Goal: Task Accomplishment & Management: Use online tool/utility

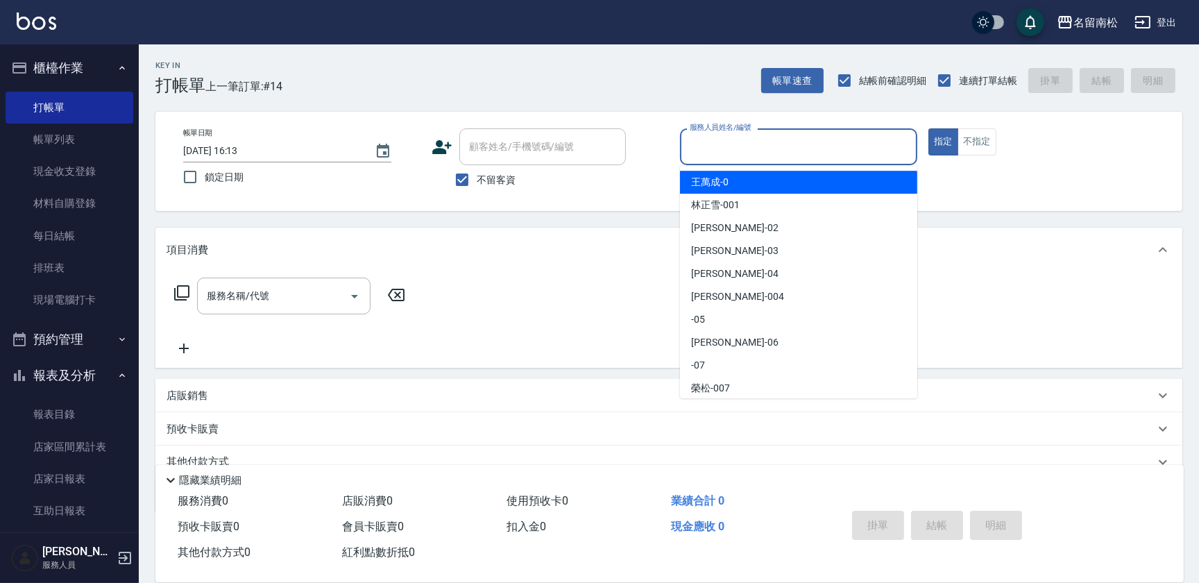
click at [732, 149] on input "服務人員姓名/編號" at bounding box center [798, 147] width 225 height 24
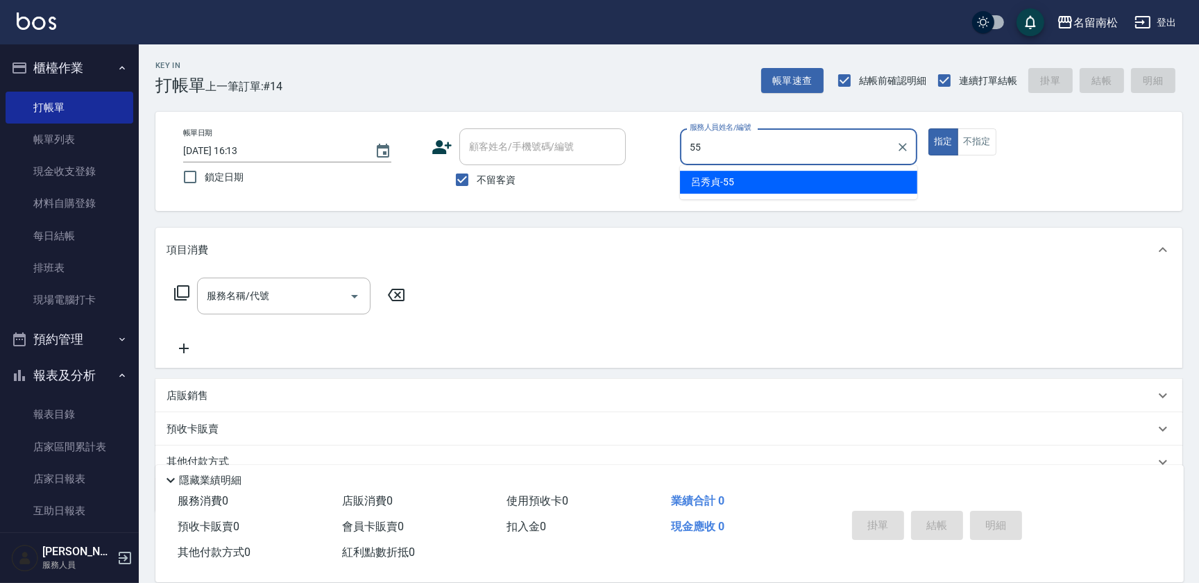
type input "[PERSON_NAME]-55"
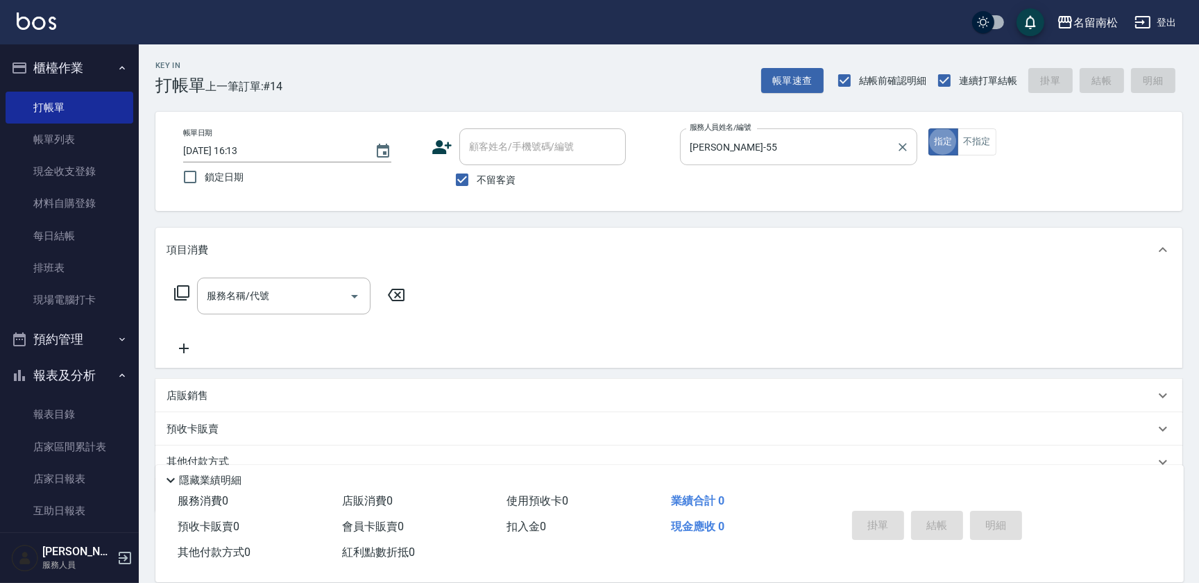
type button "true"
click at [178, 284] on div "服務名稱/代號 服務名稱/代號" at bounding box center [290, 296] width 247 height 37
click at [178, 290] on icon at bounding box center [181, 292] width 15 height 15
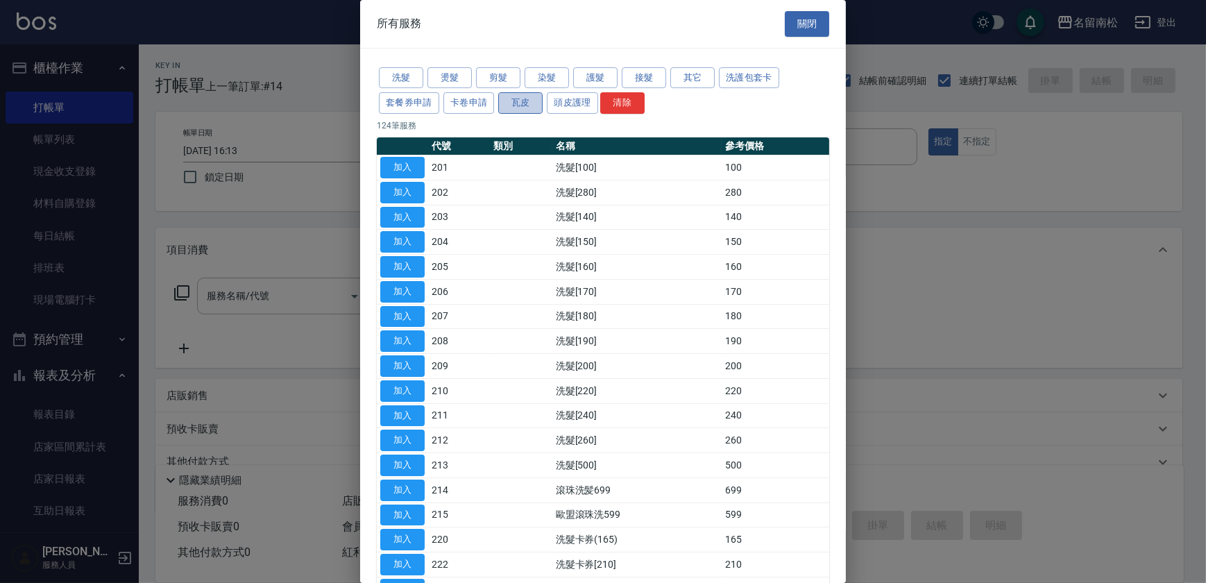
click at [516, 104] on button "瓦皮" at bounding box center [520, 103] width 44 height 22
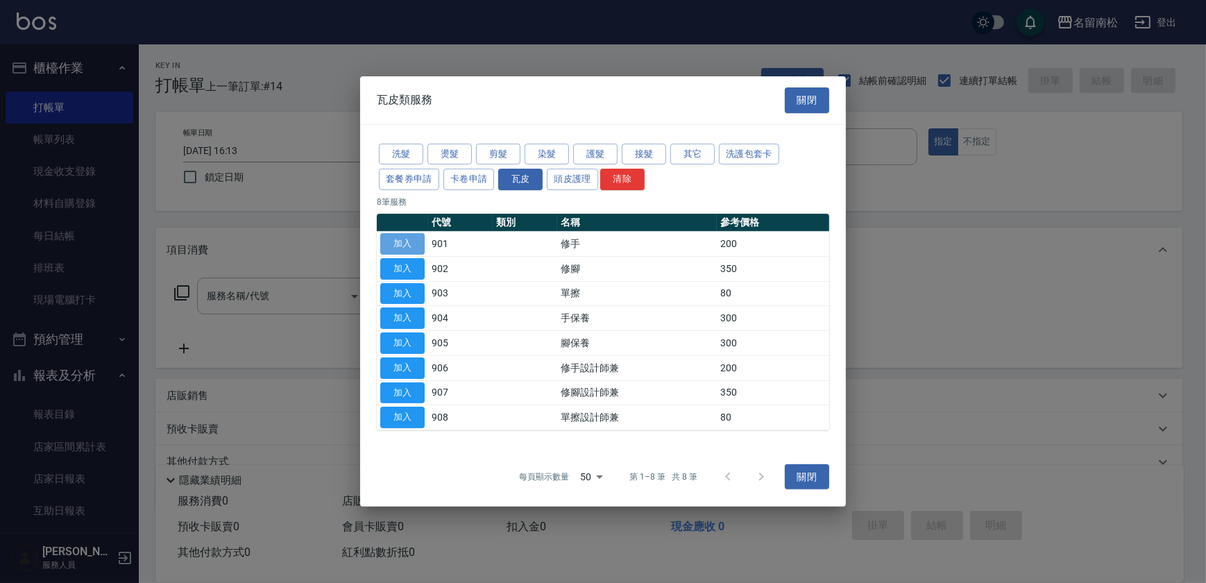
click at [409, 246] on button "加入" at bounding box center [402, 244] width 44 height 22
type input "修手(901)"
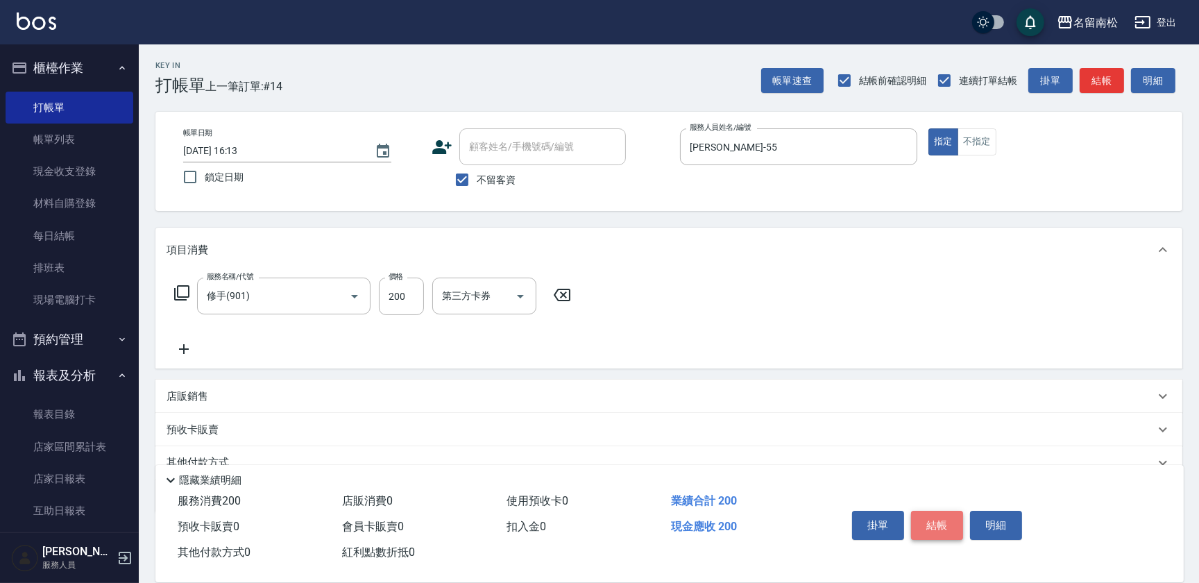
click at [931, 518] on button "結帳" at bounding box center [937, 525] width 52 height 29
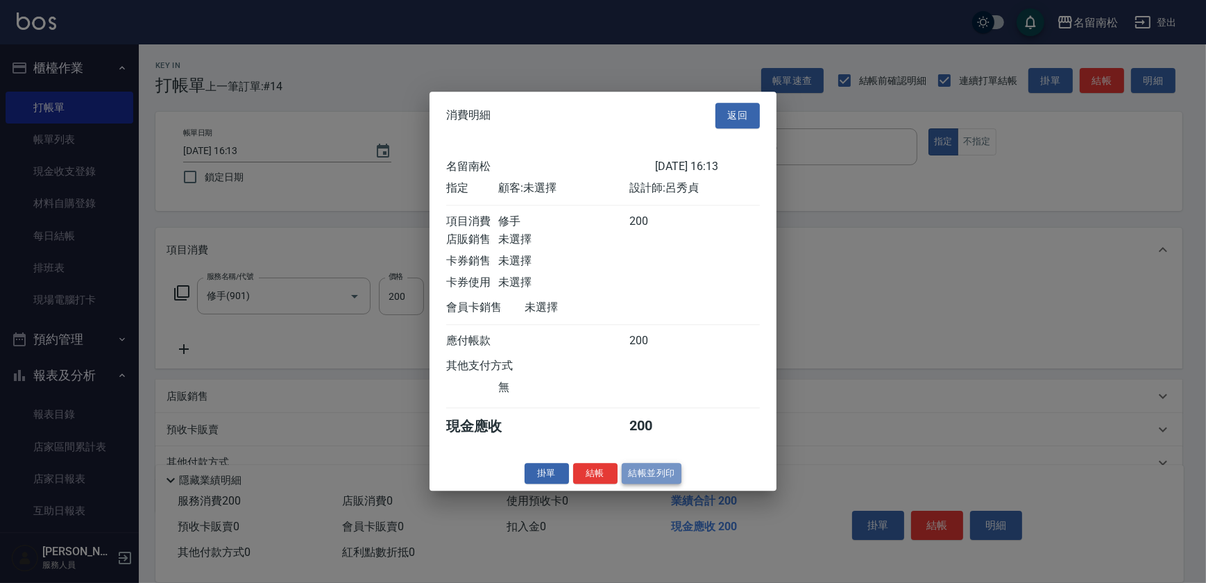
click at [653, 479] on button "結帳並列印" at bounding box center [652, 474] width 60 height 22
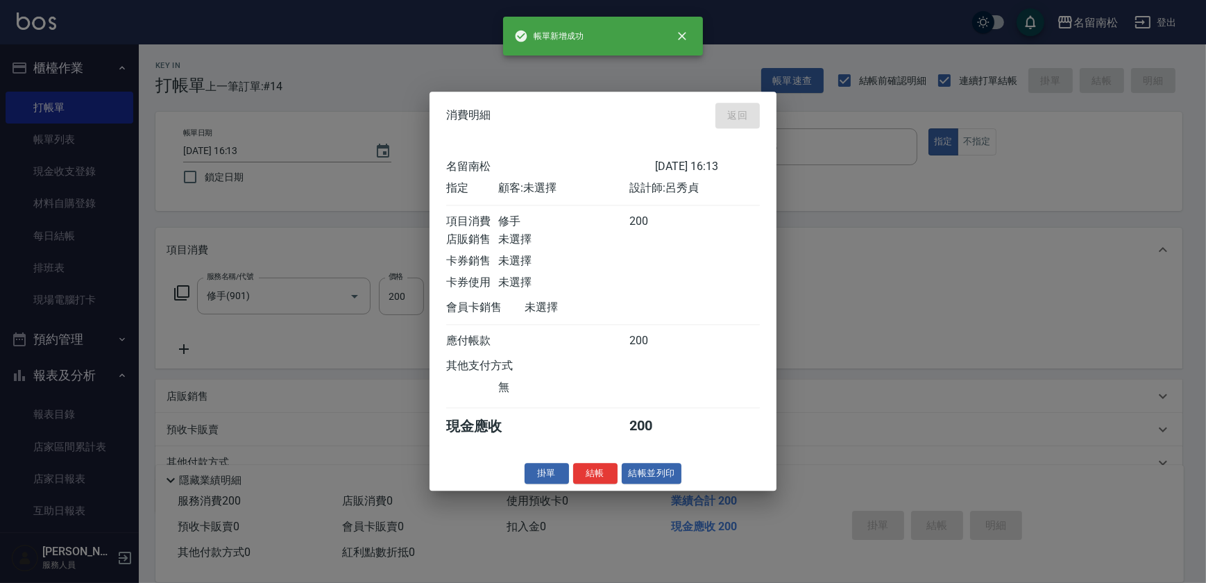
type input "[DATE] 17:31"
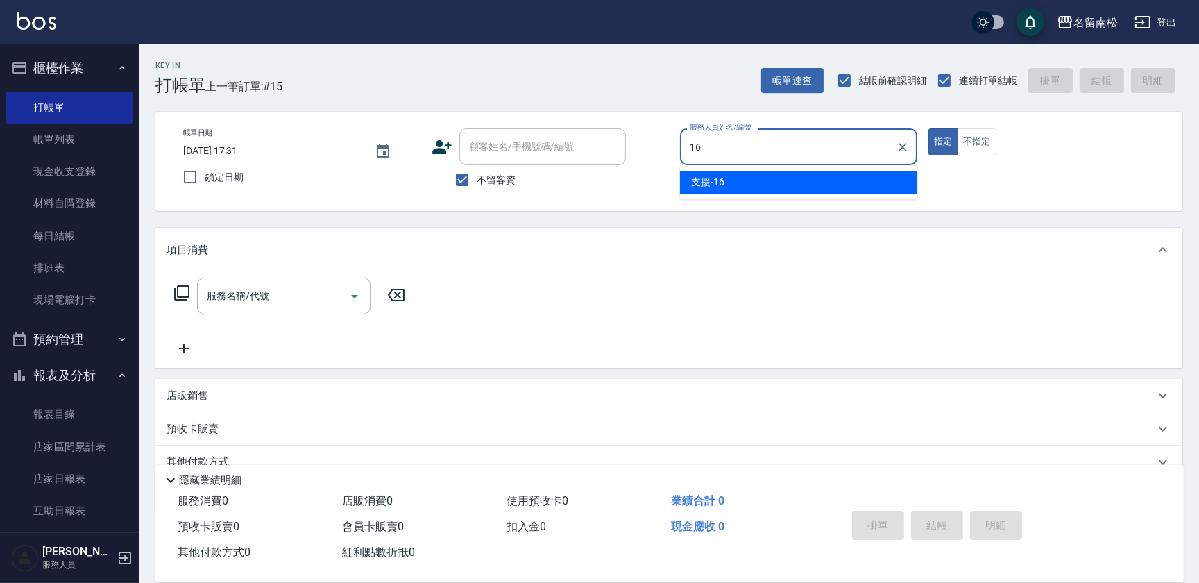
type input "支援-16"
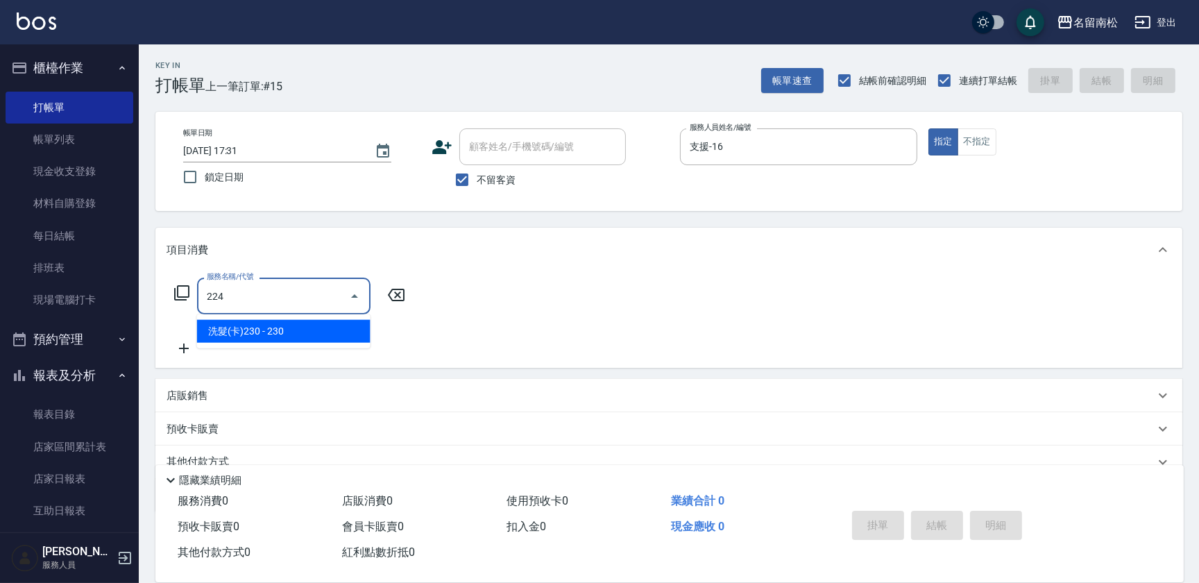
type input "洗髮(卡)230(224)"
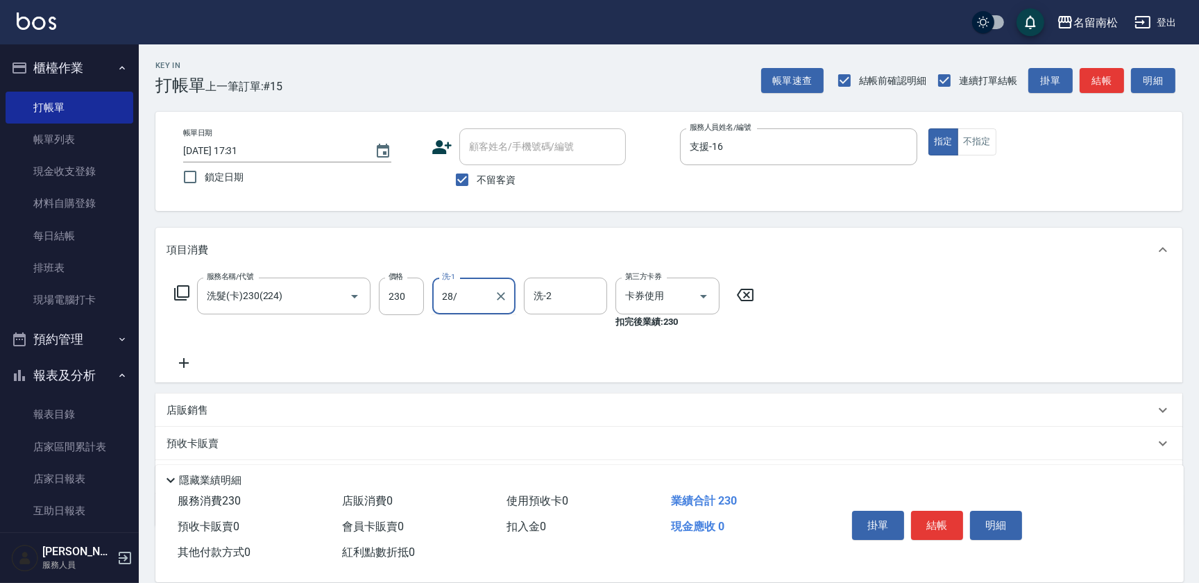
type input "28/"
click at [482, 311] on div "洗-1" at bounding box center [473, 296] width 83 height 37
type input "[PERSON_NAME]-28"
click at [951, 525] on button "結帳" at bounding box center [937, 525] width 52 height 29
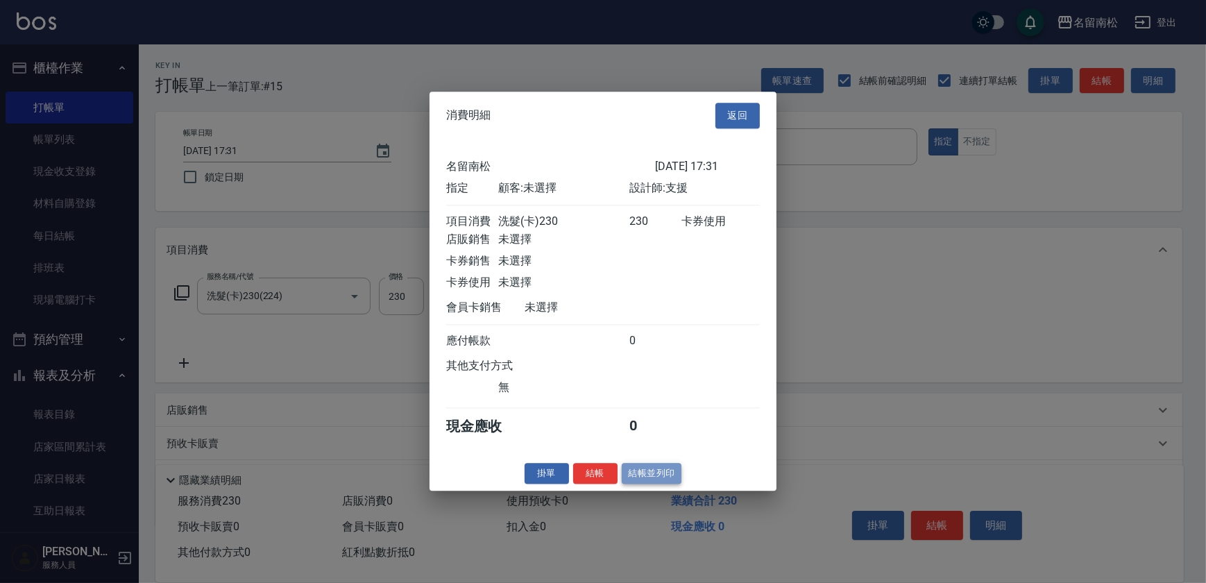
click at [635, 484] on button "結帳並列印" at bounding box center [652, 474] width 60 height 22
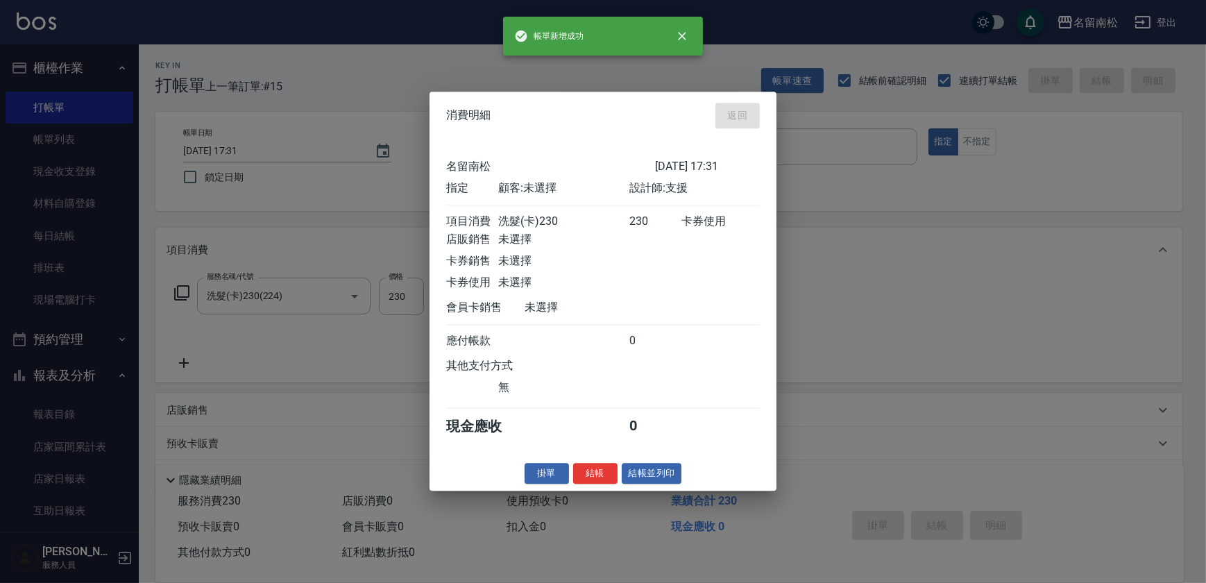
type input "[DATE] 17:52"
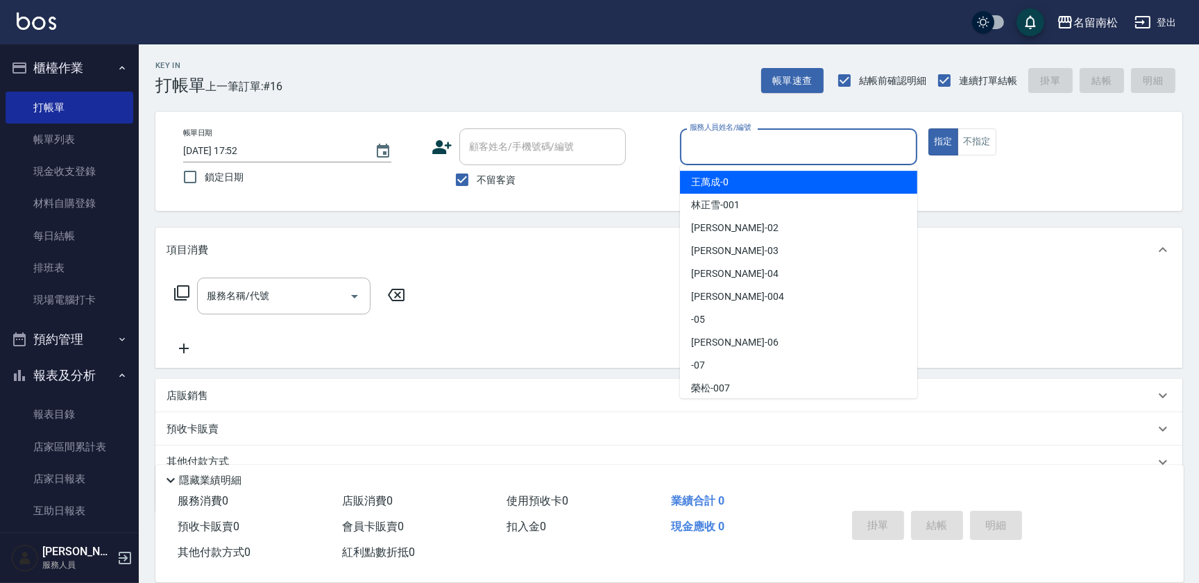
click at [800, 157] on input "服務人員姓名/編號" at bounding box center [798, 147] width 225 height 24
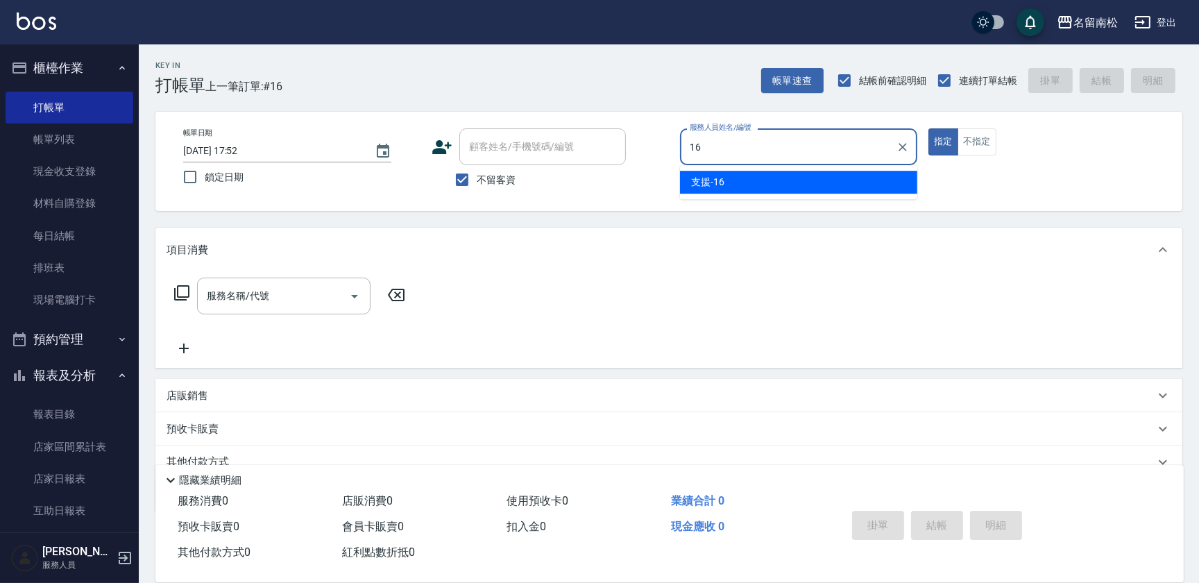
type input "支援-16"
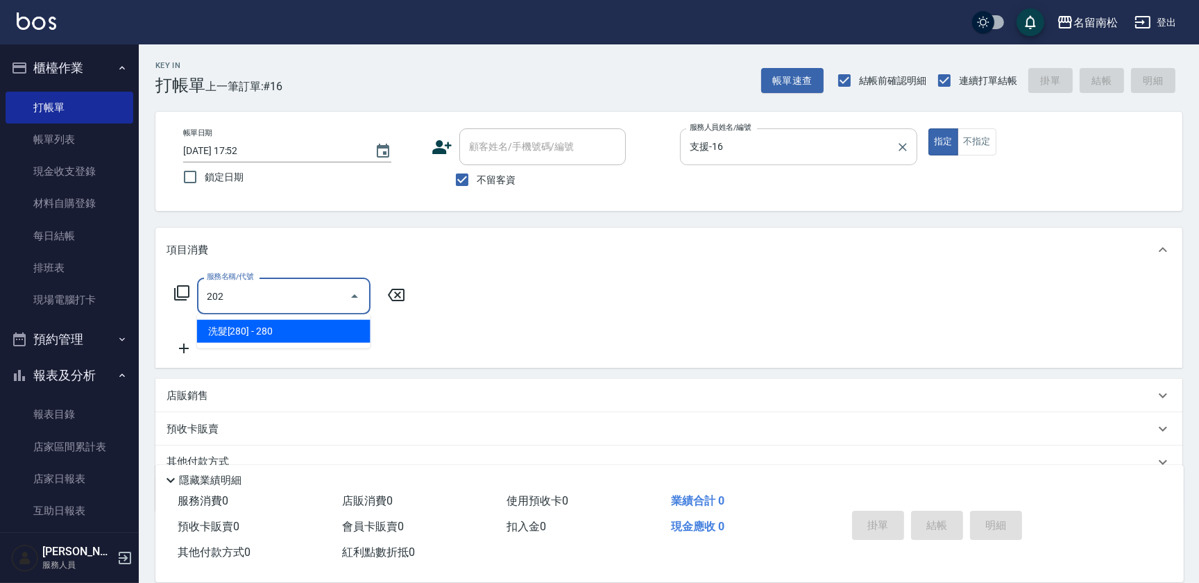
type input "洗髮[280](202)"
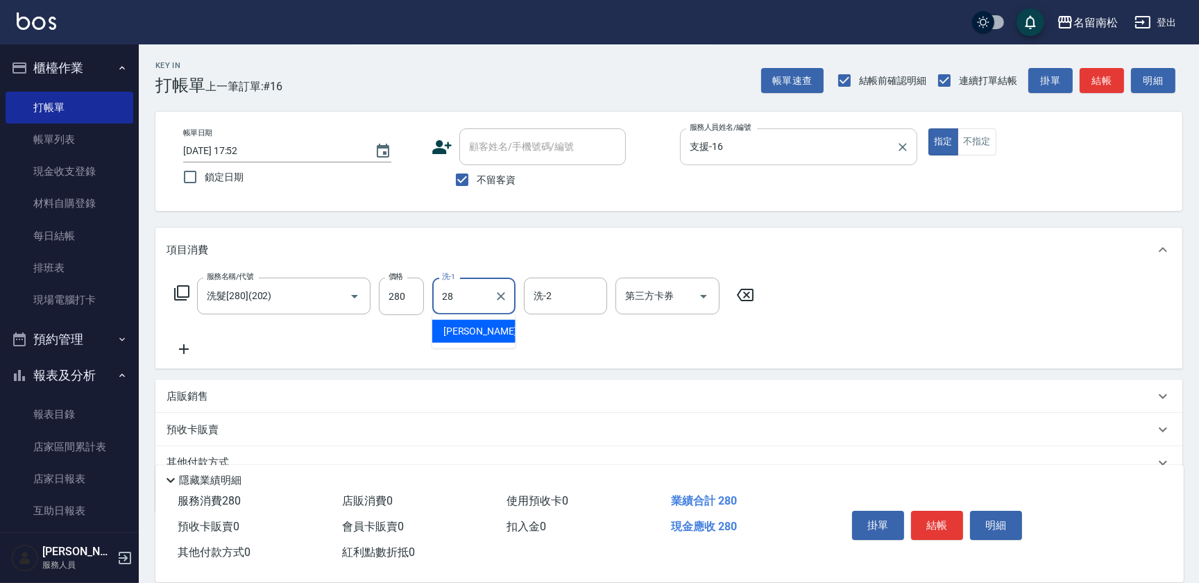
type input "[PERSON_NAME]-28"
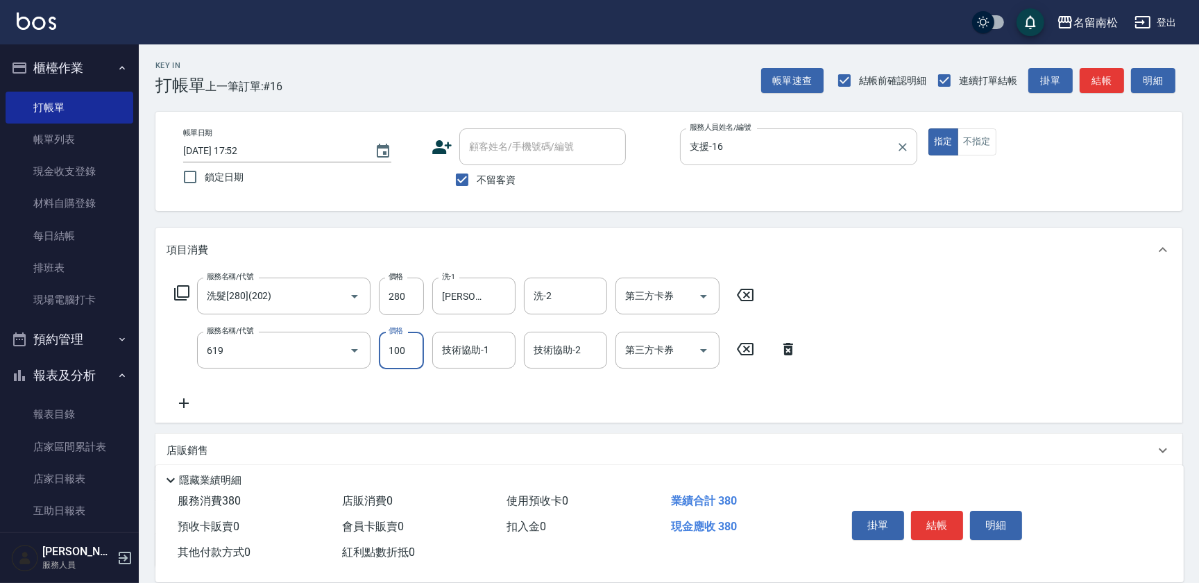
type input "[PERSON_NAME].玻酸.晶膜.水療(619)"
type input "[PERSON_NAME]-28"
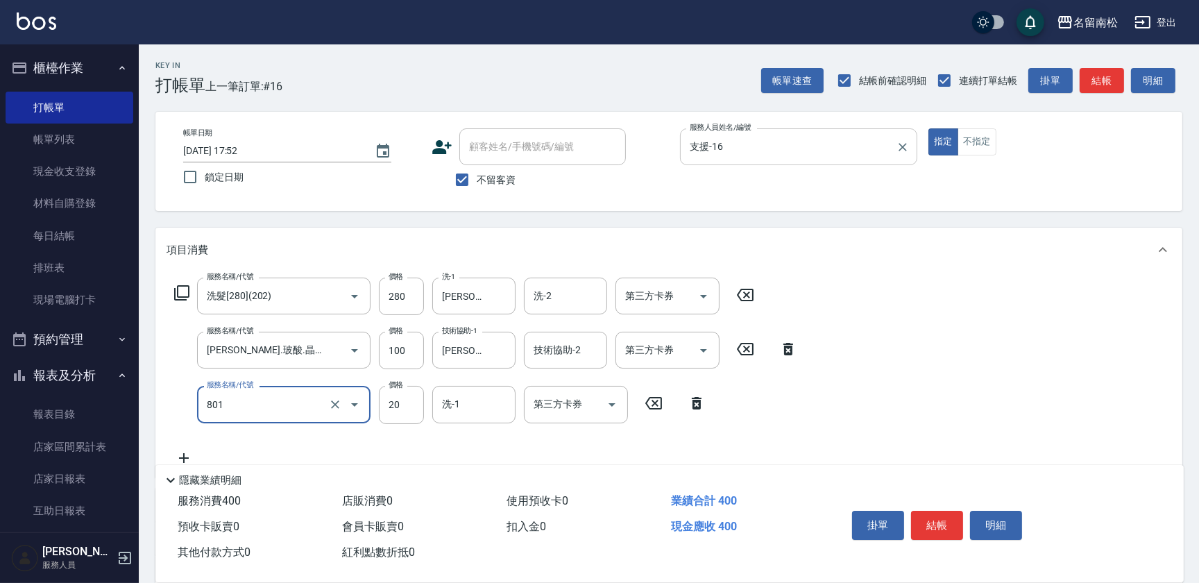
type input "潤絲(801)"
type input "30"
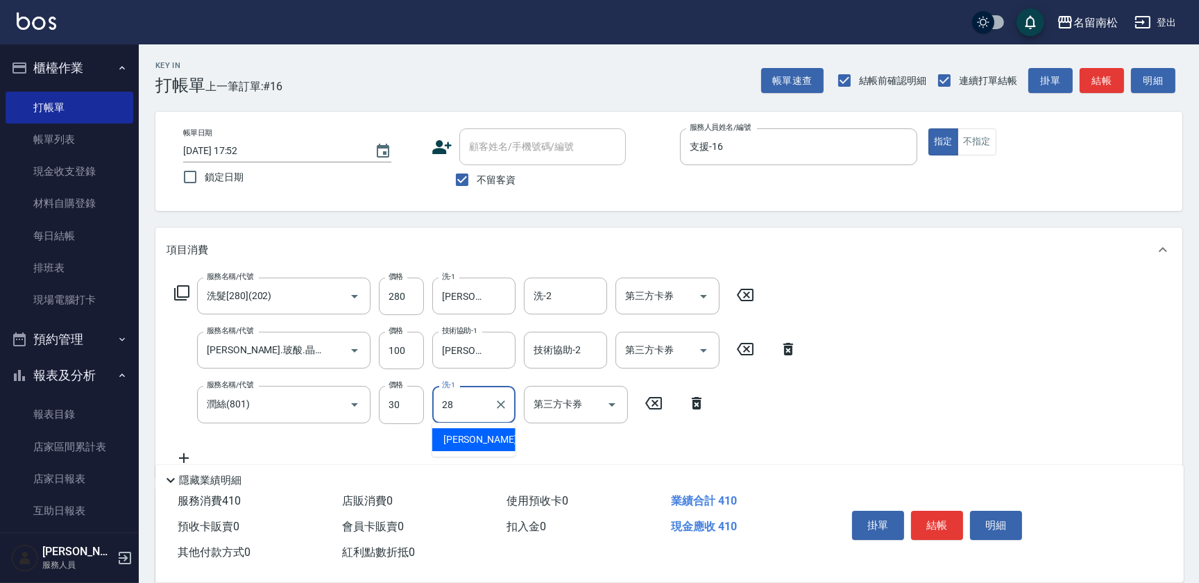
type input "[PERSON_NAME]-28"
click at [976, 143] on button "不指定" at bounding box center [977, 141] width 39 height 27
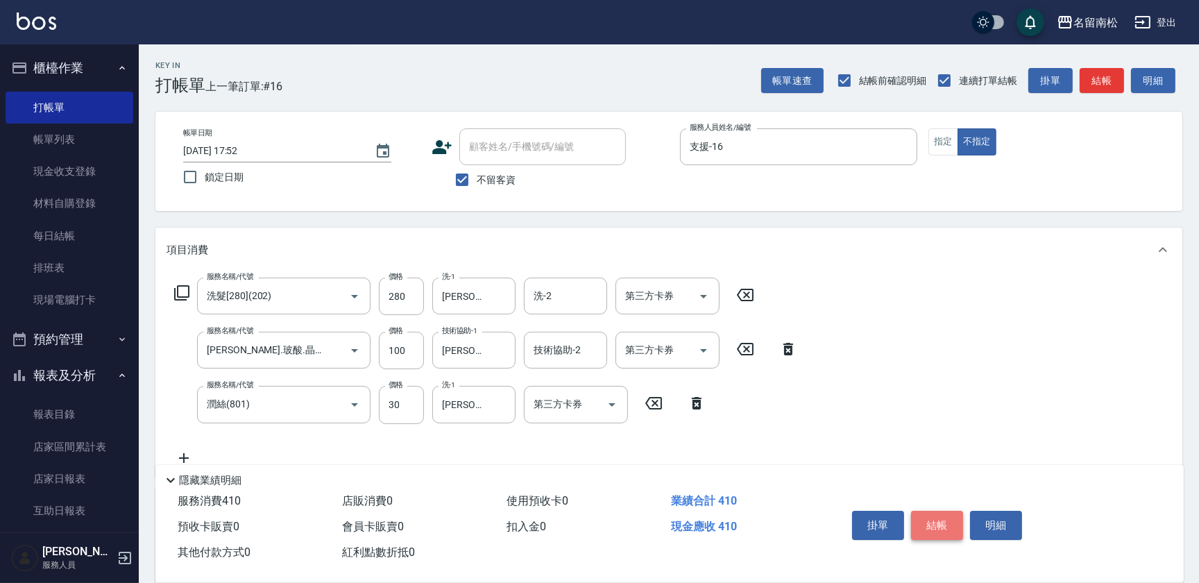
click at [932, 517] on button "結帳" at bounding box center [937, 525] width 52 height 29
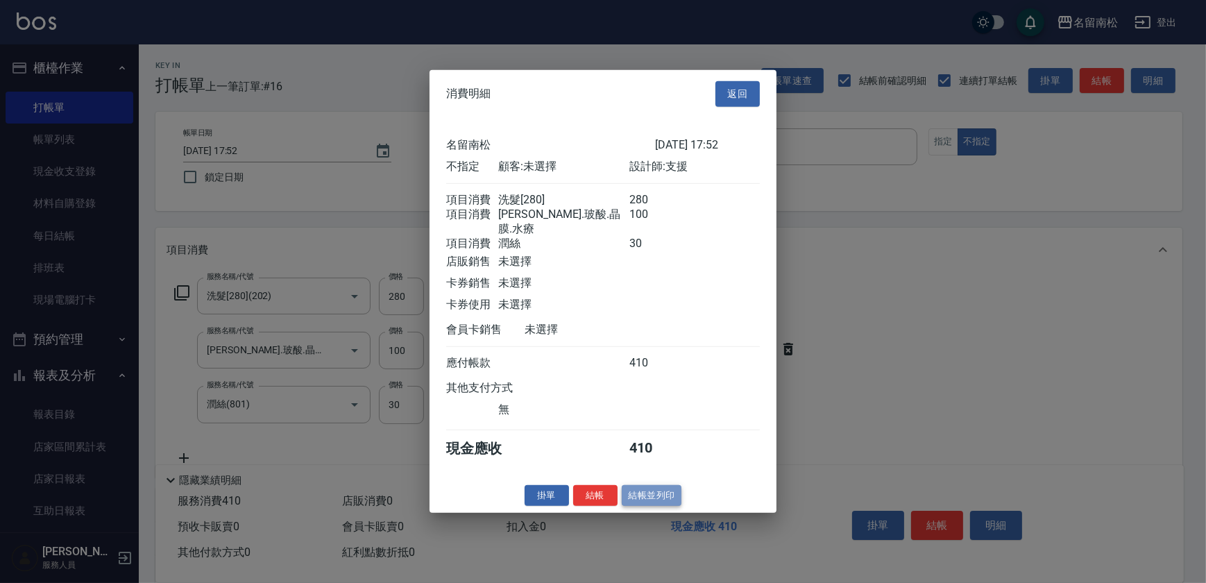
click at [649, 494] on button "結帳並列印" at bounding box center [652, 495] width 60 height 22
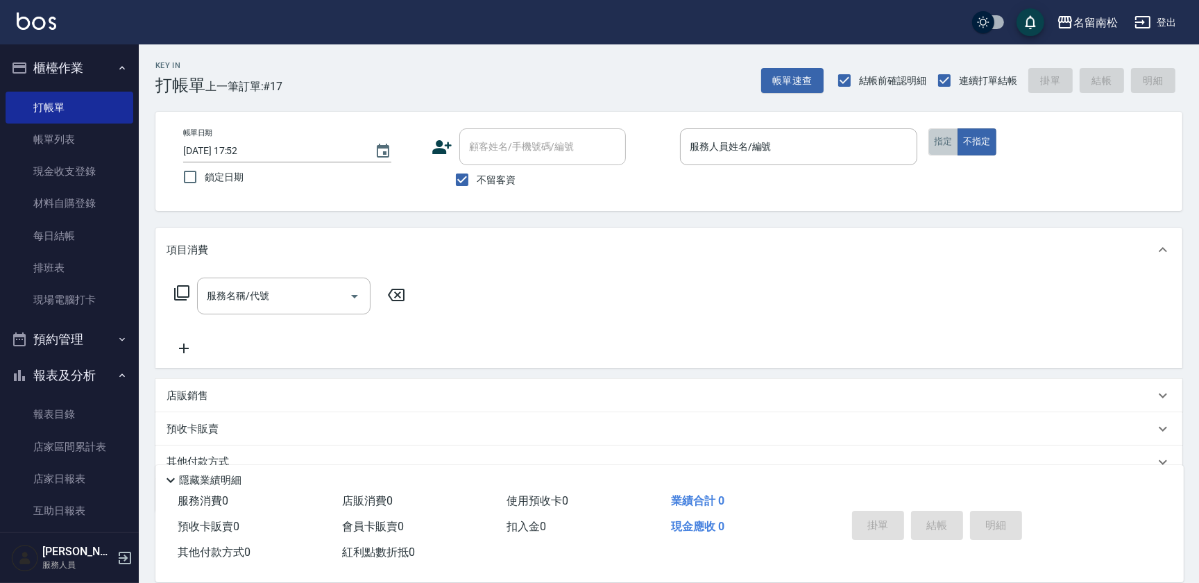
click at [940, 140] on button "指定" at bounding box center [944, 141] width 30 height 27
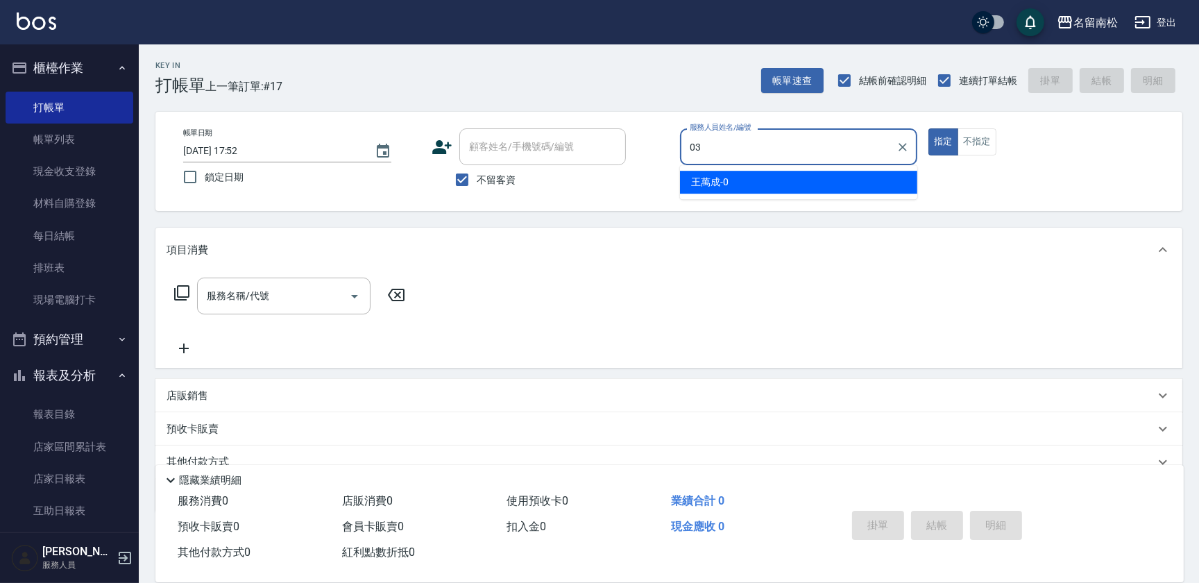
type input "張蕎驛-03"
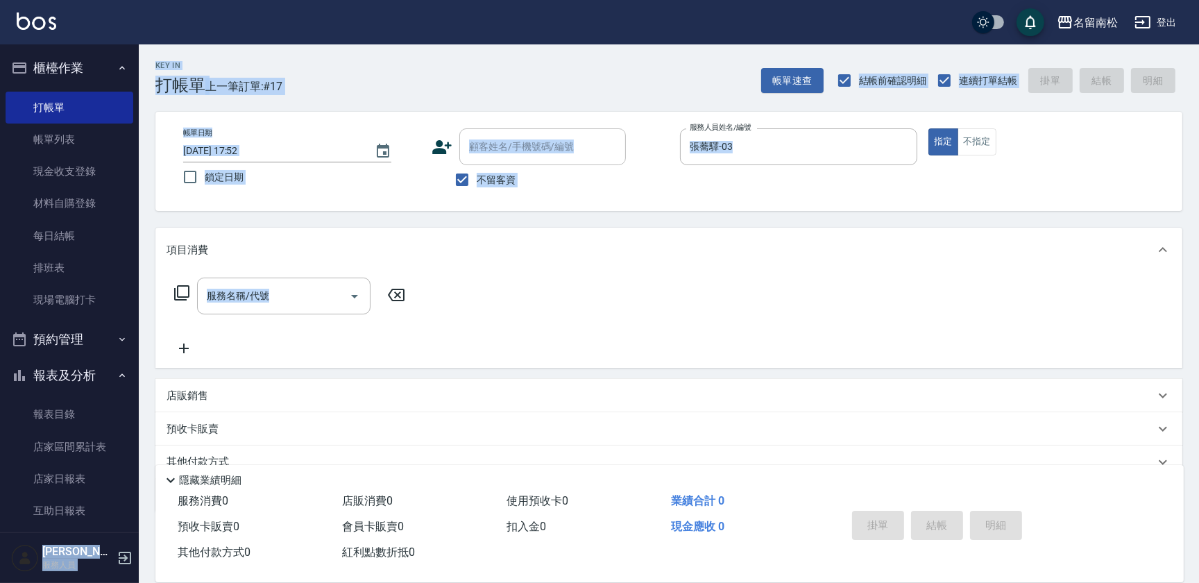
drag, startPoint x: 131, startPoint y: 201, endPoint x: 155, endPoint y: 353, distance: 153.9
click at [155, 353] on div "名留南松 登出 櫃檯作業 打帳單 帳單列表 現金收支登錄 材料自購登錄 每日結帳 排班表 現場電腦打卡 預約管理 預約管理 單日預約紀錄 單週預約紀錄 報表及…" at bounding box center [599, 321] width 1199 height 643
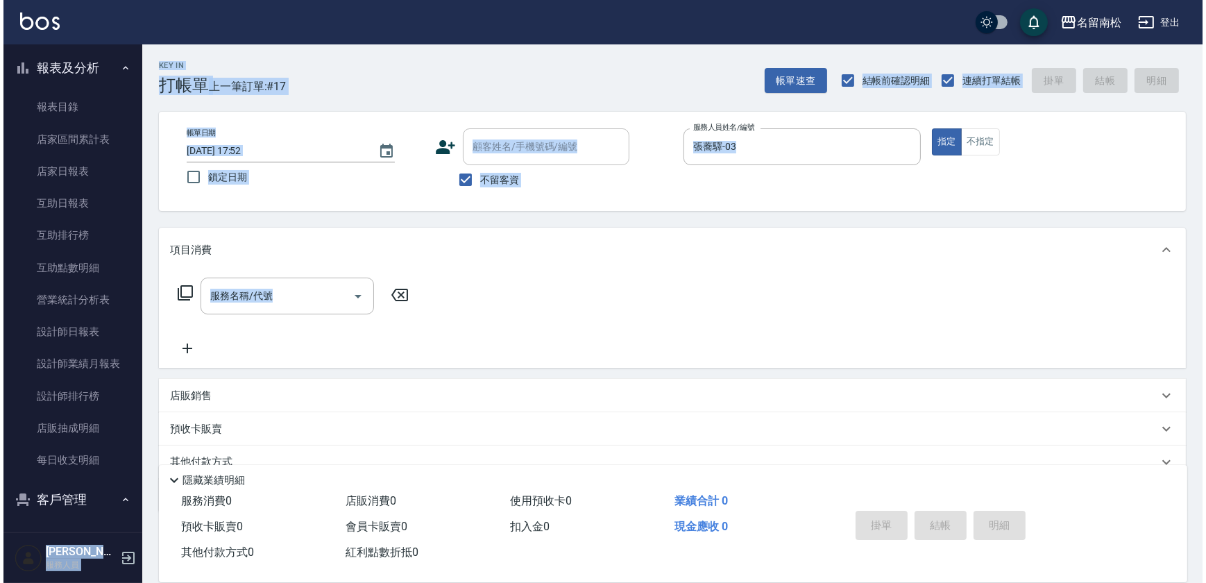
scroll to position [452, 0]
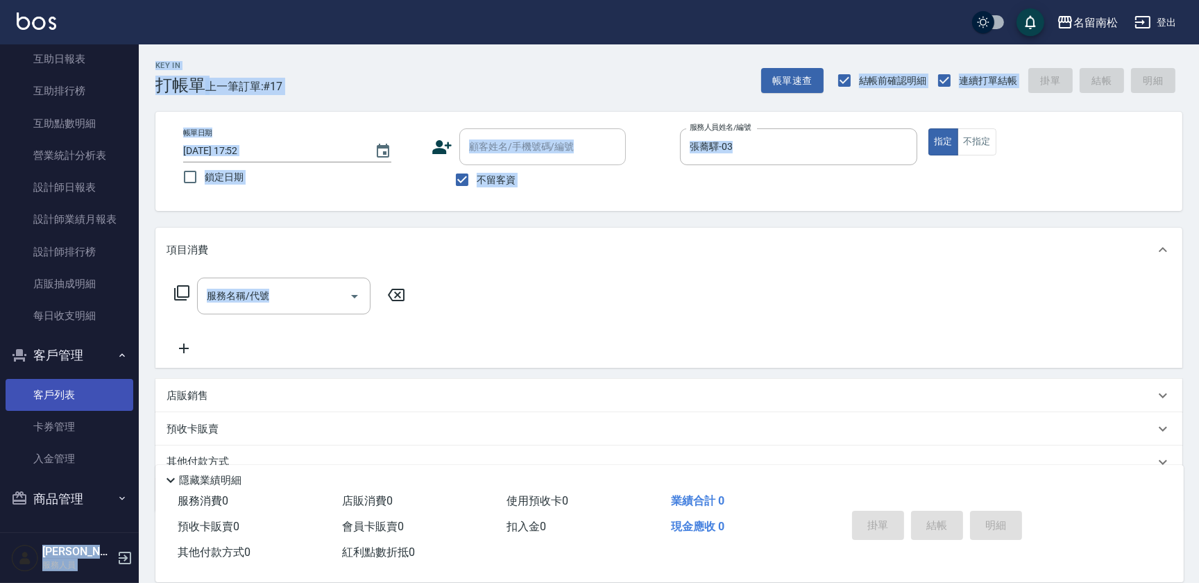
click at [106, 386] on link "客戶列表" at bounding box center [70, 395] width 128 height 32
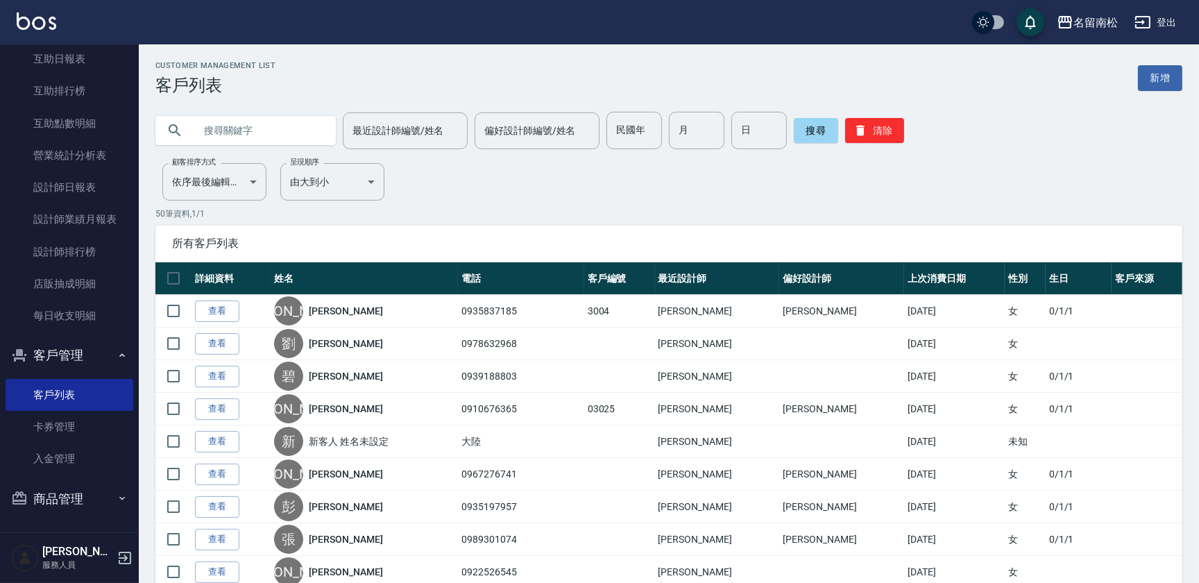
click at [239, 124] on input "text" at bounding box center [259, 130] width 130 height 37
type input "邱"
click at [816, 137] on button "搜尋" at bounding box center [816, 130] width 44 height 25
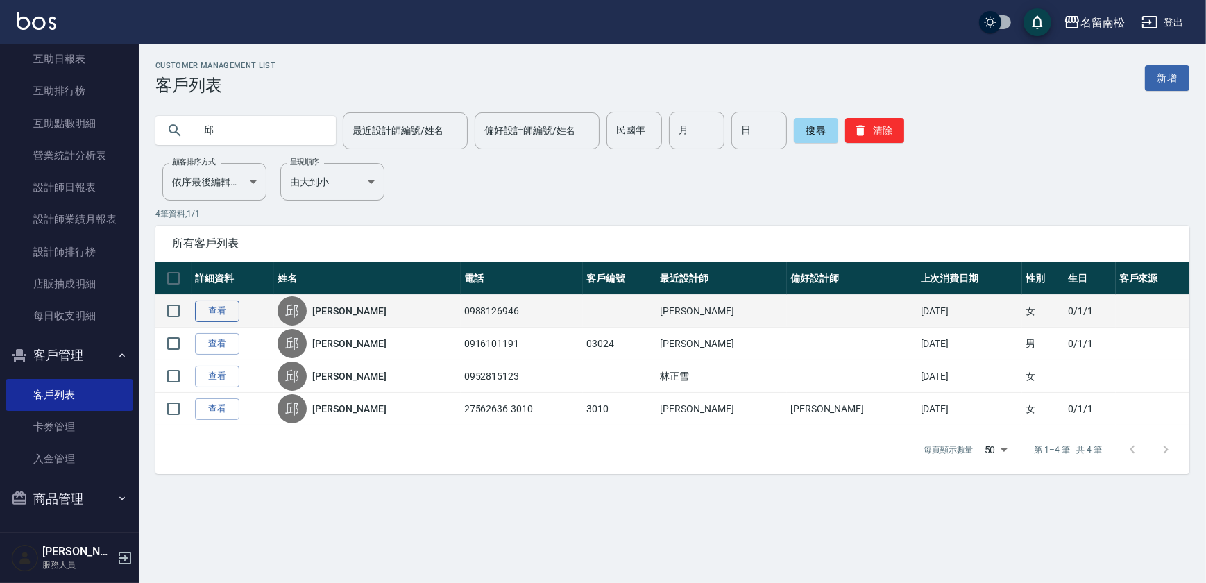
click at [215, 310] on link "查看" at bounding box center [217, 312] width 44 height 22
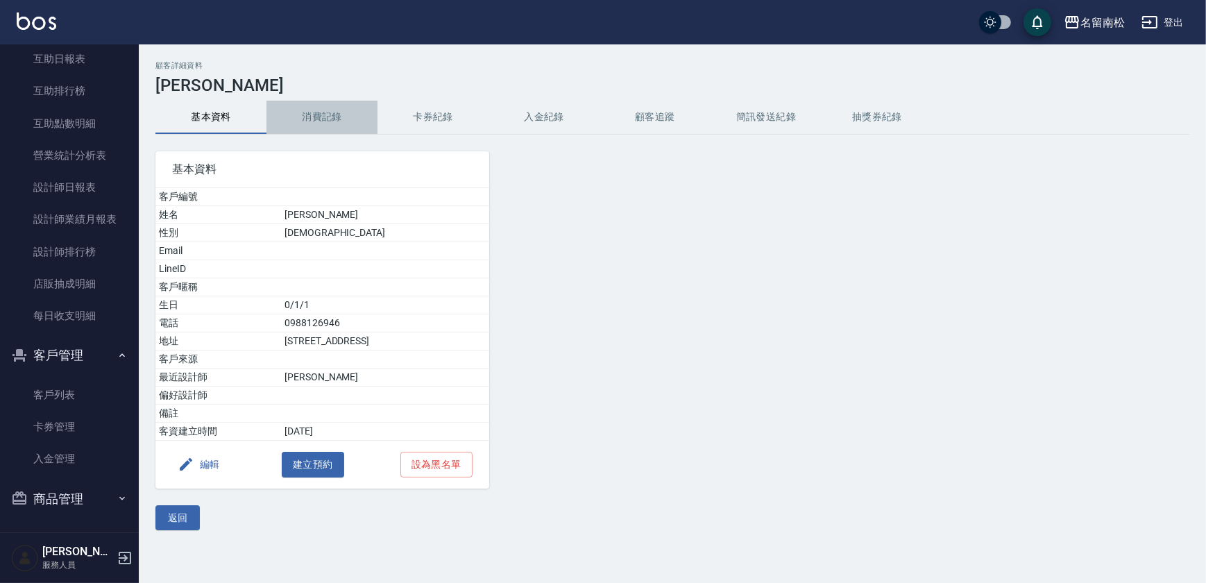
click at [326, 115] on button "消費記錄" at bounding box center [322, 117] width 111 height 33
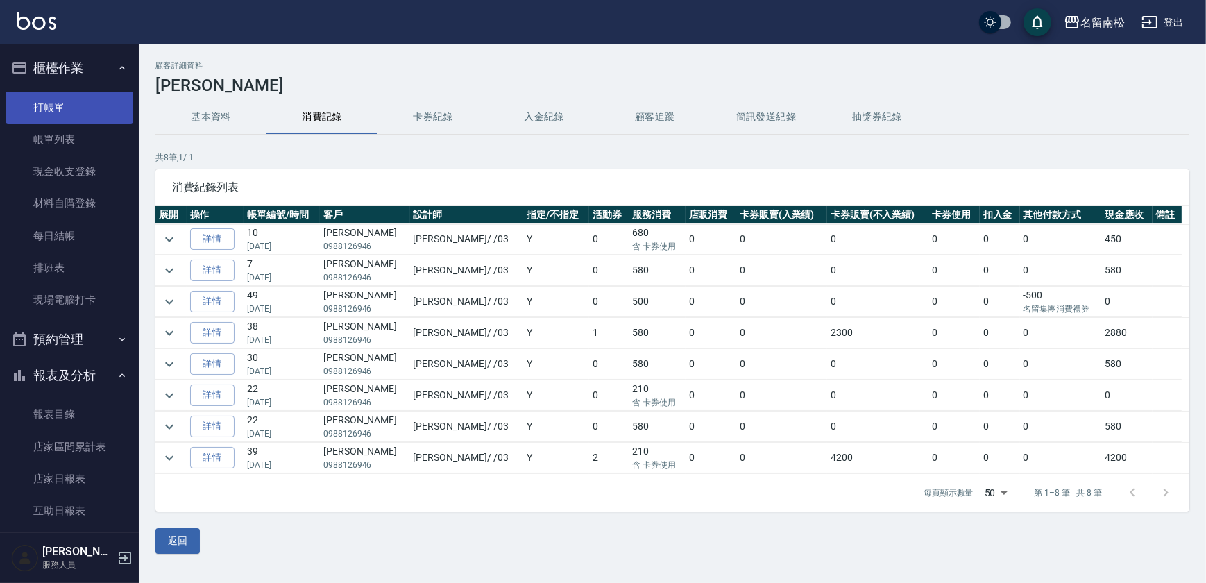
click at [90, 100] on link "打帳單" at bounding box center [70, 108] width 128 height 32
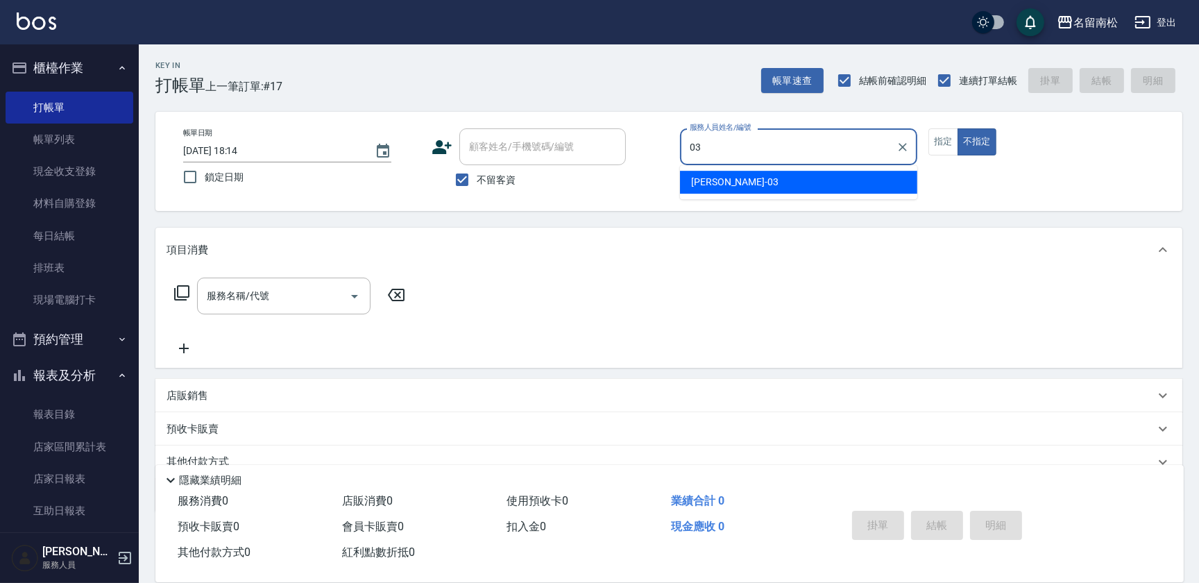
type input "張蕎驛-03"
type button "false"
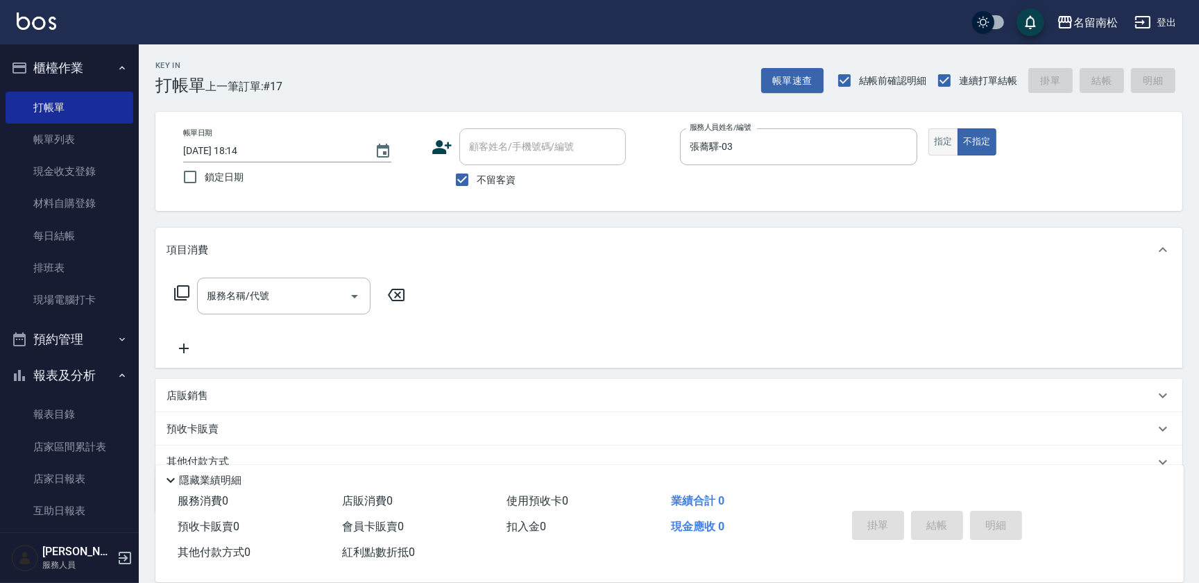
click at [932, 137] on button "指定" at bounding box center [944, 141] width 30 height 27
click at [455, 176] on input "不留客資" at bounding box center [462, 179] width 29 height 29
checkbox input "false"
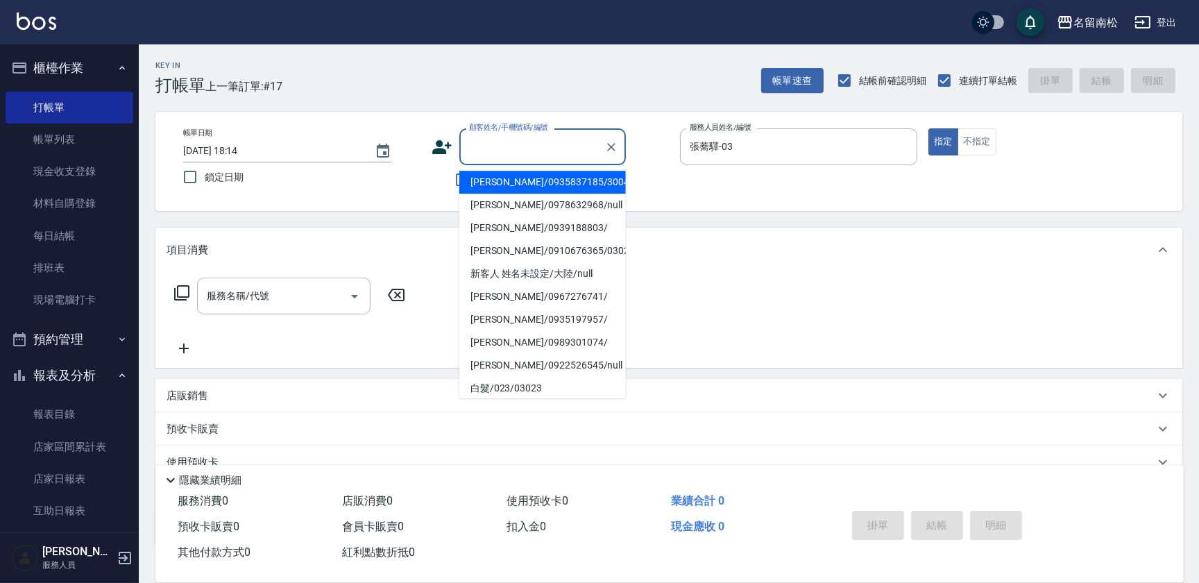
click at [484, 151] on input "顧客姓名/手機號碼/編號" at bounding box center [532, 147] width 133 height 24
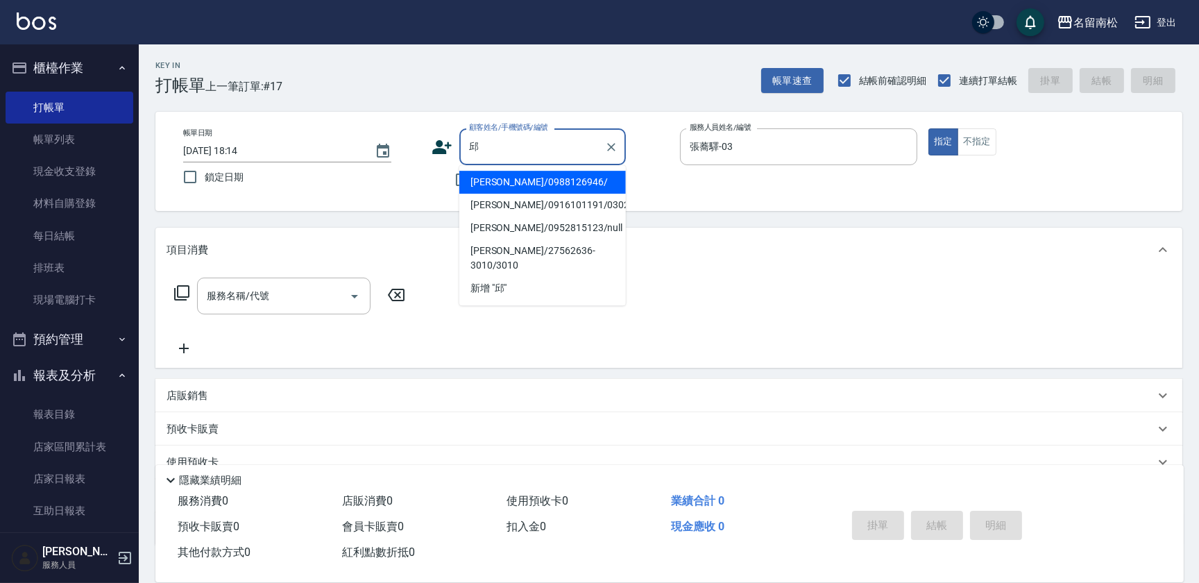
click at [528, 187] on li "[PERSON_NAME]/0988126946/" at bounding box center [542, 182] width 167 height 23
type input "[PERSON_NAME]/0988126946/"
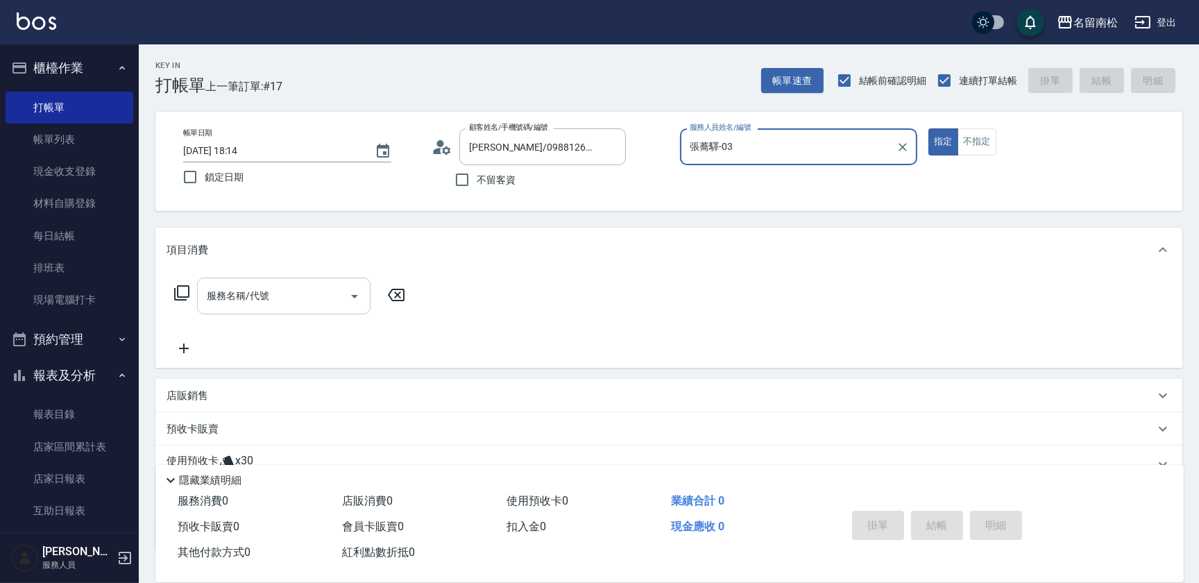
click at [264, 300] on input "服務名稱/代號" at bounding box center [273, 296] width 140 height 24
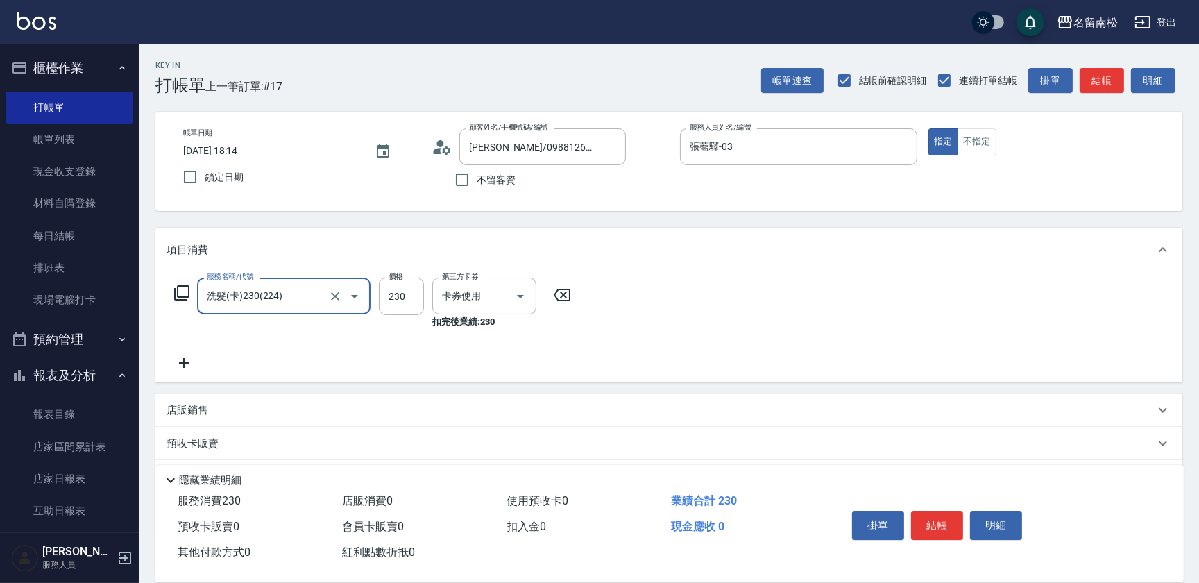
type input "洗髮(卡)230(224)"
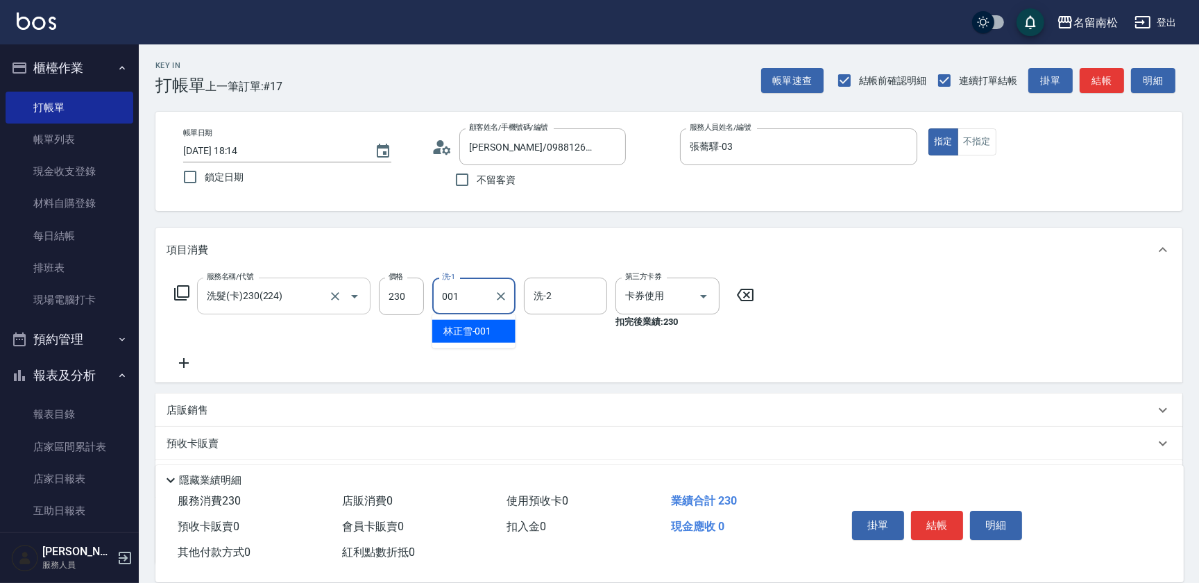
type input "[PERSON_NAME]-001"
click at [187, 365] on icon at bounding box center [184, 363] width 35 height 17
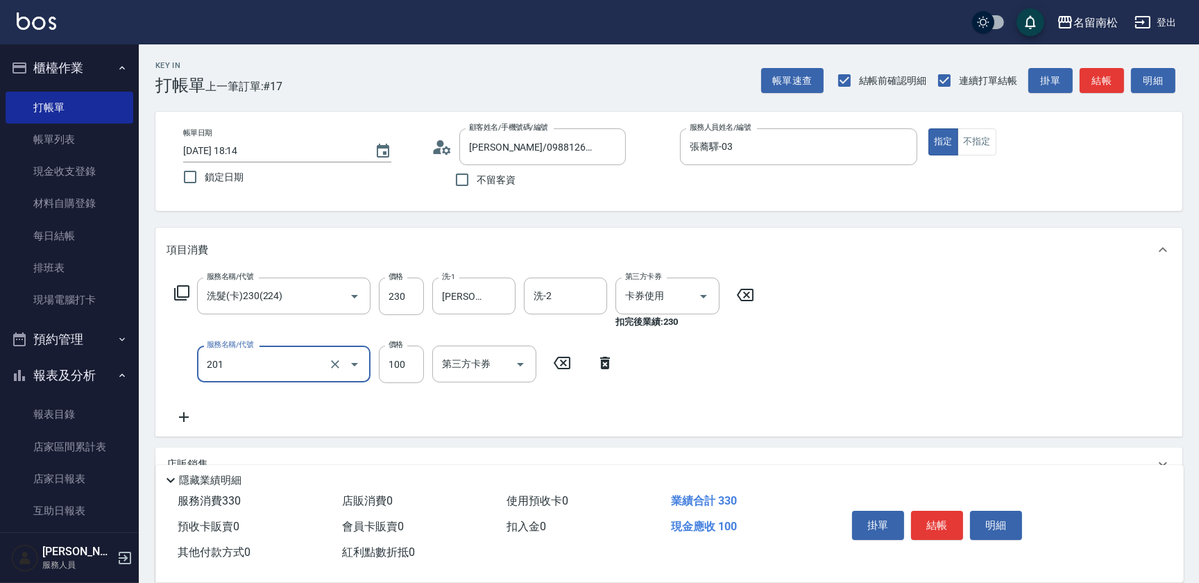
type input "洗髮[100](201)"
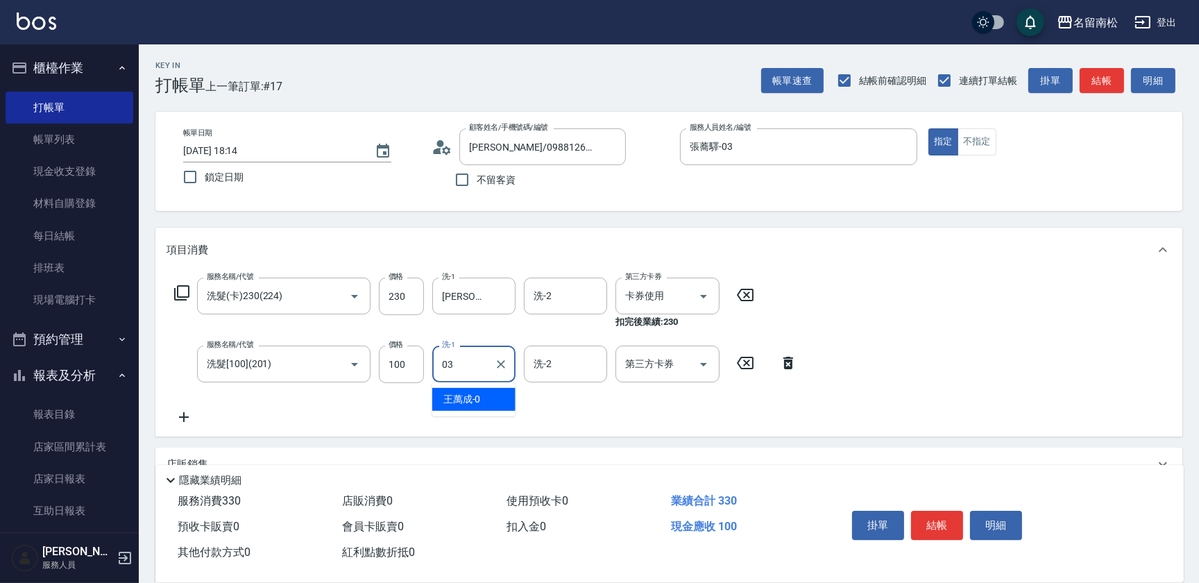
type input "張蕎驛-03"
click at [187, 414] on icon at bounding box center [184, 417] width 35 height 17
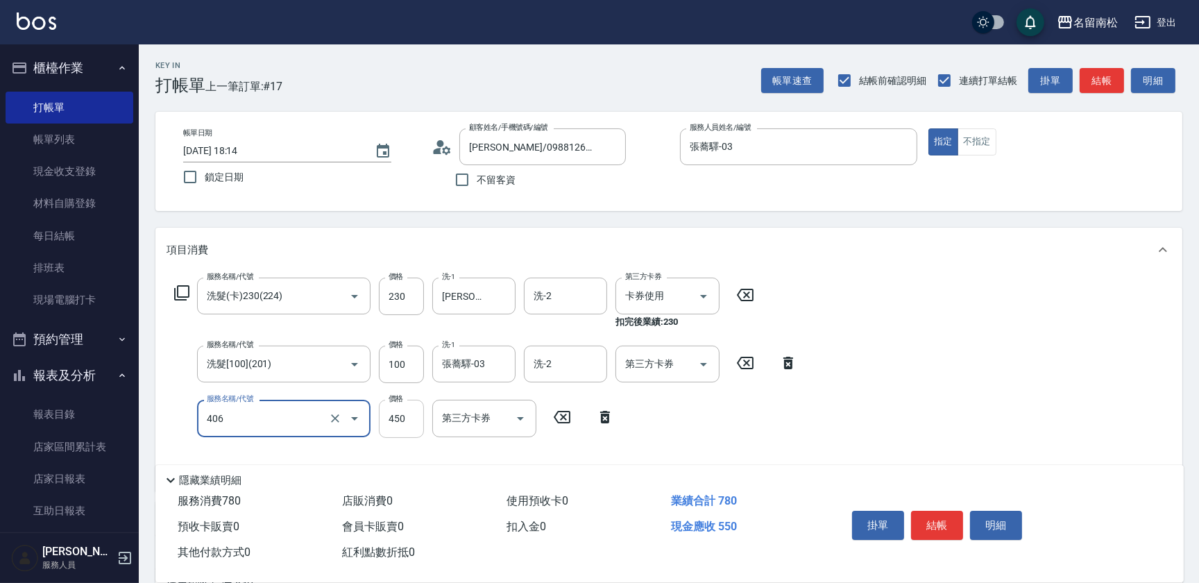
type input "剪髮(450)(406)"
click at [409, 430] on input "450" at bounding box center [401, 418] width 45 height 37
type input "480"
click at [934, 516] on button "結帳" at bounding box center [937, 525] width 52 height 29
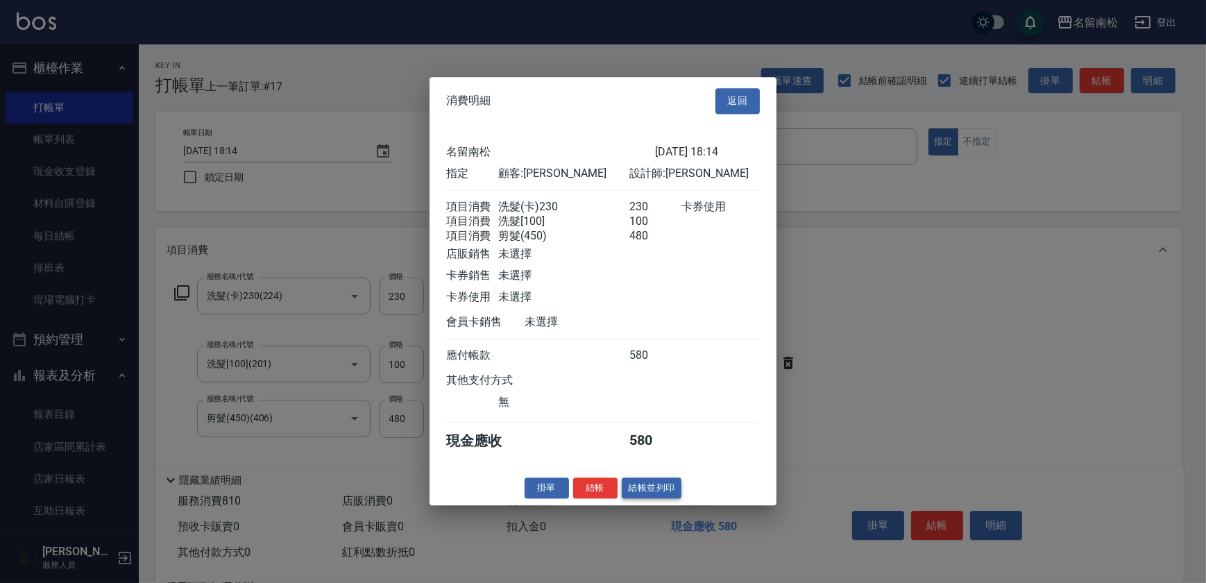
click at [652, 496] on button "結帳並列印" at bounding box center [652, 489] width 60 height 22
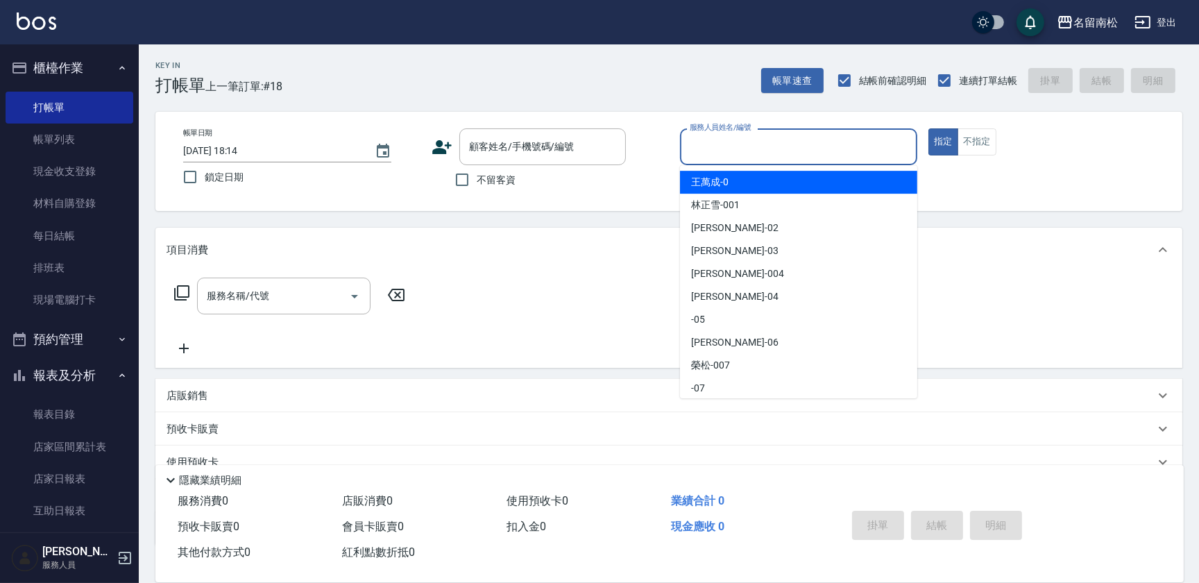
click at [774, 144] on input "服務人員姓名/編號" at bounding box center [798, 147] width 225 height 24
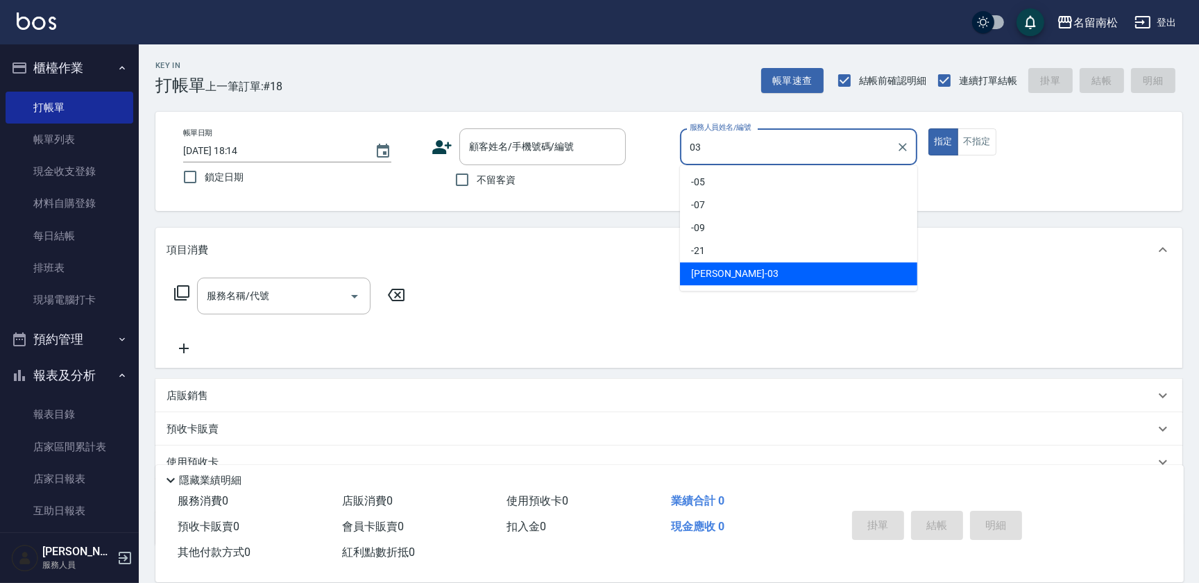
type input "張蕎驛-03"
type button "true"
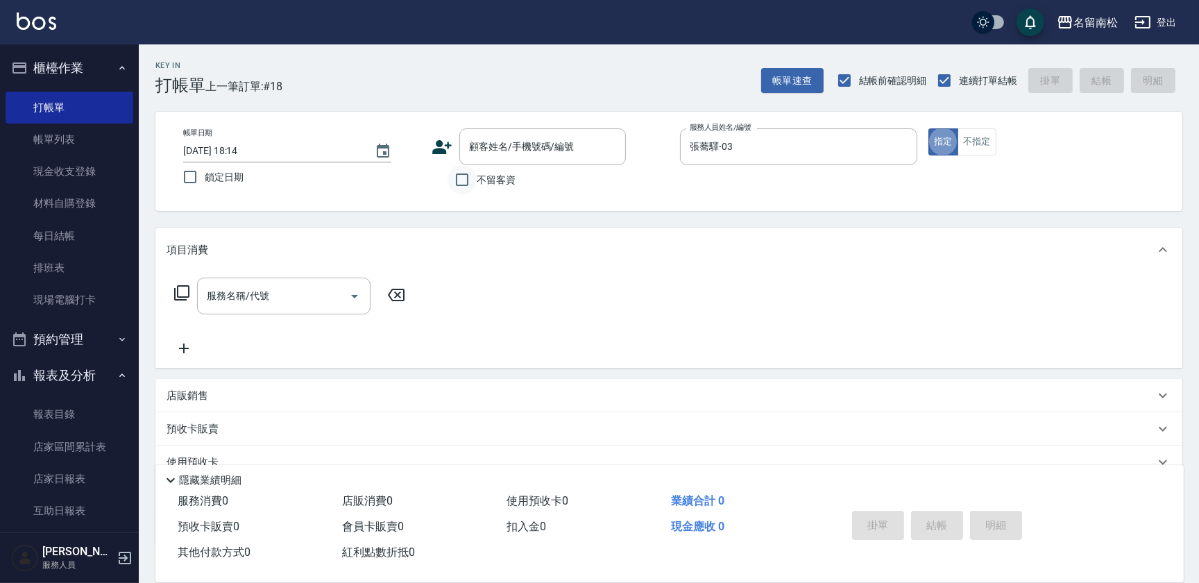
click at [466, 180] on input "不留客資" at bounding box center [462, 179] width 29 height 29
checkbox input "true"
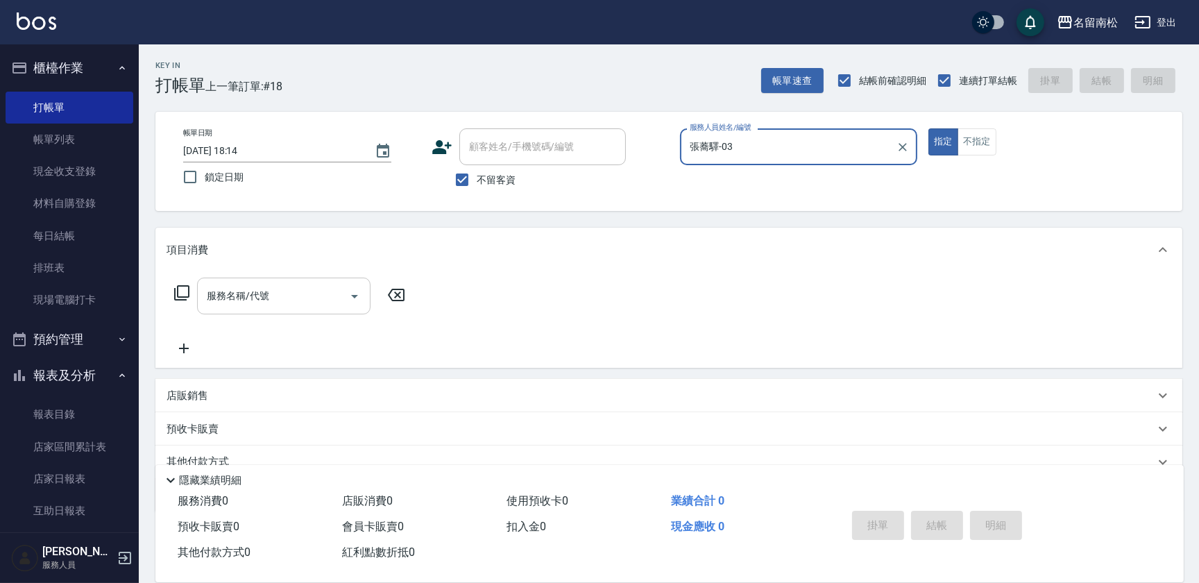
click at [282, 301] on input "服務名稱/代號" at bounding box center [273, 296] width 140 height 24
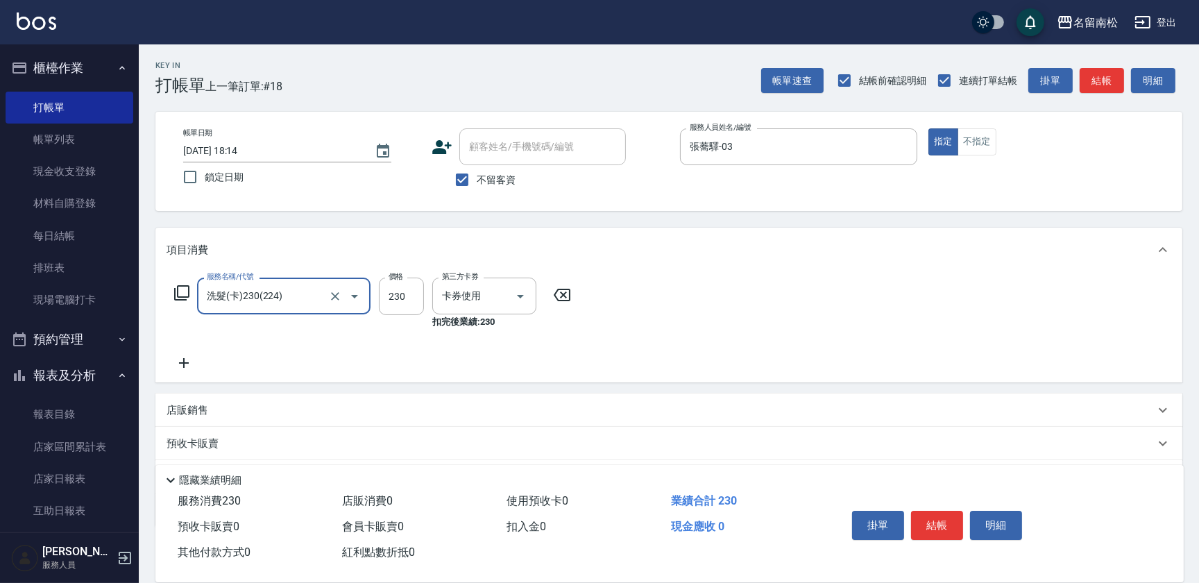
type input "洗髮(卡)230(224)"
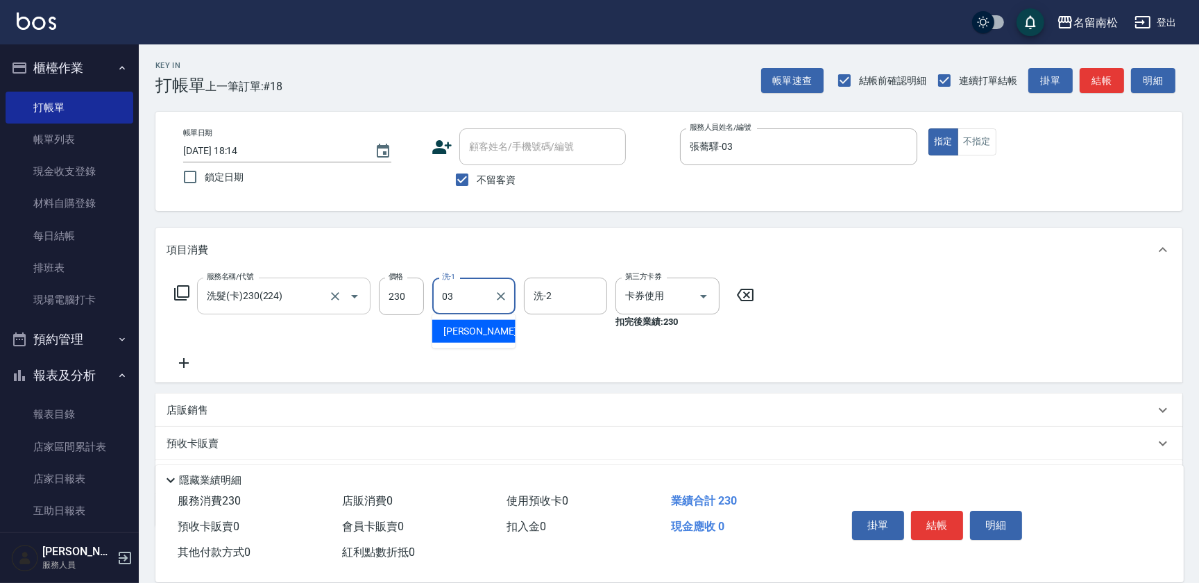
type input "張蕎驛-03"
click at [188, 359] on icon at bounding box center [184, 363] width 35 height 17
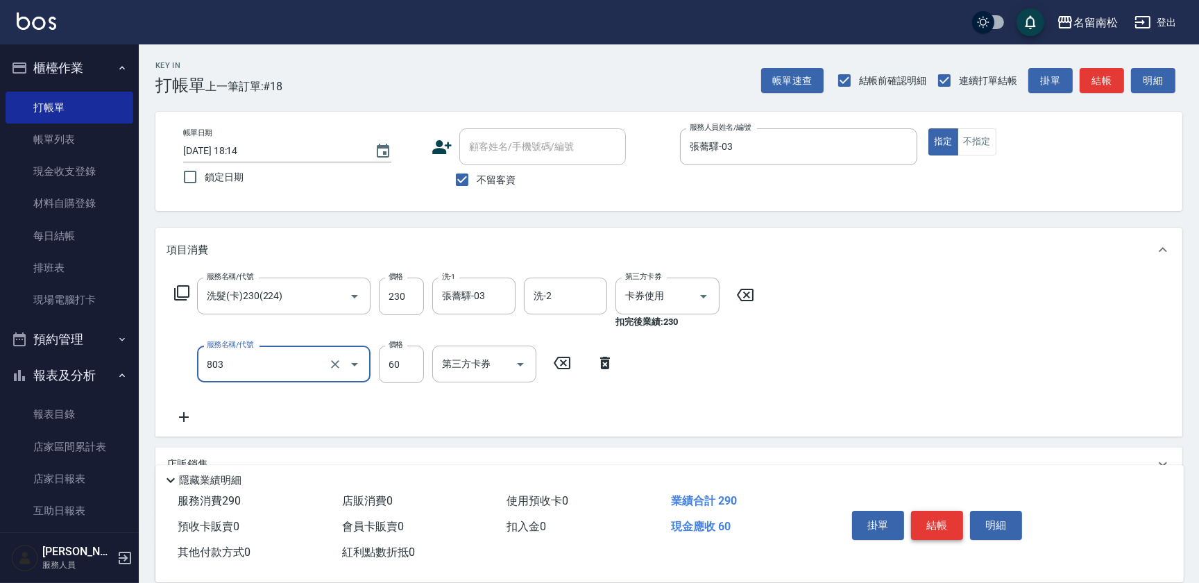
type input "吹捲(803)"
click at [935, 514] on button "結帳" at bounding box center [937, 525] width 52 height 29
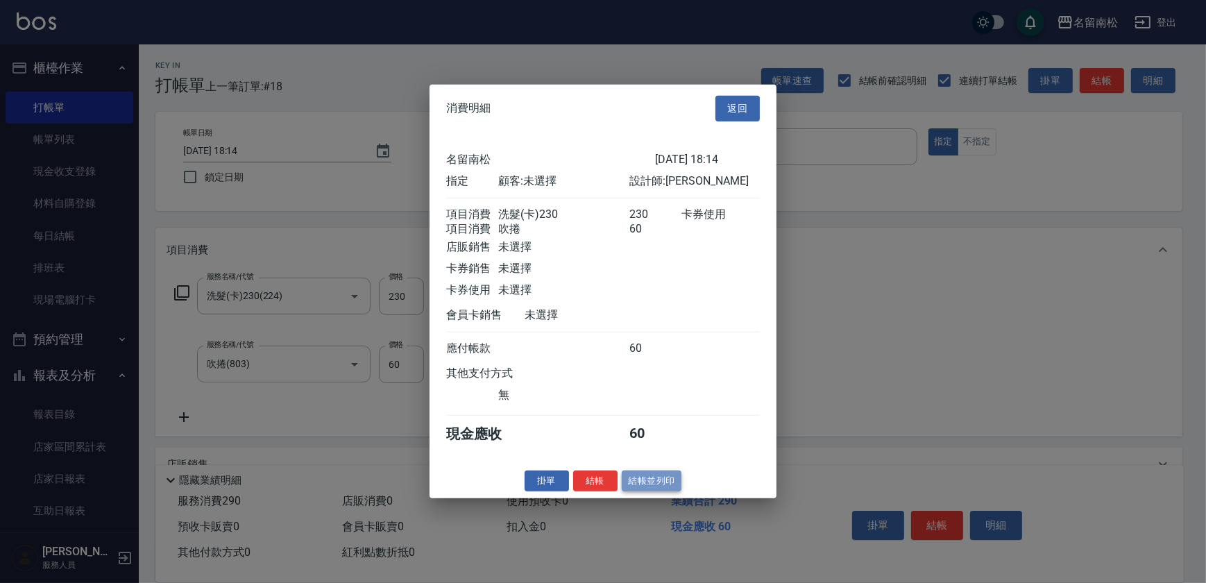
click at [655, 491] on button "結帳並列印" at bounding box center [652, 481] width 60 height 22
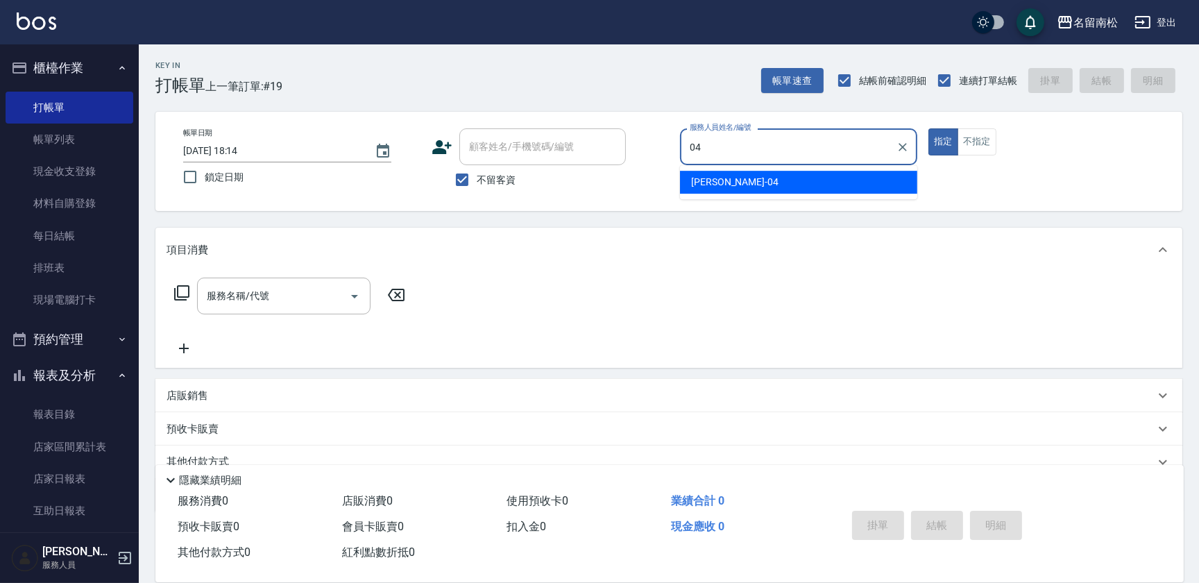
type input "[PERSON_NAME]04"
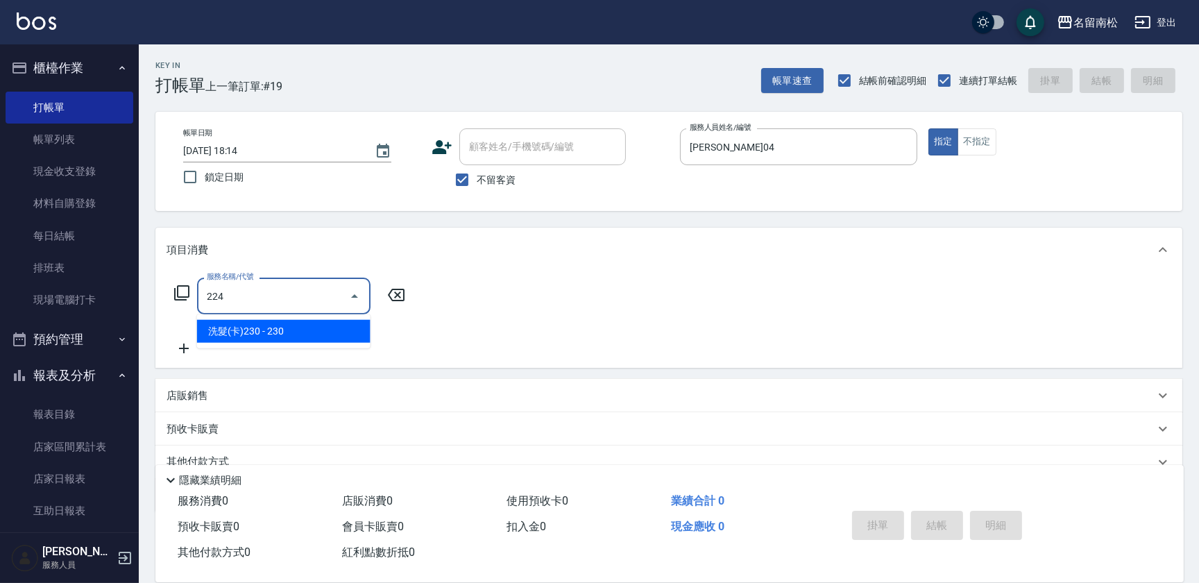
type input "洗髮(卡)230(224)"
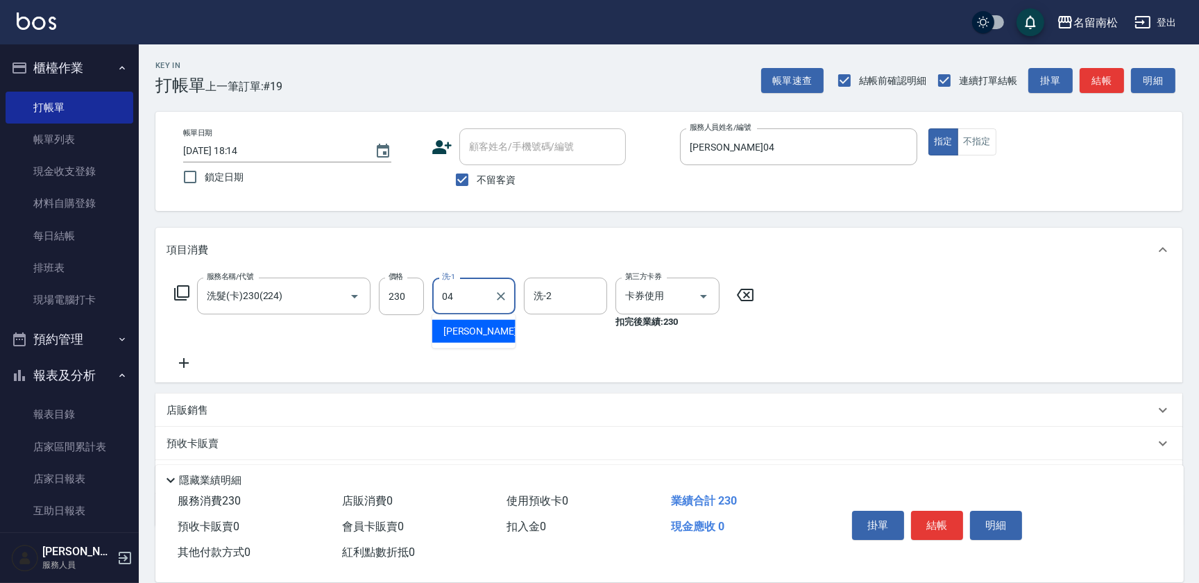
type input "[PERSON_NAME]04"
click at [928, 523] on button "結帳" at bounding box center [937, 525] width 52 height 29
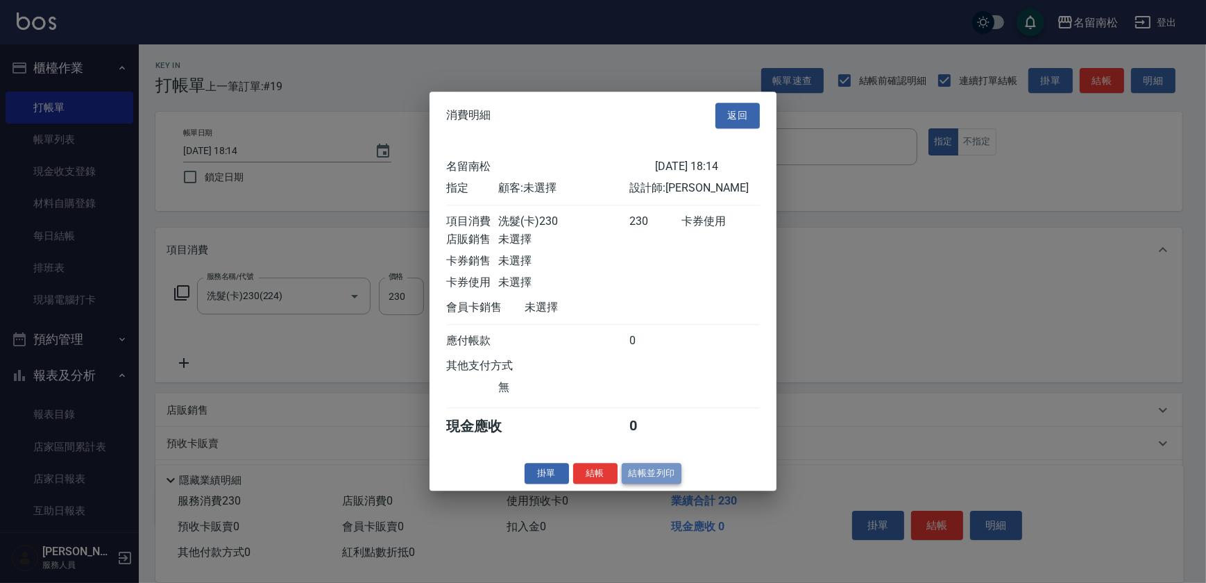
click at [657, 469] on button "結帳並列印" at bounding box center [652, 474] width 60 height 22
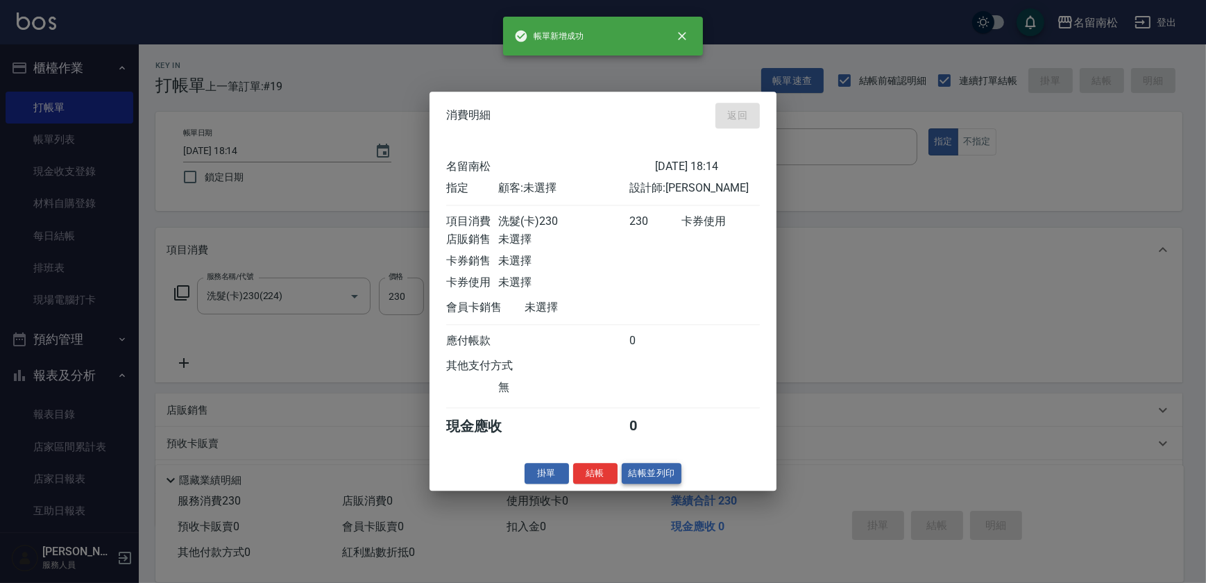
type input "[DATE] 18:15"
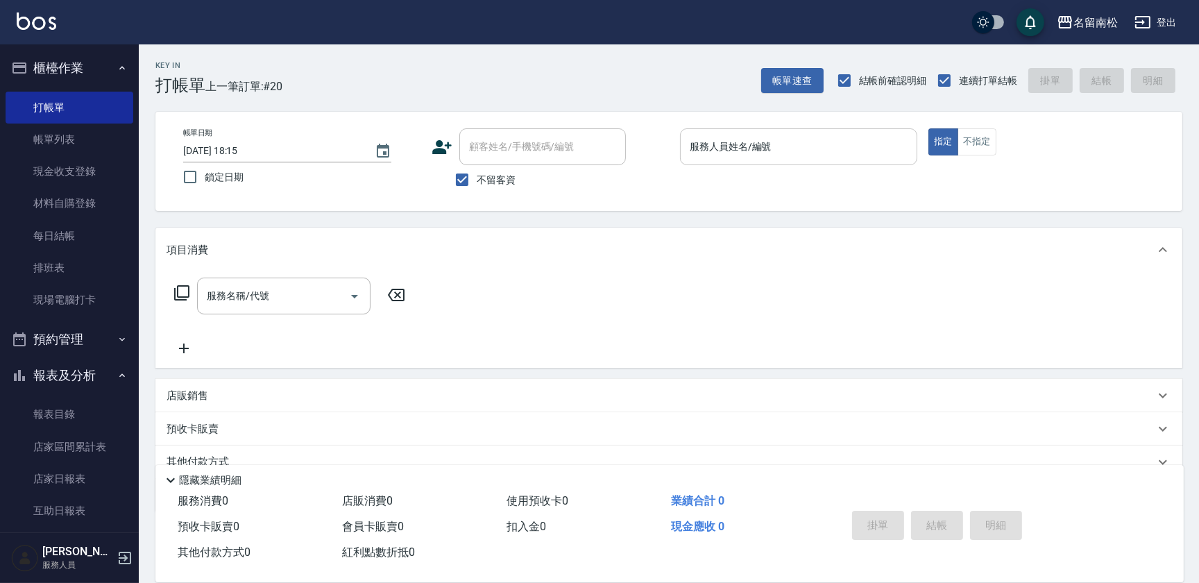
click at [812, 145] on input "服務人員姓名/編號" at bounding box center [798, 147] width 225 height 24
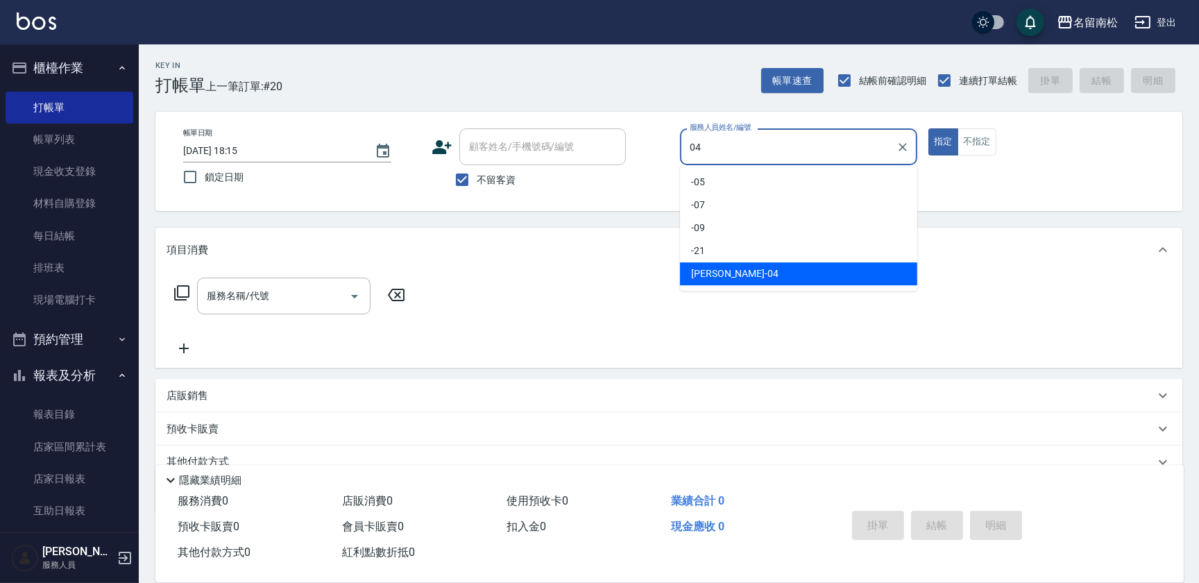
type input "[PERSON_NAME]04"
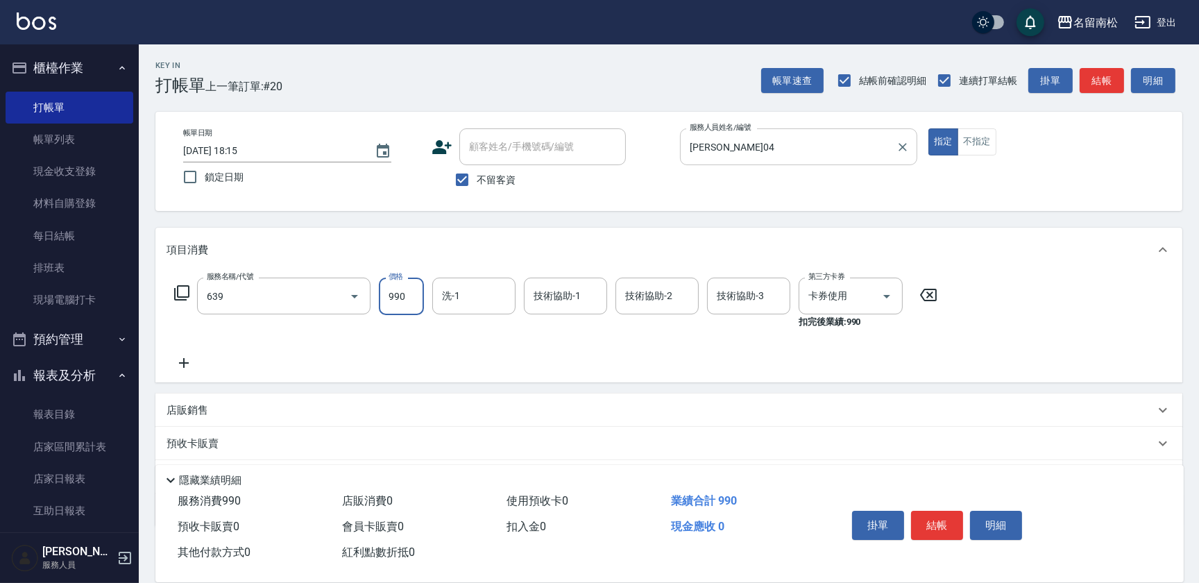
type input "(芙)蘆薈髮膜套卡(自材)(639)"
type input "[PERSON_NAME]04"
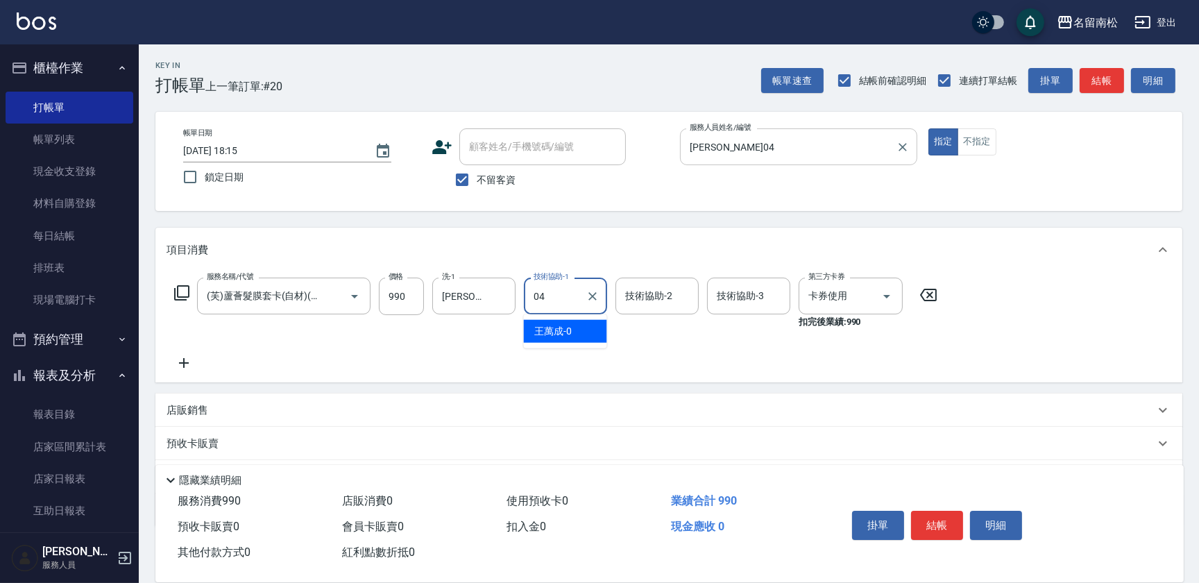
type input "[PERSON_NAME]04"
drag, startPoint x: 927, startPoint y: 519, endPoint x: 925, endPoint y: 496, distance: 22.9
click at [927, 518] on button "結帳" at bounding box center [937, 525] width 52 height 29
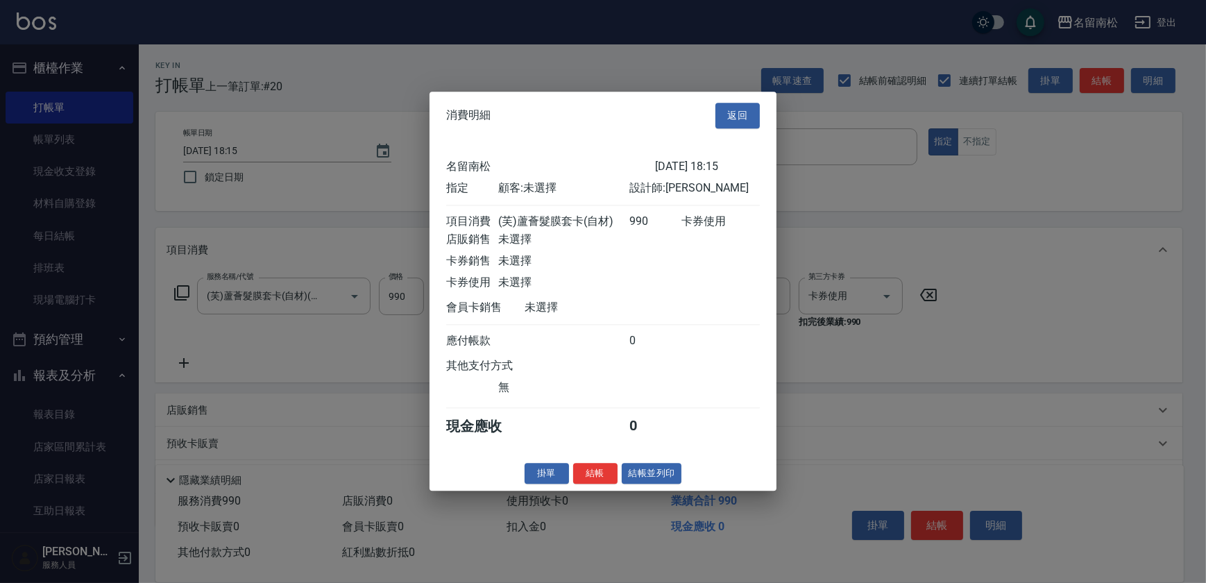
click at [933, 528] on div at bounding box center [603, 291] width 1206 height 583
click at [650, 476] on button "結帳並列印" at bounding box center [652, 474] width 60 height 22
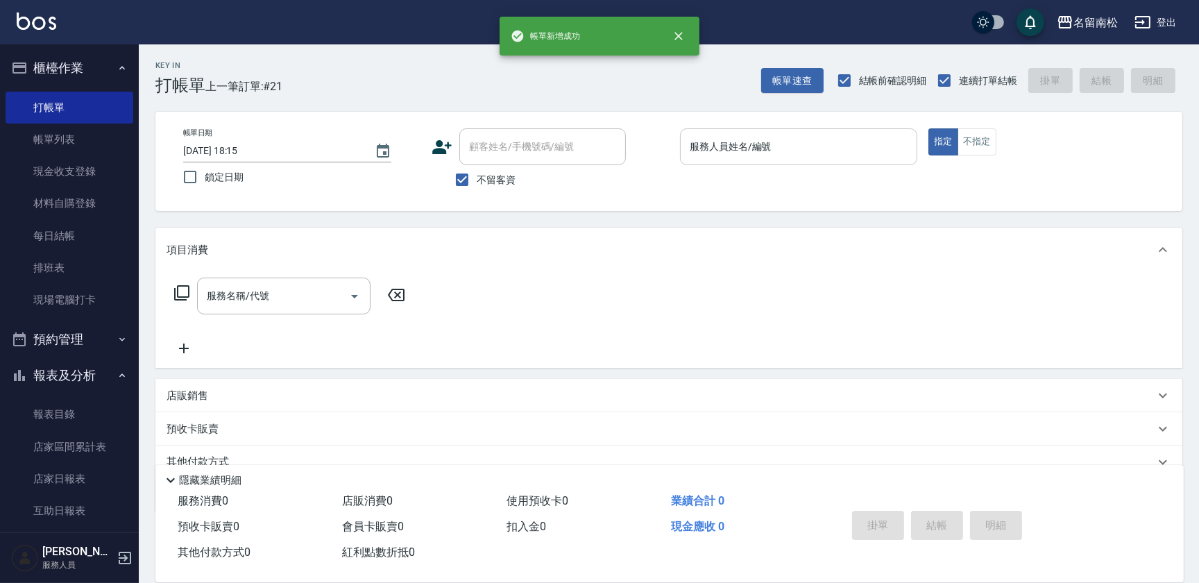
drag, startPoint x: 823, startPoint y: 150, endPoint x: 813, endPoint y: 136, distance: 16.9
click at [825, 150] on input "服務人員姓名/編號" at bounding box center [798, 147] width 225 height 24
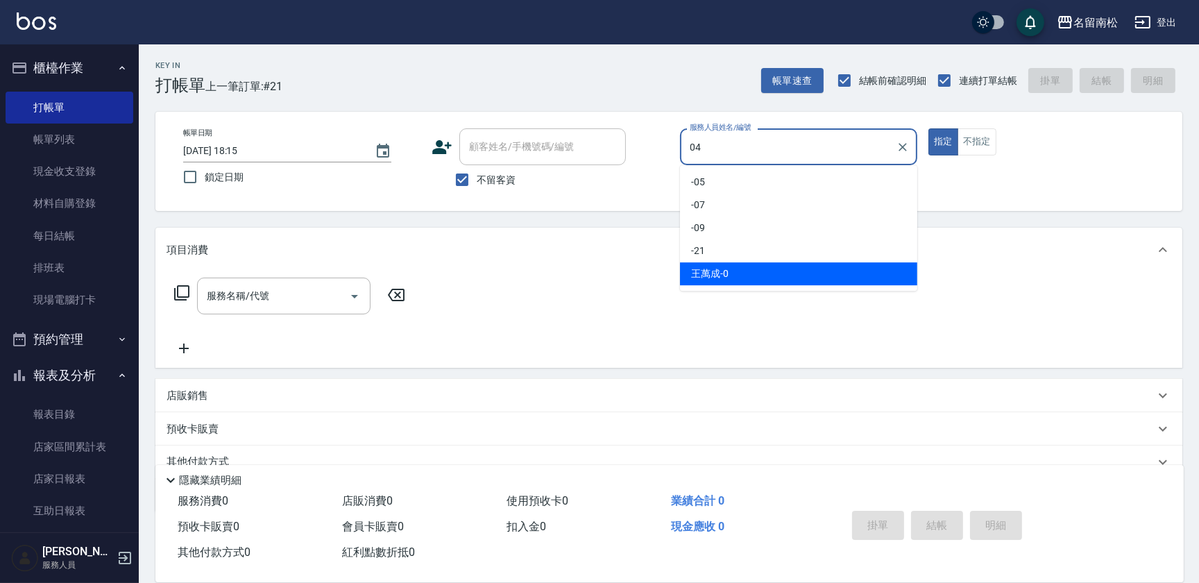
type input "[PERSON_NAME]04"
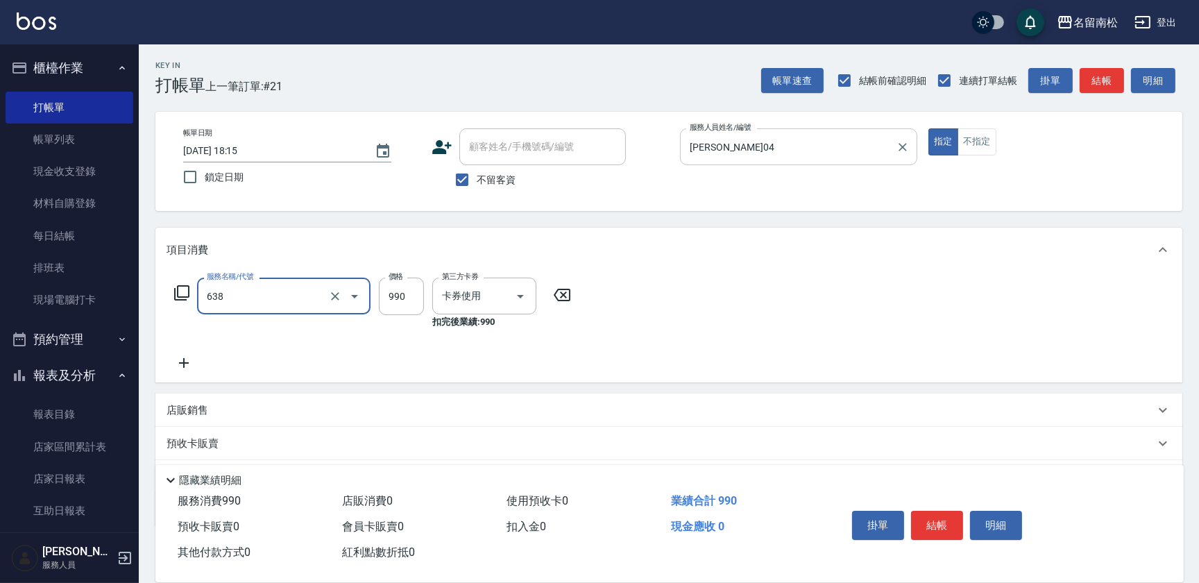
type input "(芙)頭皮養護套卡(638)"
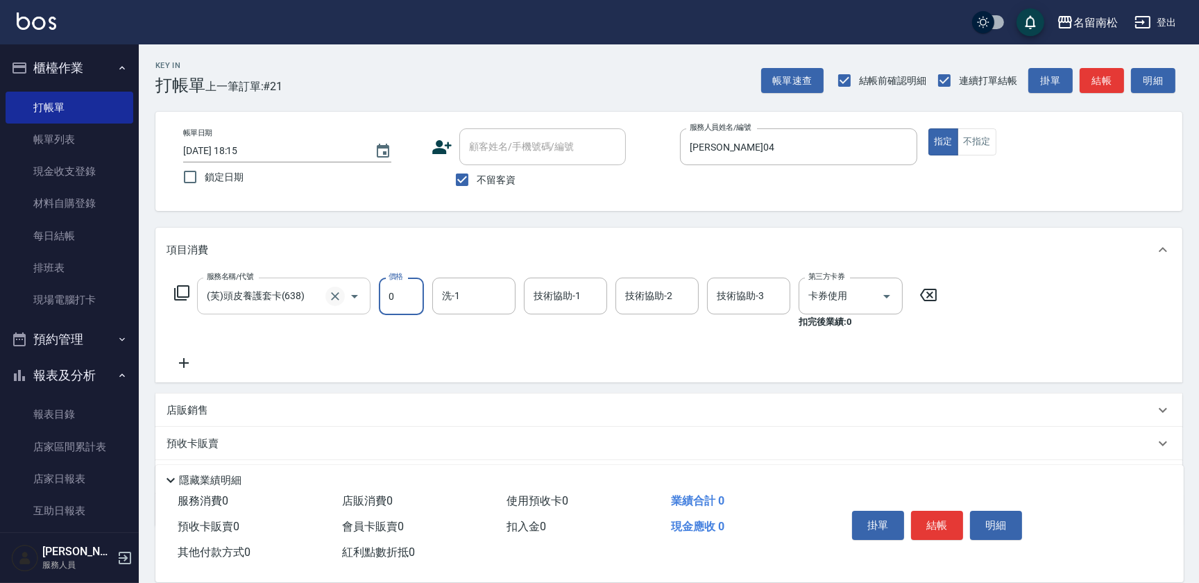
click at [326, 294] on button "Clear" at bounding box center [335, 296] width 19 height 19
type input "0"
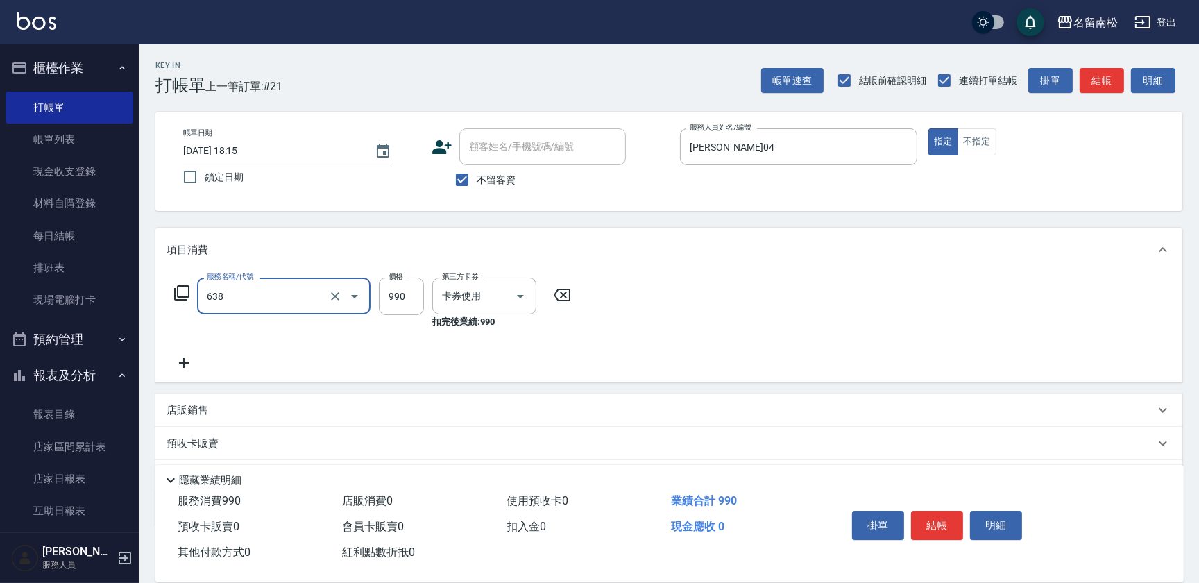
type input "(芙)頭皮養護套卡(638)"
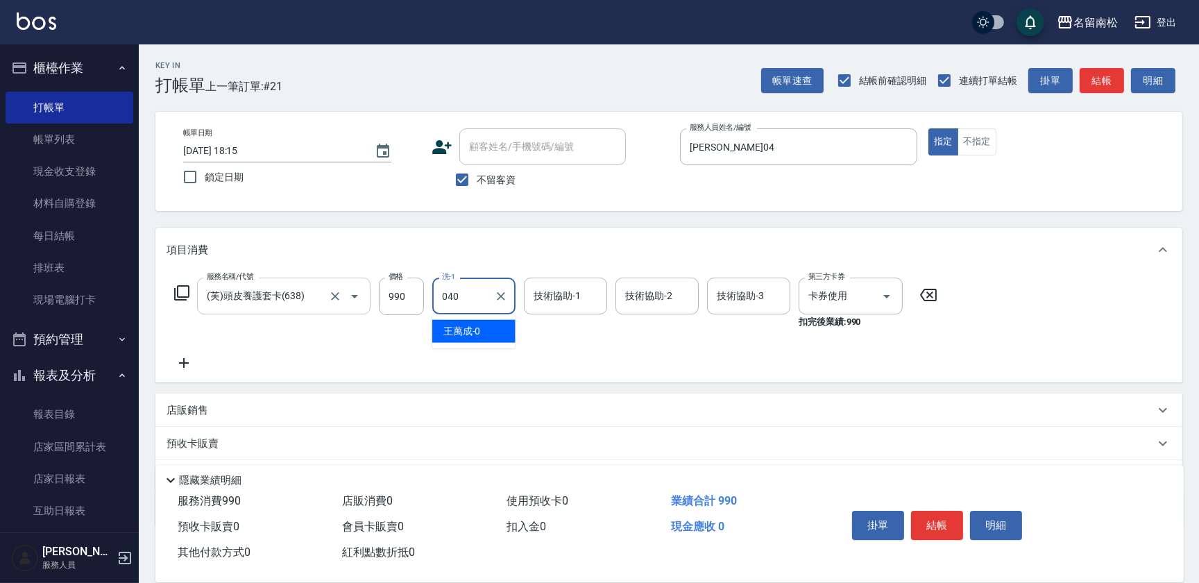
type input "040"
type input "4"
click at [474, 307] on input "洗-1" at bounding box center [474, 296] width 71 height 24
type input "[PERSON_NAME]04"
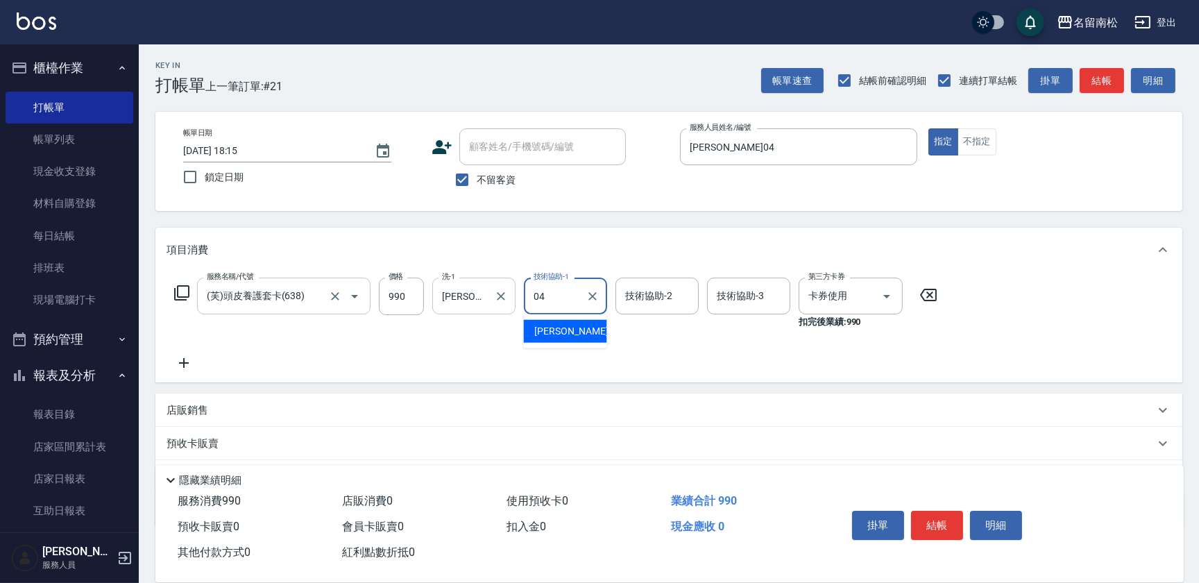
type input "[PERSON_NAME]04"
drag, startPoint x: 479, startPoint y: 172, endPoint x: 490, endPoint y: 160, distance: 16.2
click at [479, 173] on span "不留客資" at bounding box center [496, 180] width 39 height 15
click at [477, 173] on input "不留客資" at bounding box center [462, 179] width 29 height 29
checkbox input "false"
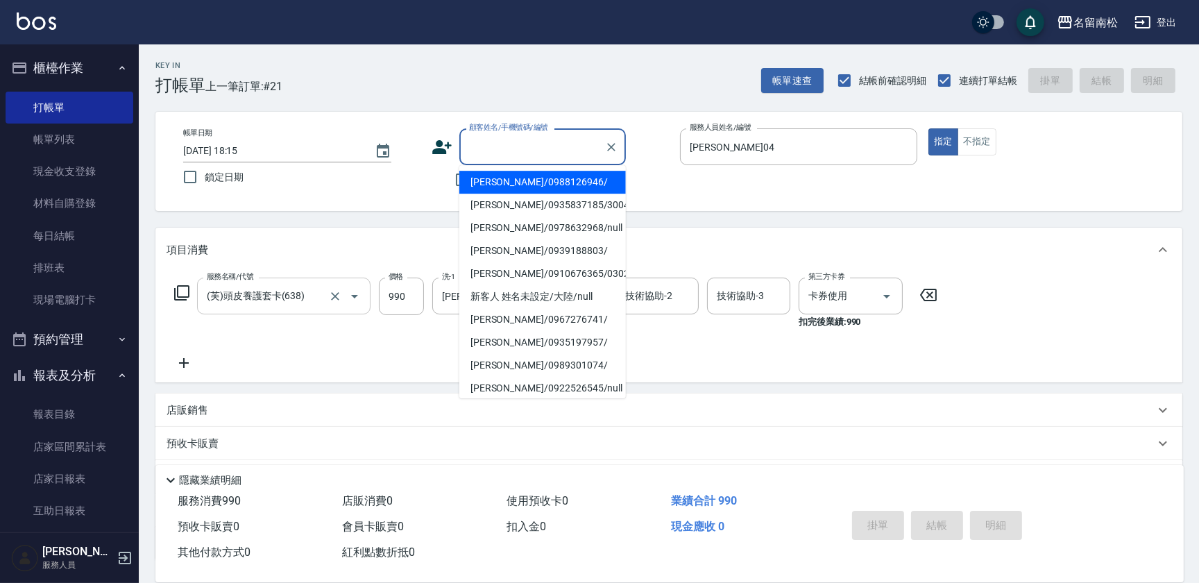
click at [492, 157] on input "顧客姓名/手機號碼/編號" at bounding box center [532, 147] width 133 height 24
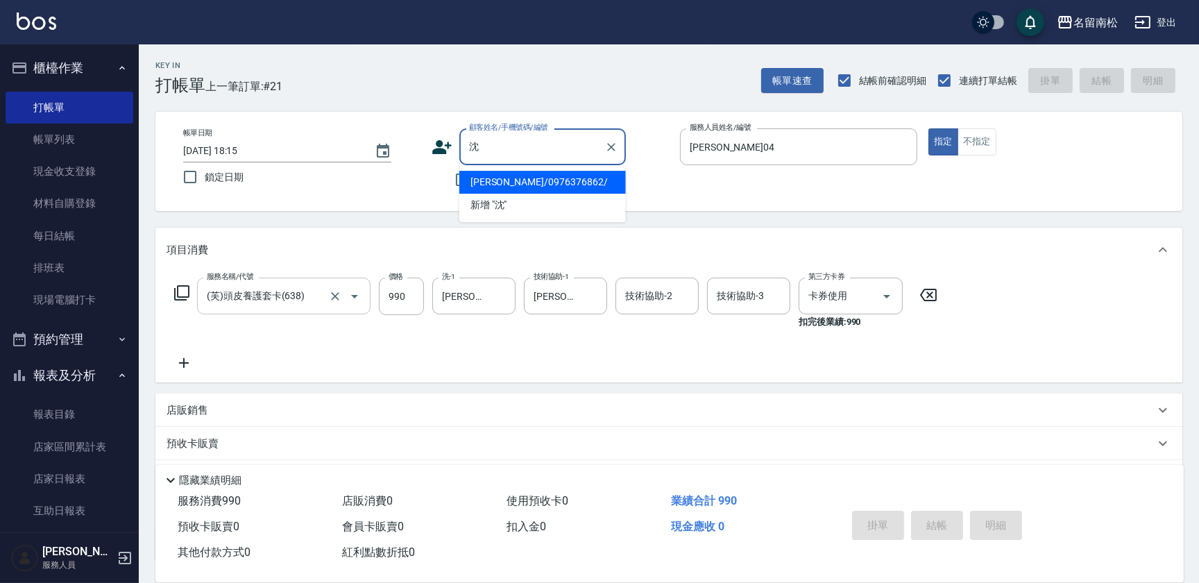
click at [537, 180] on li "[PERSON_NAME]/0976376862/" at bounding box center [542, 182] width 167 height 23
type input "[PERSON_NAME]/0976376862/"
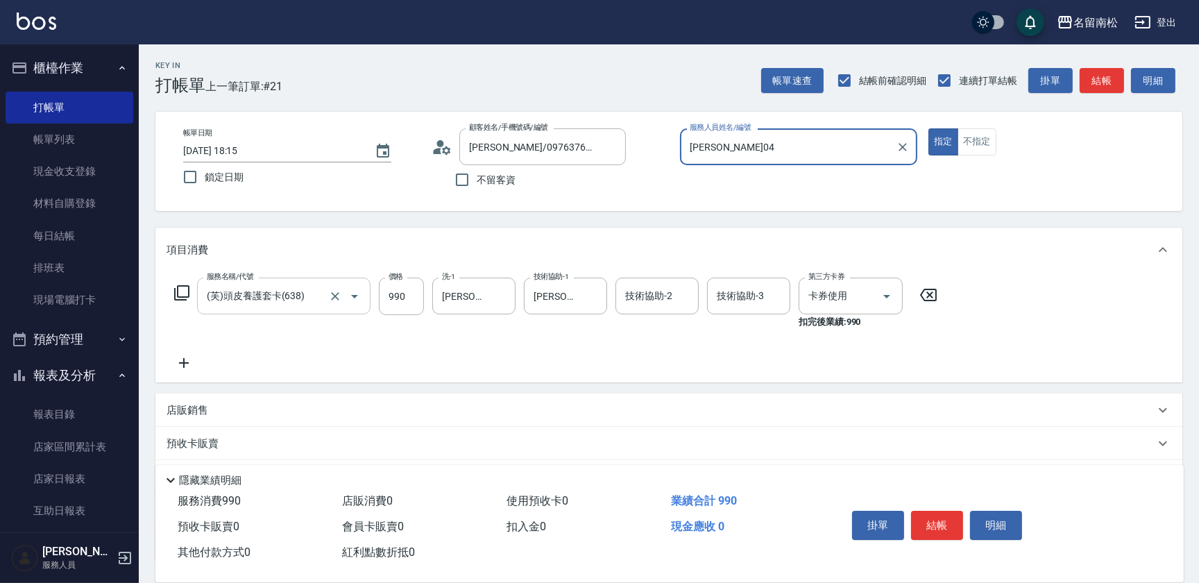
click at [929, 128] on button "指定" at bounding box center [944, 141] width 30 height 27
click at [951, 523] on button "結帳" at bounding box center [937, 525] width 52 height 29
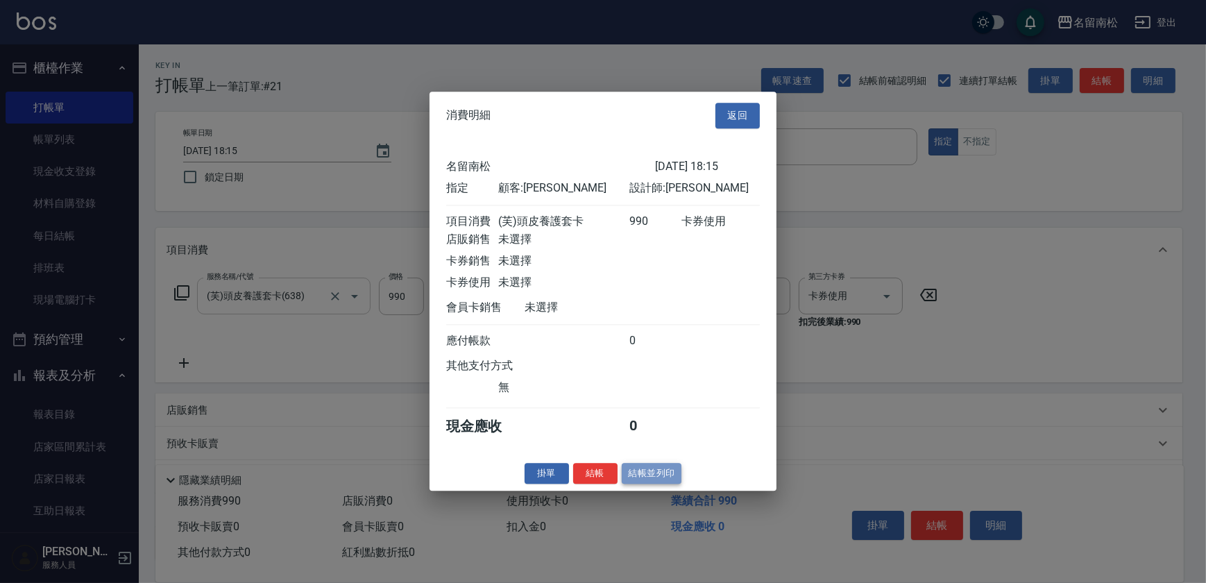
click at [631, 475] on button "結帳並列印" at bounding box center [652, 474] width 60 height 22
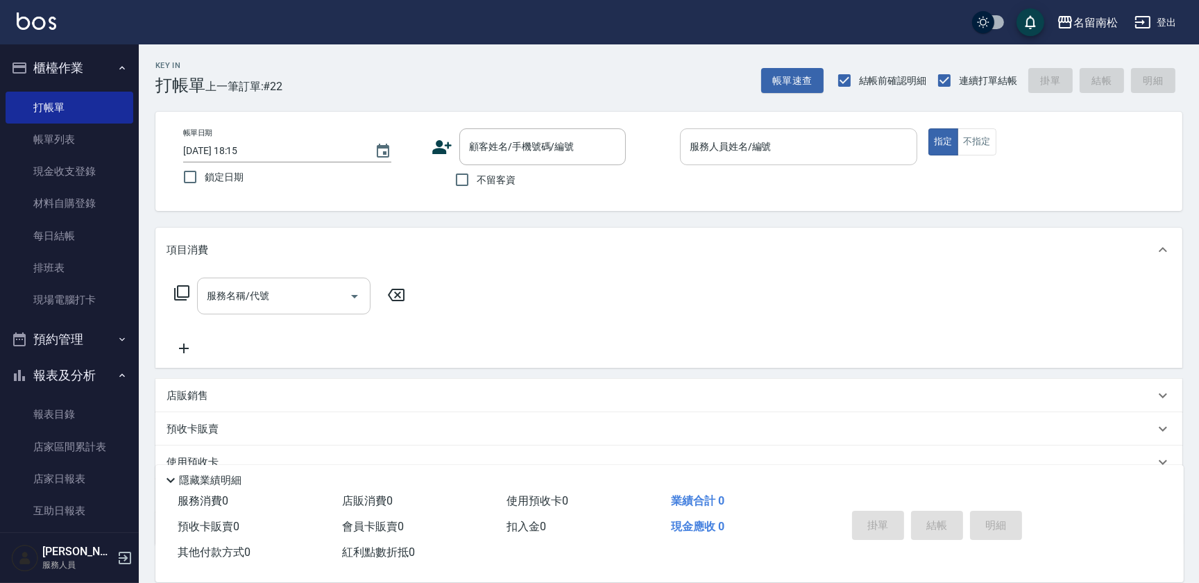
click at [826, 152] on input "服務人員姓名/編號" at bounding box center [798, 147] width 225 height 24
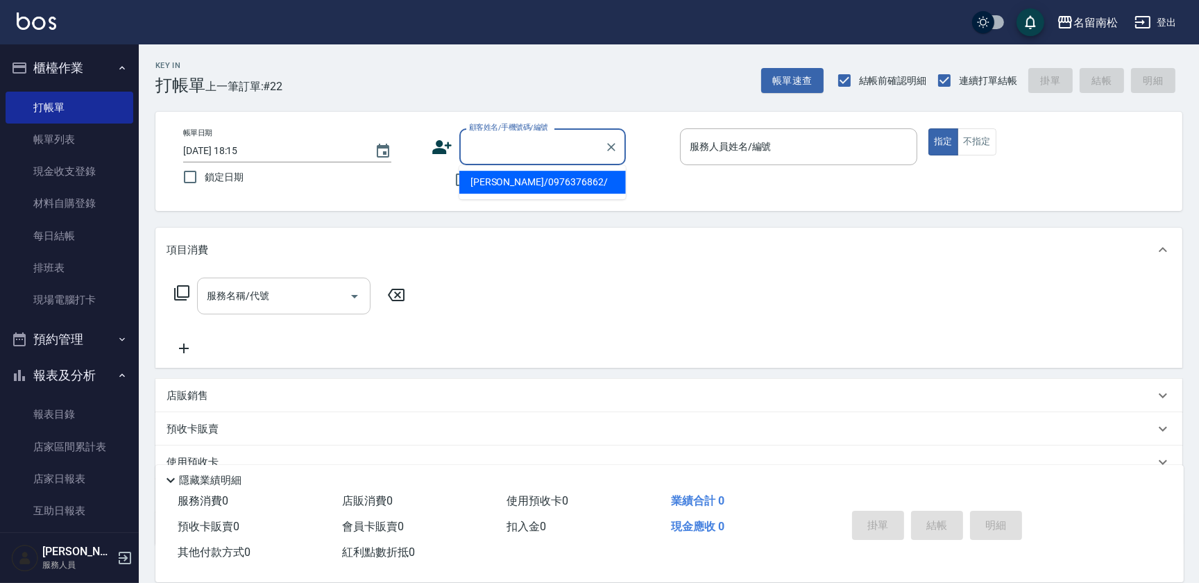
click at [516, 149] on input "顧客姓名/手機號碼/編號" at bounding box center [532, 147] width 133 height 24
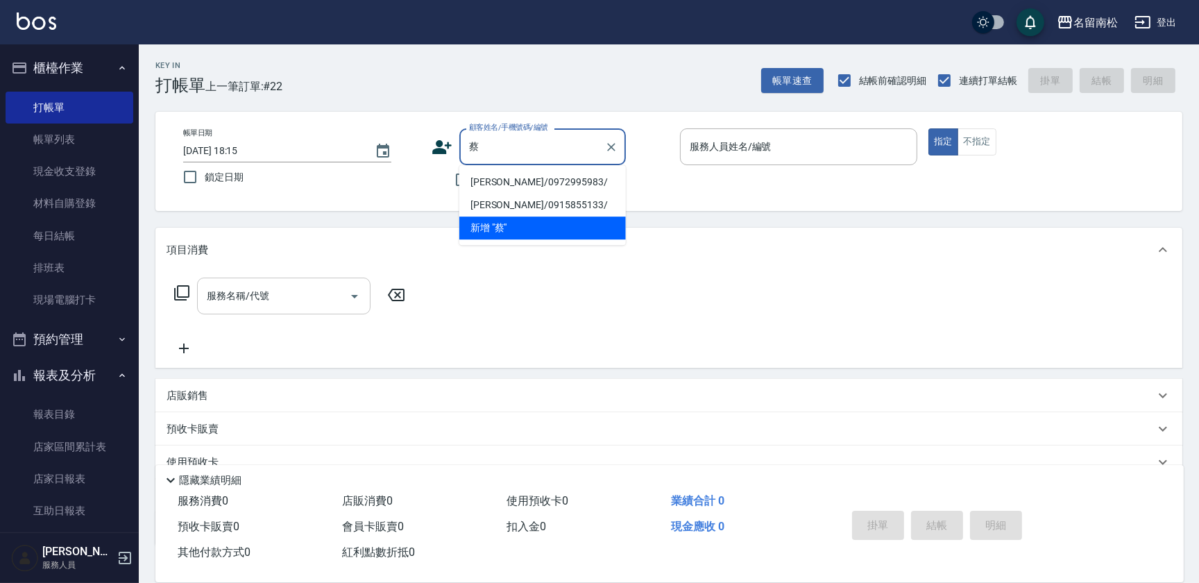
click at [537, 181] on li "[PERSON_NAME]/0972995983/" at bounding box center [542, 182] width 167 height 23
type input "[PERSON_NAME]/0972995983/"
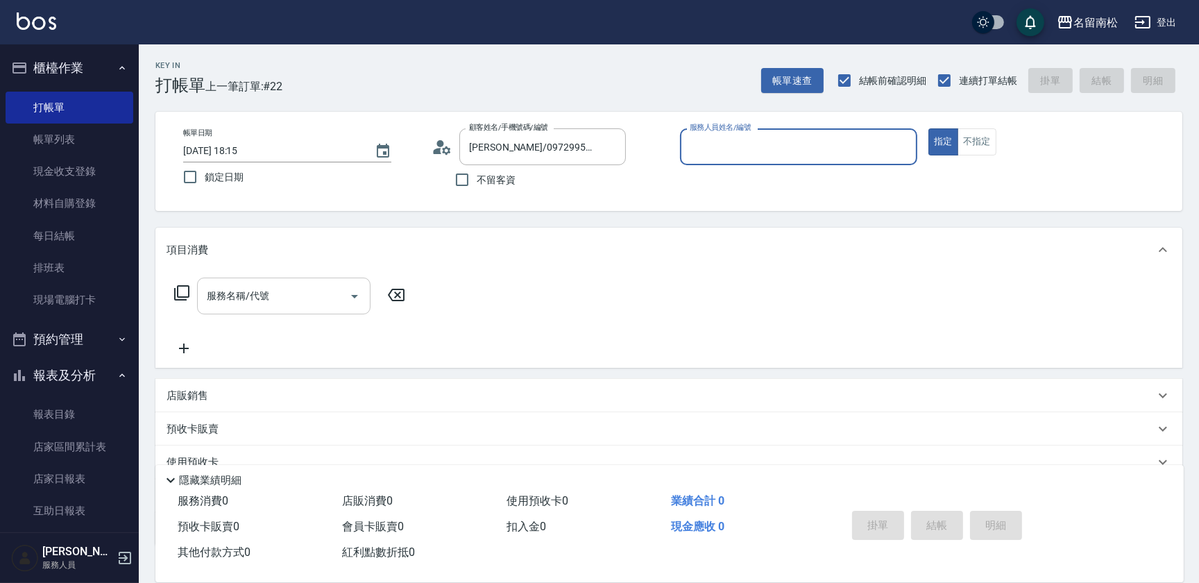
type input "[PERSON_NAME]04"
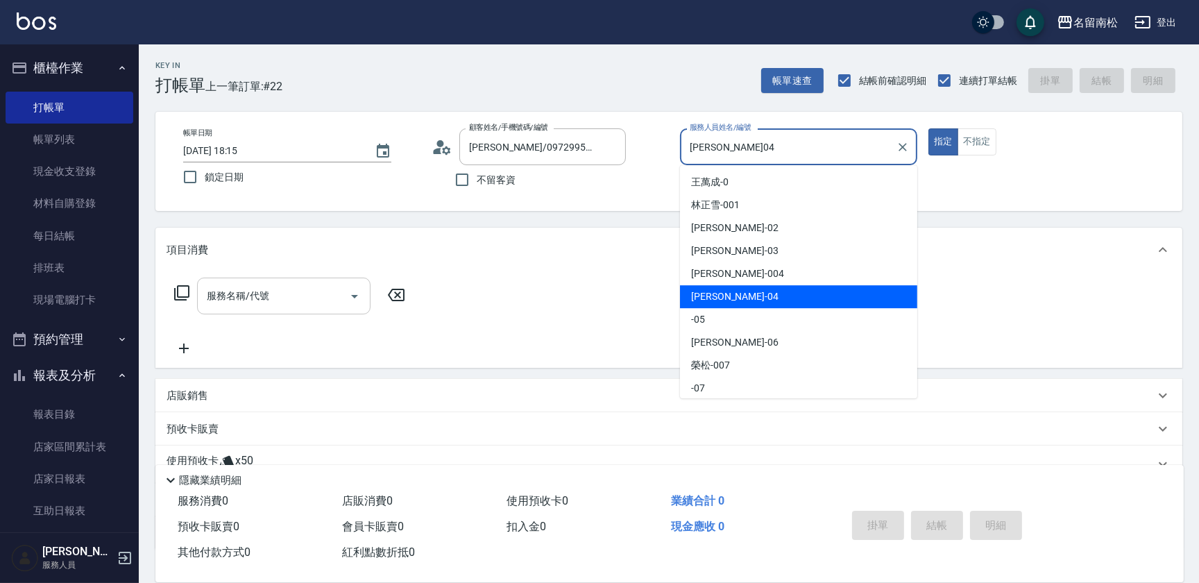
click at [783, 142] on input "[PERSON_NAME]04" at bounding box center [788, 147] width 204 height 24
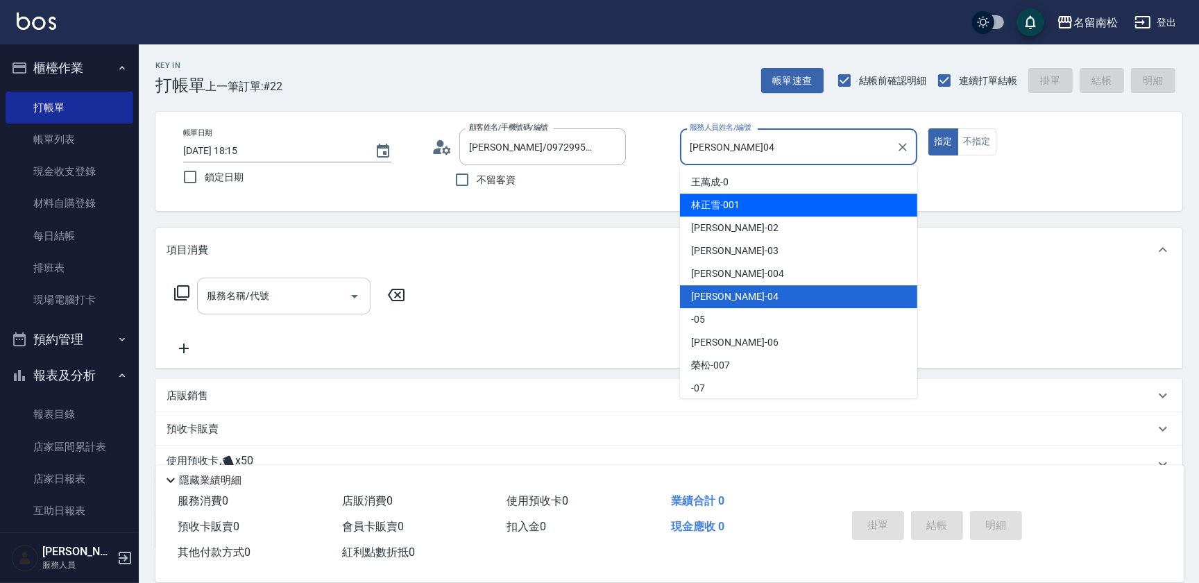
click at [245, 291] on input "服務名稱/代號" at bounding box center [273, 296] width 140 height 24
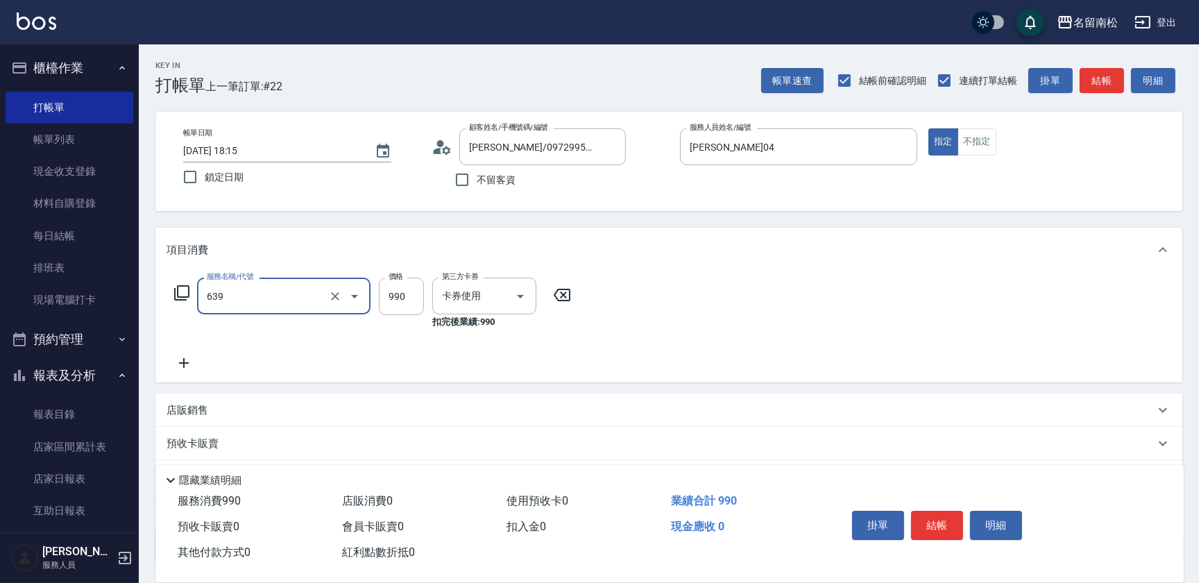
type input "(芙)蘆薈髮膜套卡(自材)(639)"
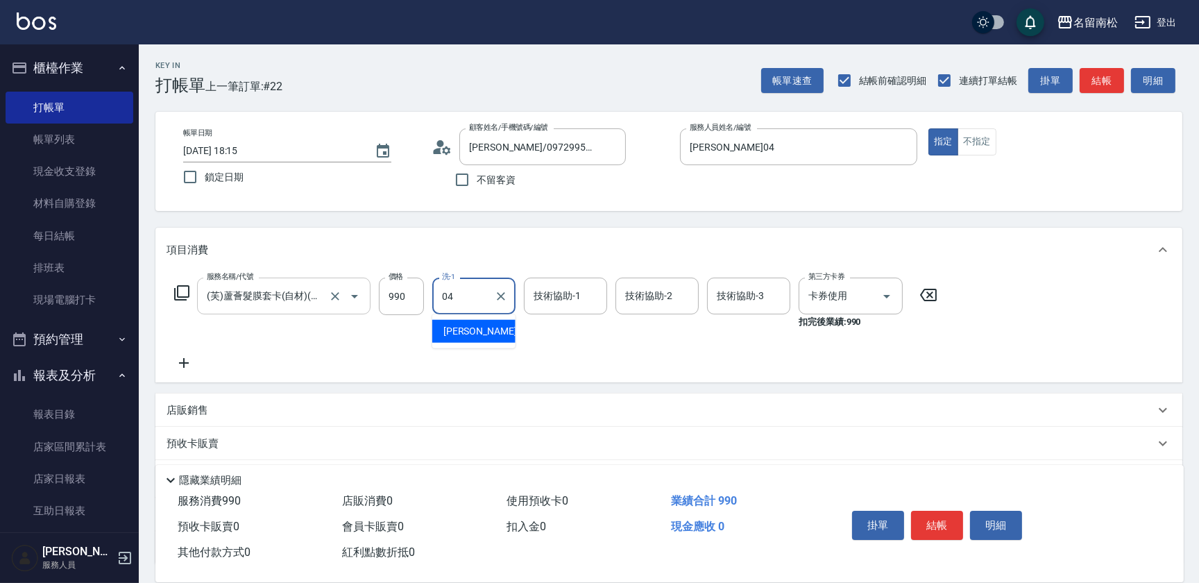
type input "[PERSON_NAME]04"
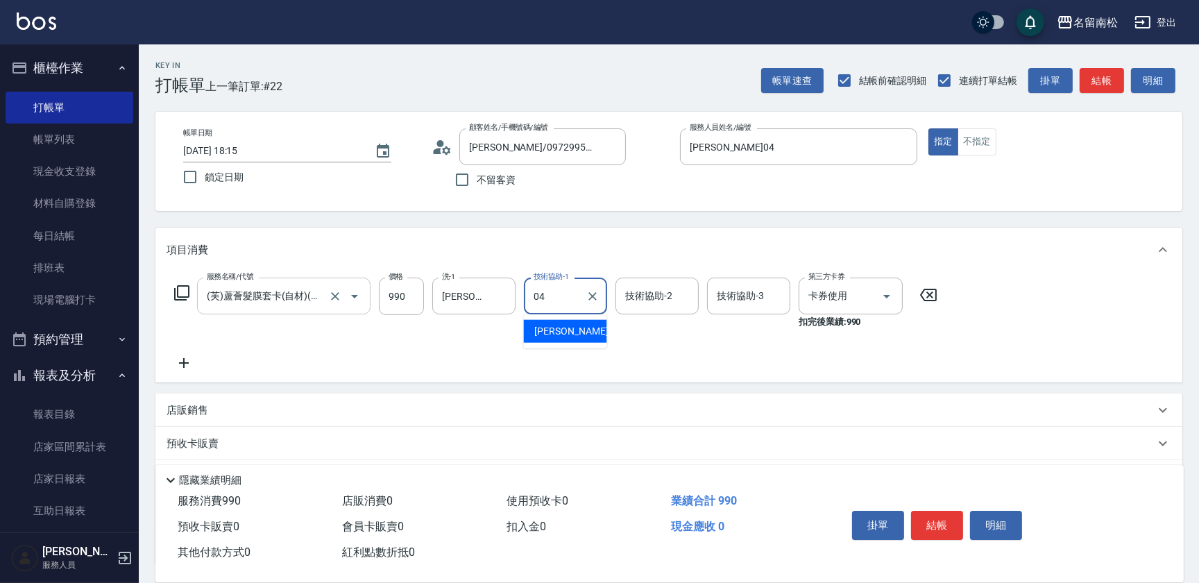
type input "[PERSON_NAME]04"
click at [930, 521] on button "結帳" at bounding box center [937, 525] width 52 height 29
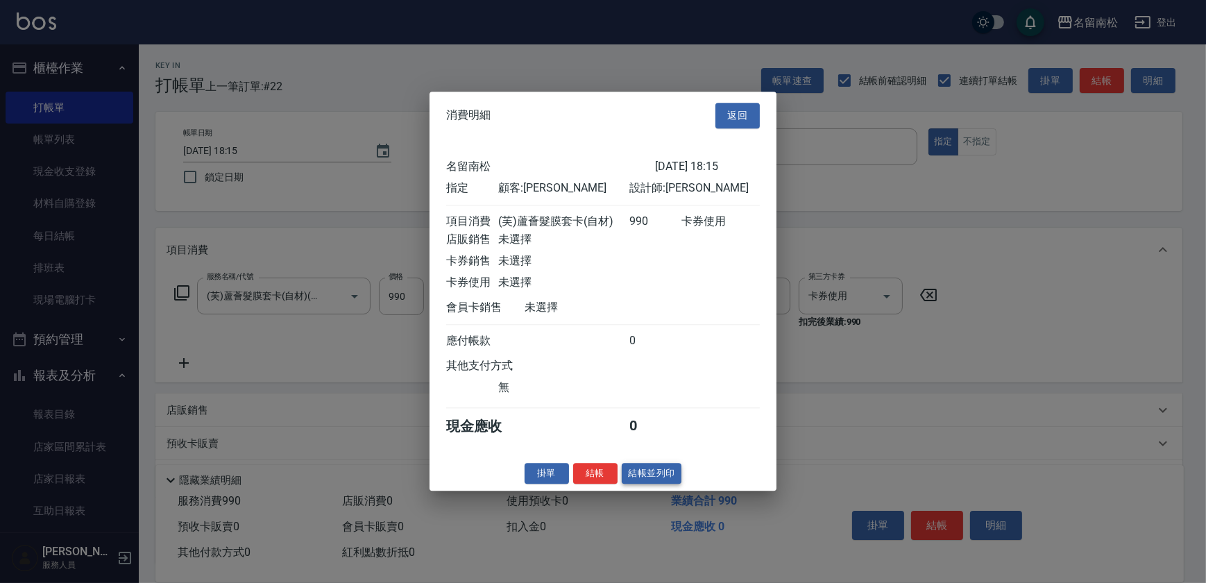
click at [643, 480] on button "結帳並列印" at bounding box center [652, 474] width 60 height 22
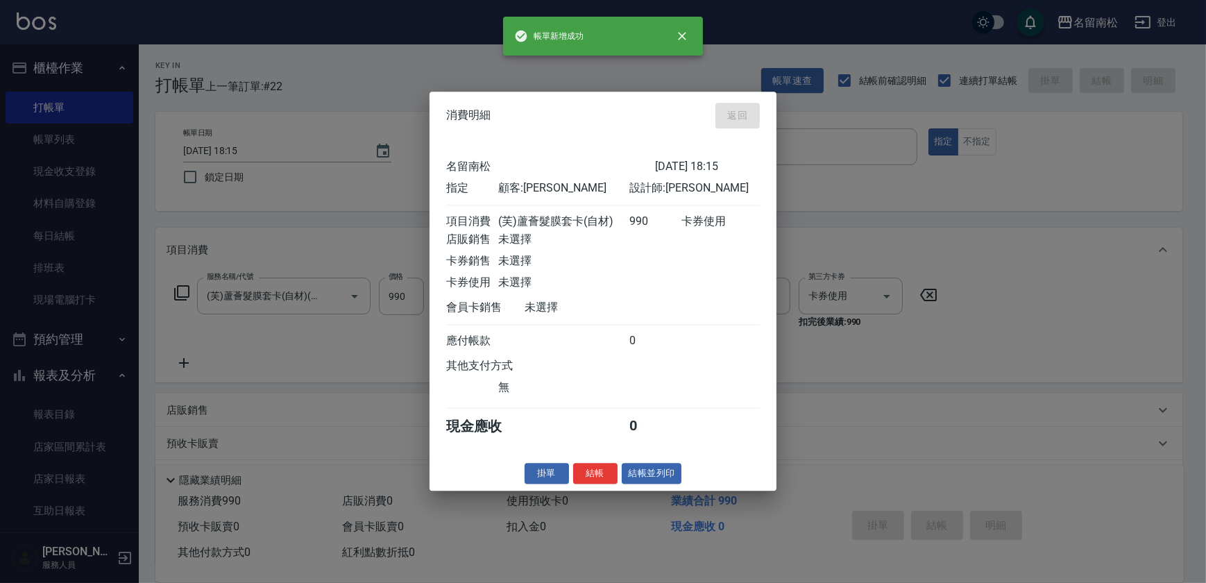
type input "[DATE] 18:16"
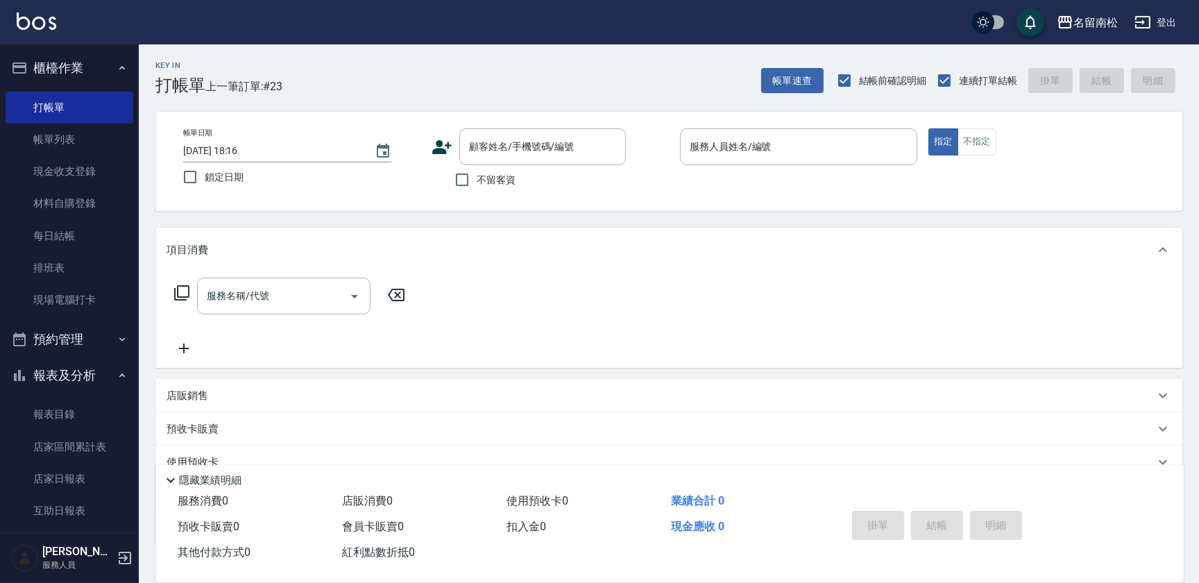
click at [487, 176] on span "不留客資" at bounding box center [496, 180] width 39 height 15
click at [477, 176] on input "不留客資" at bounding box center [462, 179] width 29 height 29
checkbox input "true"
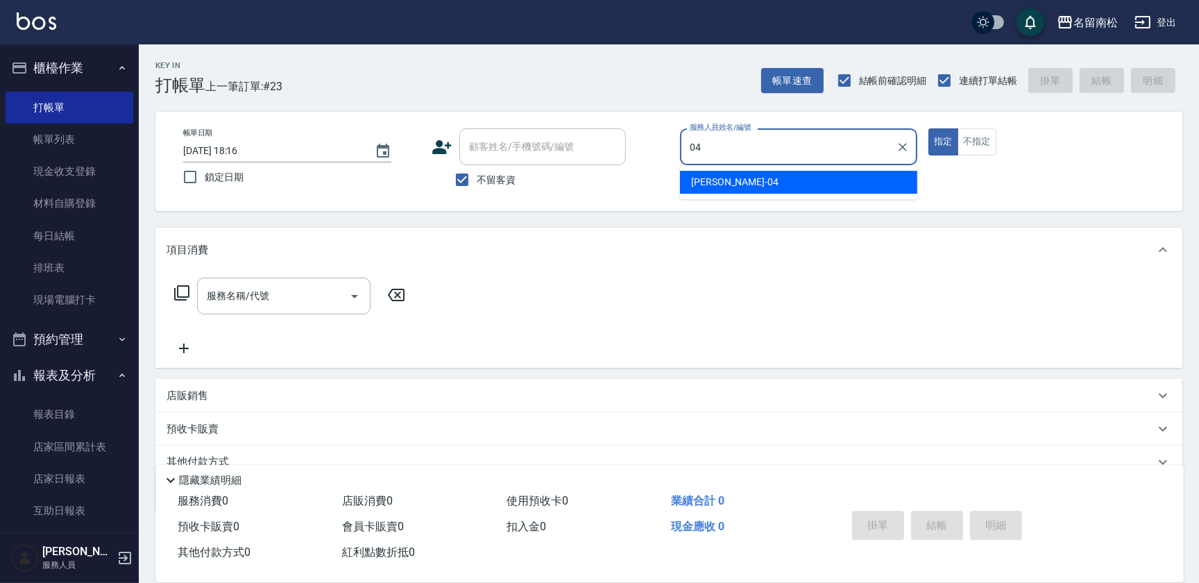
type input "[PERSON_NAME]04"
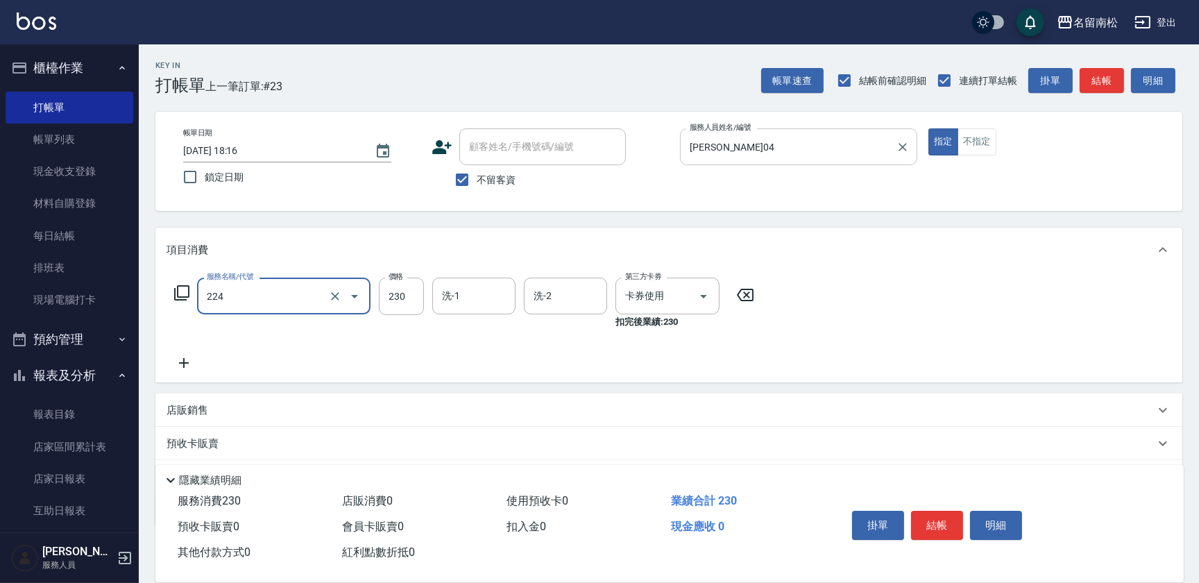
type input "洗髮(卡)230(224)"
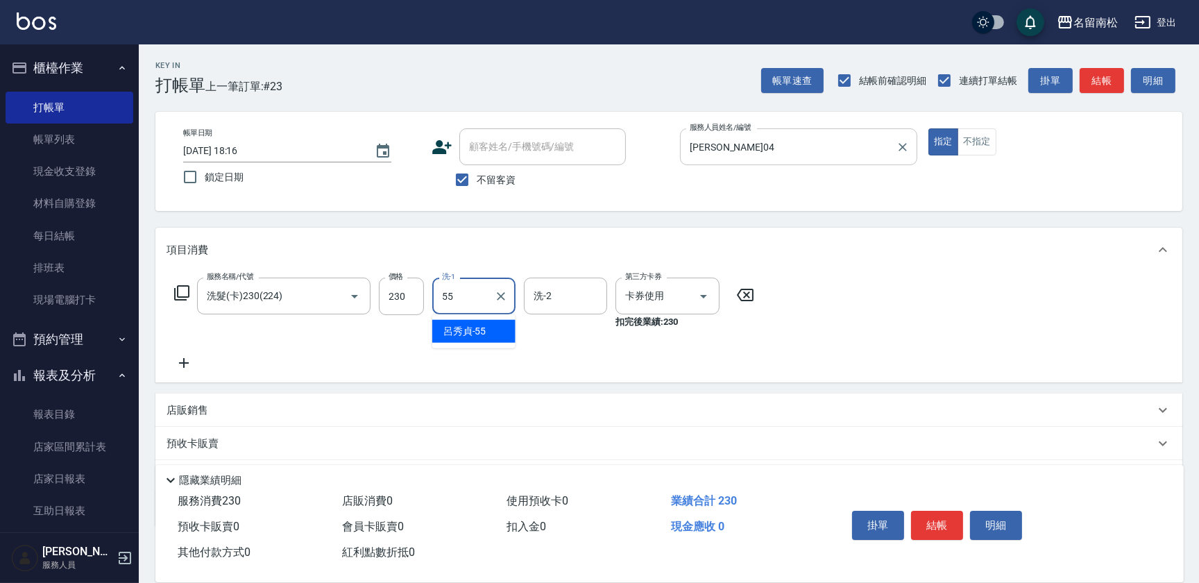
type input "[PERSON_NAME]-55"
click at [951, 524] on button "結帳" at bounding box center [937, 525] width 52 height 29
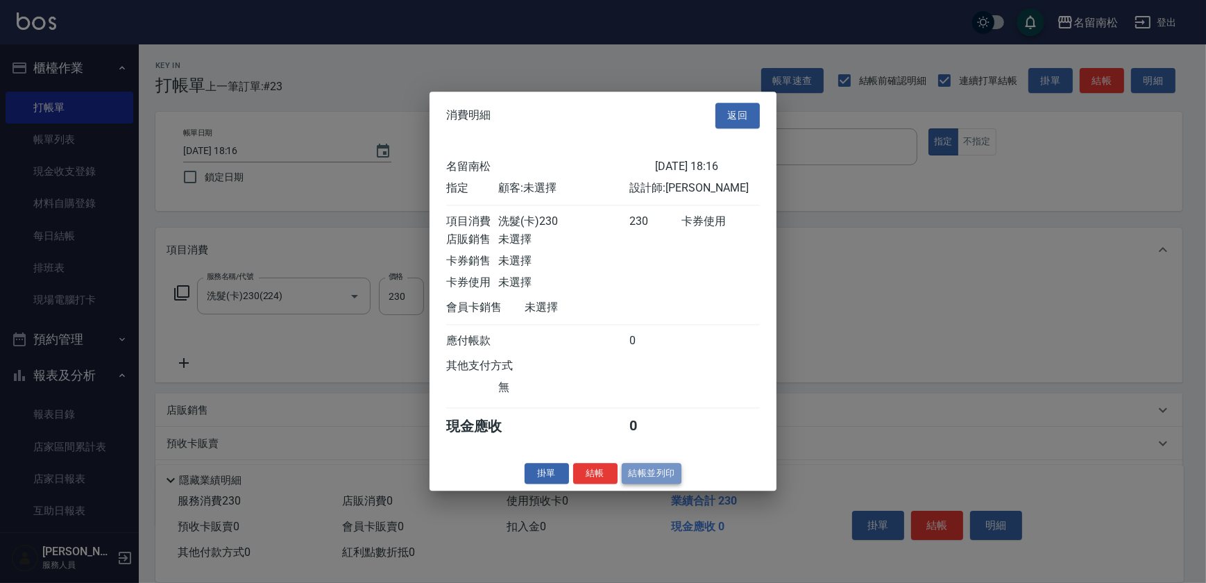
click at [652, 473] on button "結帳並列印" at bounding box center [652, 474] width 60 height 22
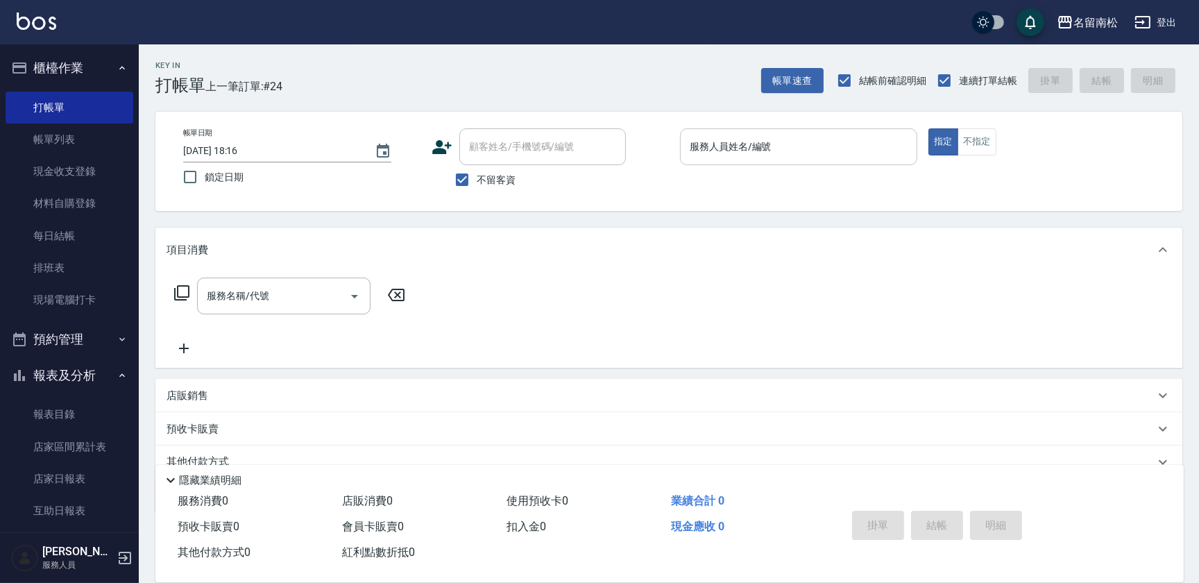
drag, startPoint x: 722, startPoint y: 146, endPoint x: 729, endPoint y: 146, distance: 7.0
click at [722, 146] on div "服務人員姓名/編號 服務人員姓名/編號" at bounding box center [798, 146] width 237 height 37
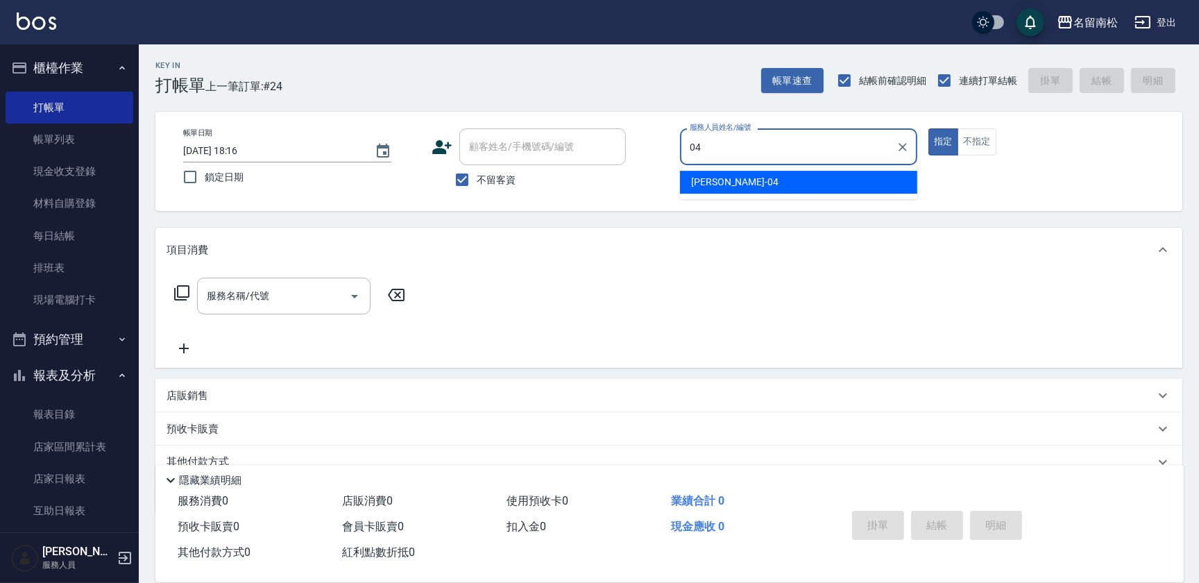
type input "[PERSON_NAME]04"
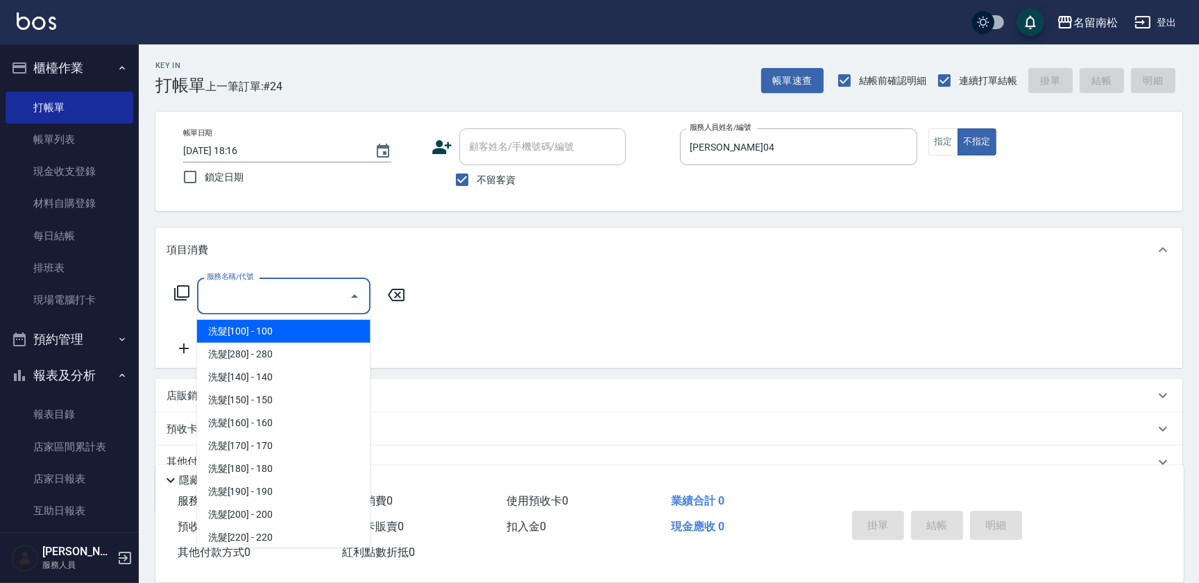
click at [244, 292] on input "服務名稱/代號" at bounding box center [273, 296] width 140 height 24
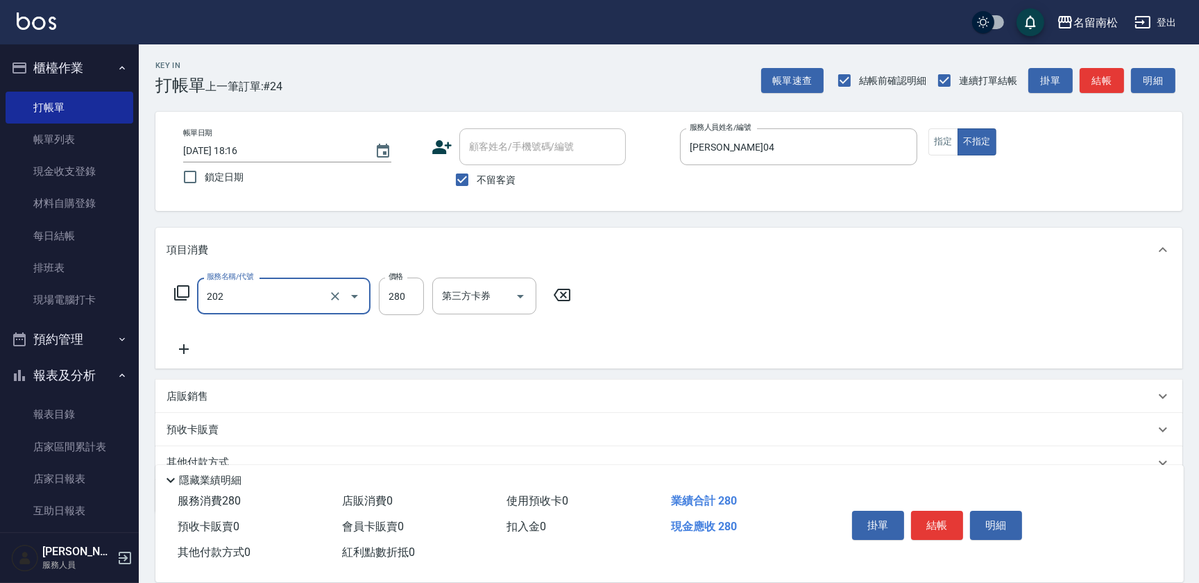
type input "洗髮[280](202)"
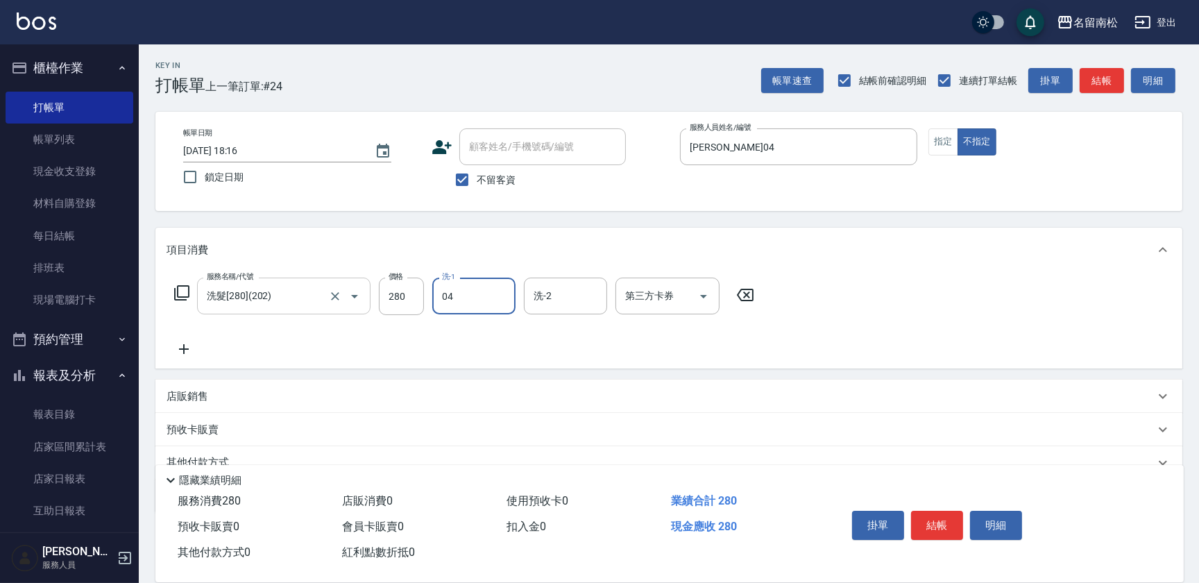
type input "[PERSON_NAME]04"
click at [930, 522] on button "結帳" at bounding box center [937, 525] width 52 height 29
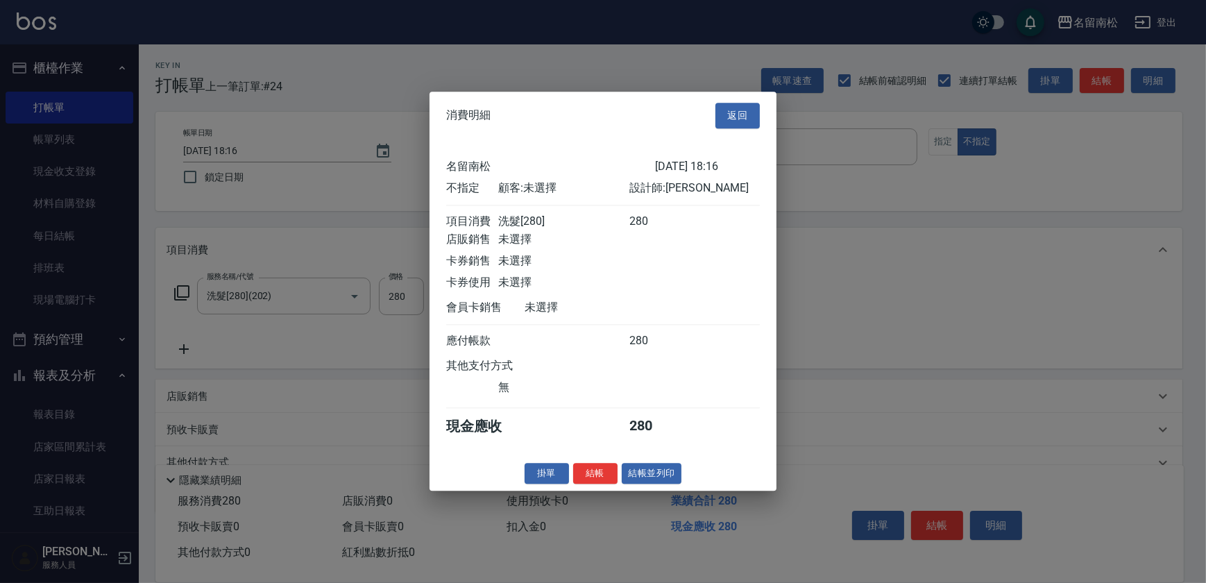
click at [652, 469] on div "消費明細 返回 名留南松 [DATE] 18:16 不指定 顧客: 未選擇 設計師: [PERSON_NAME]消費 洗髮[280] 280 店販銷售 未選擇…" at bounding box center [603, 291] width 347 height 399
click at [655, 484] on button "結帳並列印" at bounding box center [652, 474] width 60 height 22
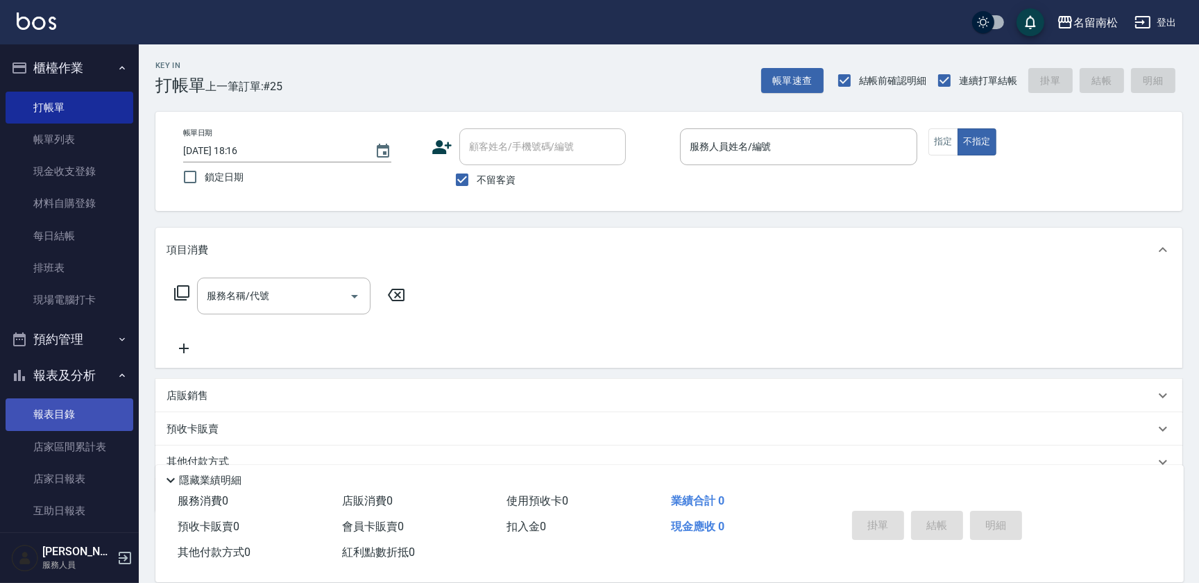
scroll to position [189, 0]
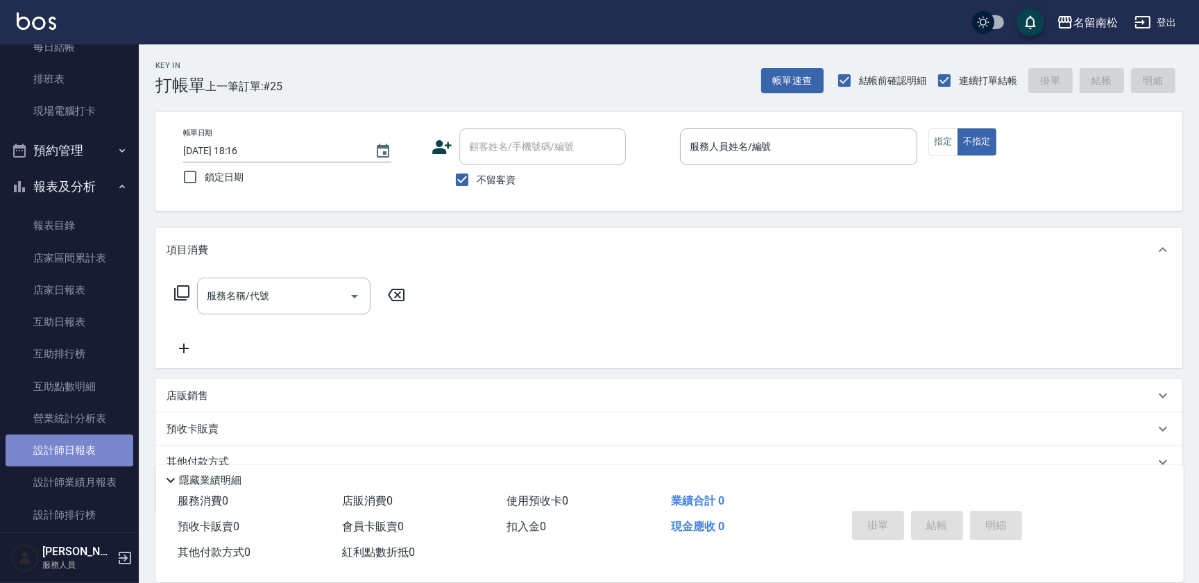
click at [78, 447] on link "設計師日報表" at bounding box center [70, 451] width 128 height 32
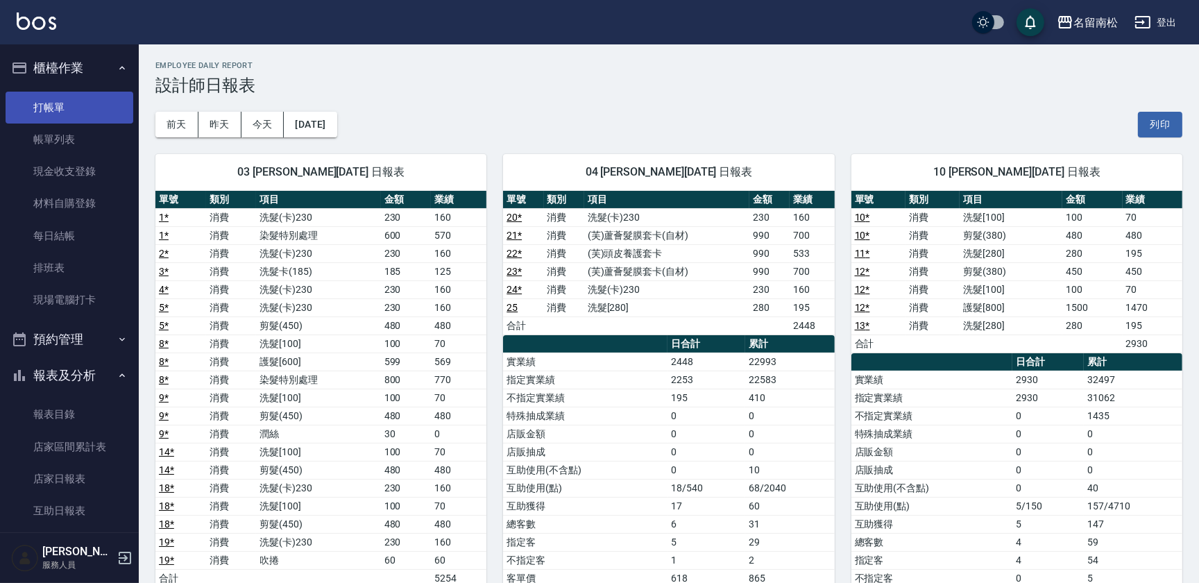
click at [49, 116] on link "打帳單" at bounding box center [70, 108] width 128 height 32
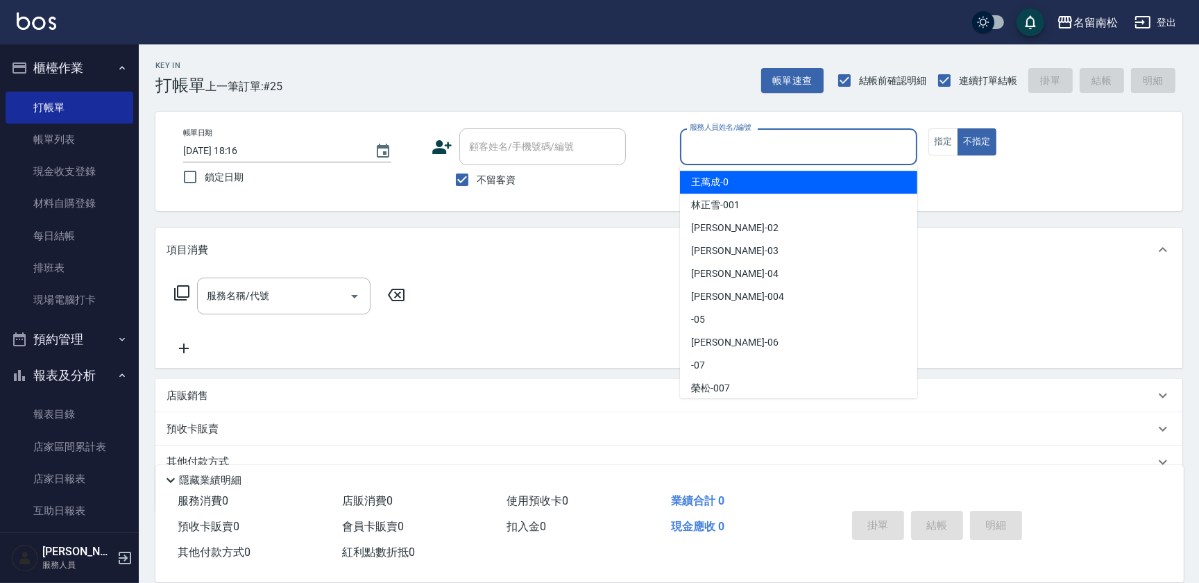
drag, startPoint x: 780, startPoint y: 153, endPoint x: 787, endPoint y: 149, distance: 8.5
click at [782, 153] on input "服務人員姓名/編號" at bounding box center [798, 147] width 225 height 24
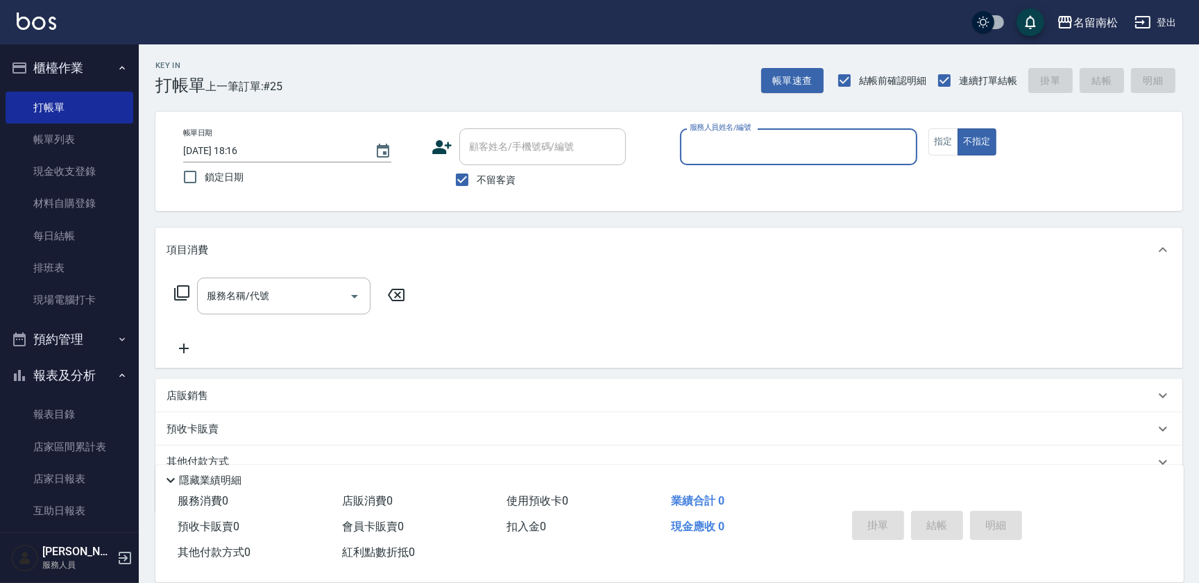
click at [794, 149] on input "服務人員姓名/編號" at bounding box center [798, 147] width 225 height 24
drag, startPoint x: 784, startPoint y: 188, endPoint x: 863, endPoint y: 177, distance: 79.2
click at [786, 192] on div "[PERSON_NAME]-10" at bounding box center [798, 182] width 237 height 23
type input "[PERSON_NAME]-10"
click at [943, 138] on button "指定" at bounding box center [944, 141] width 30 height 27
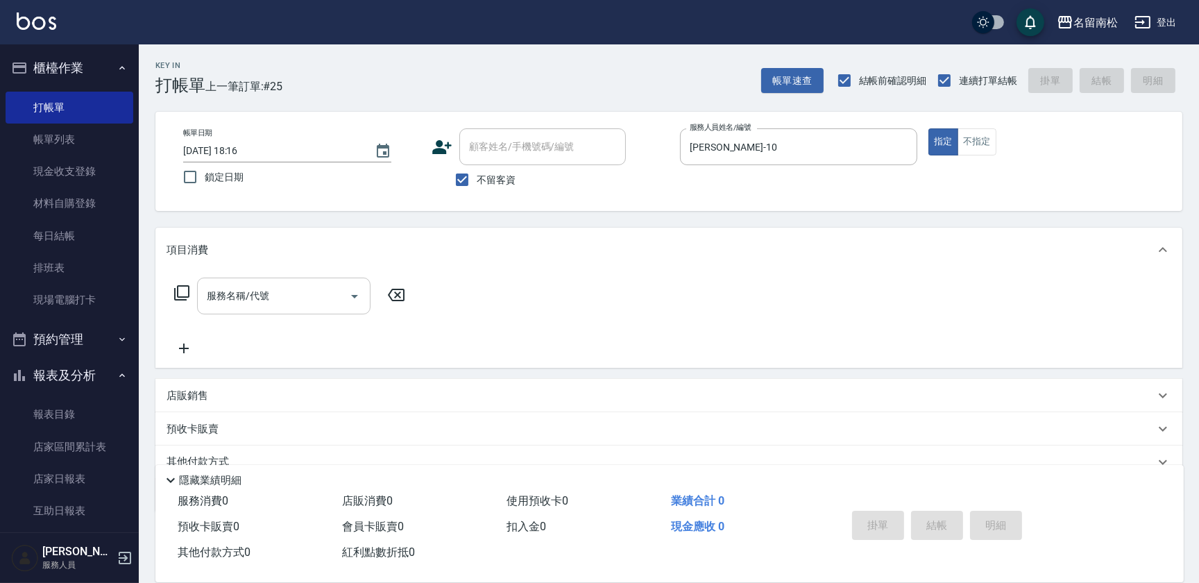
click at [314, 278] on div "服務名稱/代號" at bounding box center [284, 296] width 174 height 37
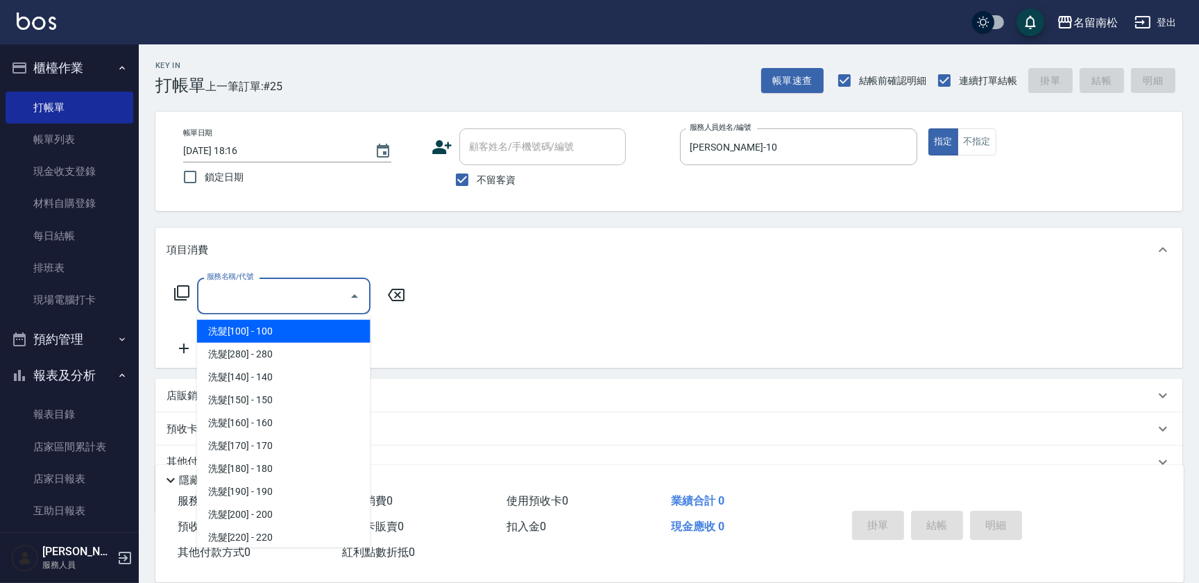
click at [319, 293] on input "服務名稱/代號" at bounding box center [273, 296] width 140 height 24
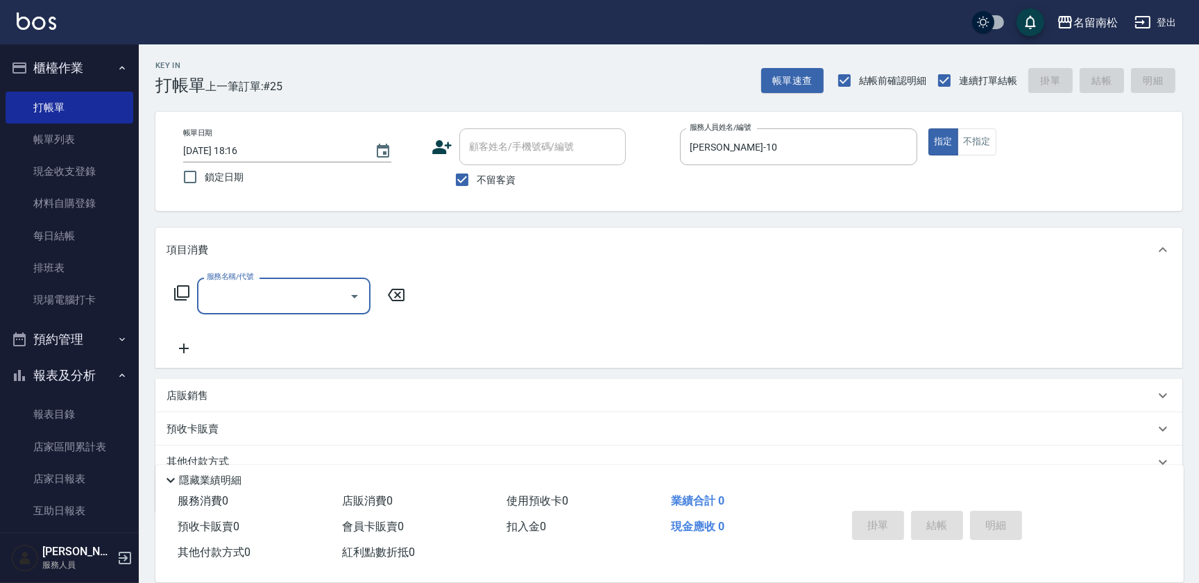
click at [353, 298] on icon "Open" at bounding box center [354, 296] width 17 height 17
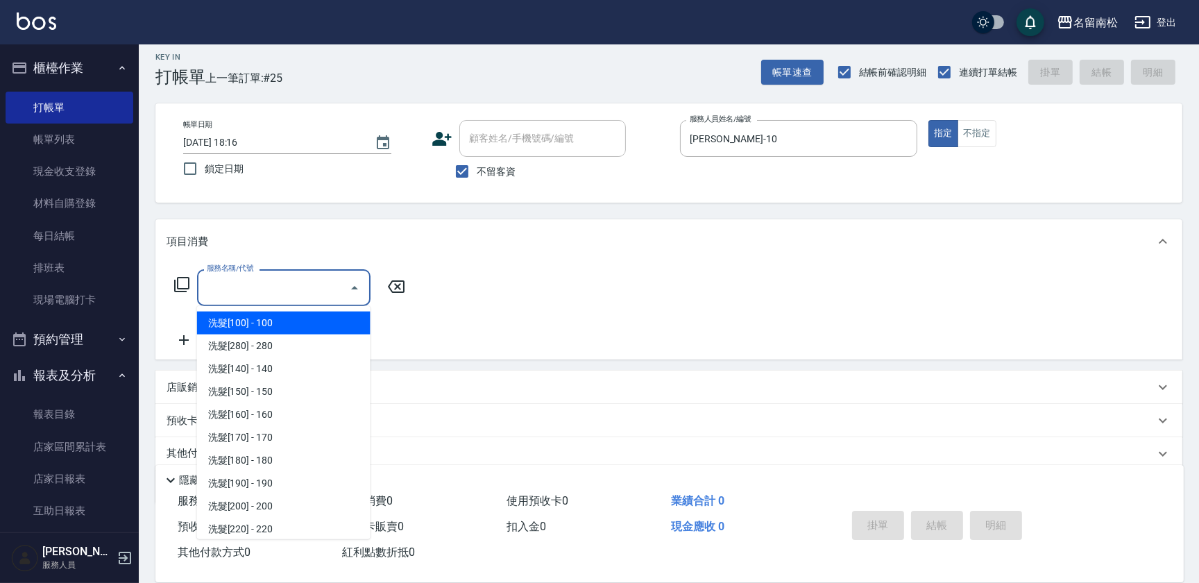
scroll to position [60, 0]
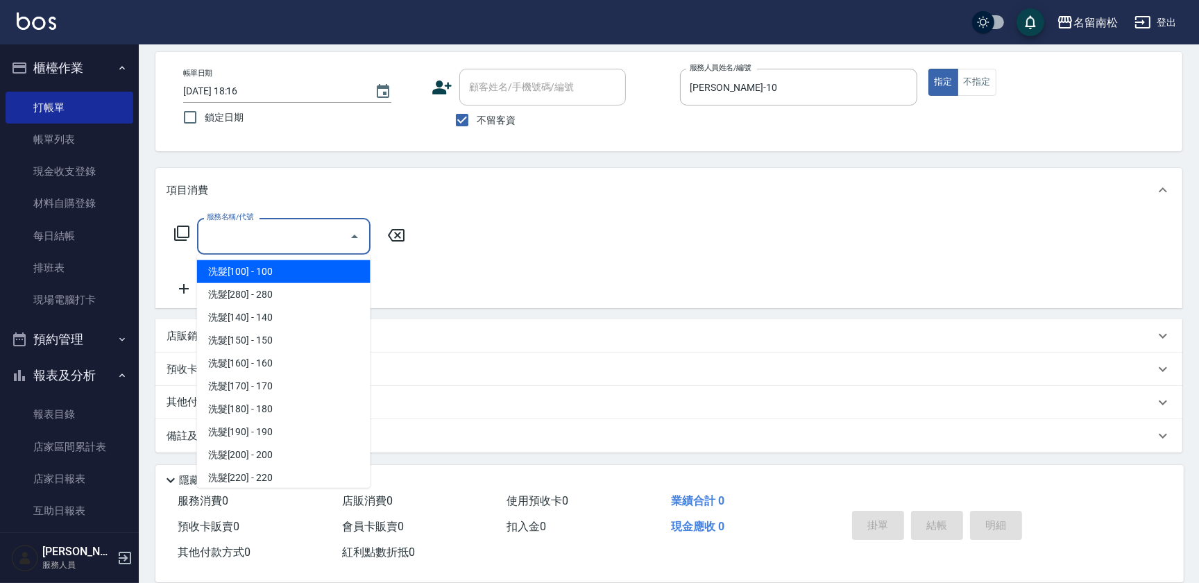
click at [289, 241] on input "服務名稱/代號" at bounding box center [273, 236] width 140 height 24
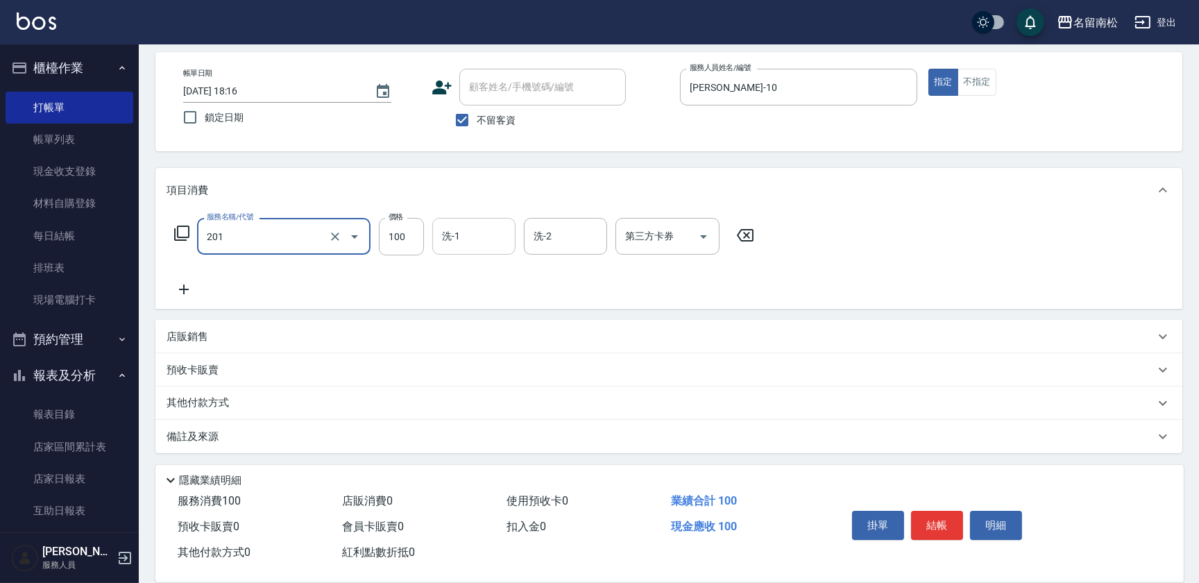
type input "洗髮[100](201)"
click at [473, 235] on input "1" at bounding box center [474, 236] width 71 height 24
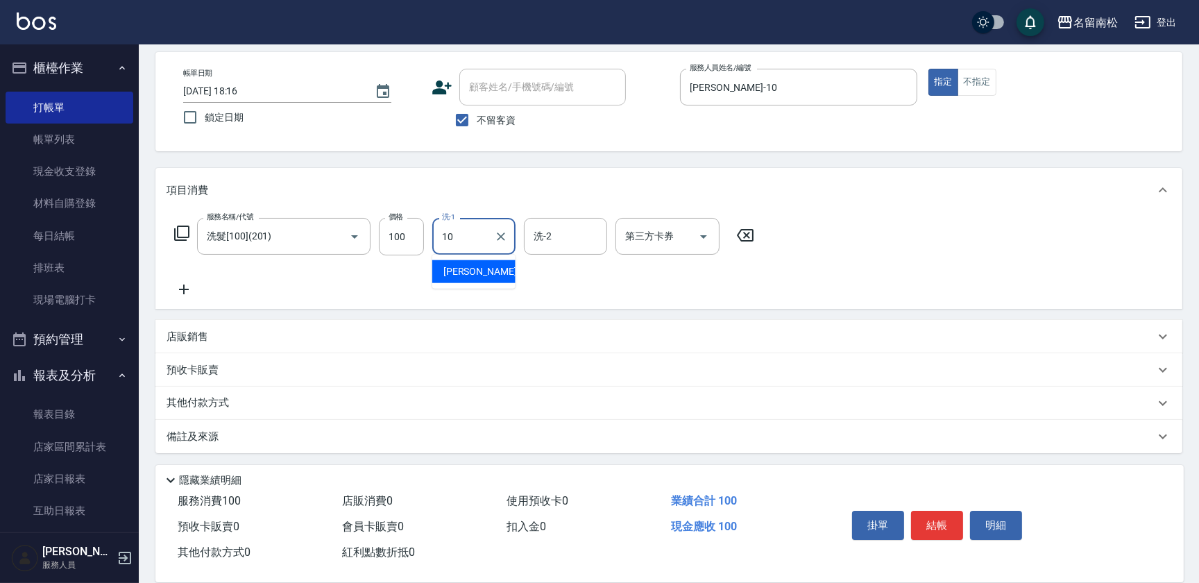
click at [472, 262] on div "[PERSON_NAME]-10" at bounding box center [473, 271] width 83 height 23
type input "[PERSON_NAME]-10"
click at [191, 281] on icon at bounding box center [184, 289] width 35 height 17
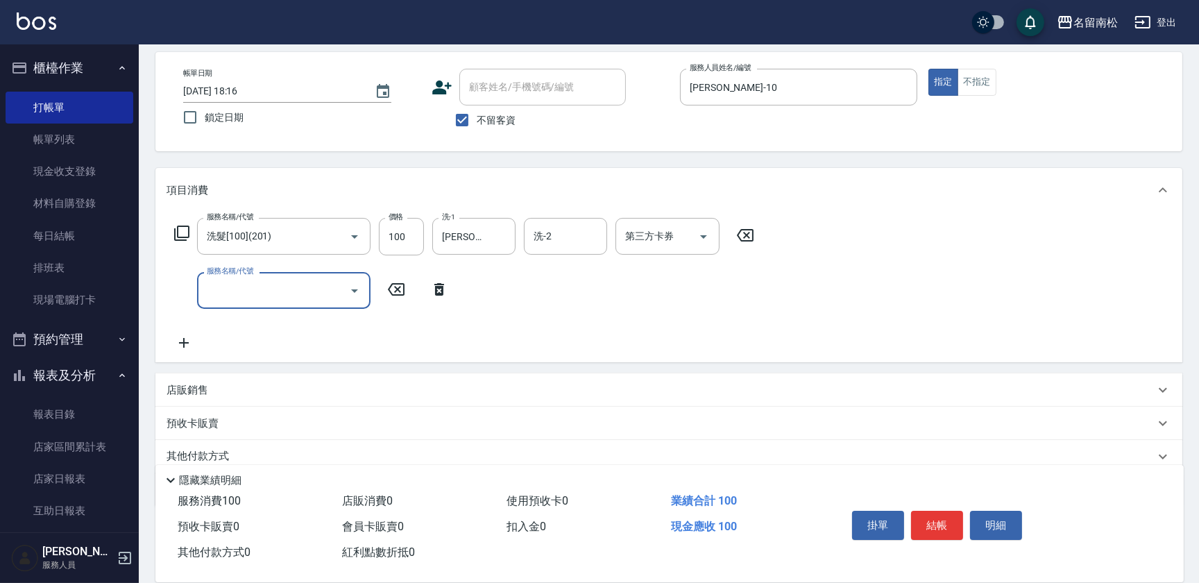
drag, startPoint x: 191, startPoint y: 281, endPoint x: 237, endPoint y: 285, distance: 45.9
click at [237, 285] on input "服務名稱/代號" at bounding box center [273, 290] width 140 height 24
type input "護髮[800](604)"
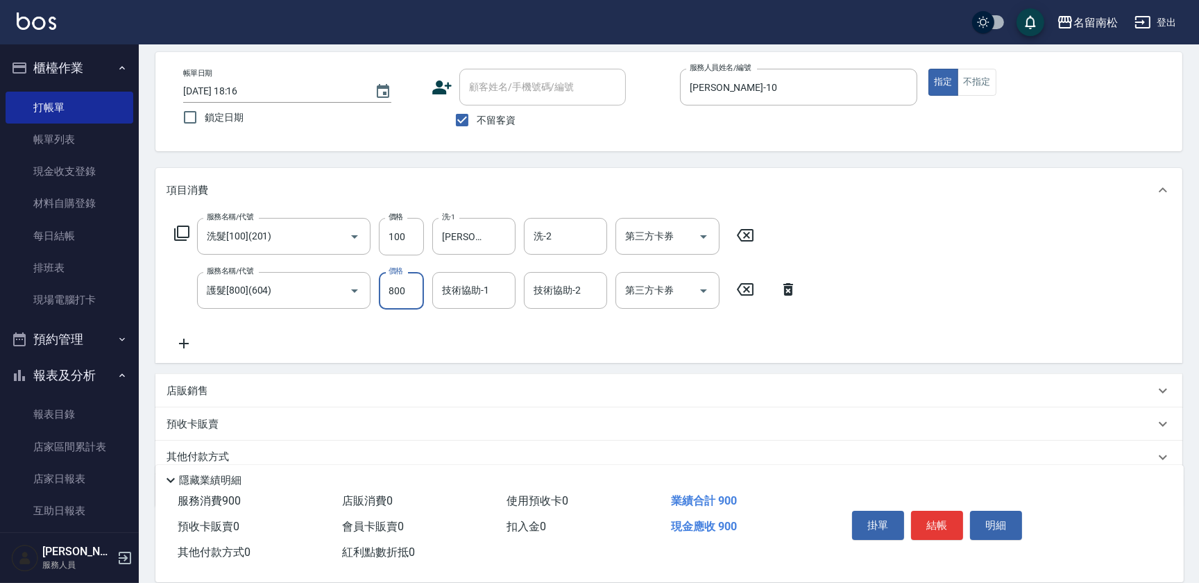
click at [416, 289] on input "800" at bounding box center [401, 290] width 45 height 37
click at [393, 288] on input "11089" at bounding box center [401, 290] width 45 height 37
type input "1089"
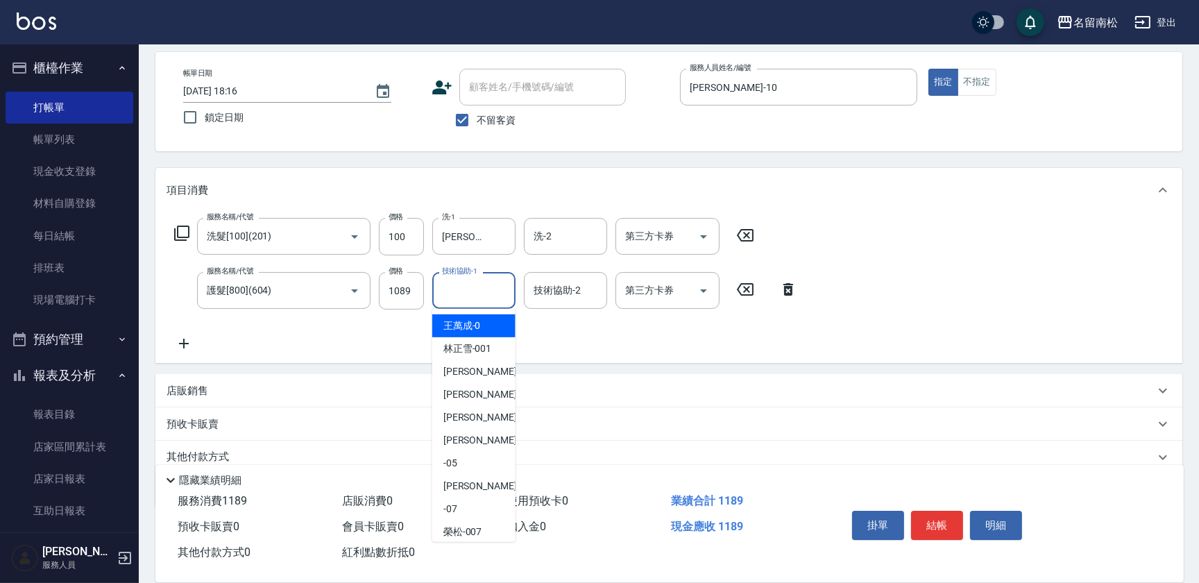
click at [497, 294] on input "技術協助-1" at bounding box center [474, 290] width 71 height 24
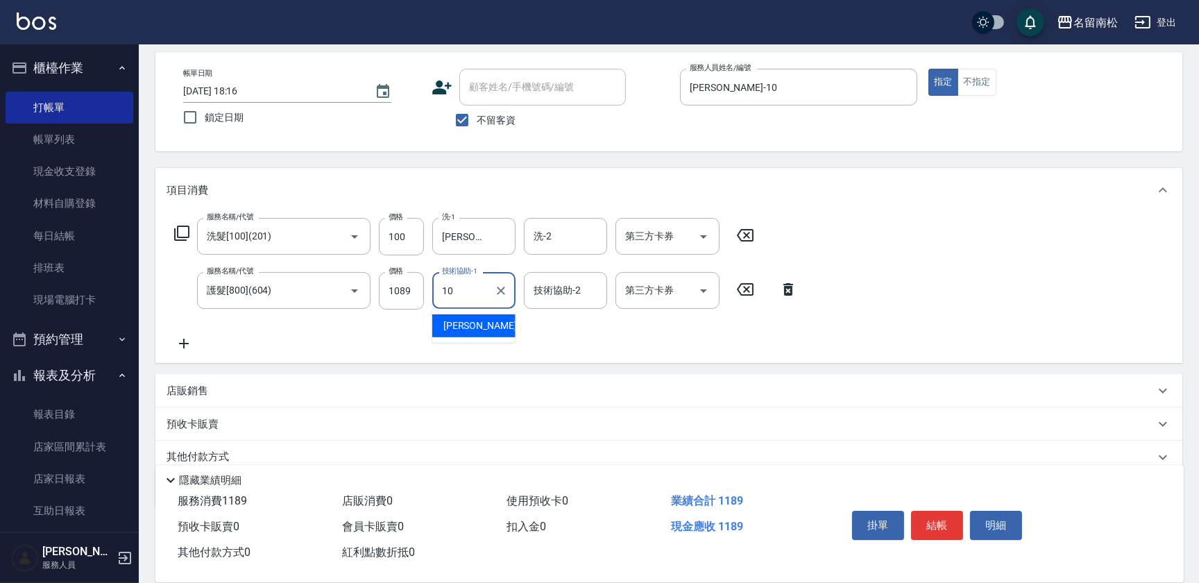
click at [500, 318] on div "[PERSON_NAME]-10" at bounding box center [473, 325] width 83 height 23
type input "[PERSON_NAME]-10"
click at [937, 519] on button "結帳" at bounding box center [937, 525] width 52 height 29
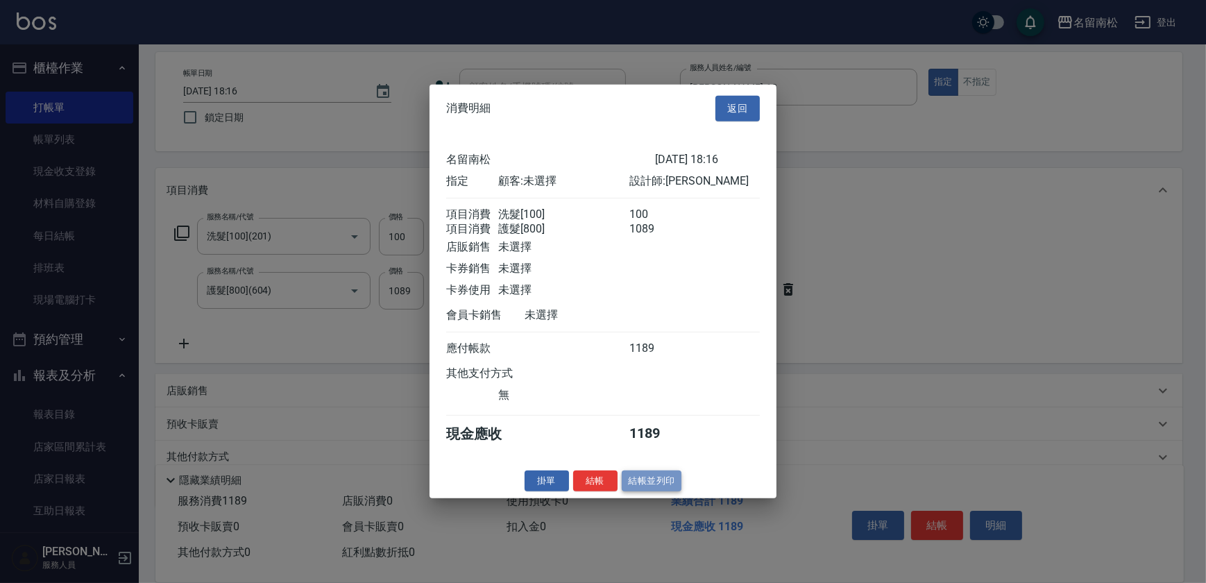
click at [632, 485] on button "結帳並列印" at bounding box center [652, 481] width 60 height 22
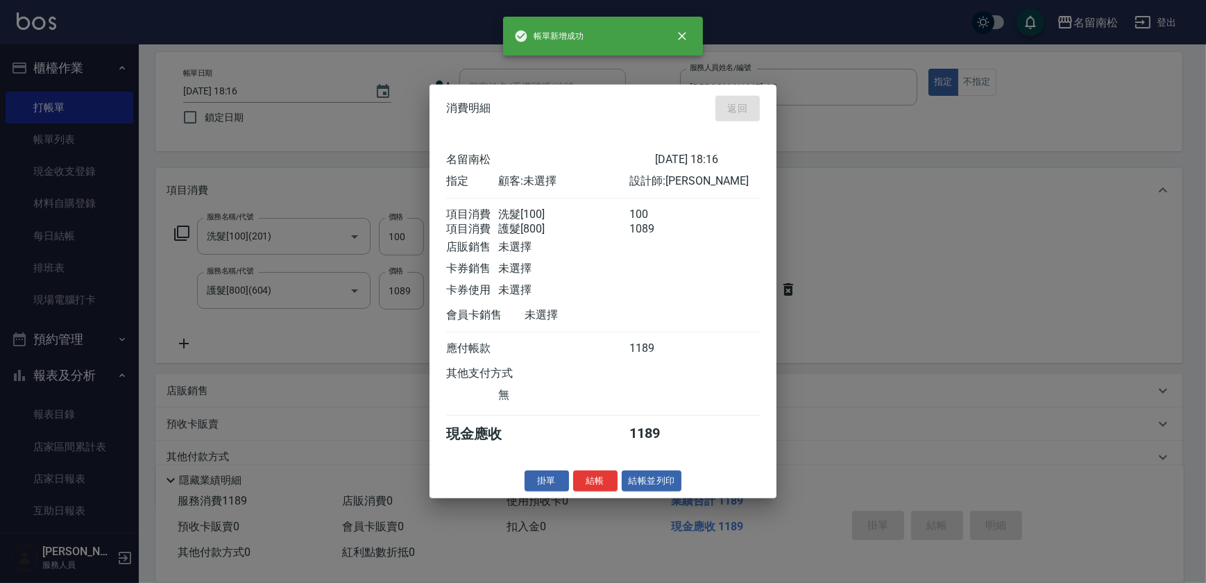
type input "[DATE] 18:31"
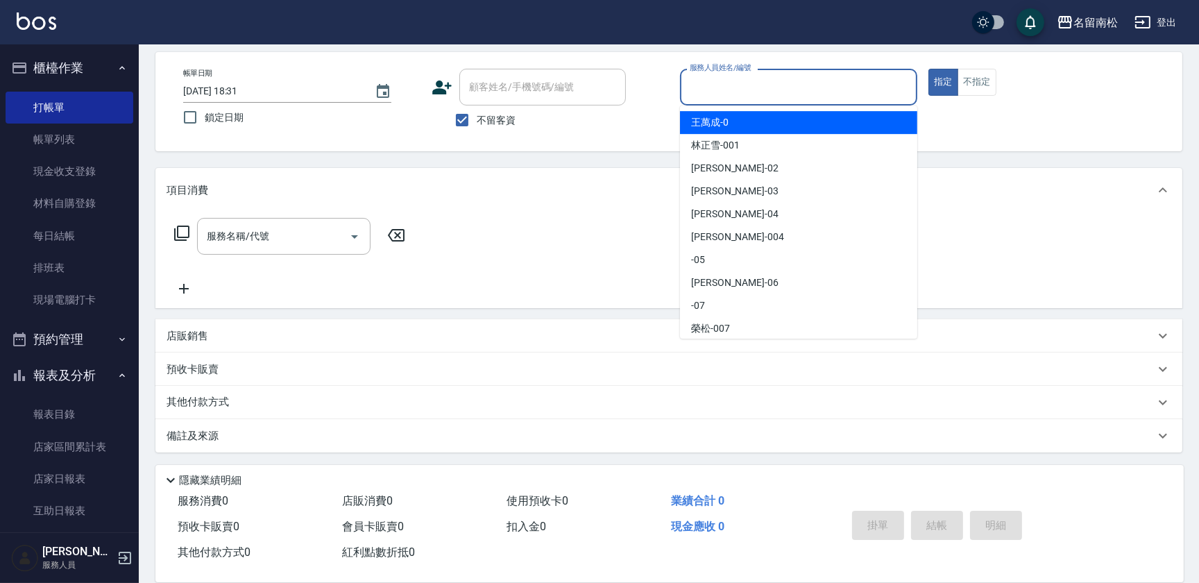
drag, startPoint x: 729, startPoint y: 93, endPoint x: 716, endPoint y: 116, distance: 26.4
click at [728, 93] on input "服務人員姓名/編號" at bounding box center [798, 87] width 225 height 24
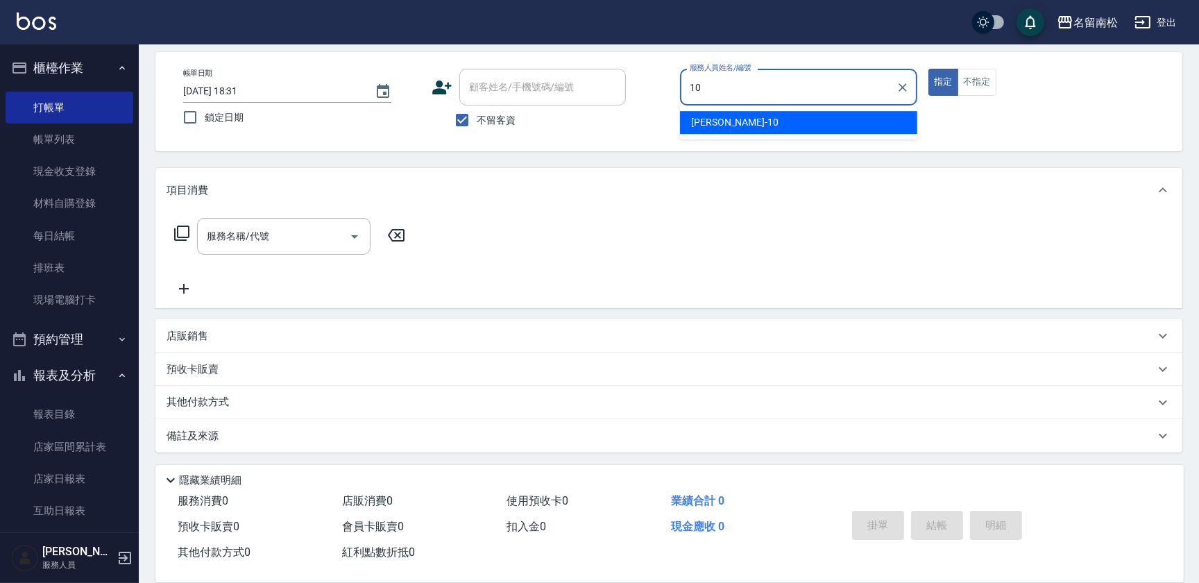
click at [716, 121] on span "[PERSON_NAME]-10" at bounding box center [734, 122] width 87 height 15
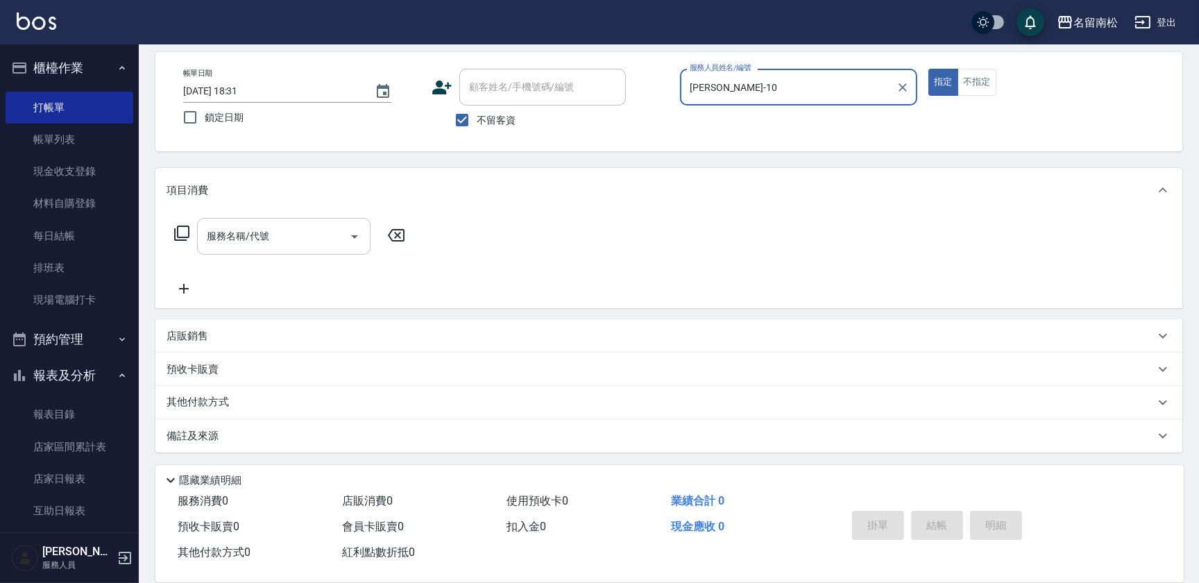
type input "[PERSON_NAME]-10"
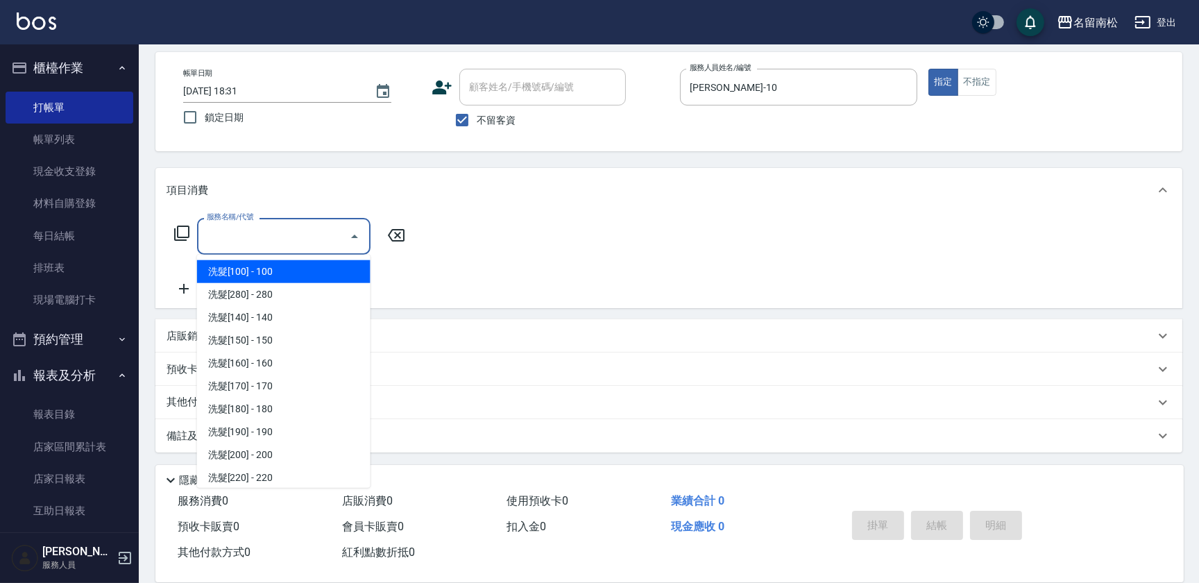
click at [305, 244] on input "服務名稱/代號" at bounding box center [273, 236] width 140 height 24
type input "1"
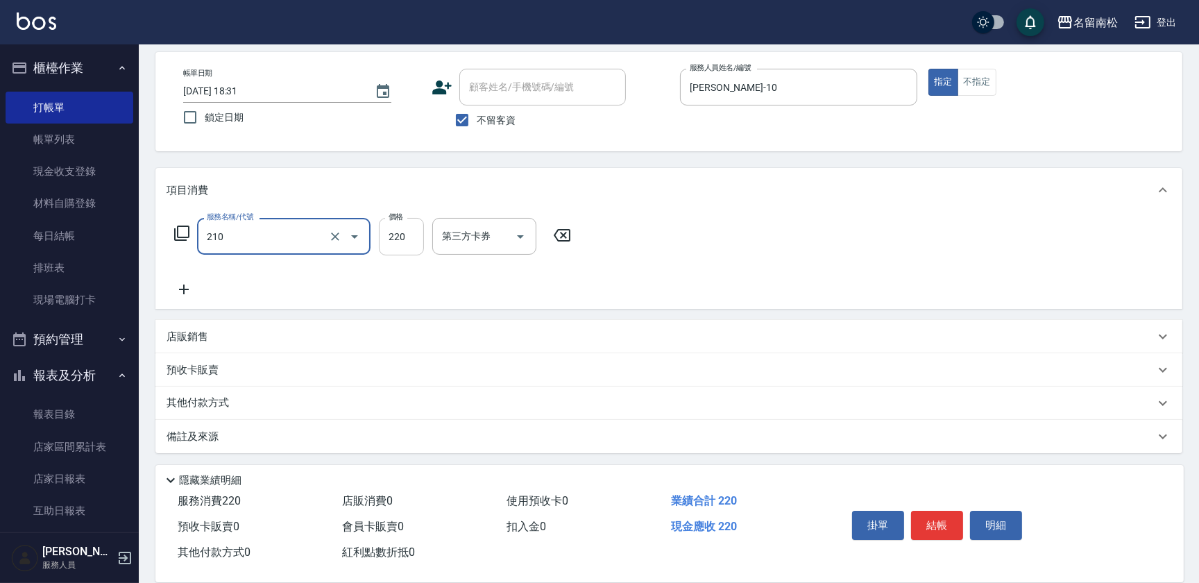
type input "洗髮[220](210)"
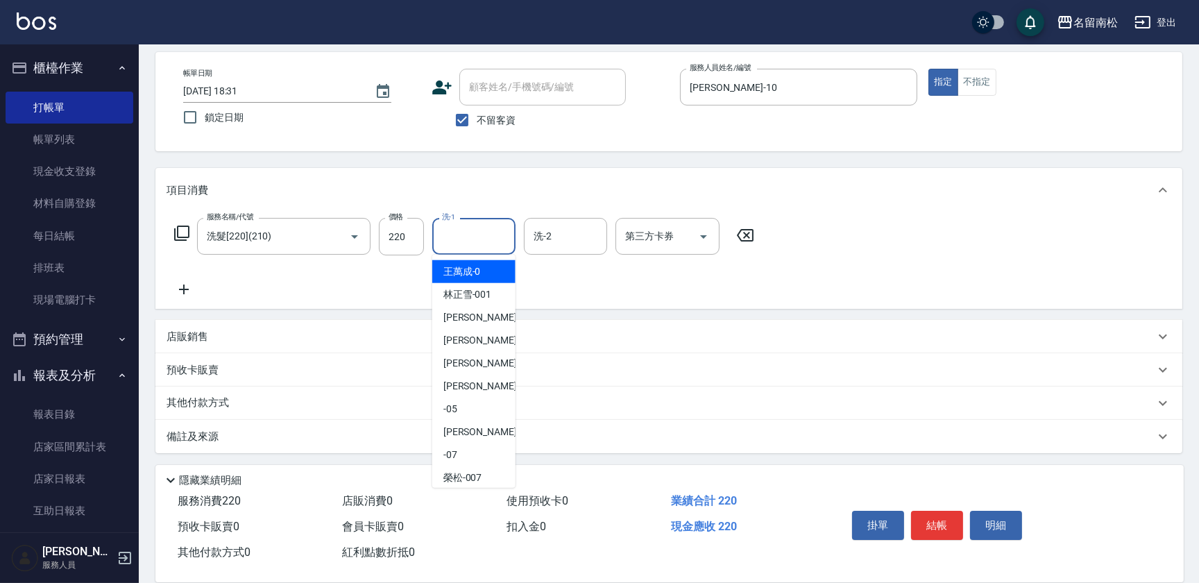
click at [478, 230] on input "洗-1" at bounding box center [474, 236] width 71 height 24
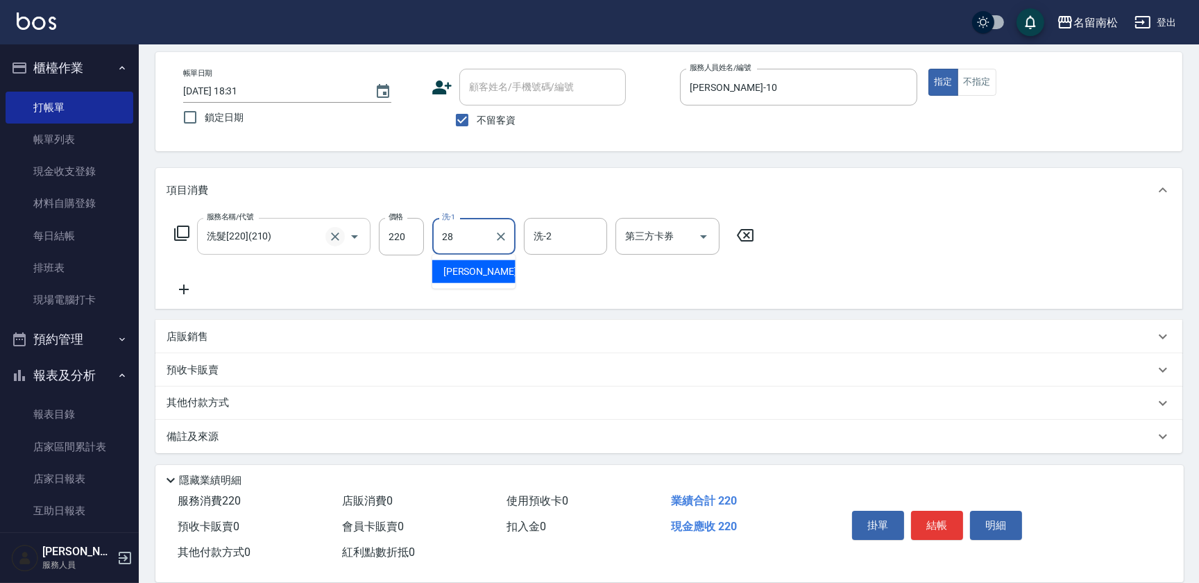
type input "[PERSON_NAME]-28"
click at [353, 232] on icon "Open" at bounding box center [354, 236] width 17 height 17
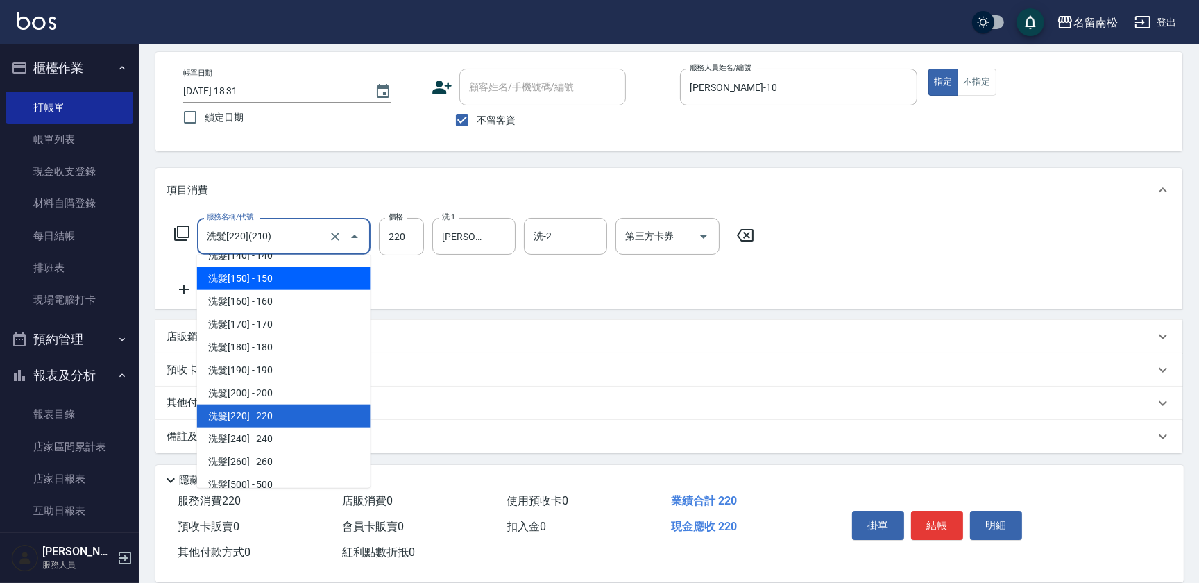
scroll to position [190, 0]
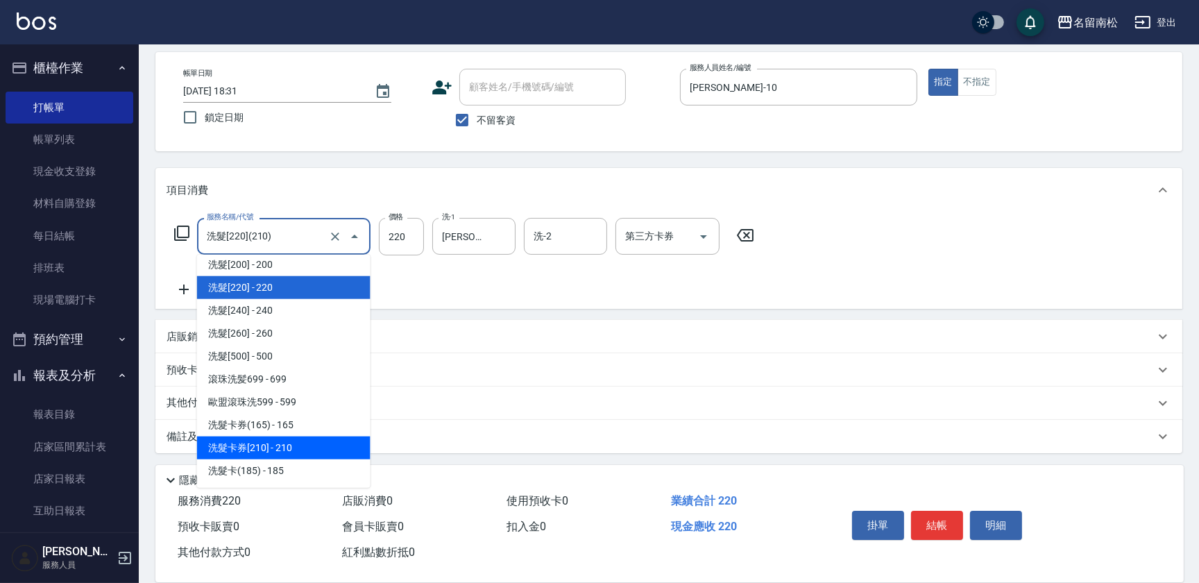
click at [337, 444] on span "洗髮卡券[210] - 210" at bounding box center [284, 448] width 174 height 23
type input "洗髮卡券[210](222)"
type input "210"
type input "卡券使用"
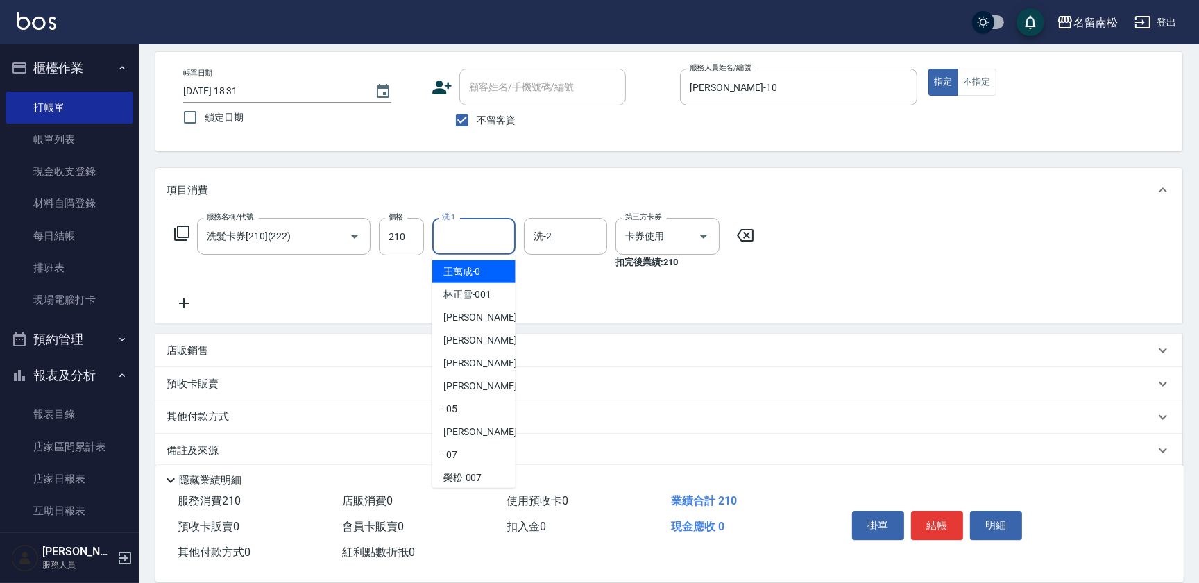
click at [481, 236] on input "洗-1" at bounding box center [474, 236] width 71 height 24
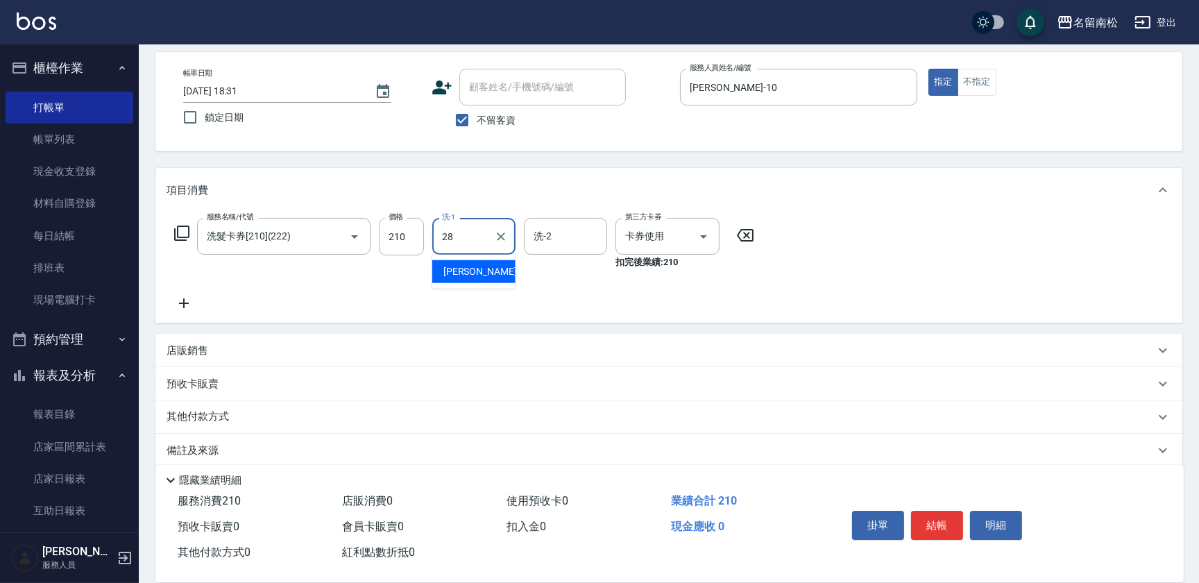
type input "[PERSON_NAME]-28"
click at [931, 514] on button "結帳" at bounding box center [937, 525] width 52 height 29
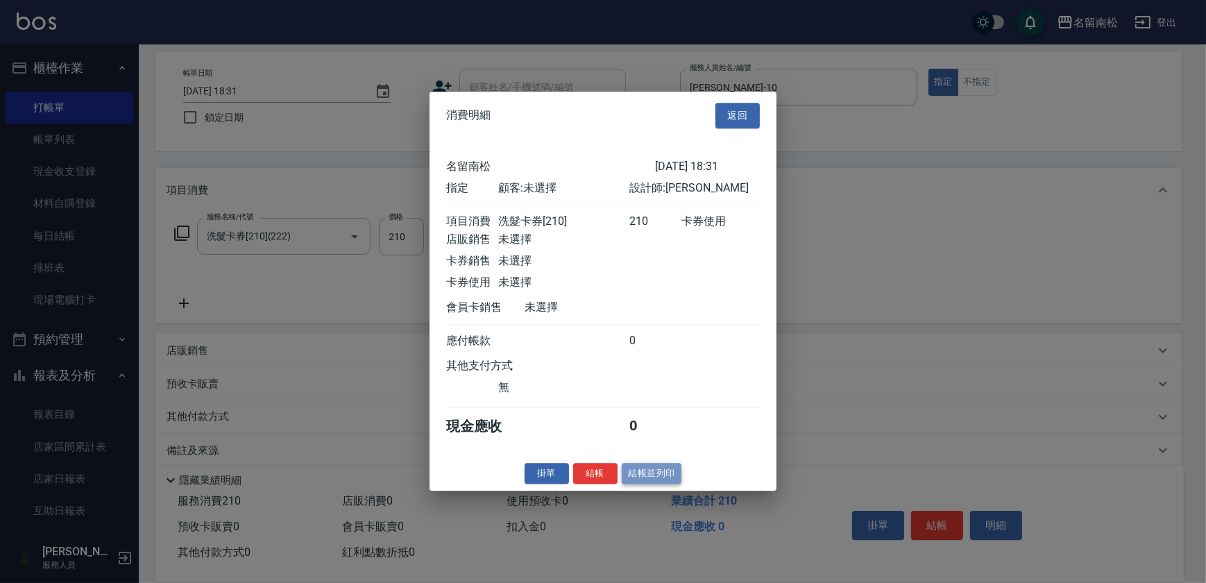
click at [641, 478] on button "結帳並列印" at bounding box center [652, 474] width 60 height 22
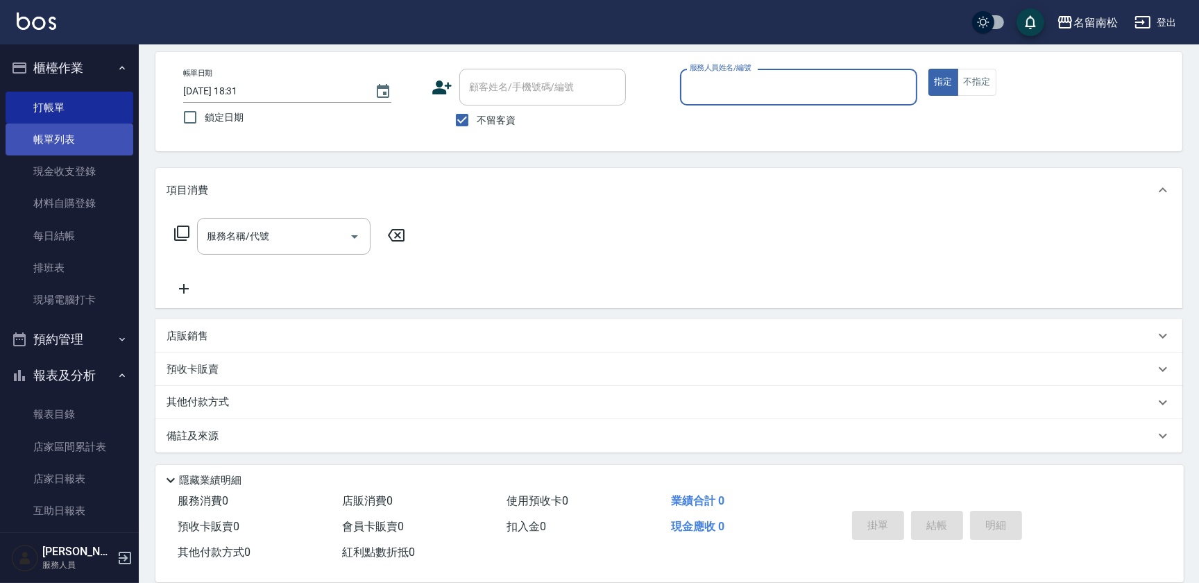
click at [62, 133] on link "帳單列表" at bounding box center [70, 140] width 128 height 32
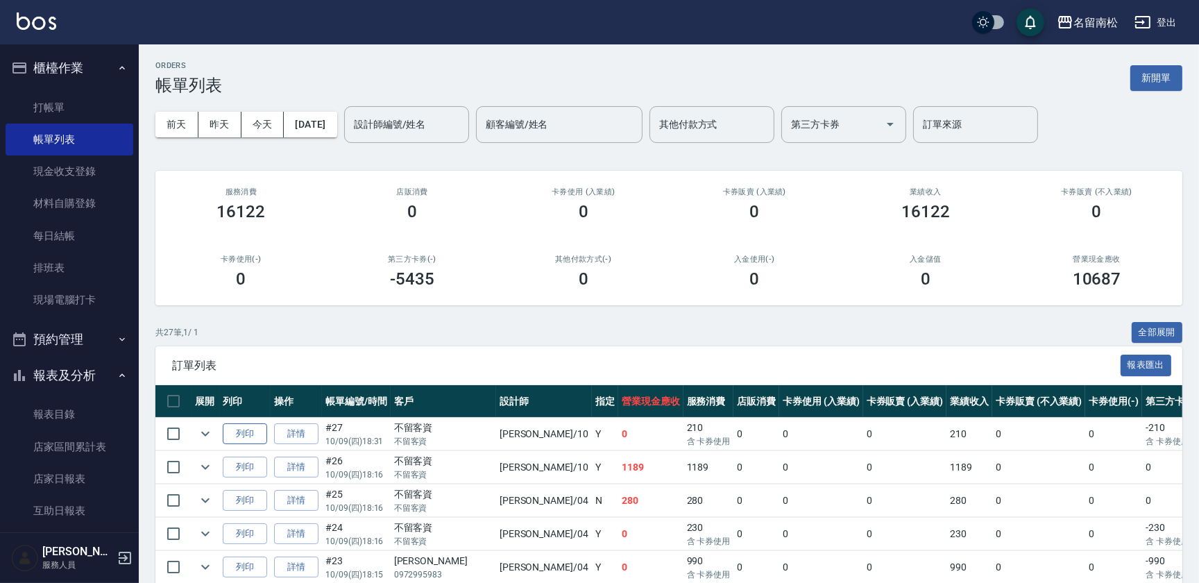
click at [244, 437] on button "列印" at bounding box center [245, 434] width 44 height 22
click at [235, 437] on button "列印" at bounding box center [245, 434] width 44 height 22
click at [251, 435] on button "列印" at bounding box center [245, 434] width 44 height 22
click at [36, 106] on link "打帳單" at bounding box center [70, 108] width 128 height 32
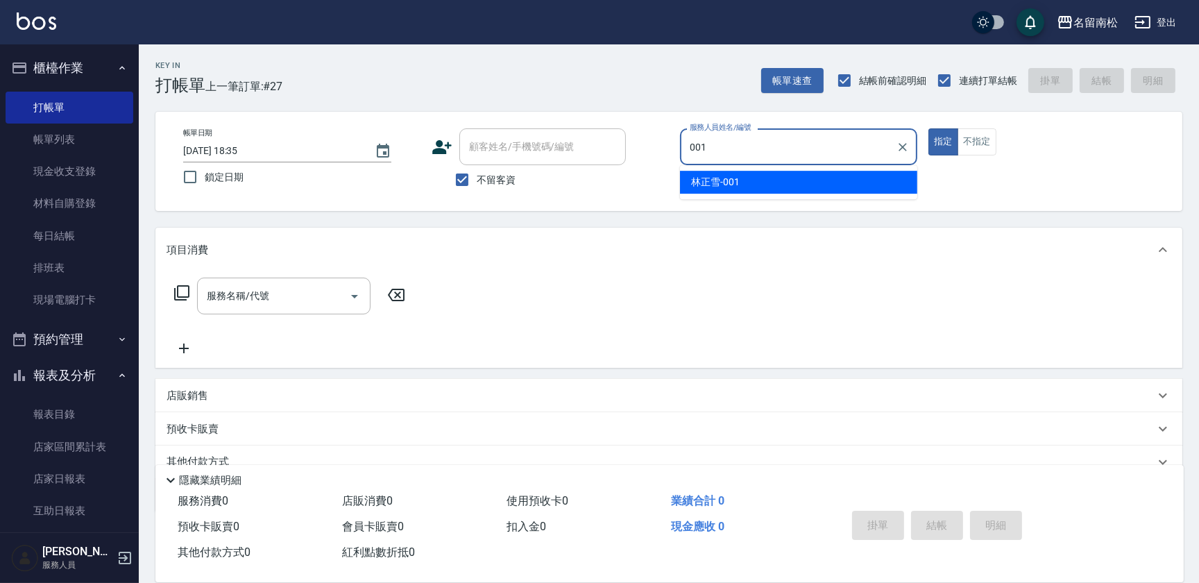
type input "[PERSON_NAME]-001"
type button "true"
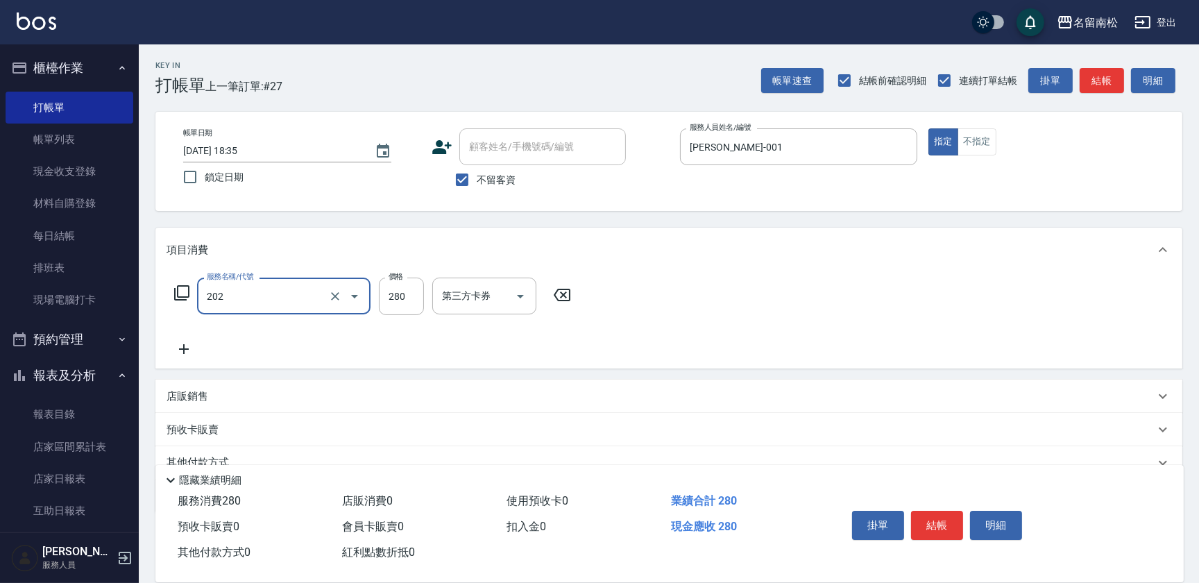
type input "洗髮[280](202)"
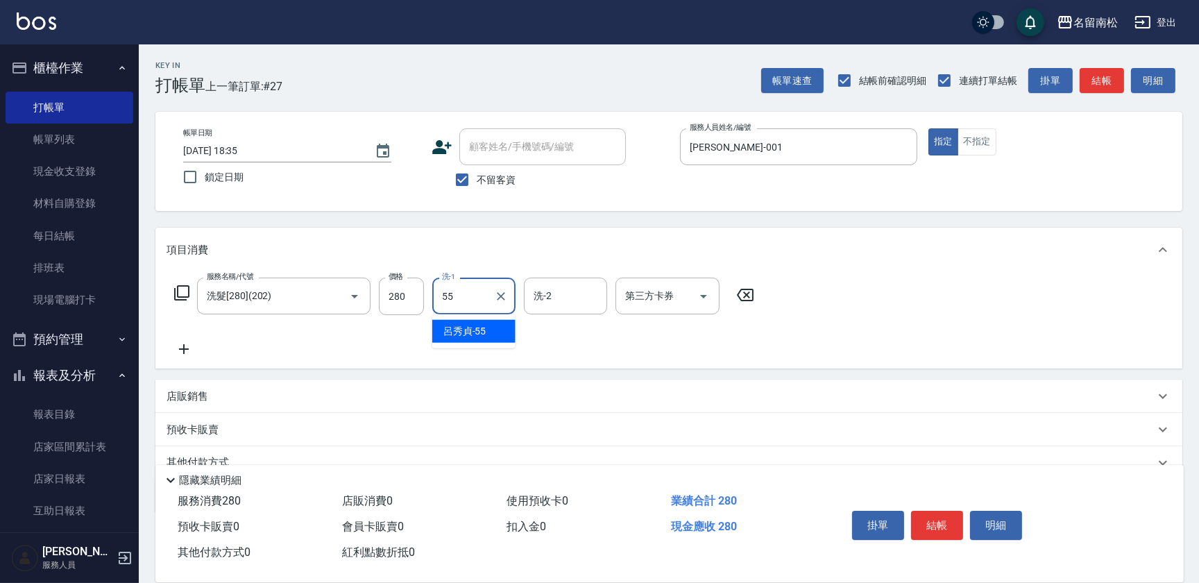
type input "[PERSON_NAME]-55"
click at [975, 522] on button "明細" at bounding box center [996, 525] width 52 height 29
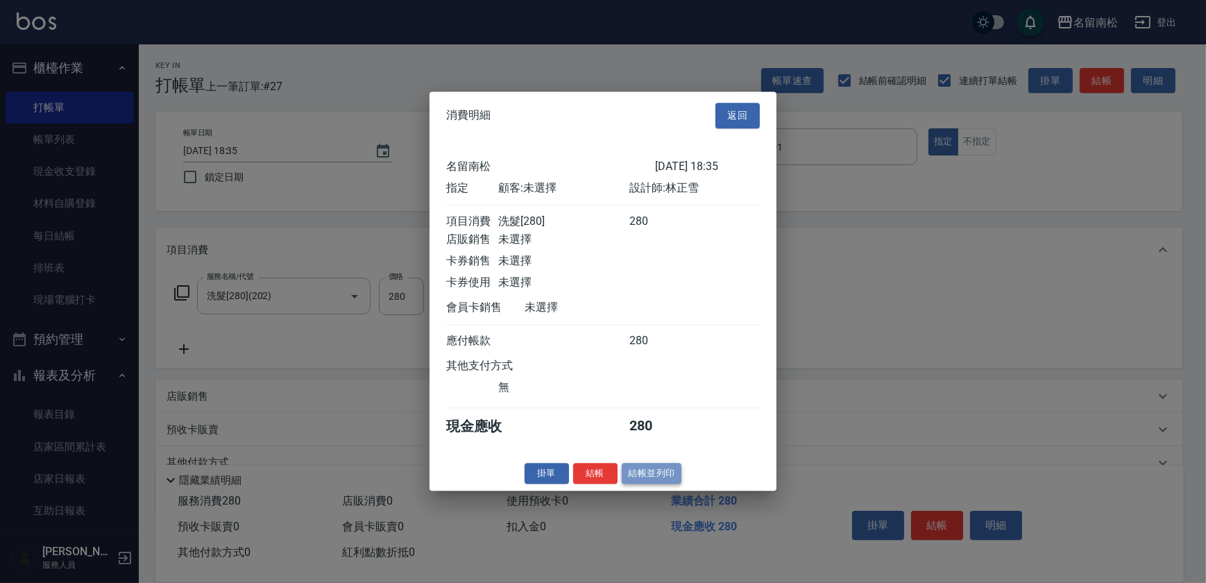
click at [666, 480] on button "結帳並列印" at bounding box center [652, 474] width 60 height 22
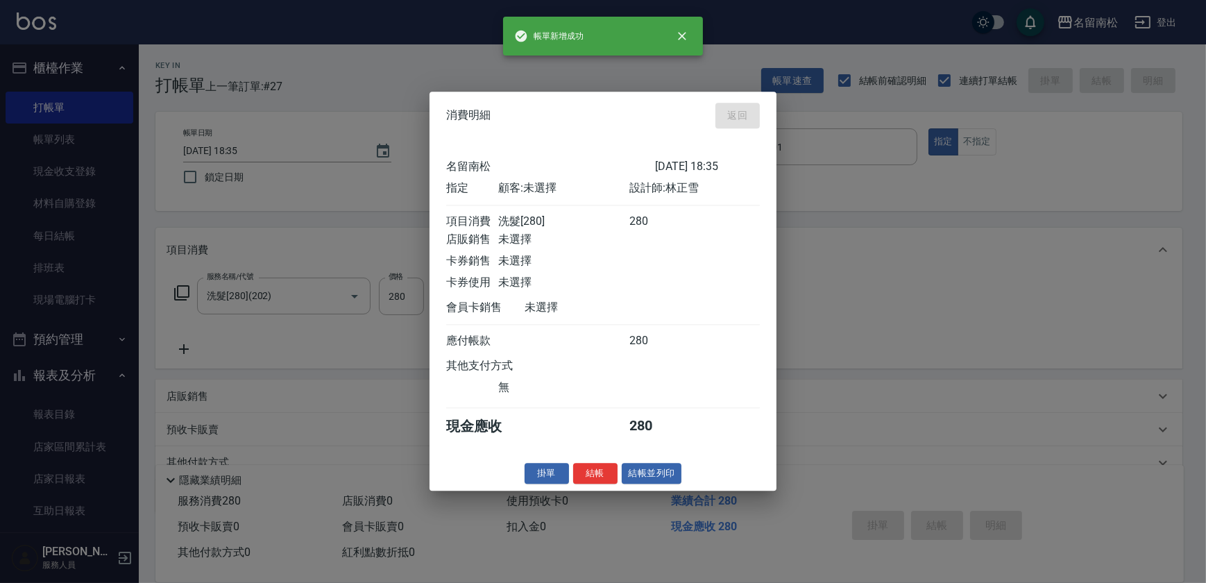
type input "[DATE] 18:49"
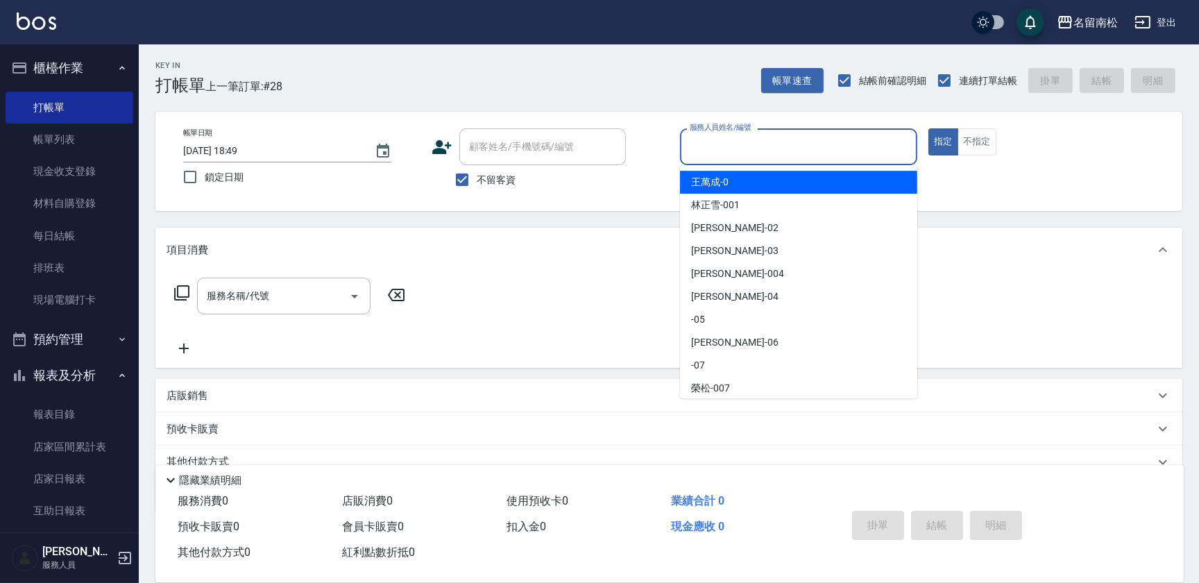
click at [867, 140] on input "服務人員姓名/編號" at bounding box center [798, 147] width 225 height 24
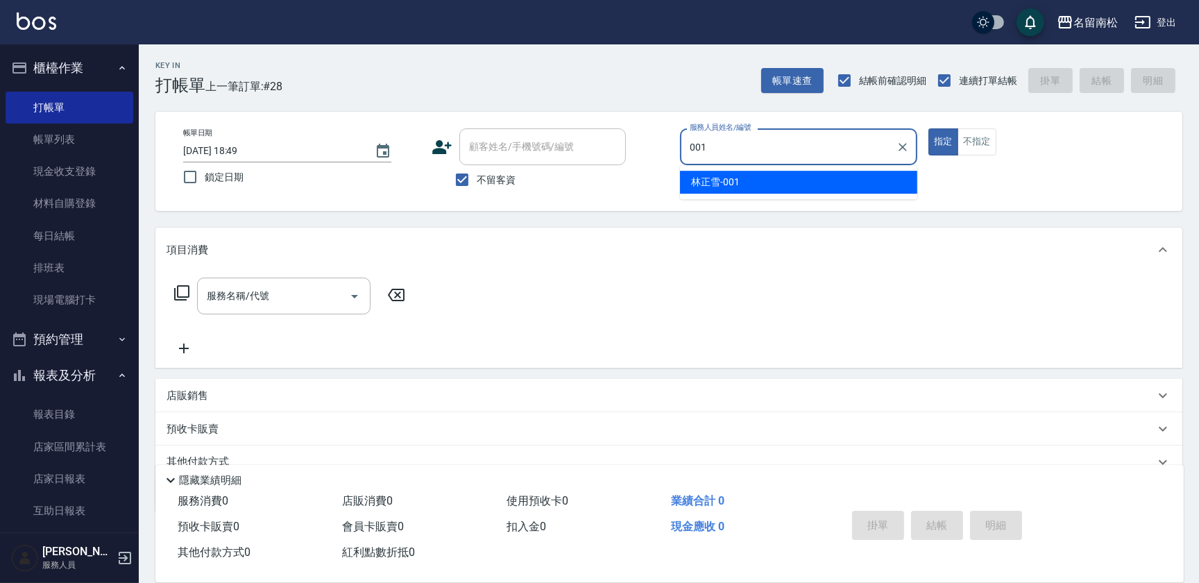
type input "[PERSON_NAME]-001"
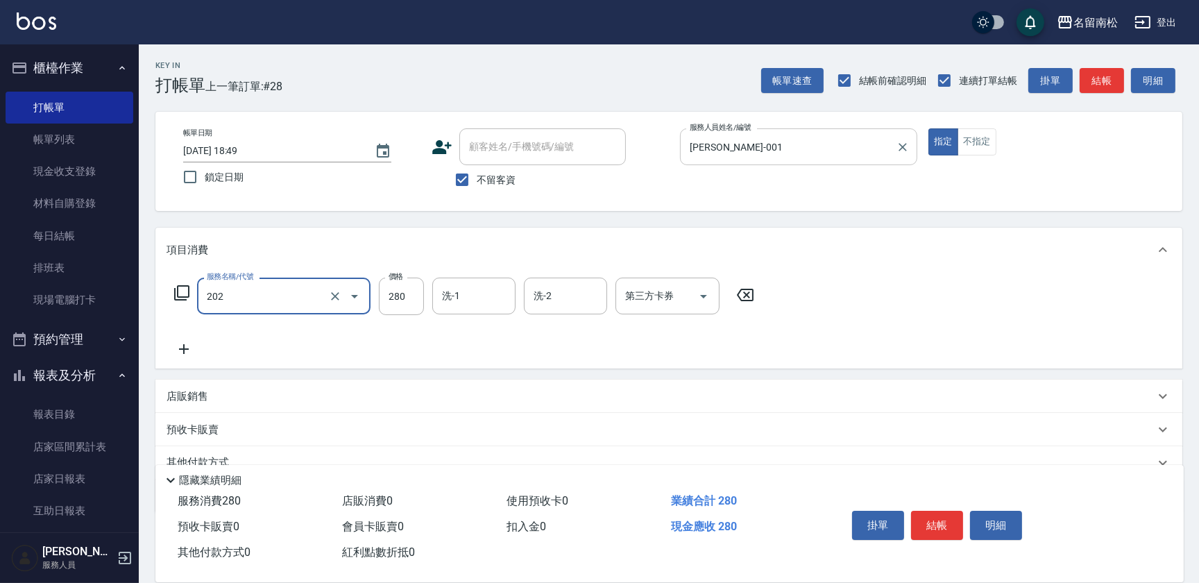
type input "洗髮[280](202)"
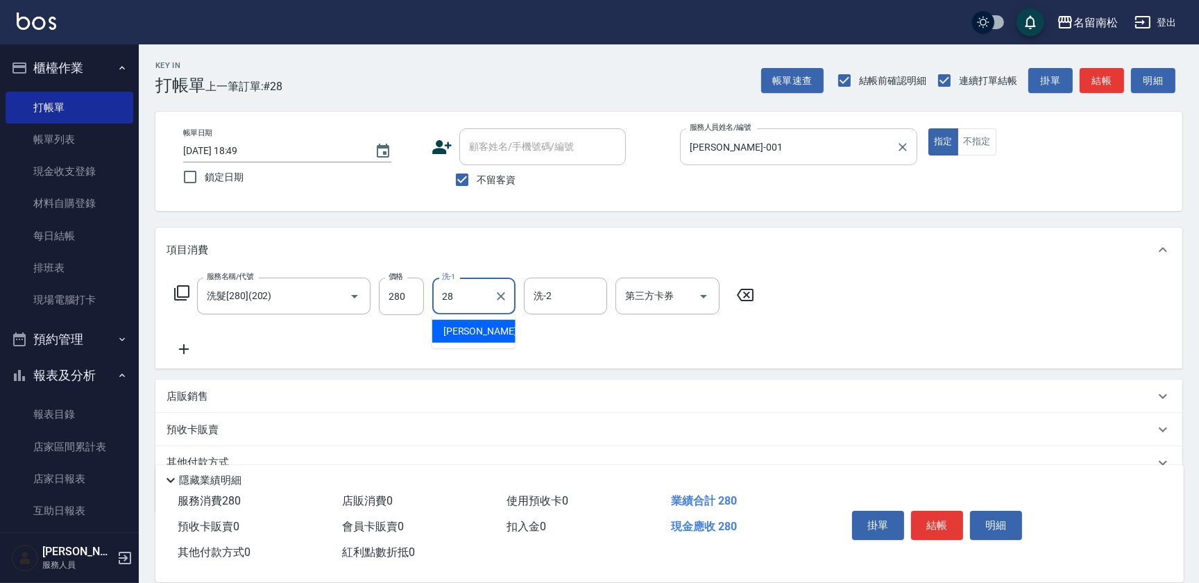
type input "[PERSON_NAME]-28"
drag, startPoint x: 1013, startPoint y: 525, endPoint x: 883, endPoint y: 514, distance: 131.0
click at [1011, 526] on button "明細" at bounding box center [996, 525] width 52 height 29
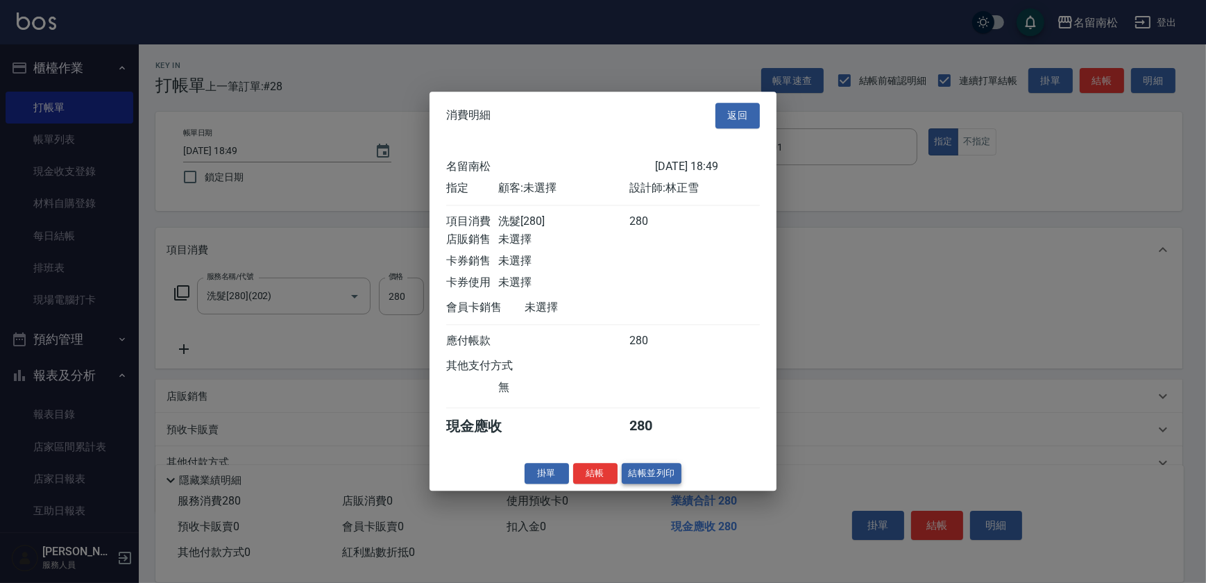
drag, startPoint x: 640, startPoint y: 475, endPoint x: 609, endPoint y: 479, distance: 30.7
click at [640, 475] on button "結帳並列印" at bounding box center [652, 474] width 60 height 22
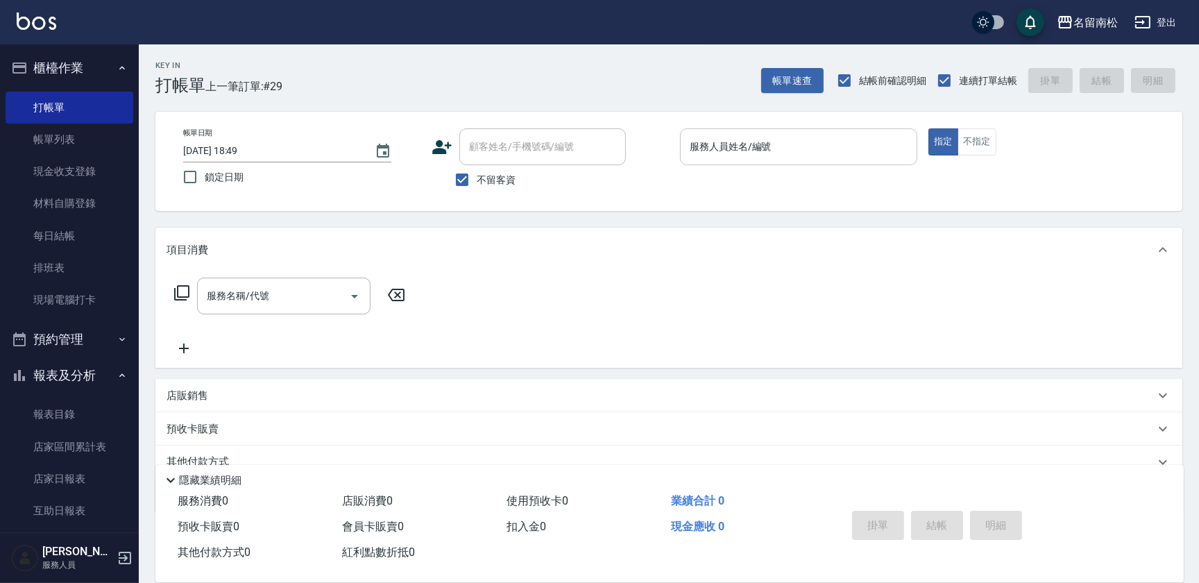
click at [702, 137] on input "服務人員姓名/編號" at bounding box center [798, 147] width 225 height 24
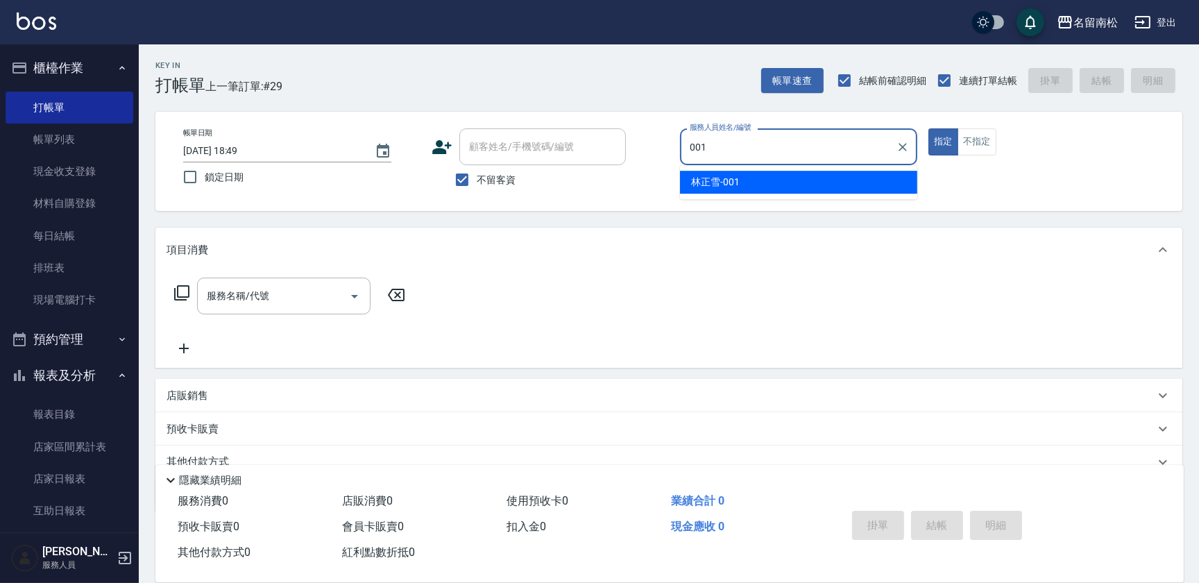
type input "[PERSON_NAME]-001"
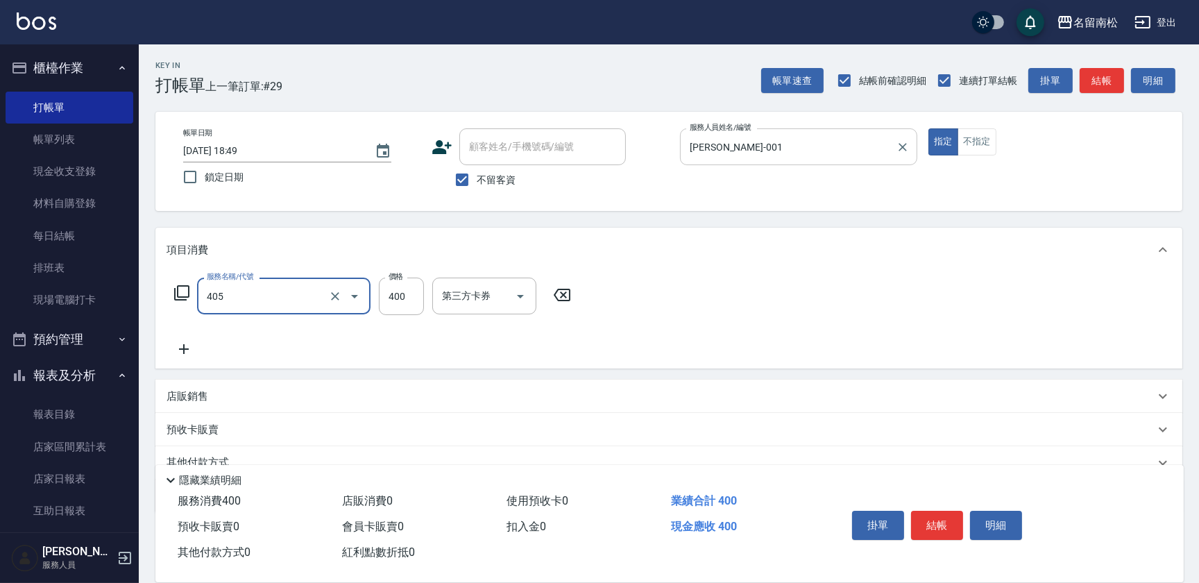
type input "剪髮(400)(405)"
type input "500"
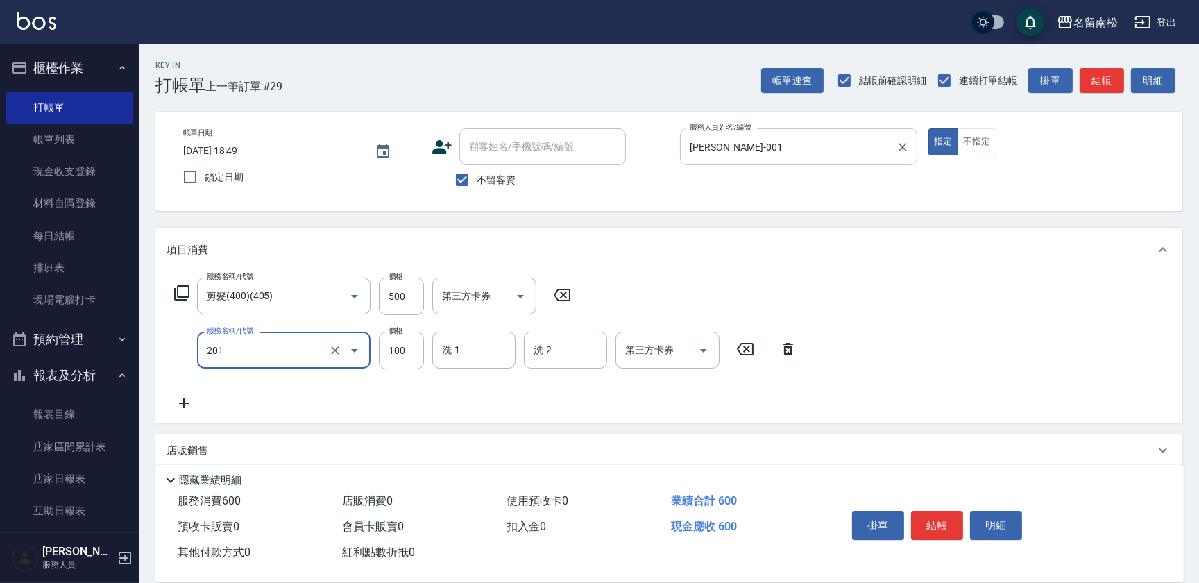
type input "洗髮[100](201)"
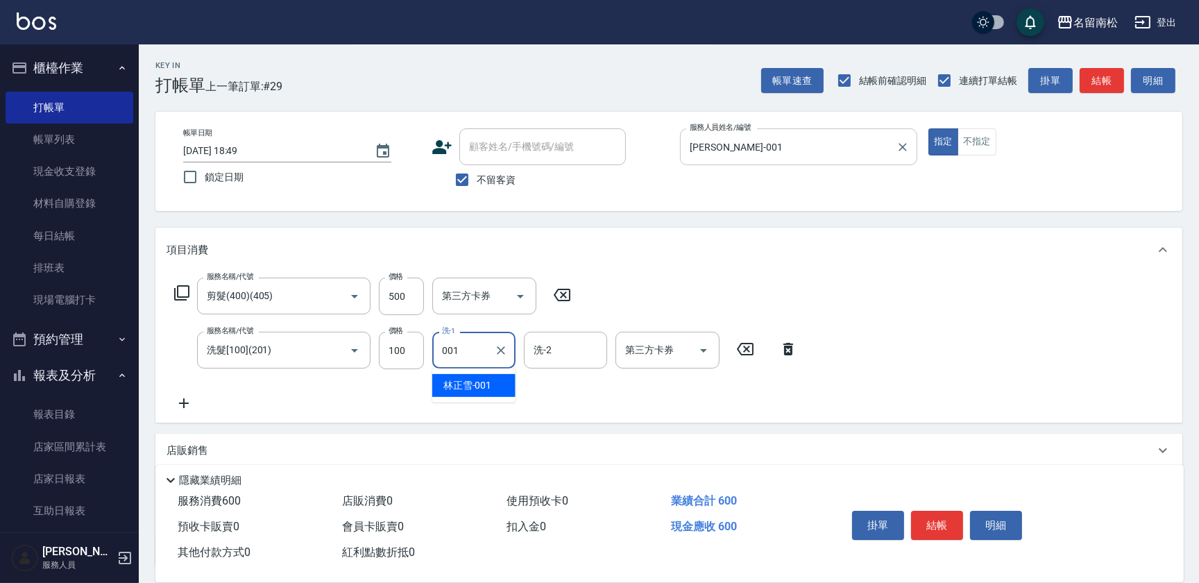
type input "[PERSON_NAME]-001"
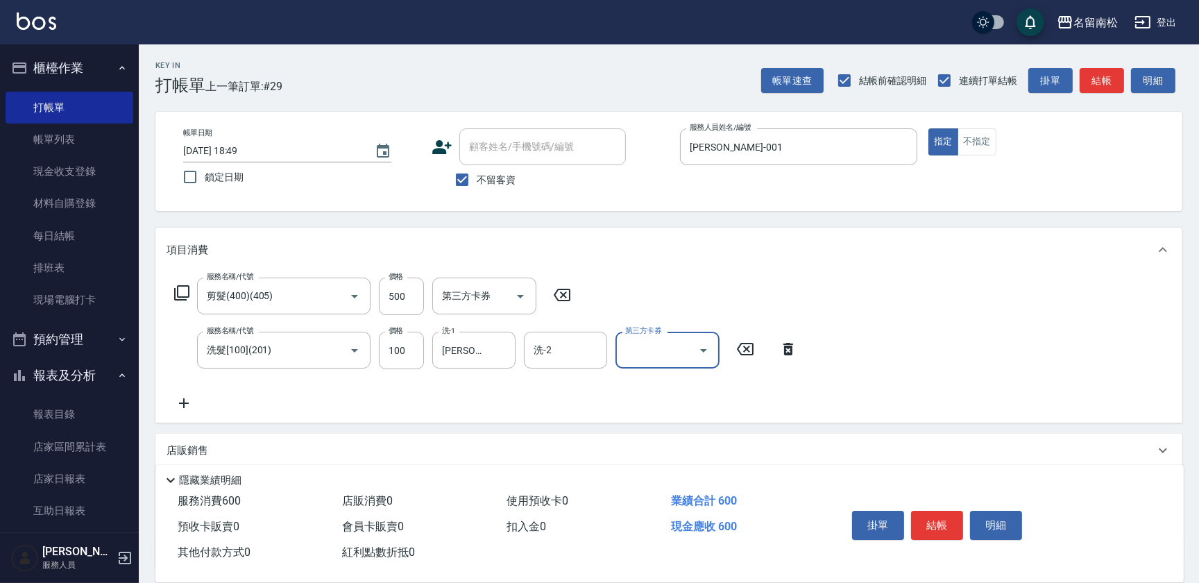
drag, startPoint x: 991, startPoint y: 518, endPoint x: 968, endPoint y: 520, distance: 23.7
click at [983, 521] on button "明細" at bounding box center [996, 525] width 52 height 29
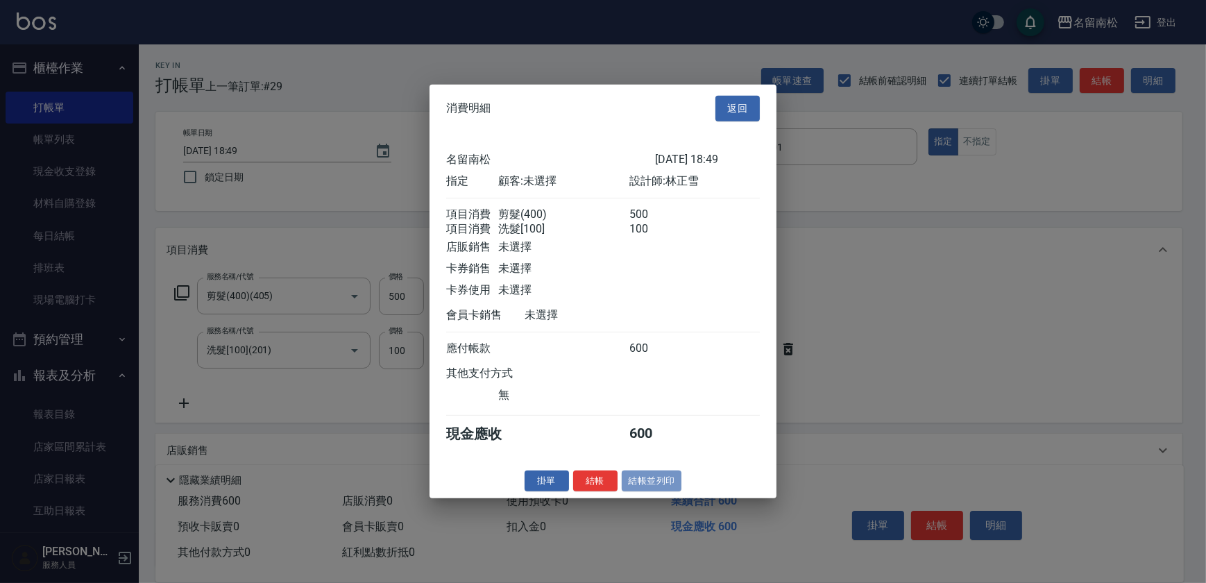
click at [639, 482] on button "結帳並列印" at bounding box center [652, 481] width 60 height 22
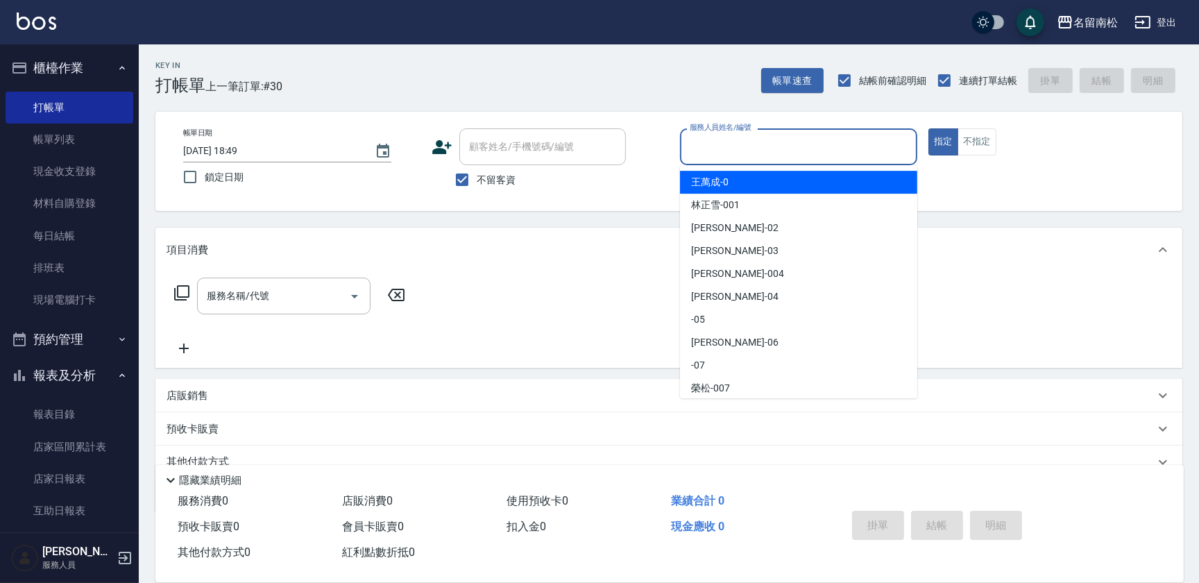
click at [739, 158] on input "服務人員姓名/編號" at bounding box center [798, 147] width 225 height 24
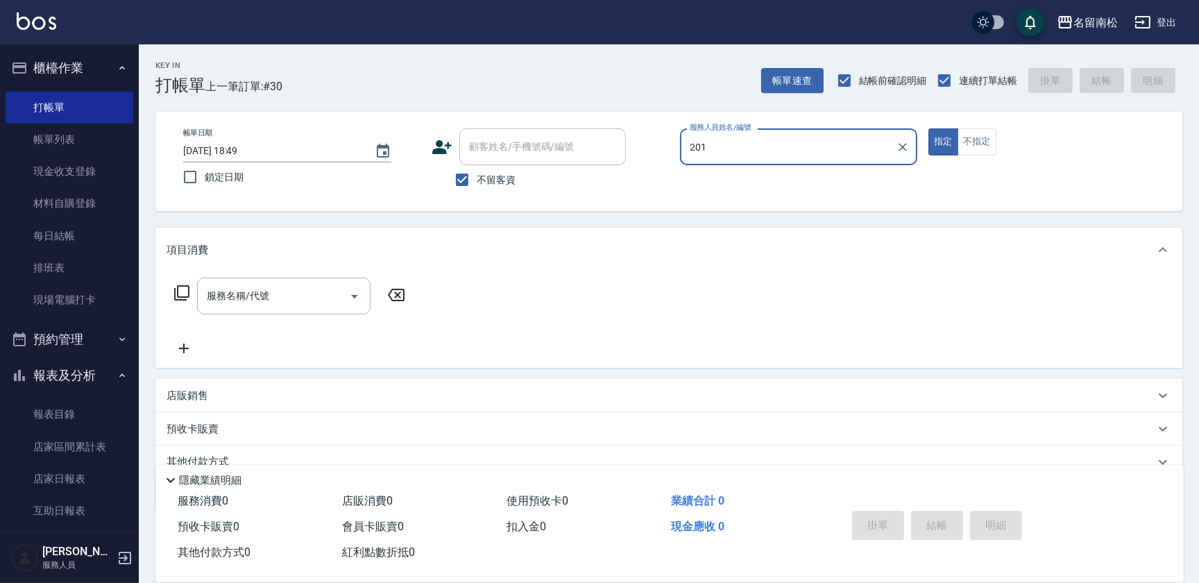
type input "201"
click at [929, 128] on button "指定" at bounding box center [944, 141] width 30 height 27
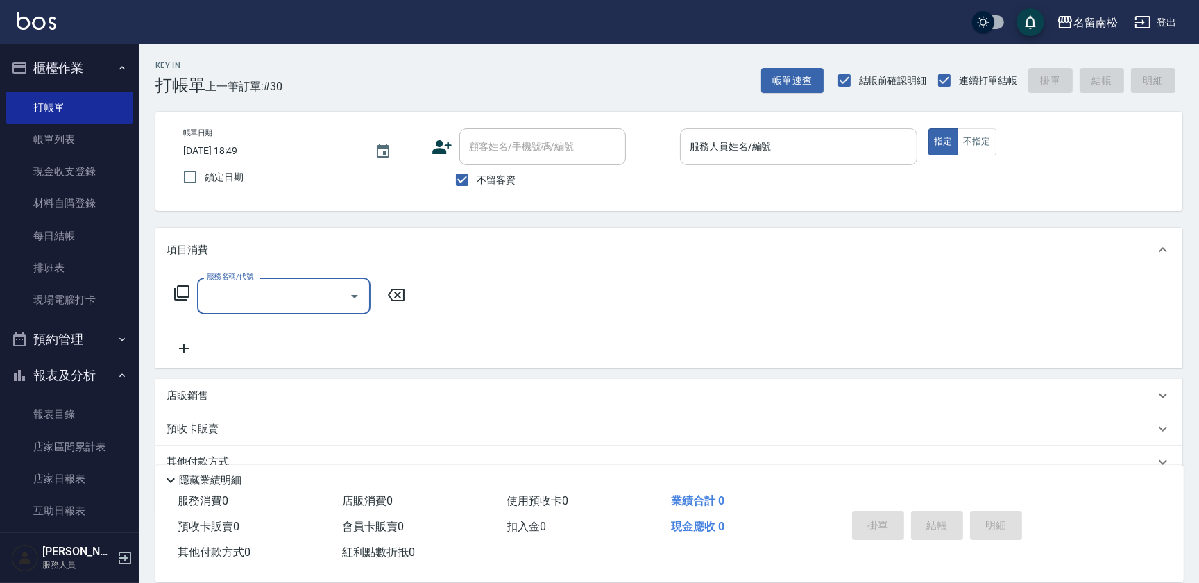
type input "0"
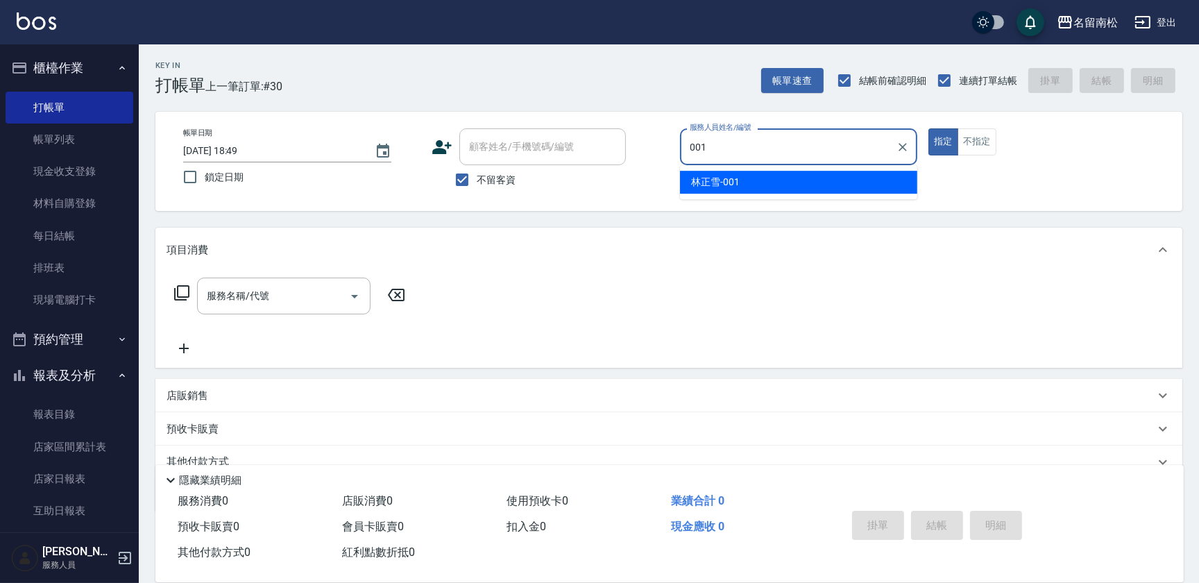
type input "[PERSON_NAME]-001"
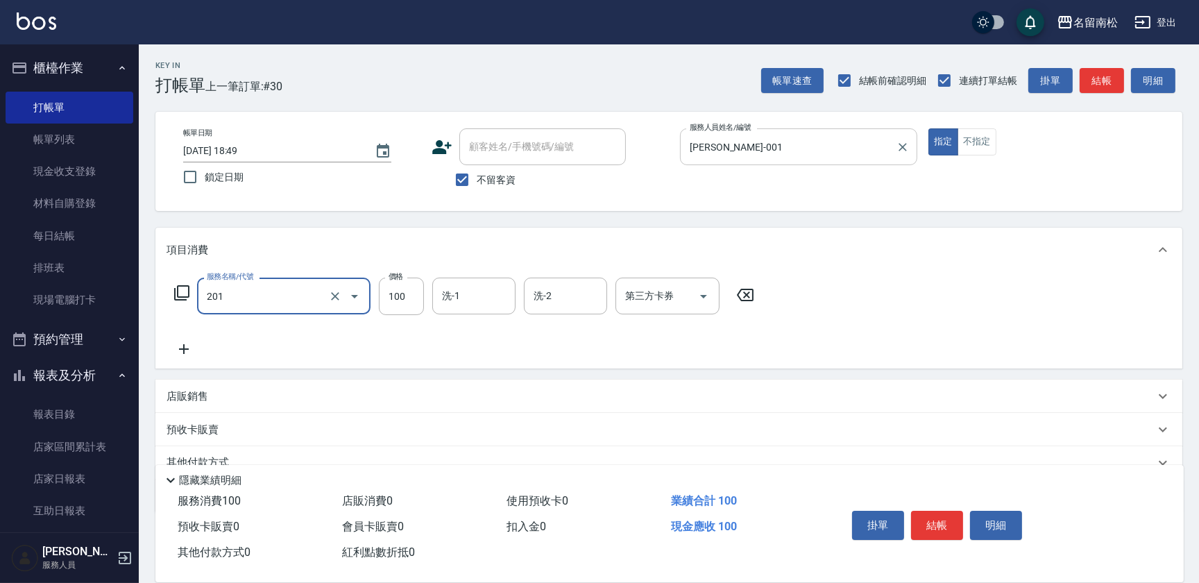
type input "洗髮[100](201)"
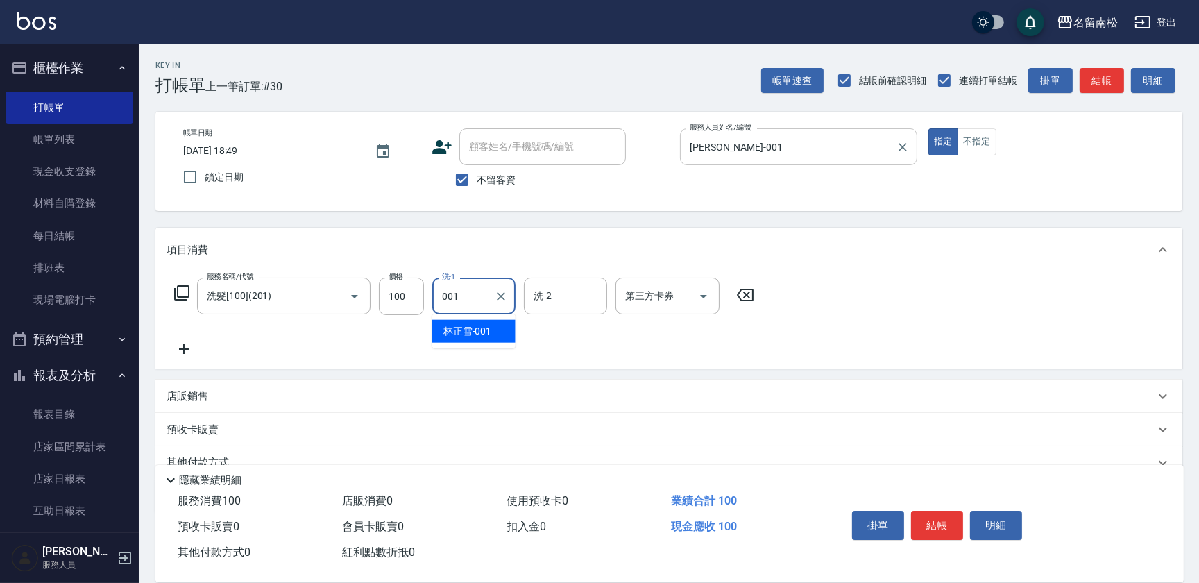
type input "[PERSON_NAME]-001"
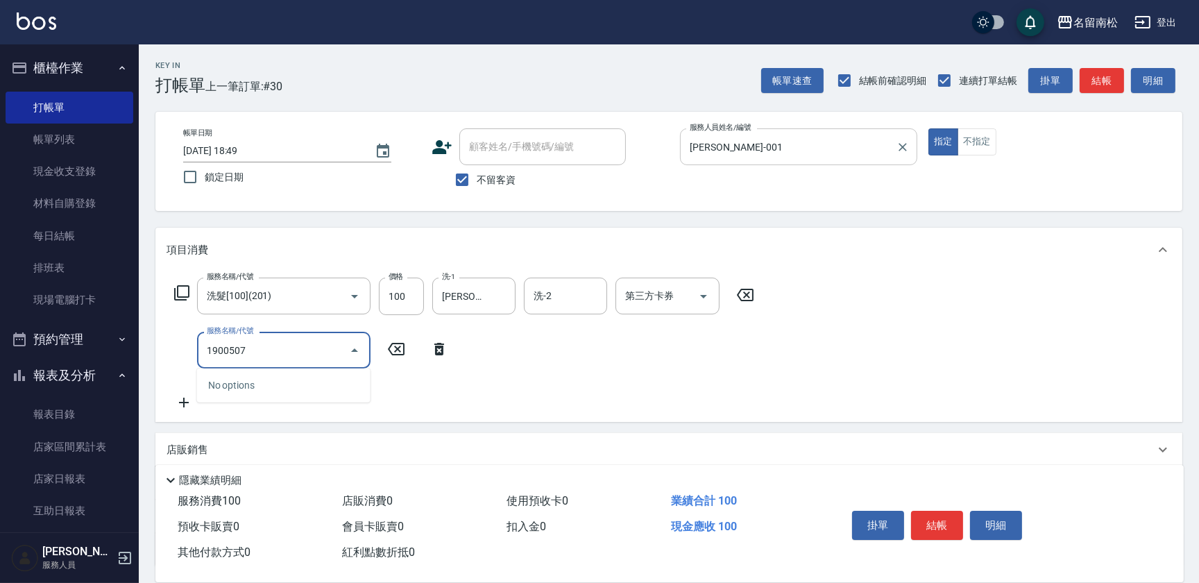
type input "1900507"
drag, startPoint x: 197, startPoint y: 348, endPoint x: 98, endPoint y: 368, distance: 101.1
click at [98, 368] on div "名留南松 登出 櫃檯作業 打帳單 帳單列表 現金收支登錄 材料自購登錄 每日結帳 排班表 現場電腦打卡 預約管理 預約管理 單日預約紀錄 單週預約紀錄 報表及…" at bounding box center [599, 348] width 1199 height 697
type input "染髮[1800](507)"
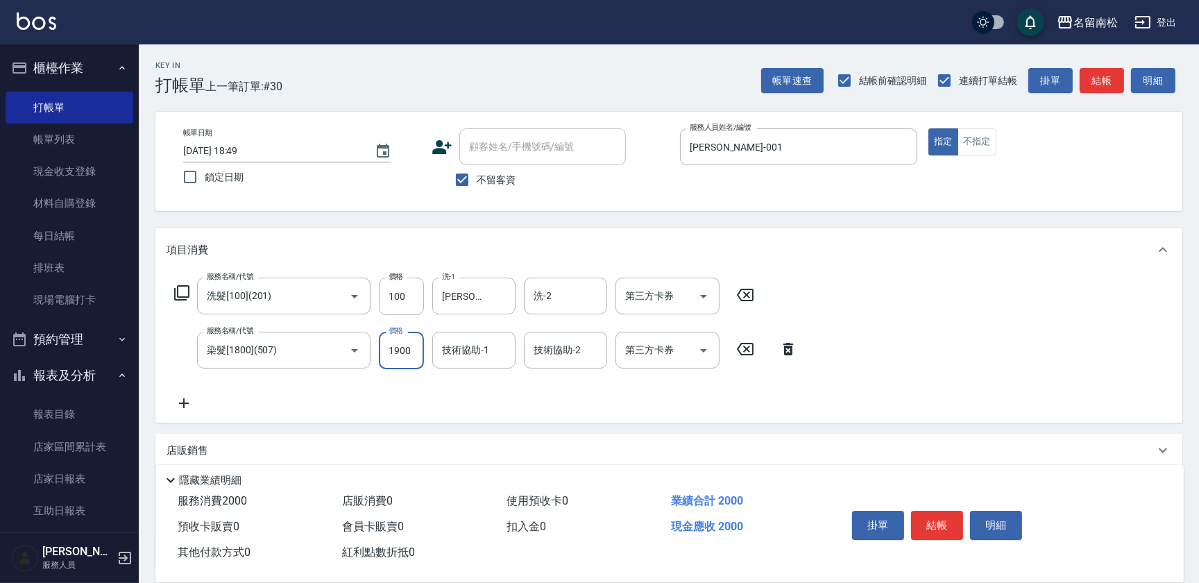
type input "1900"
type input "[PERSON_NAME]-001"
click at [189, 400] on icon at bounding box center [184, 403] width 35 height 17
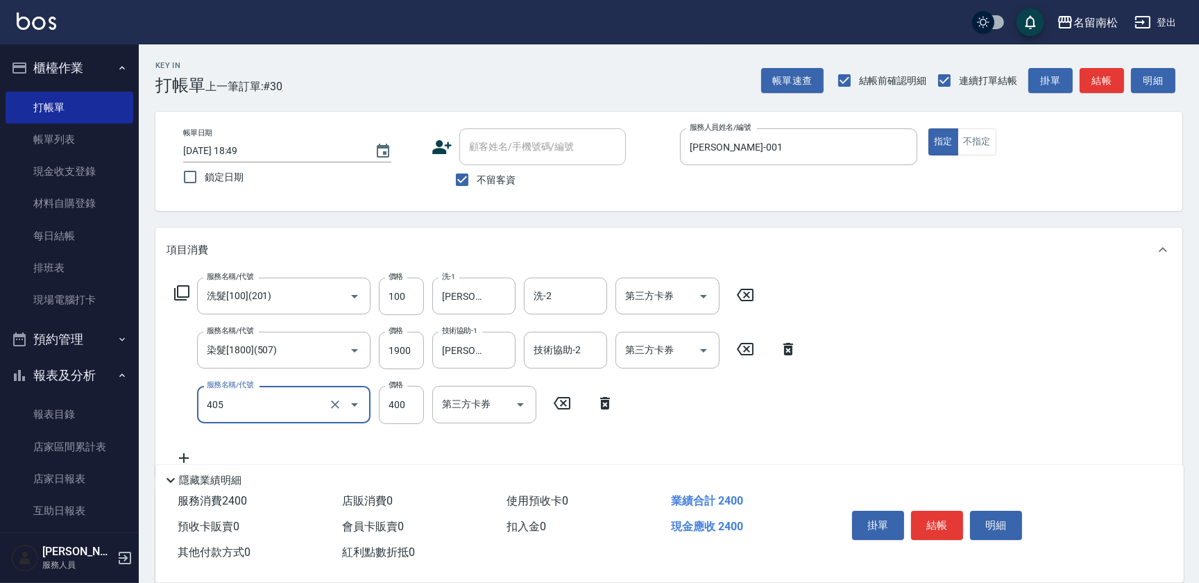
type input "剪髮(400)(405)"
type input "480"
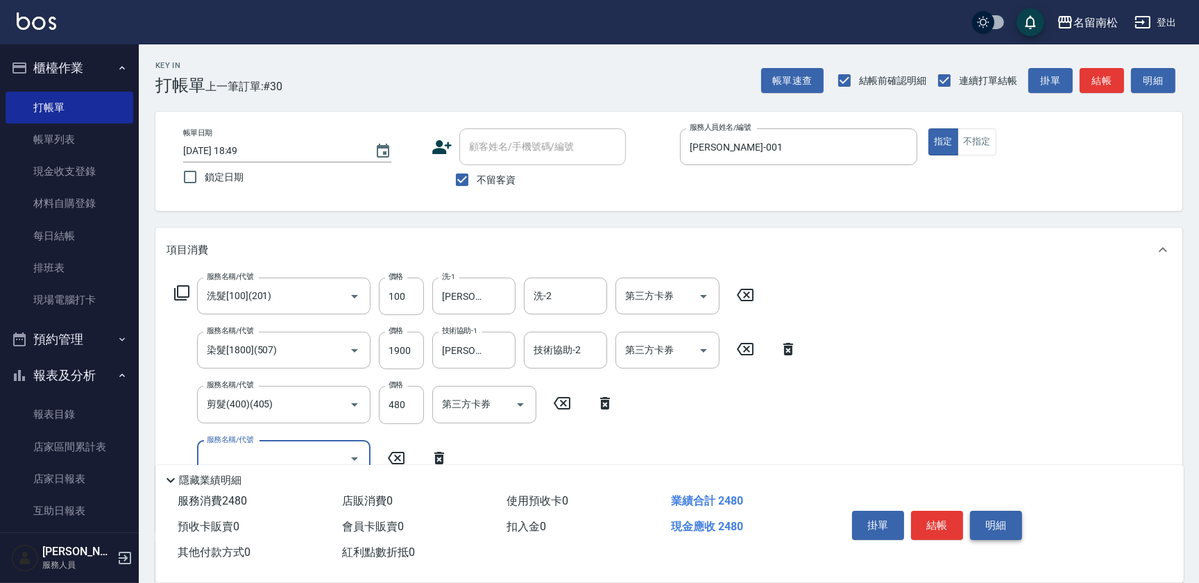
click at [1002, 521] on button "明細" at bounding box center [996, 525] width 52 height 29
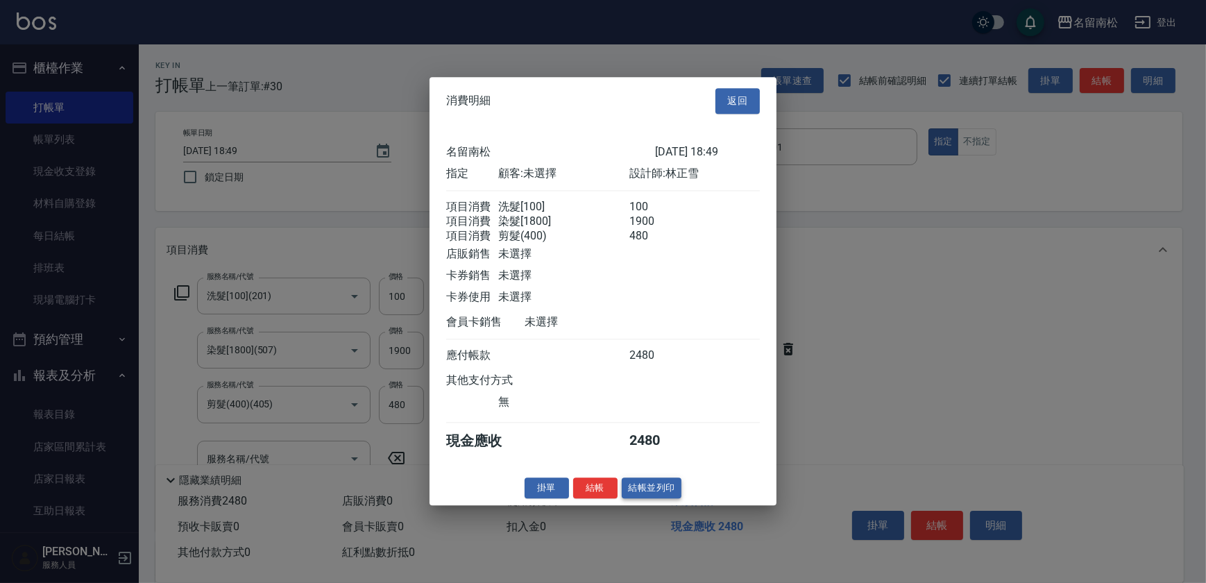
click at [673, 498] on button "結帳並列印" at bounding box center [652, 489] width 60 height 22
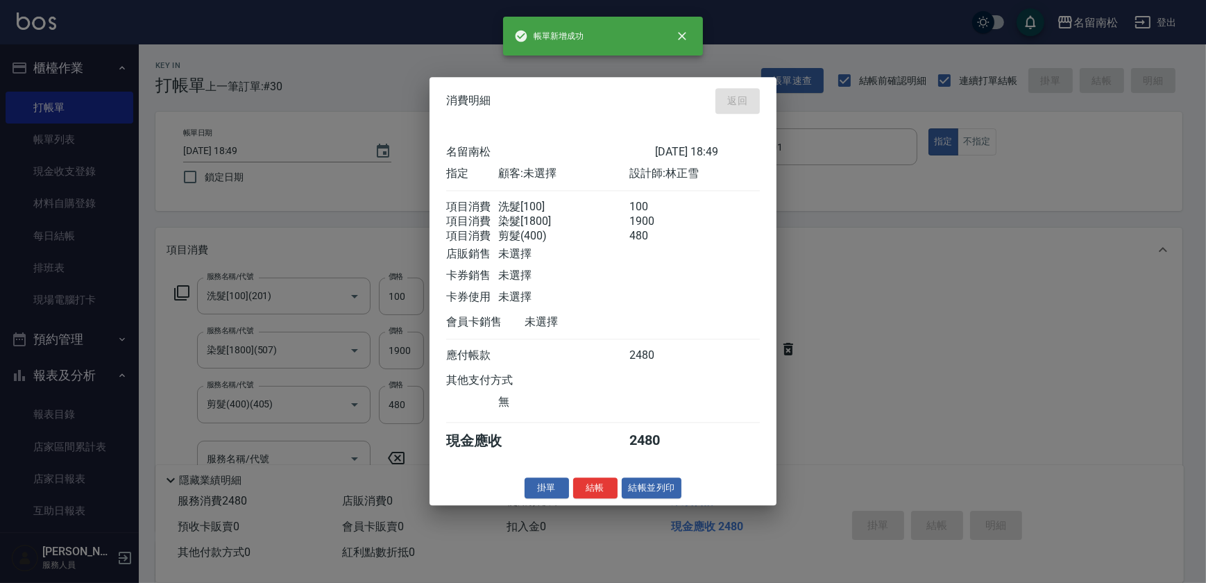
type input "[DATE] 18:50"
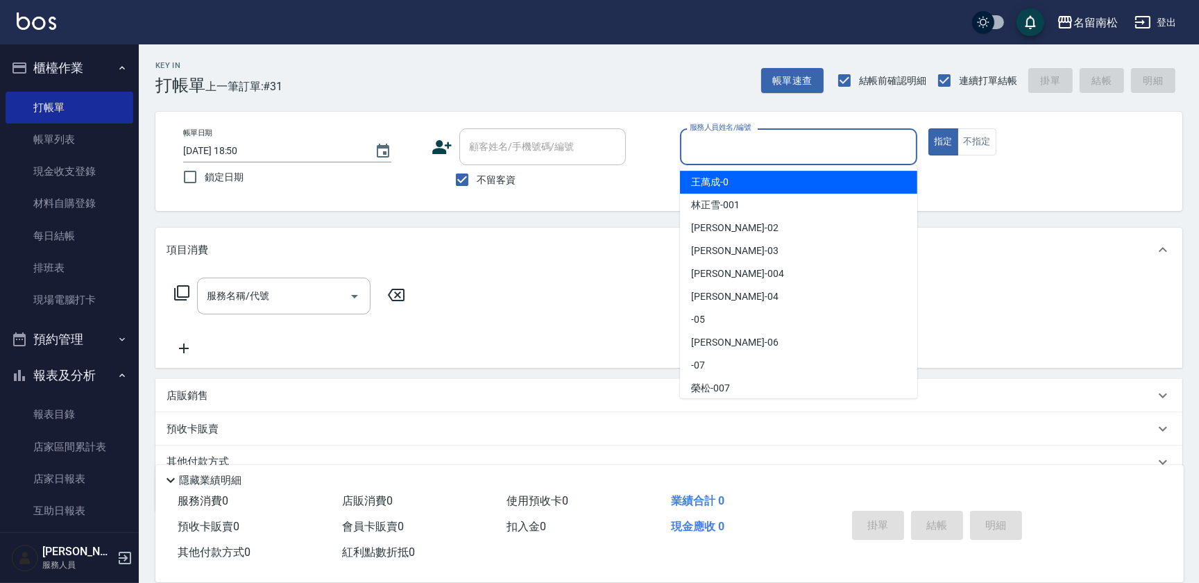
click at [777, 135] on input "服務人員姓名/編號" at bounding box center [798, 147] width 225 height 24
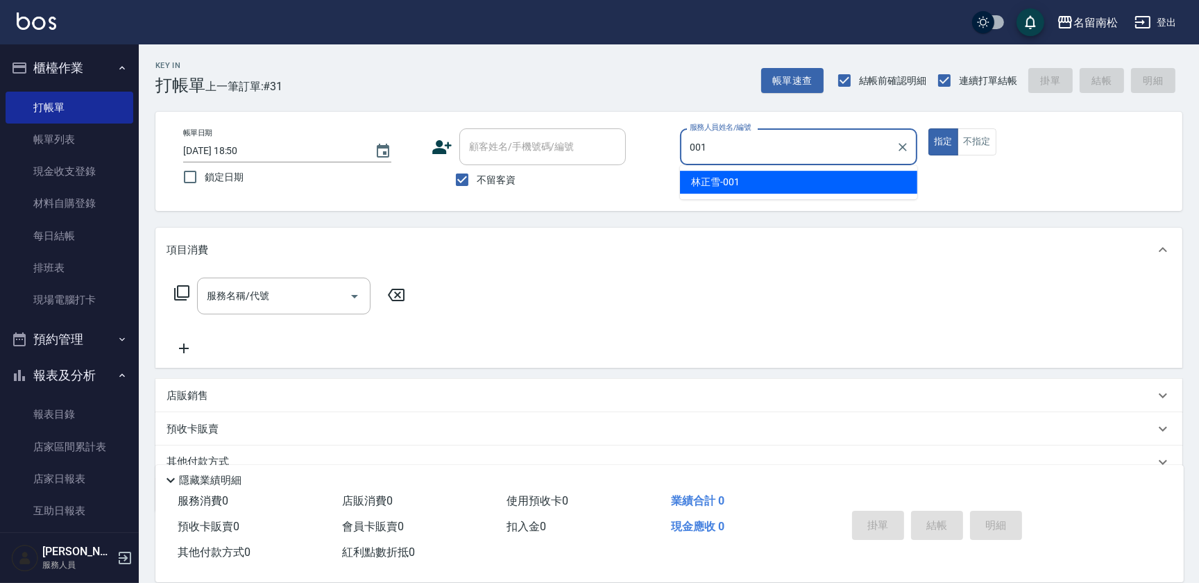
type input "[PERSON_NAME]-001"
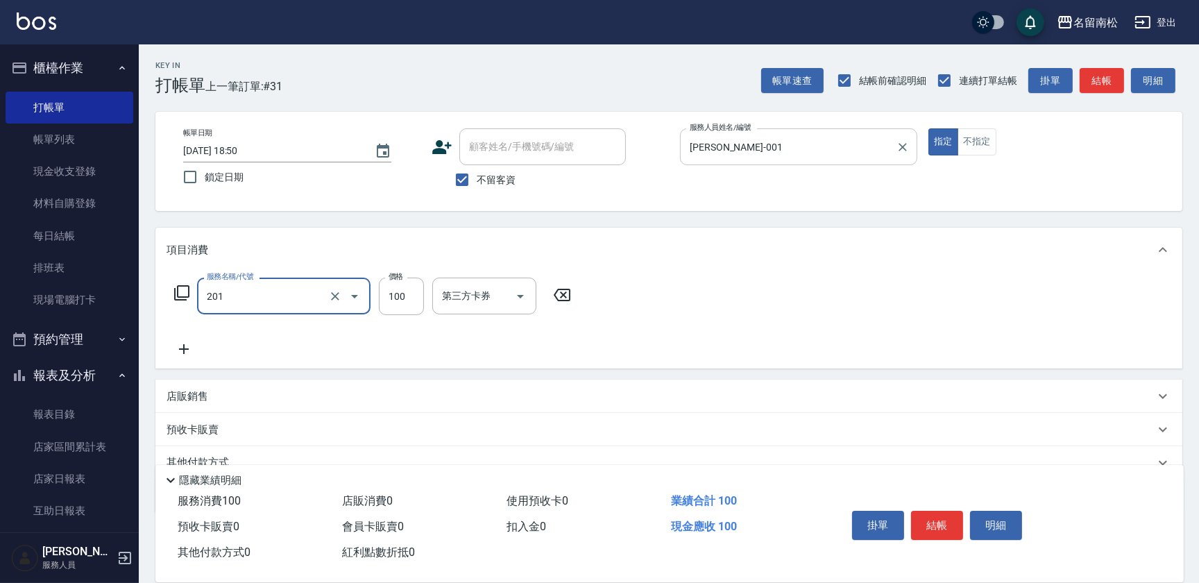
type input "洗髮[100](201)"
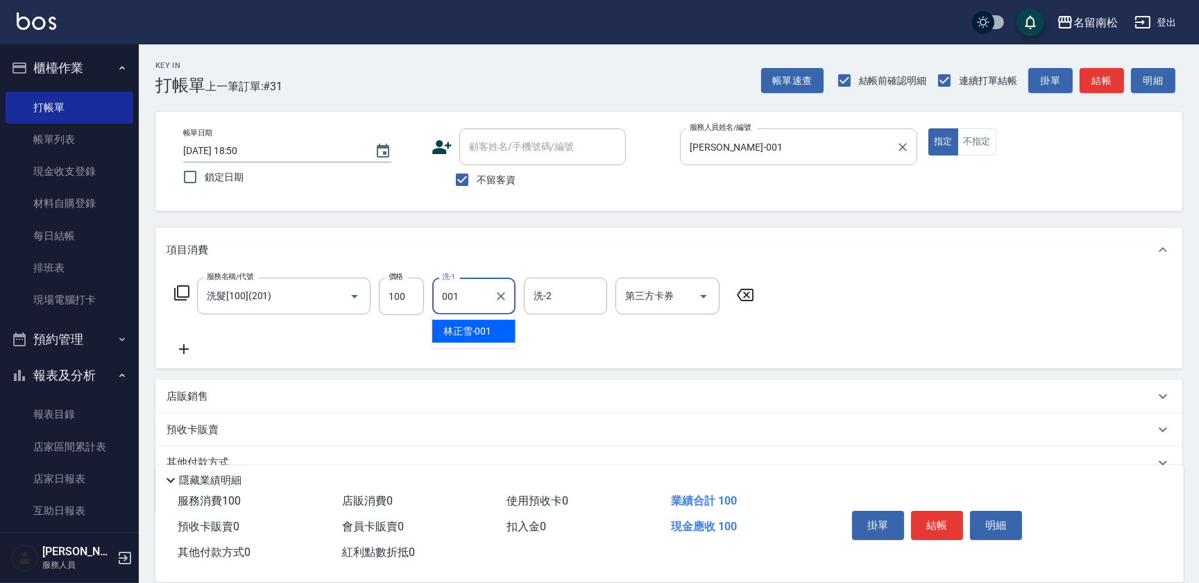
type input "[PERSON_NAME]-001"
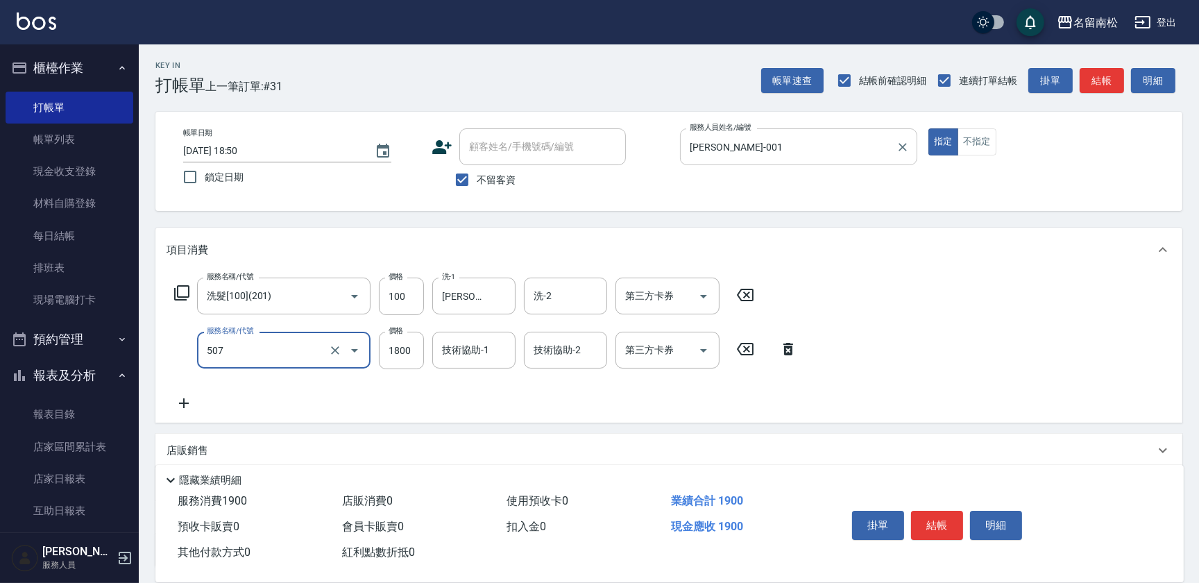
type input "染髮[1800](507)"
type input "1900"
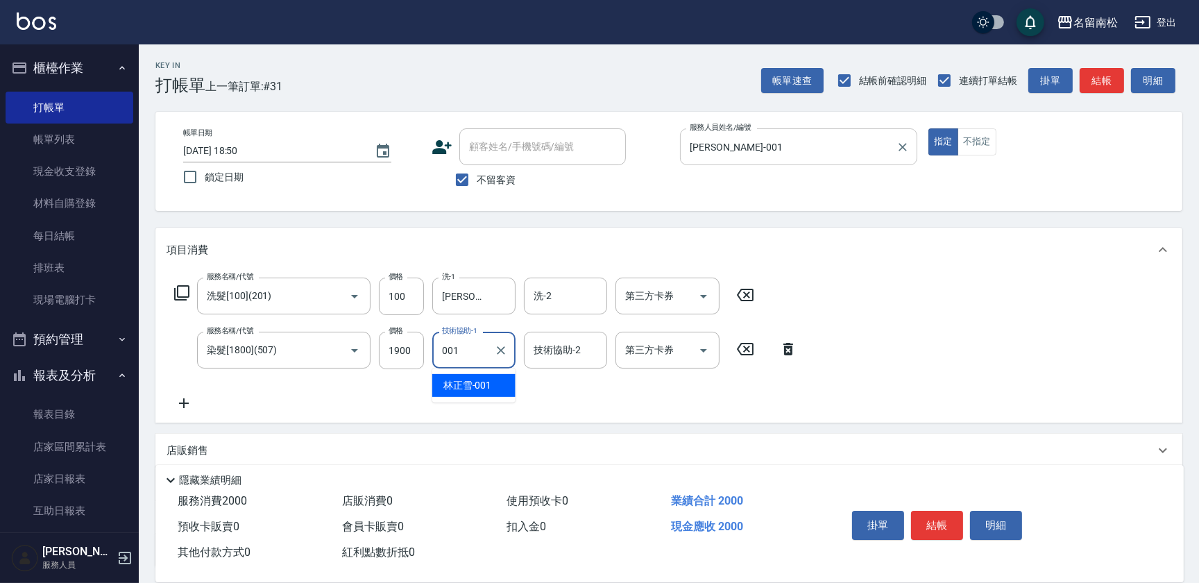
type input "[PERSON_NAME]-001"
click at [1005, 527] on button "明細" at bounding box center [996, 525] width 52 height 29
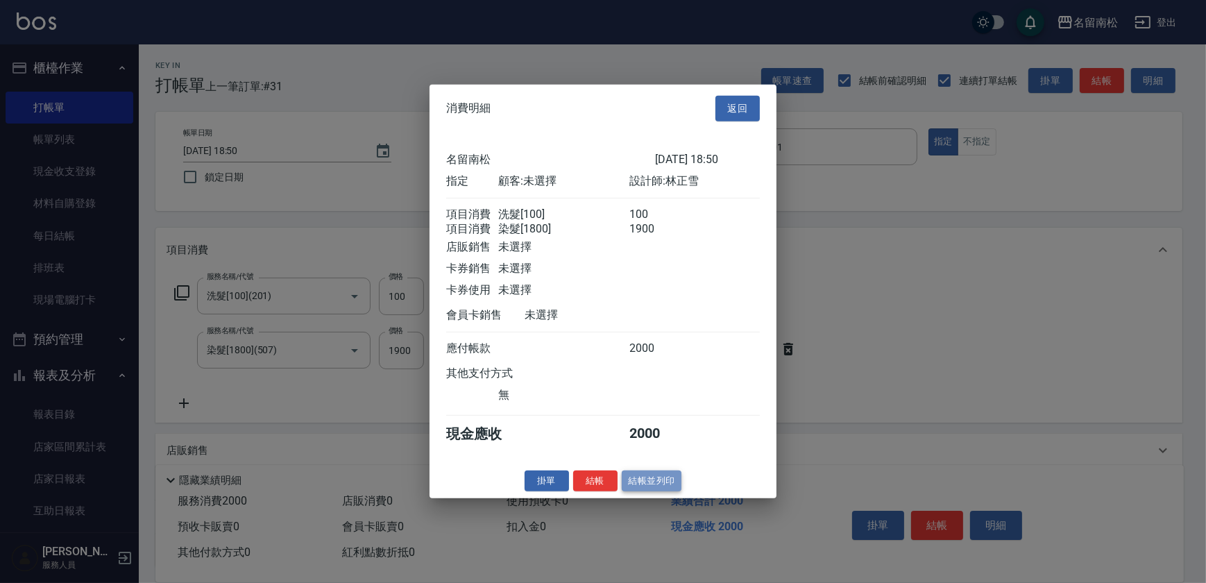
click at [652, 486] on button "結帳並列印" at bounding box center [652, 481] width 60 height 22
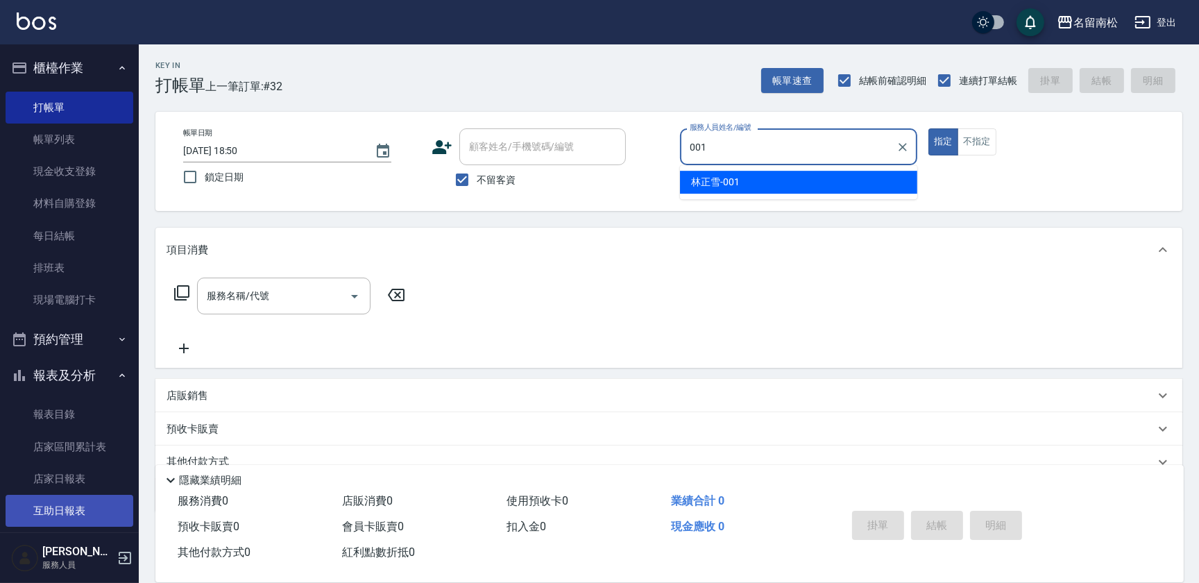
type input "[PERSON_NAME]-001"
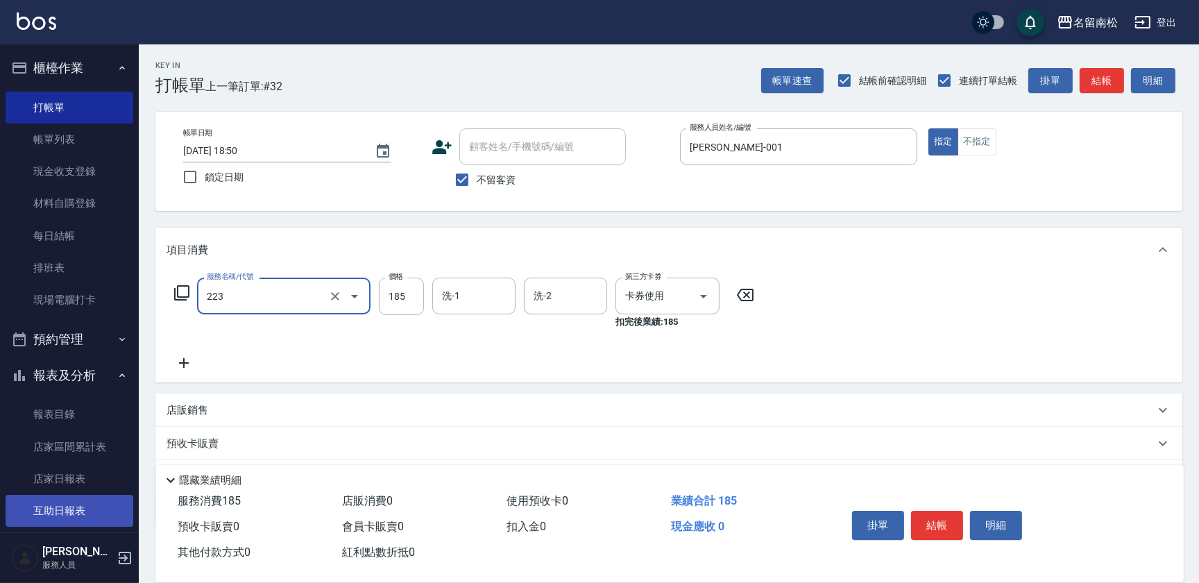
type input "洗髮卡(185)(223)"
type input "5"
type input "08"
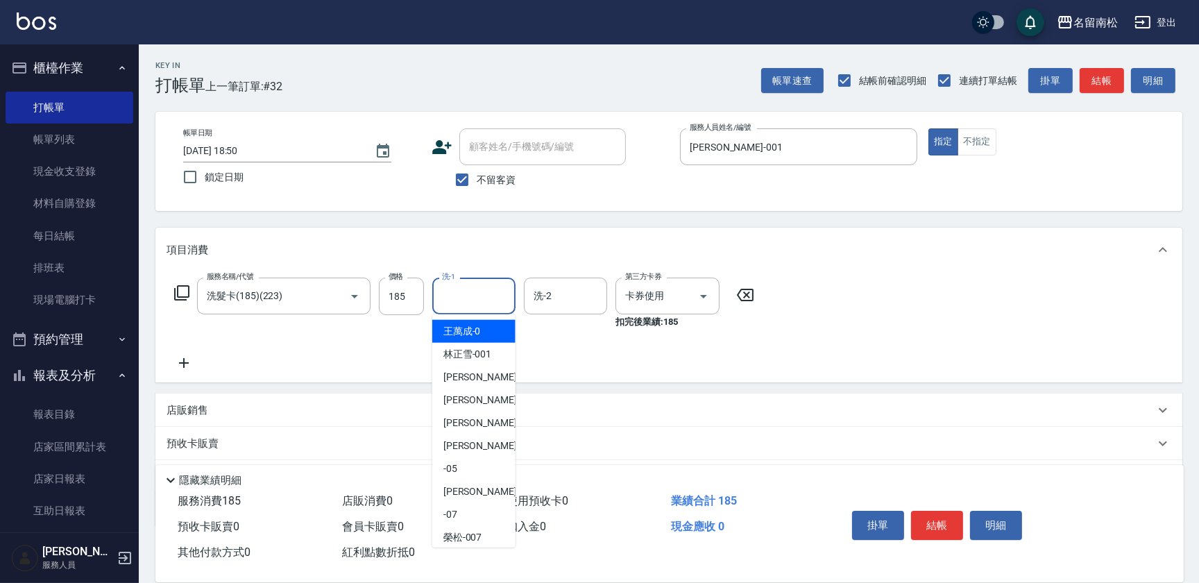
click at [502, 296] on input "洗-1" at bounding box center [474, 296] width 71 height 24
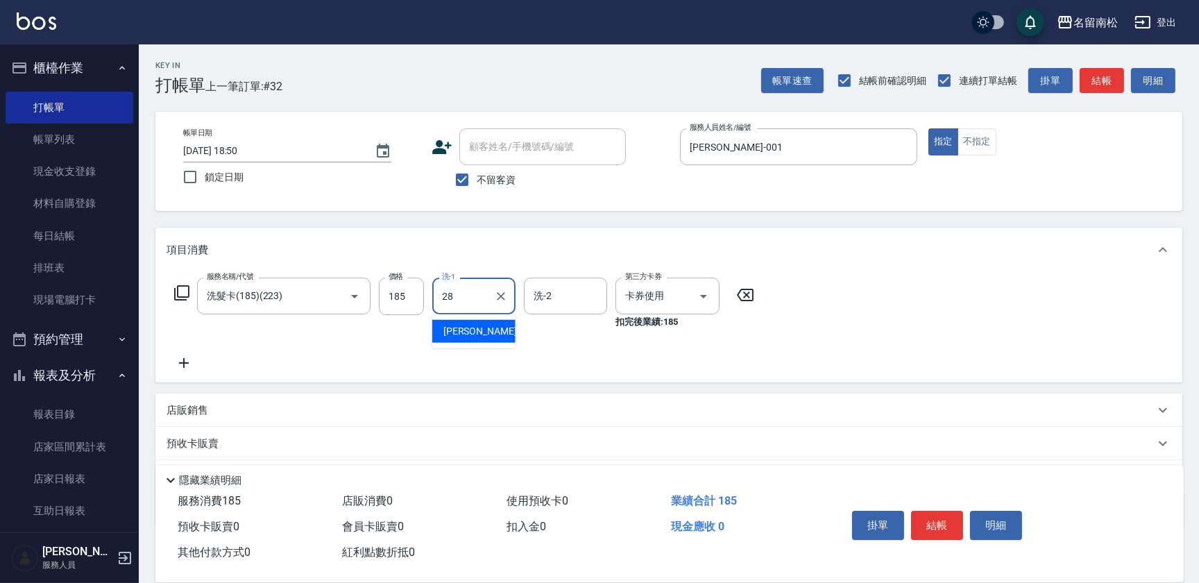
type input "[PERSON_NAME]-28"
drag, startPoint x: 990, startPoint y: 523, endPoint x: 957, endPoint y: 521, distance: 33.4
click at [988, 521] on button "明細" at bounding box center [996, 525] width 52 height 29
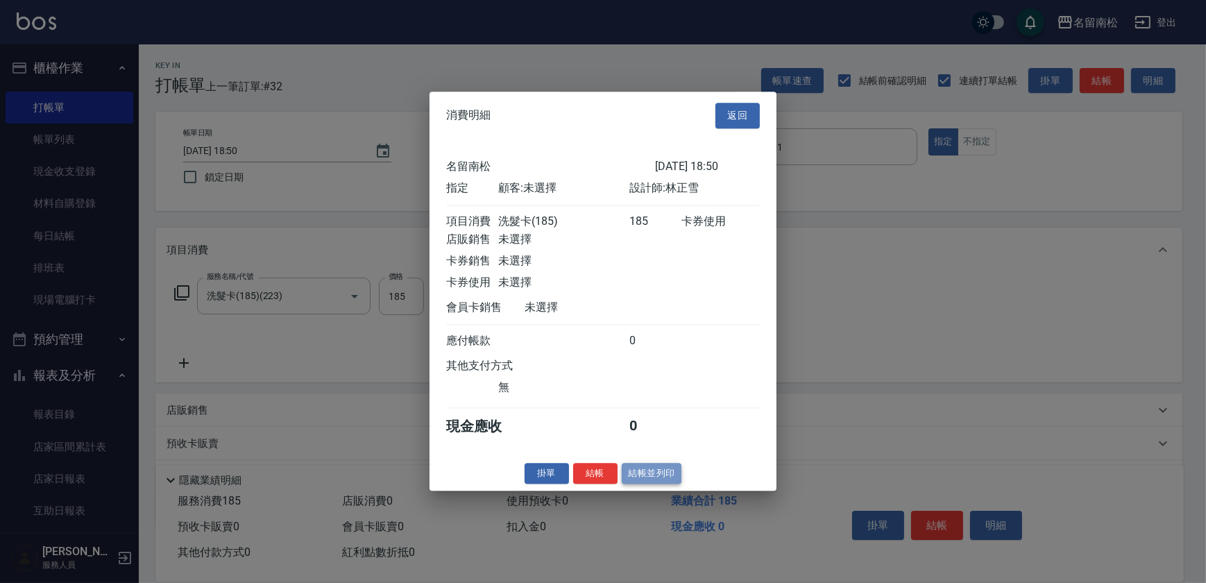
click at [661, 482] on button "結帳並列印" at bounding box center [652, 474] width 60 height 22
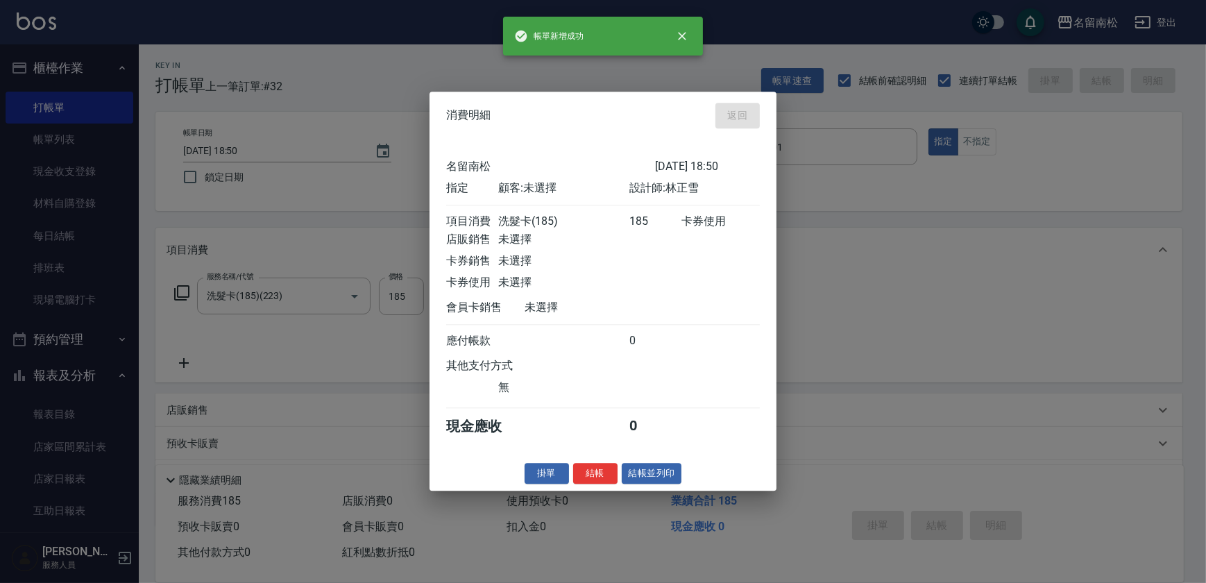
type input "[DATE] 18:51"
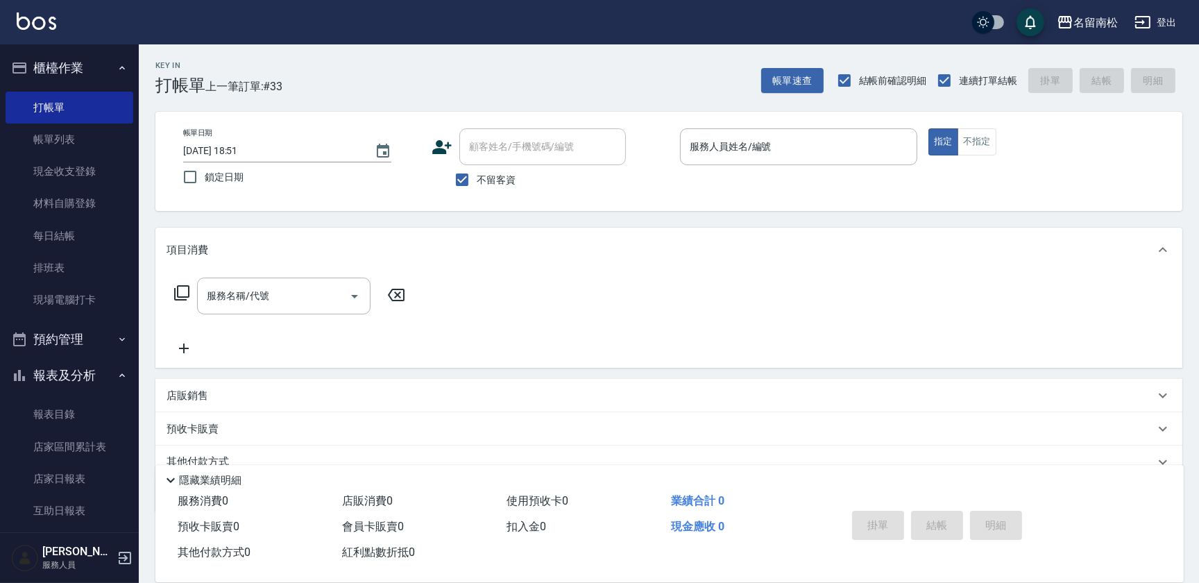
click at [729, 152] on div "服務人員姓名/編號 服務人員姓名/編號" at bounding box center [798, 146] width 237 height 37
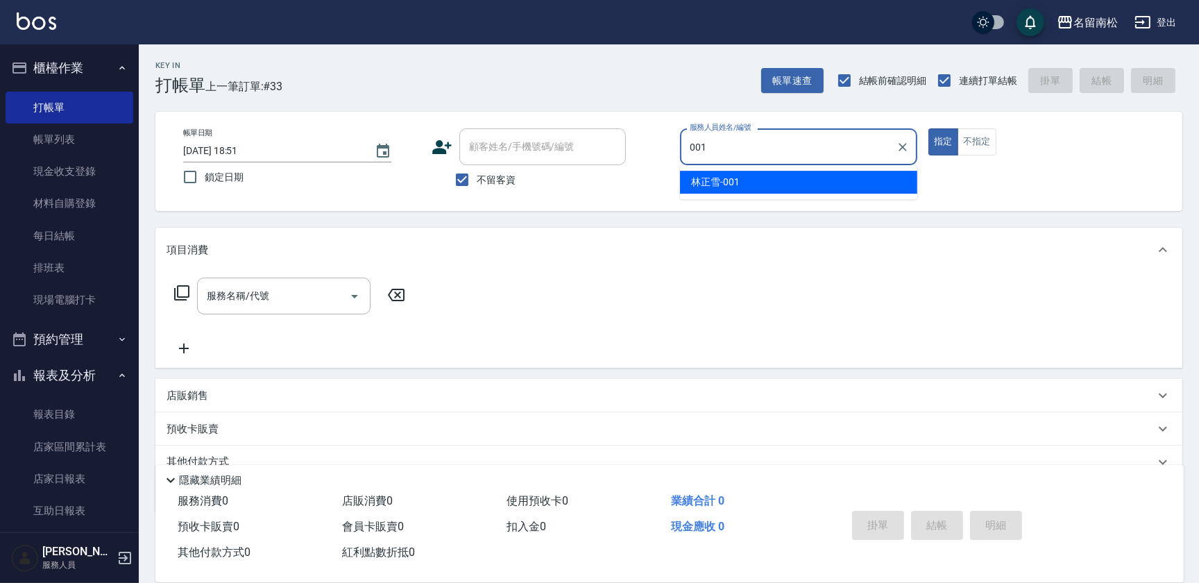
type input "[PERSON_NAME]-001"
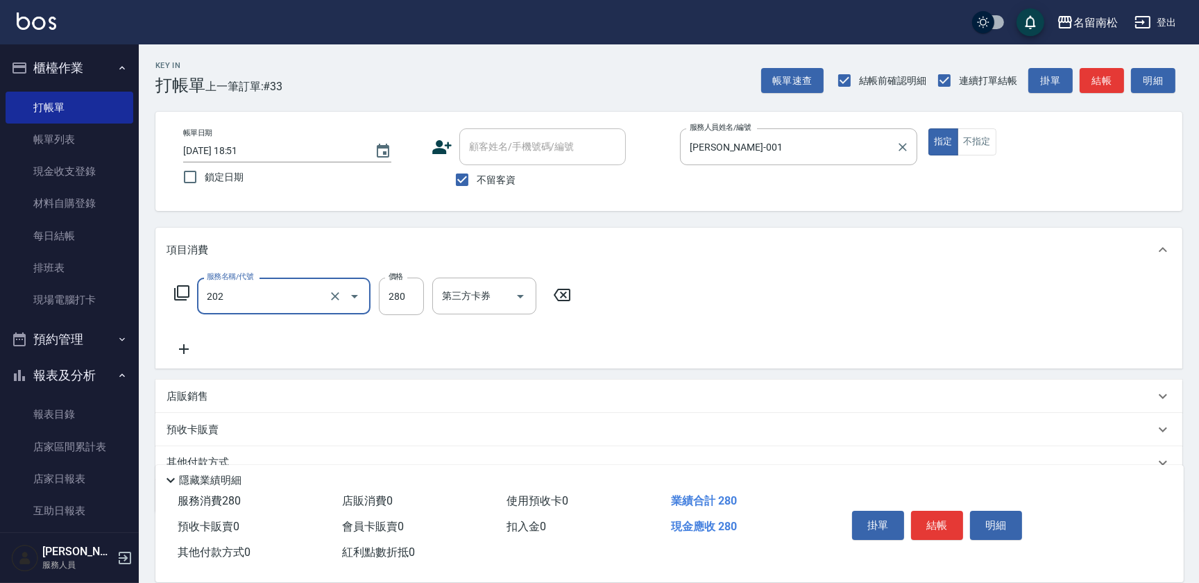
type input "洗髮[280](202)"
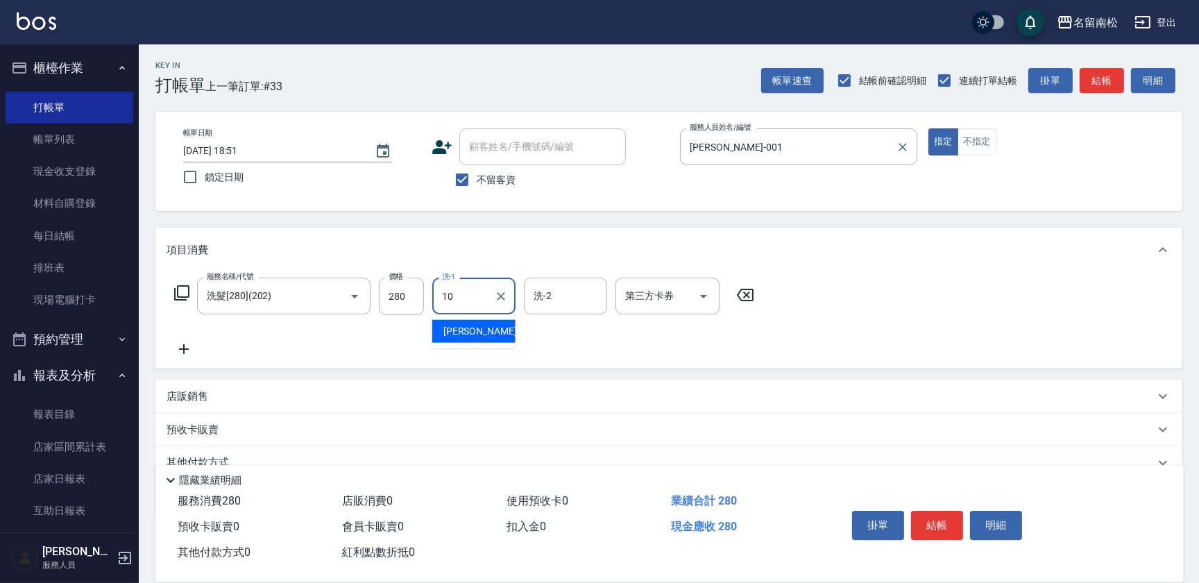
type input "[PERSON_NAME]-10"
click at [1014, 523] on button "明細" at bounding box center [996, 525] width 52 height 29
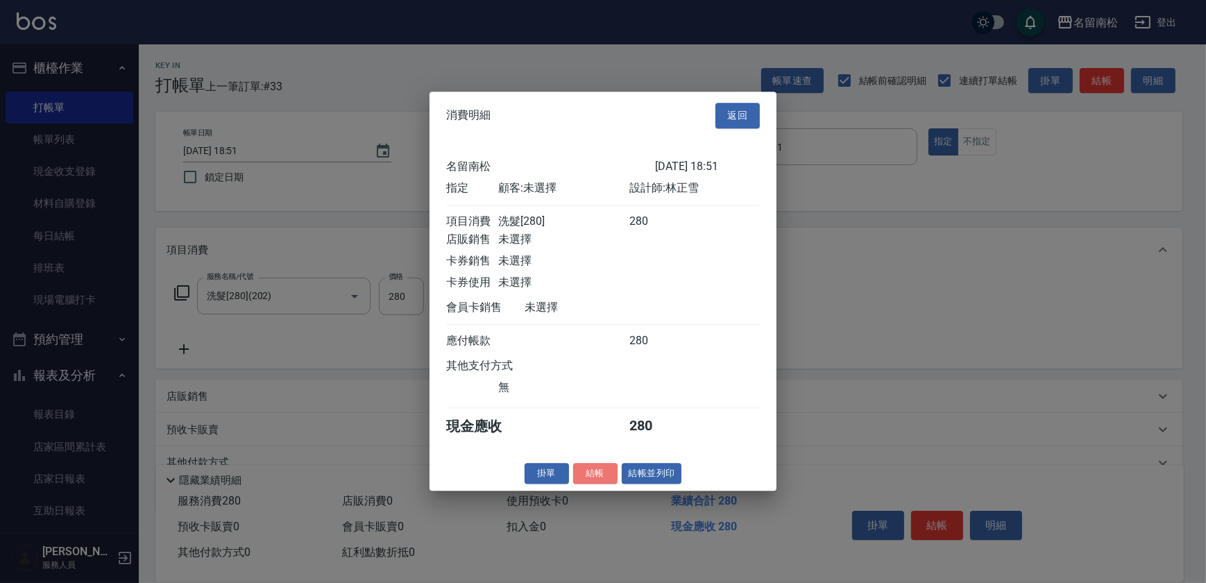
drag, startPoint x: 611, startPoint y: 484, endPoint x: 625, endPoint y: 483, distance: 14.0
click at [614, 483] on button "結帳" at bounding box center [595, 474] width 44 height 22
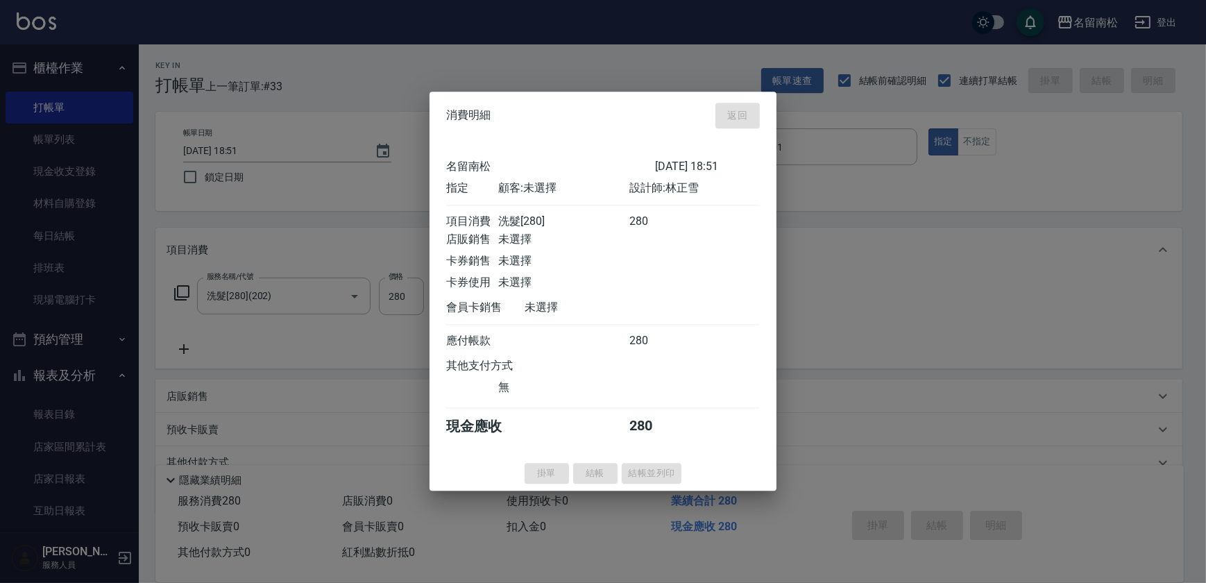
click at [633, 480] on div "掛單 結帳 結帳並列印" at bounding box center [603, 474] width 347 height 22
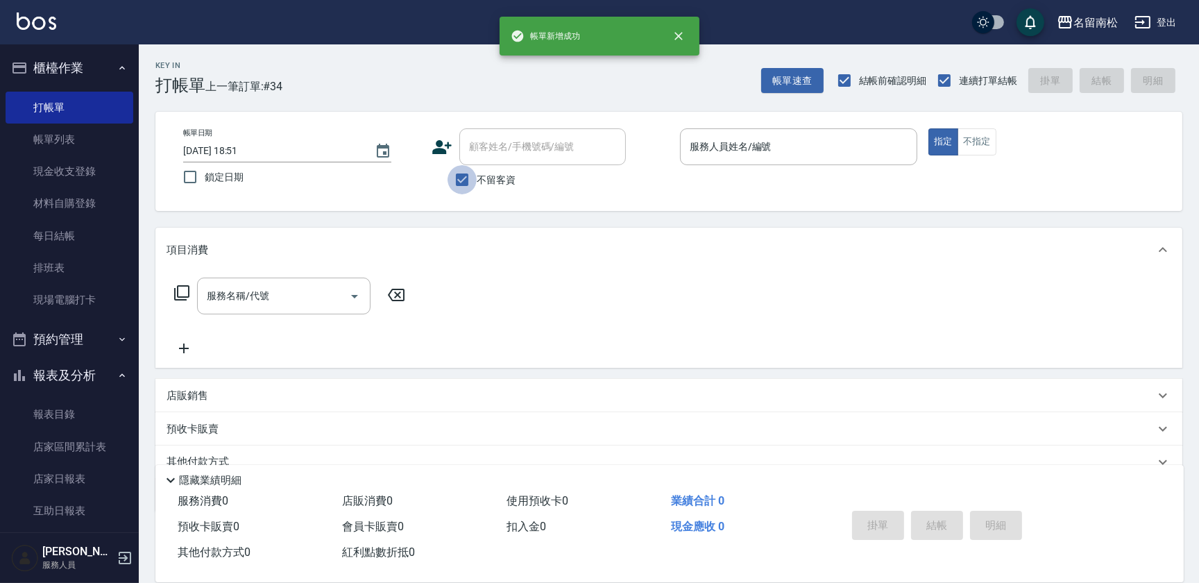
click at [466, 182] on input "不留客資" at bounding box center [462, 179] width 29 height 29
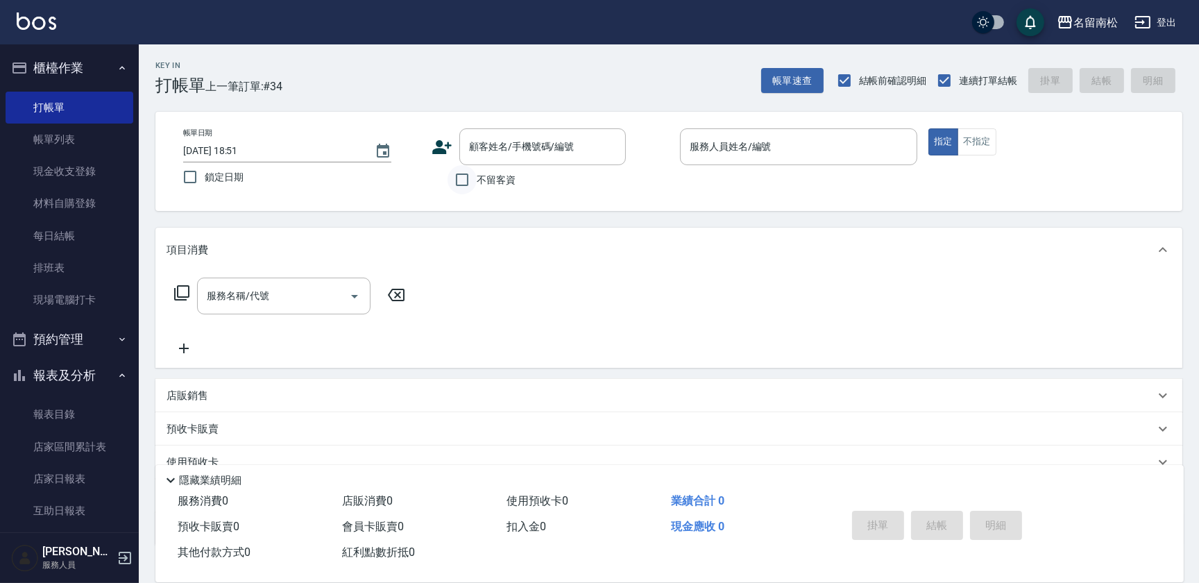
click at [463, 180] on input "不留客資" at bounding box center [462, 179] width 29 height 29
checkbox input "true"
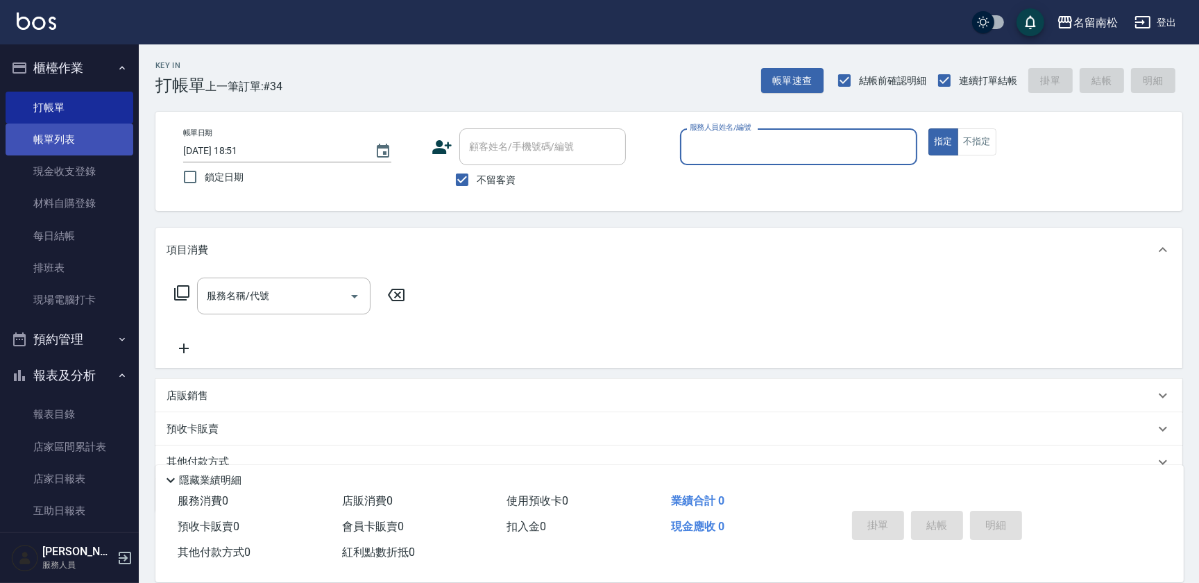
click at [73, 137] on link "帳單列表" at bounding box center [70, 140] width 128 height 32
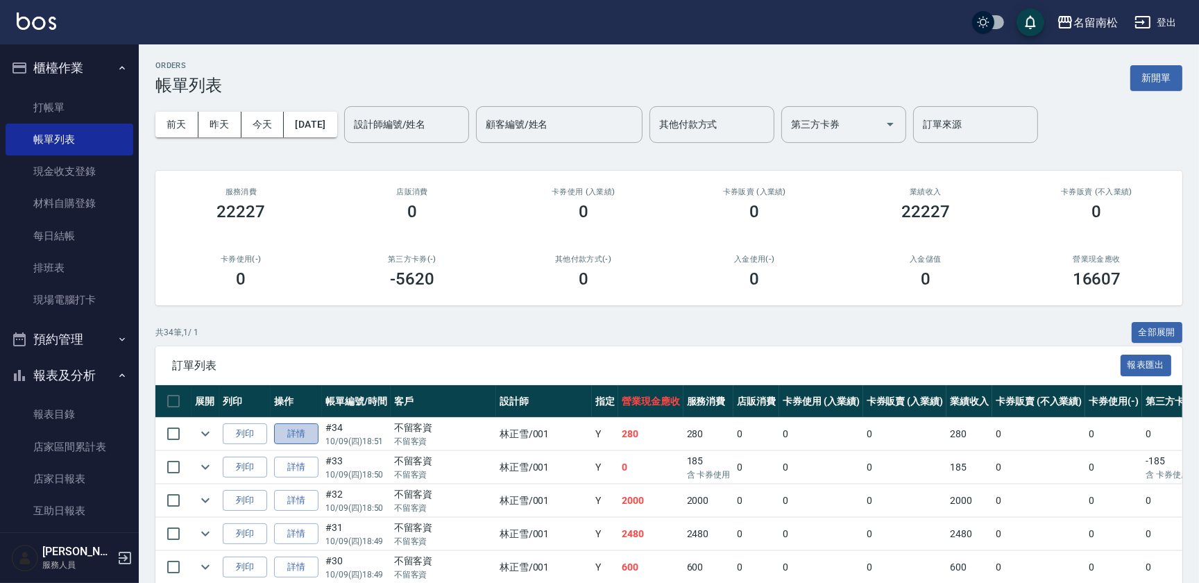
click at [289, 435] on link "詳情" at bounding box center [296, 434] width 44 height 22
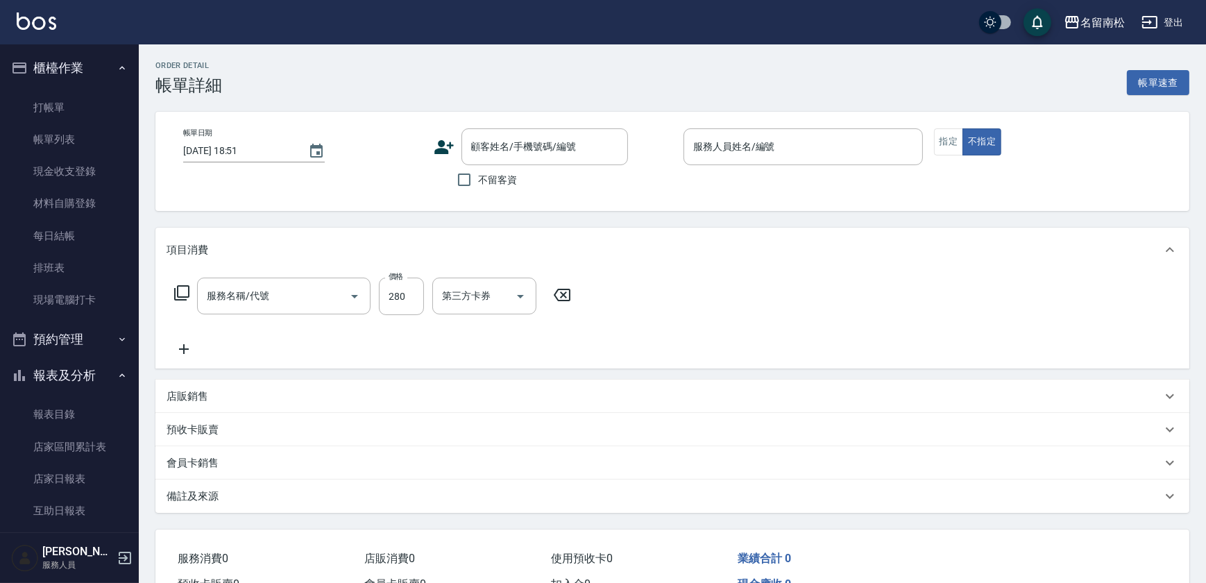
checkbox input "true"
type input "[PERSON_NAME]-001"
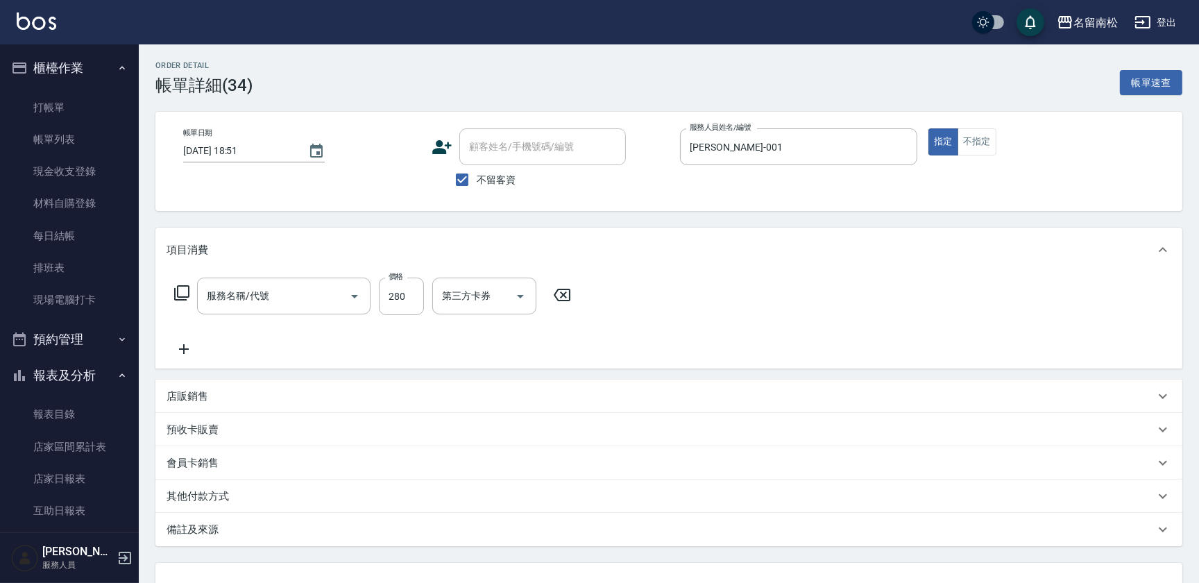
type input "洗髮[280](202)"
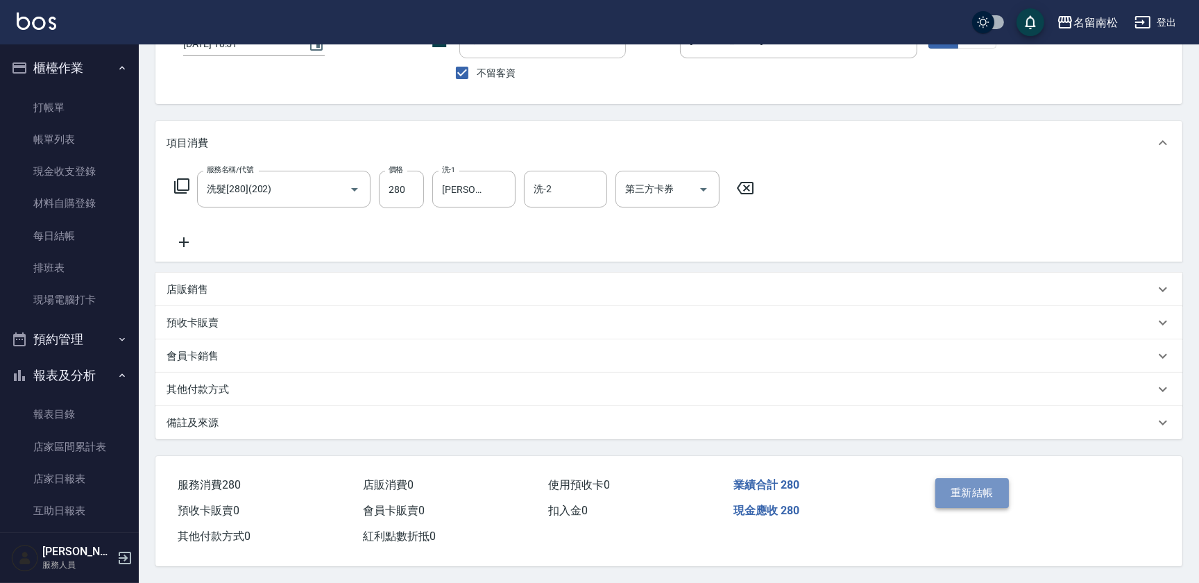
click at [985, 492] on button "重新結帳" at bounding box center [973, 492] width 74 height 29
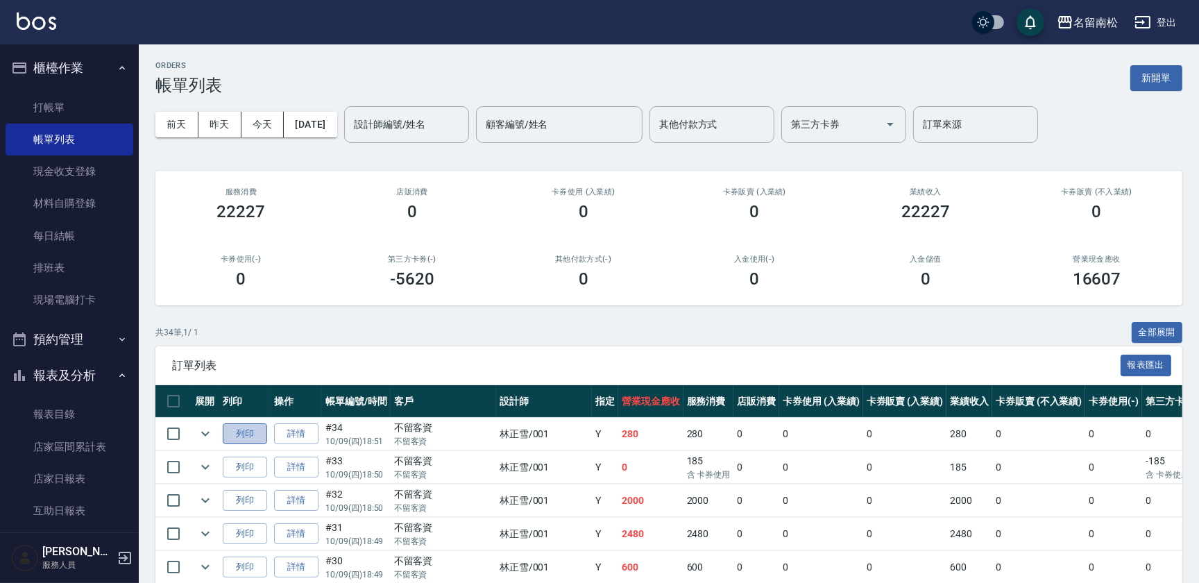
click at [236, 430] on button "列印" at bounding box center [245, 434] width 44 height 22
click at [289, 434] on link "詳情" at bounding box center [296, 434] width 44 height 22
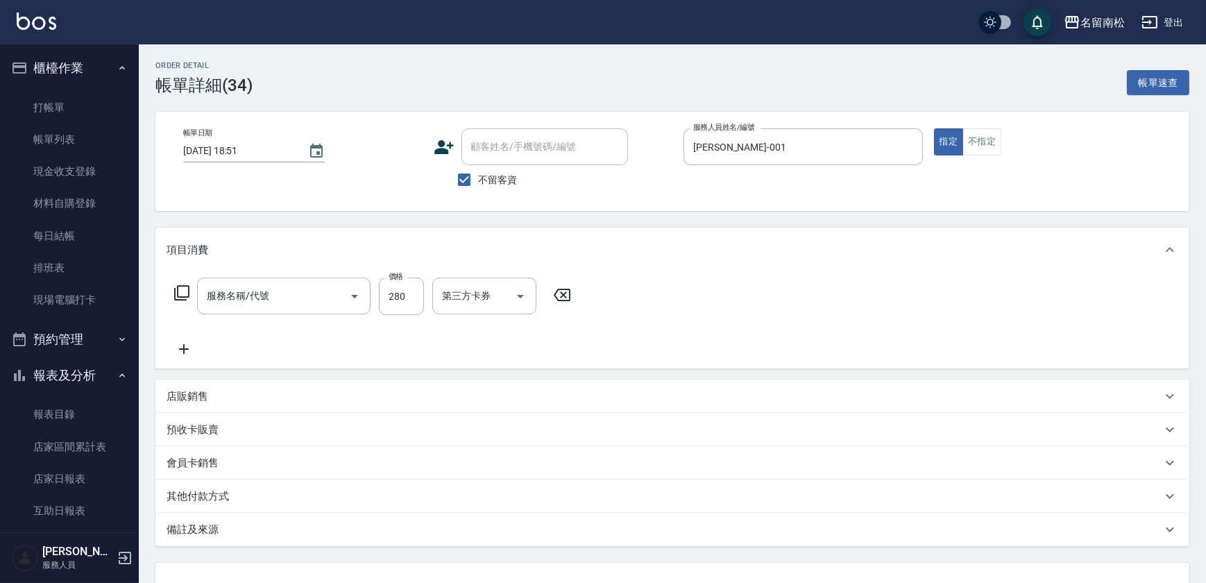
type input "[DATE] 18:51"
checkbox input "true"
type input "[PERSON_NAME]-001"
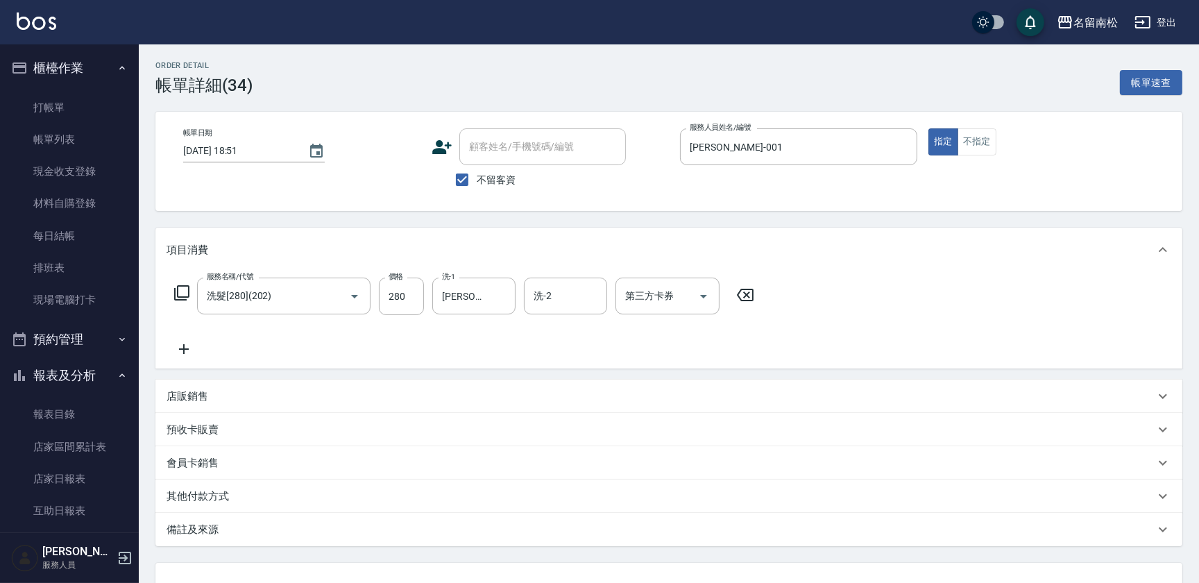
type input "洗髮[280](202)"
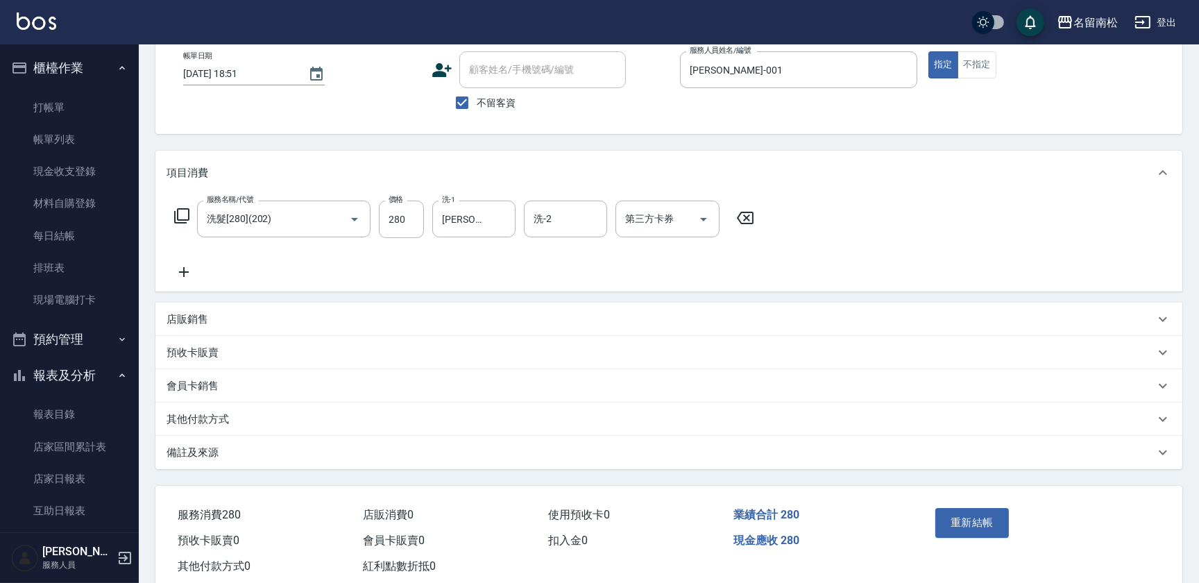
scroll to position [110, 0]
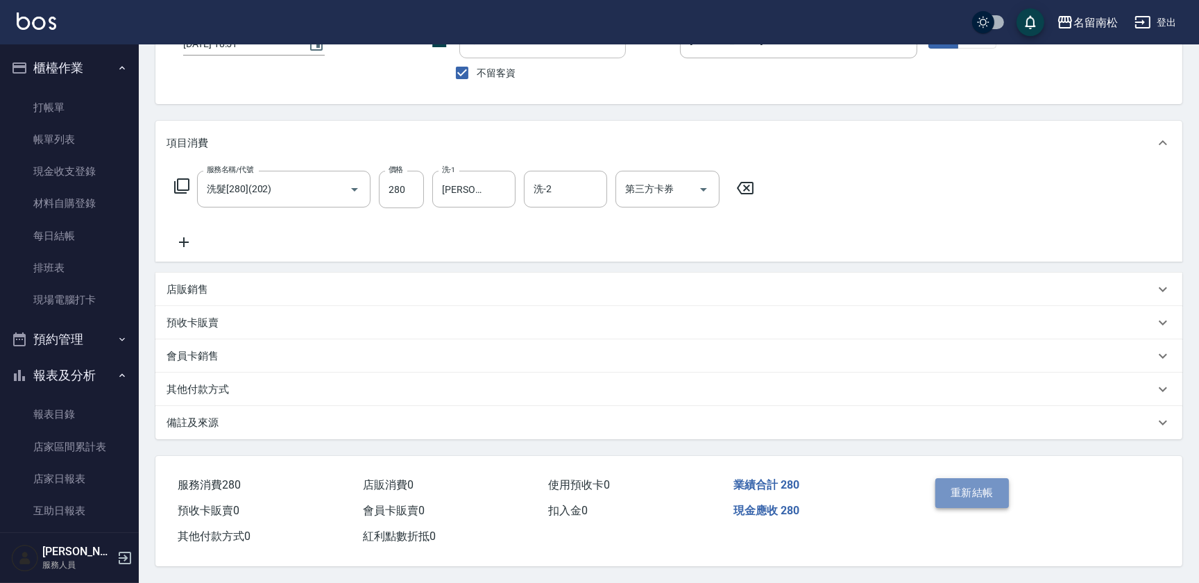
click at [971, 490] on button "重新結帳" at bounding box center [973, 492] width 74 height 29
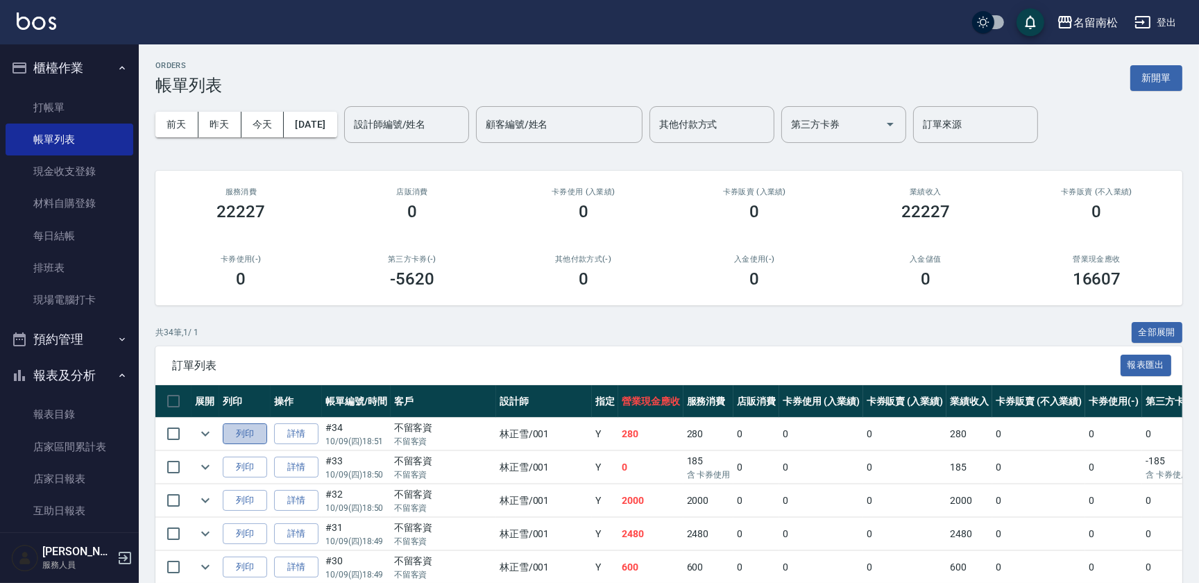
click at [244, 431] on button "列印" at bounding box center [245, 434] width 44 height 22
click at [239, 462] on button "列印" at bounding box center [245, 468] width 44 height 22
click at [251, 498] on button "列印" at bounding box center [245, 501] width 44 height 22
click at [241, 530] on button "列印" at bounding box center [245, 534] width 44 height 22
click at [251, 569] on button "列印" at bounding box center [245, 568] width 44 height 22
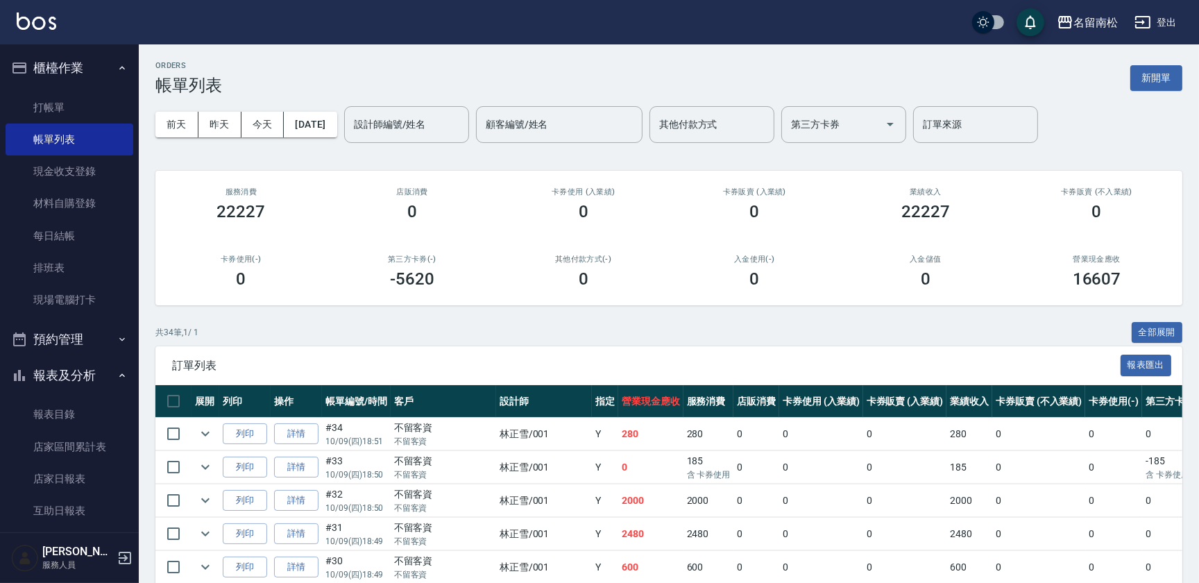
scroll to position [510, 0]
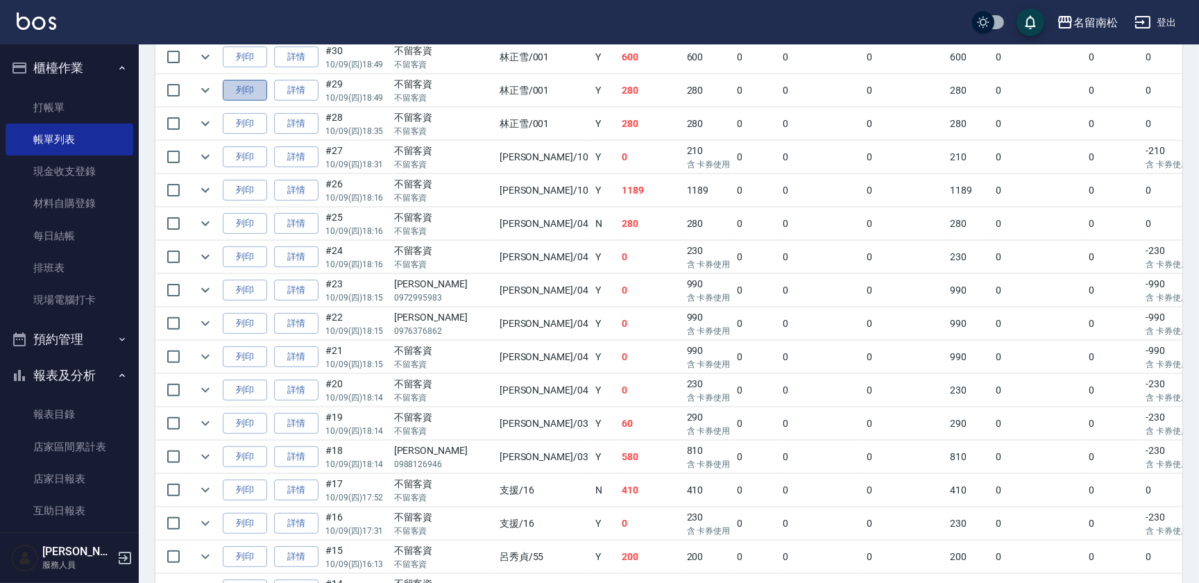
click at [251, 85] on button "列印" at bounding box center [245, 91] width 44 height 22
click at [244, 125] on button "列印" at bounding box center [245, 124] width 44 height 22
click at [1193, 457] on div "ORDERS 帳單列表 新開單 [DATE] [DATE] [DATE] [DATE] 設計師編號/姓名 設計師編號/姓名 顧客編號/姓名 顧客編號/姓名 其…" at bounding box center [669, 314] width 1061 height 1560
click at [351, 133] on p "10/09 (四) 18:35" at bounding box center [357, 131] width 62 height 12
drag, startPoint x: 389, startPoint y: 94, endPoint x: 409, endPoint y: 67, distance: 34.3
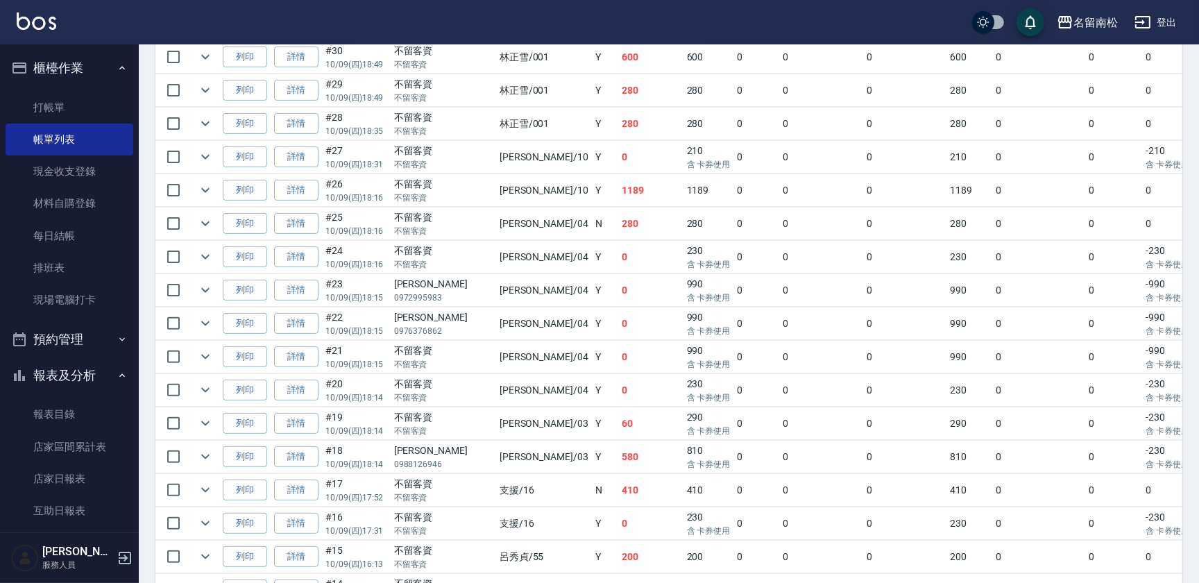
click at [398, 83] on tr "列印 詳情 #29 10/09 (四) 18:49 不留客資 不留客資 [PERSON_NAME] /001 Y 280 280 0 0 0 280 0 0 …" at bounding box center [784, 90] width 1258 height 33
click at [416, 54] on div "不留客資" at bounding box center [443, 51] width 99 height 15
click at [1198, 142] on div "ORDERS 帳單列表 新開單 [DATE] [DATE] [DATE] [DATE] 設計師編號/姓名 設計師編號/姓名 顧客編號/姓名 顧客編號/姓名 其…" at bounding box center [669, 314] width 1061 height 1560
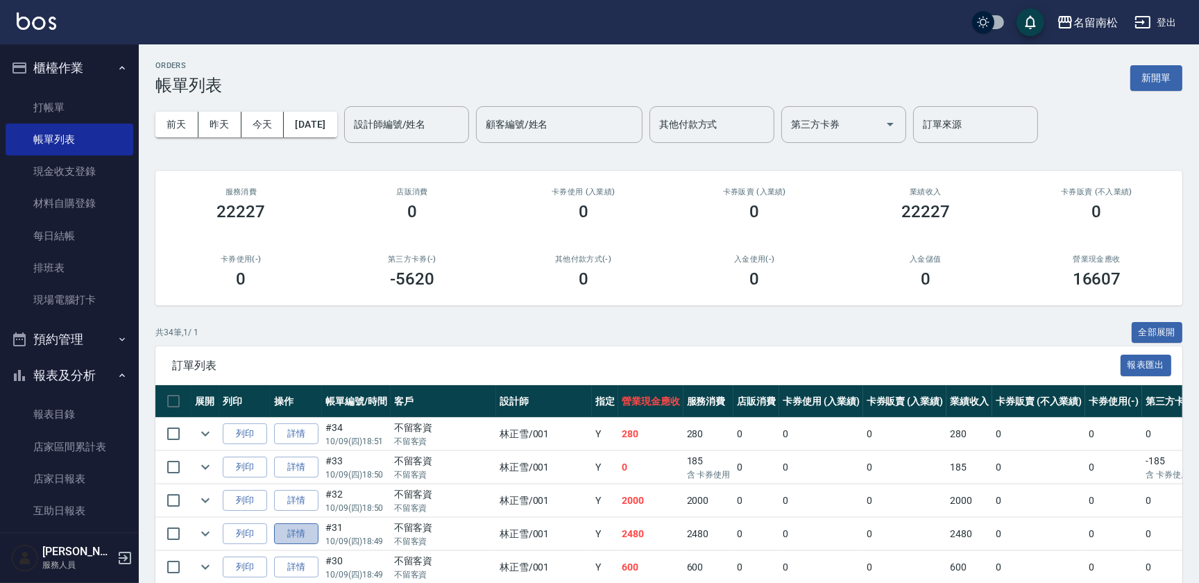
click at [300, 530] on link "詳情" at bounding box center [296, 534] width 44 height 22
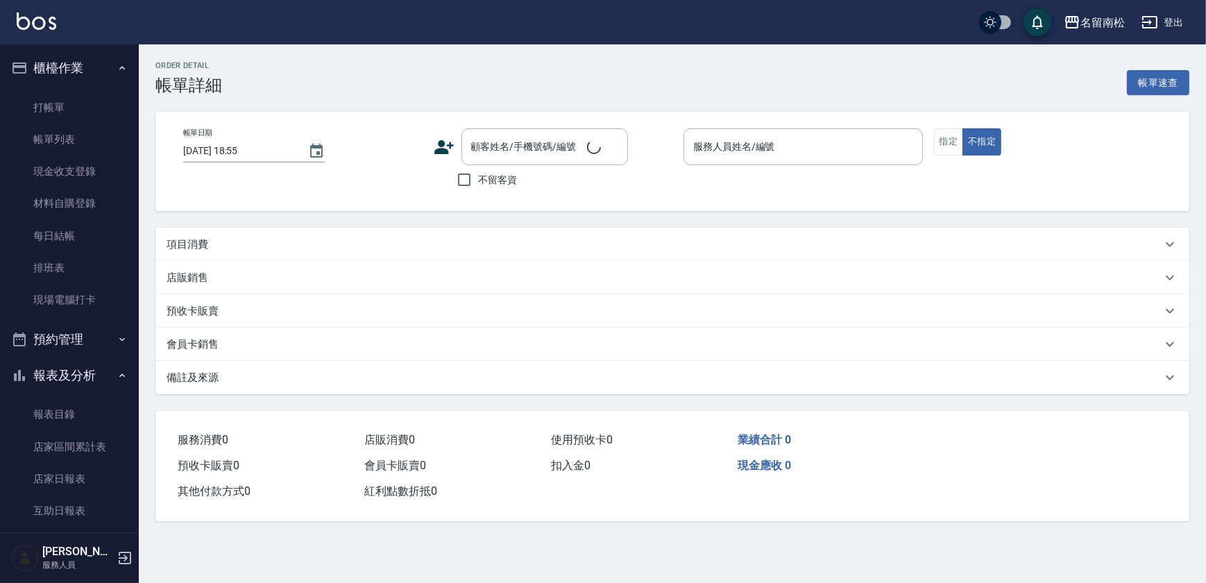
click at [296, 497] on div "其他付款方式 0" at bounding box center [265, 492] width 187 height 26
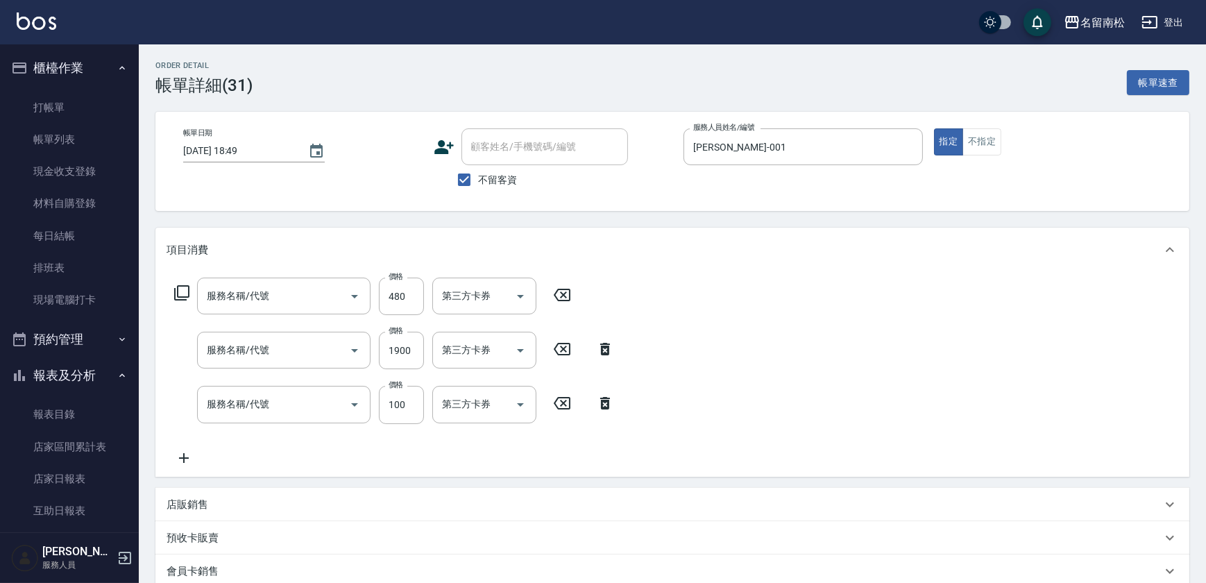
type input "[DATE] 18:49"
checkbox input "true"
type input "[PERSON_NAME]-001"
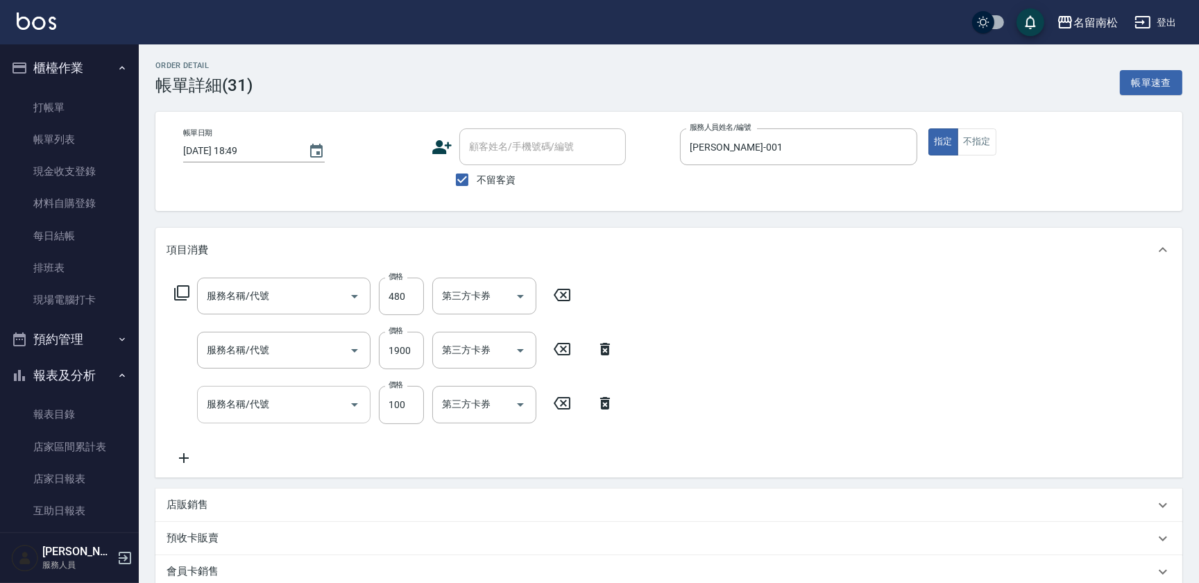
type input "剪髮(400)(405)"
type input "染髮[1800](507)"
type input "洗髮[100](201)"
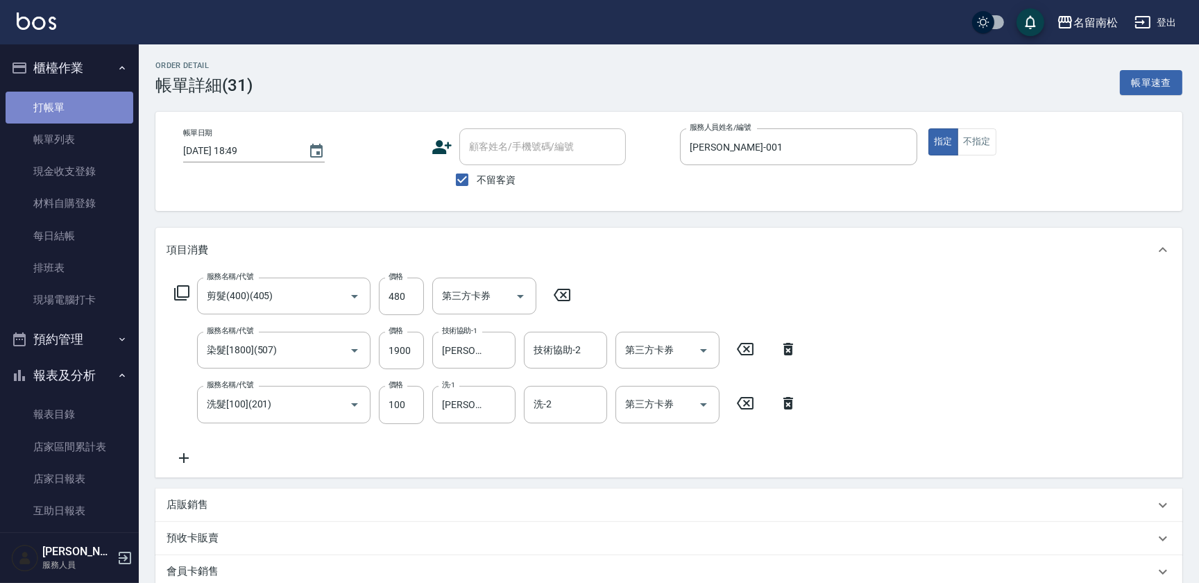
click at [106, 103] on link "打帳單" at bounding box center [70, 108] width 128 height 32
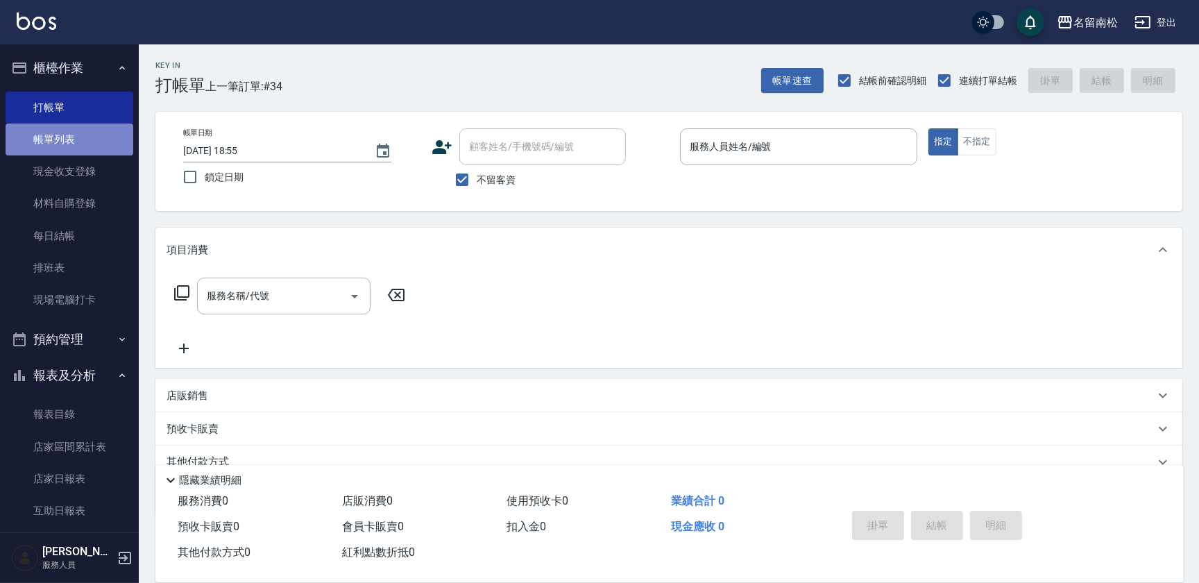
click at [96, 135] on link "帳單列表" at bounding box center [70, 140] width 128 height 32
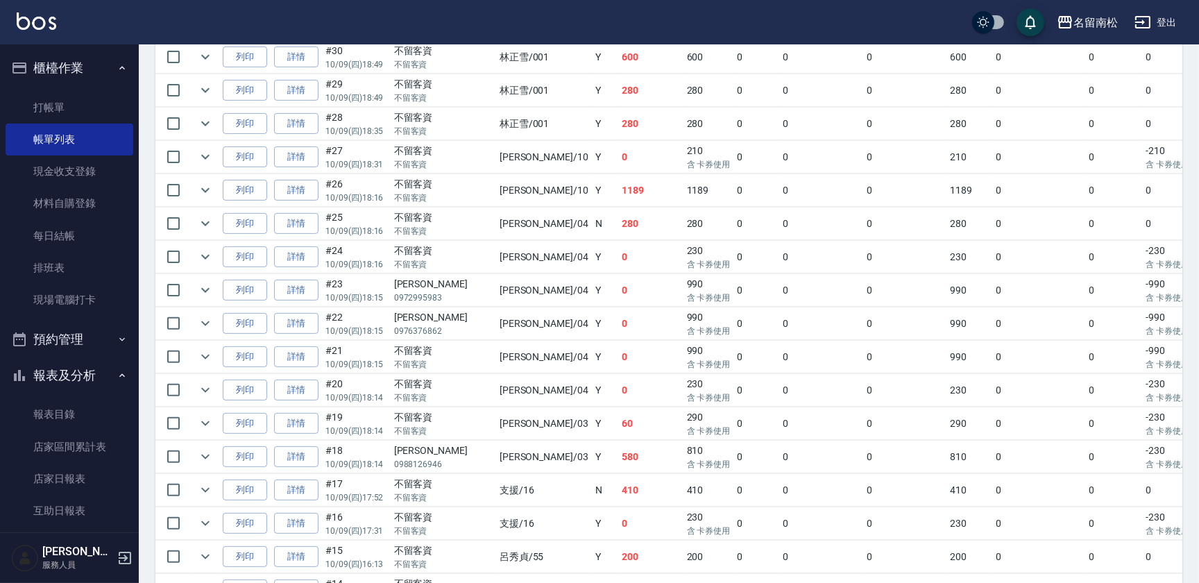
scroll to position [1020, 0]
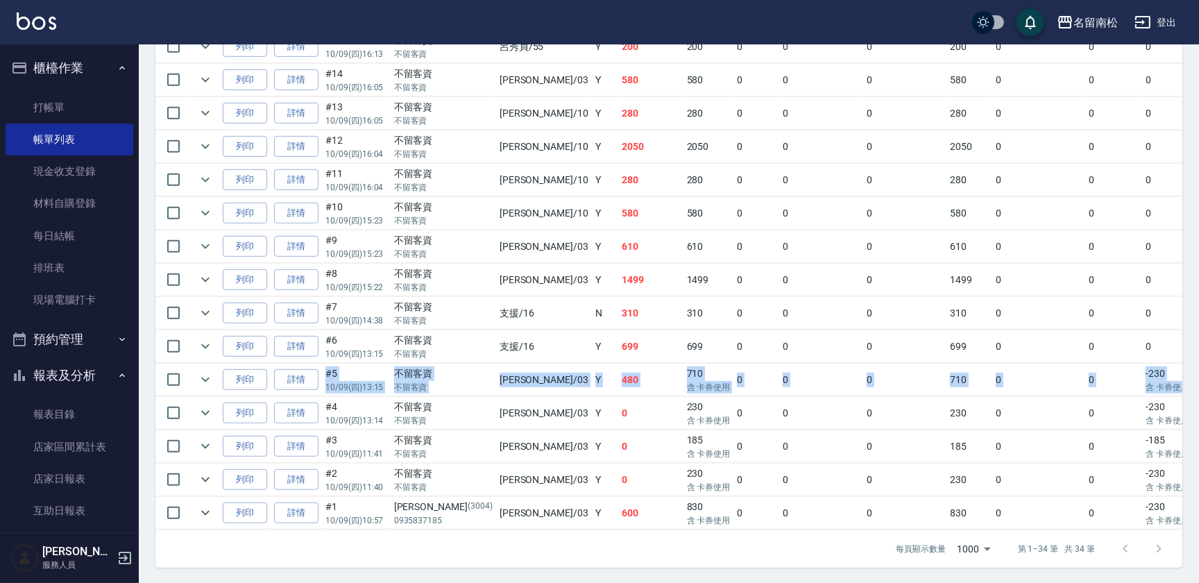
drag, startPoint x: 1194, startPoint y: 360, endPoint x: 1200, endPoint y: 352, distance: 9.9
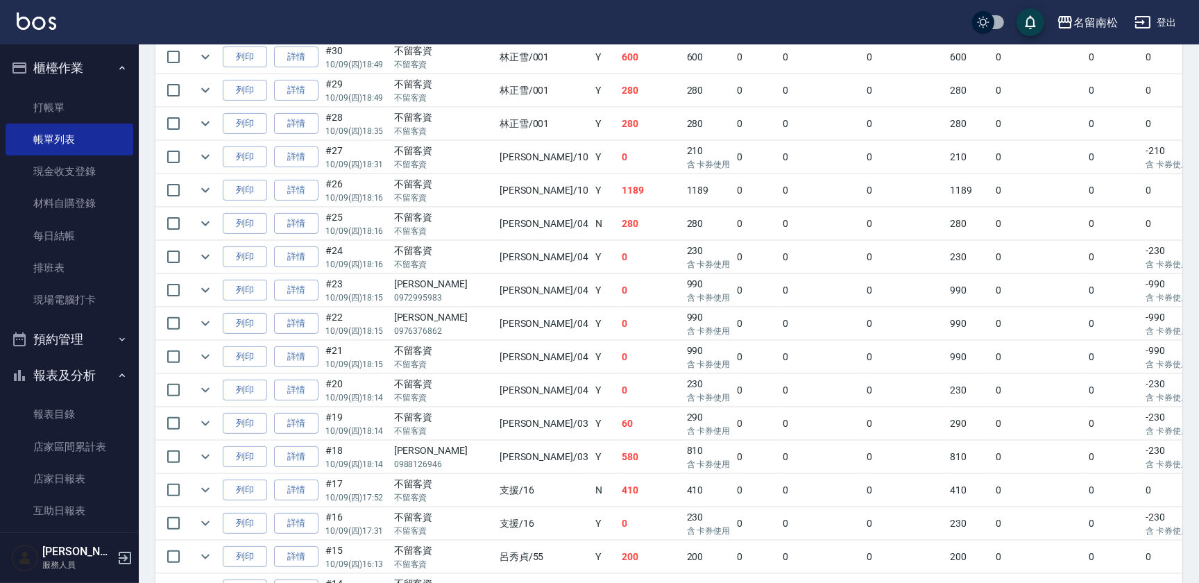
scroll to position [0, 0]
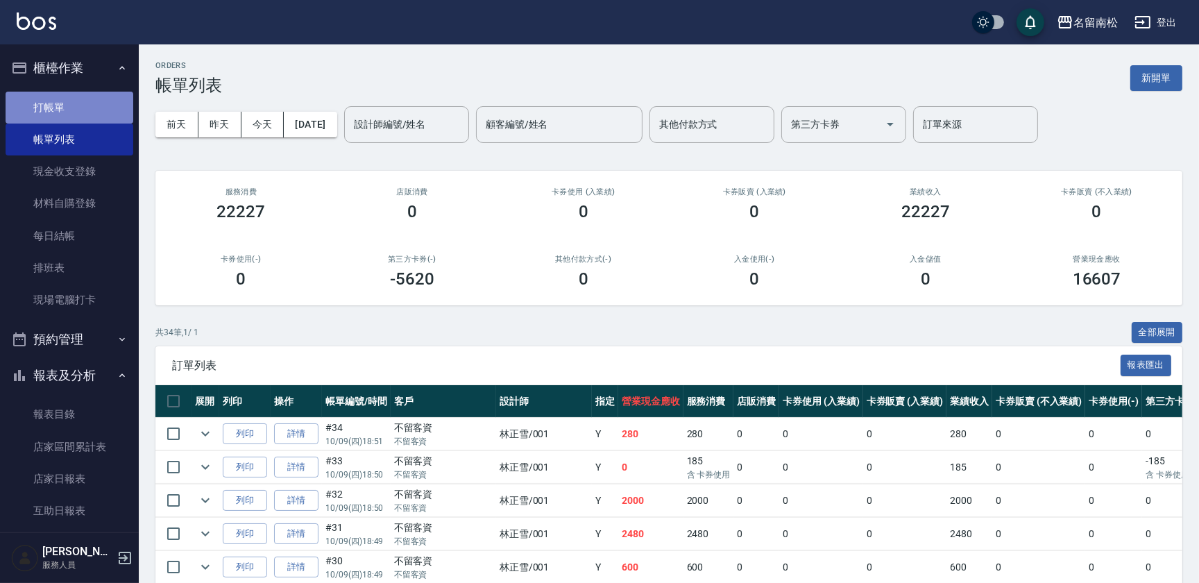
click at [94, 112] on link "打帳單" at bounding box center [70, 108] width 128 height 32
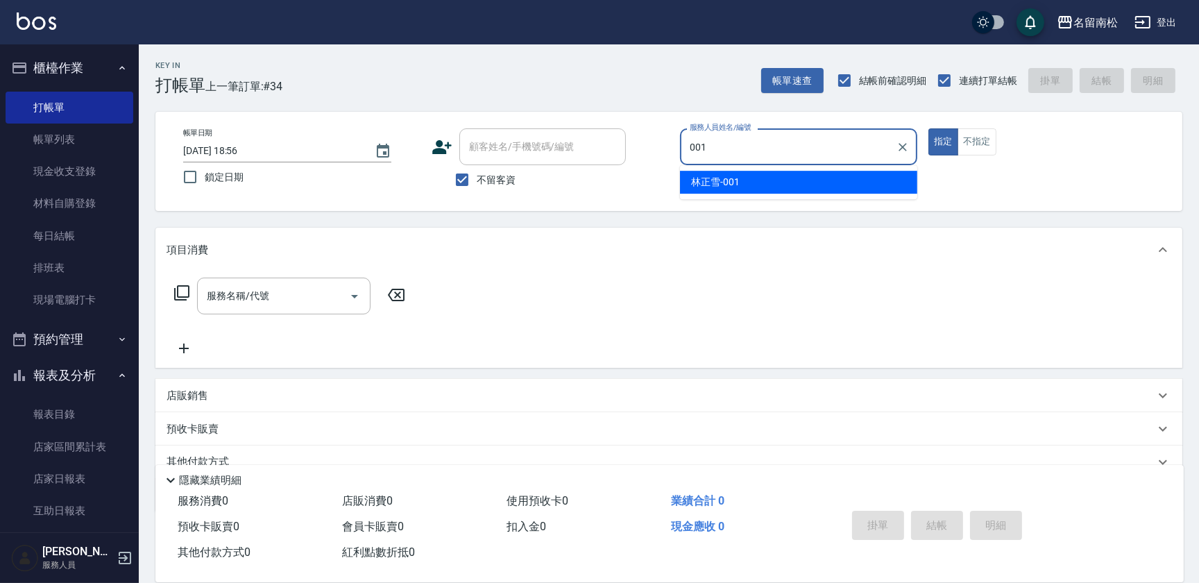
type input "[PERSON_NAME]-001"
type button "true"
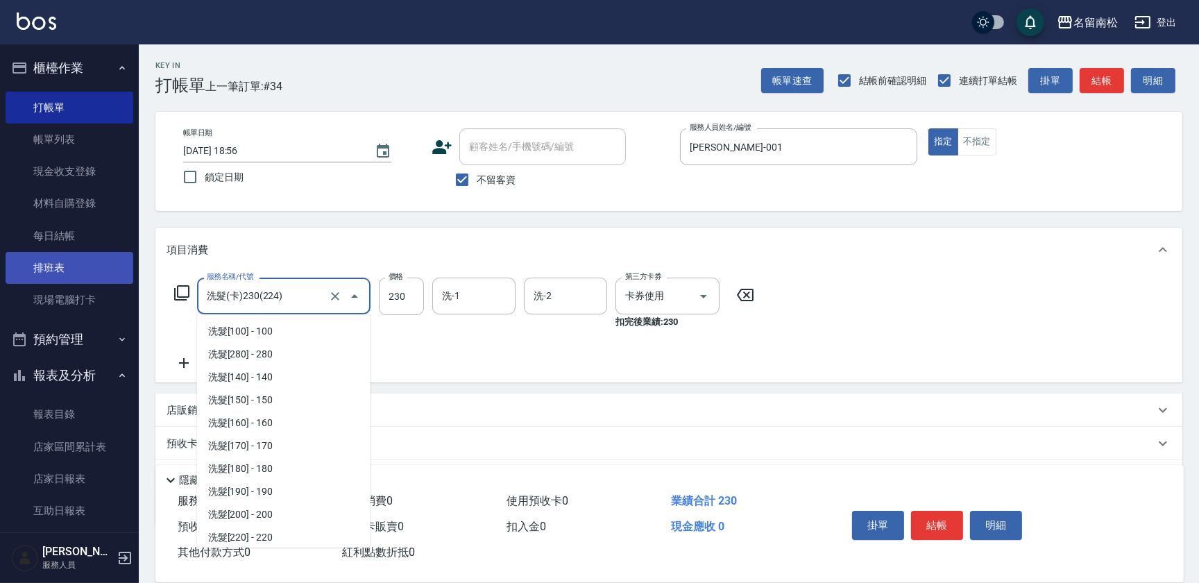
scroll to position [208, 0]
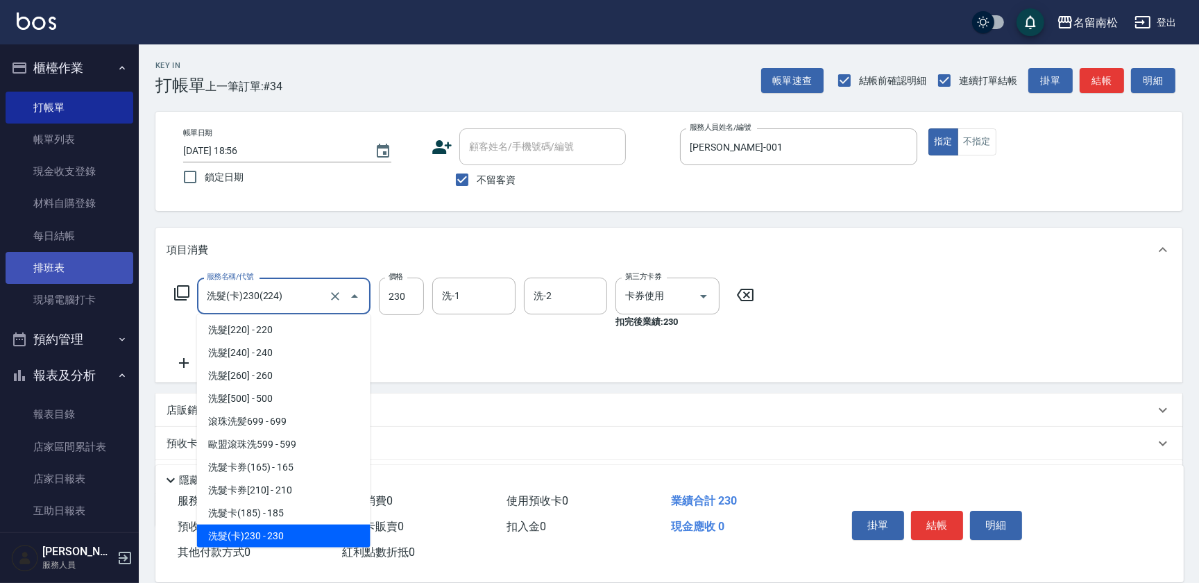
drag, startPoint x: 299, startPoint y: 298, endPoint x: 23, endPoint y: 273, distance: 277.4
click at [23, 273] on div "名留南松 登出 櫃檯作業 打帳單 帳單列表 現金收支登錄 材料自購登錄 每日結帳 排班表 現場電腦打卡 預約管理 預約管理 單日預約紀錄 單週預約紀錄 報表及…" at bounding box center [599, 328] width 1199 height 657
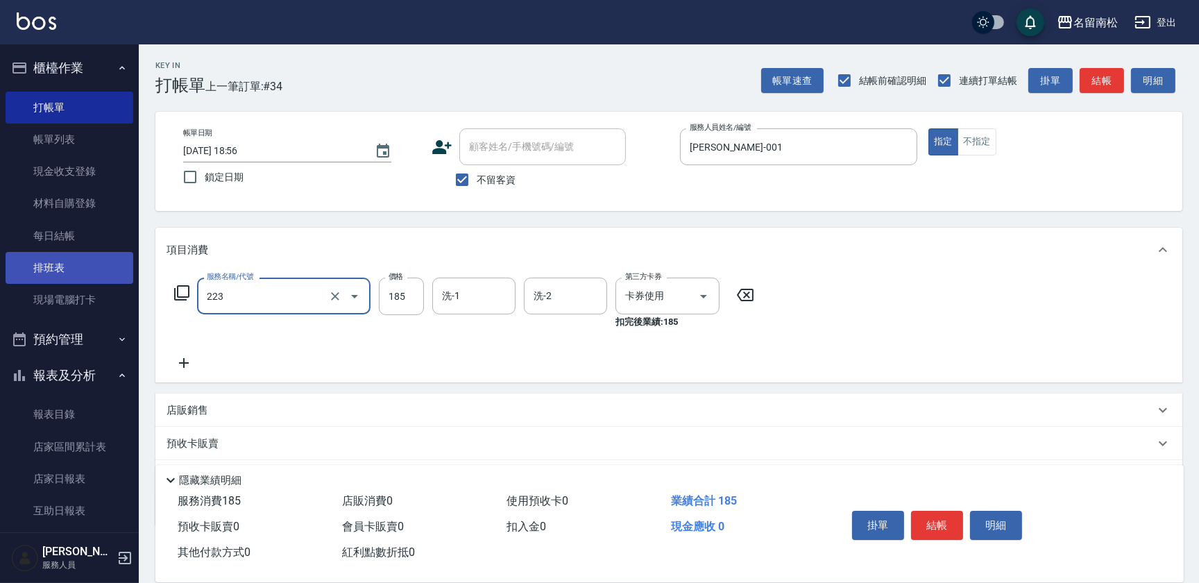
type input "洗髮卡(185)(223)"
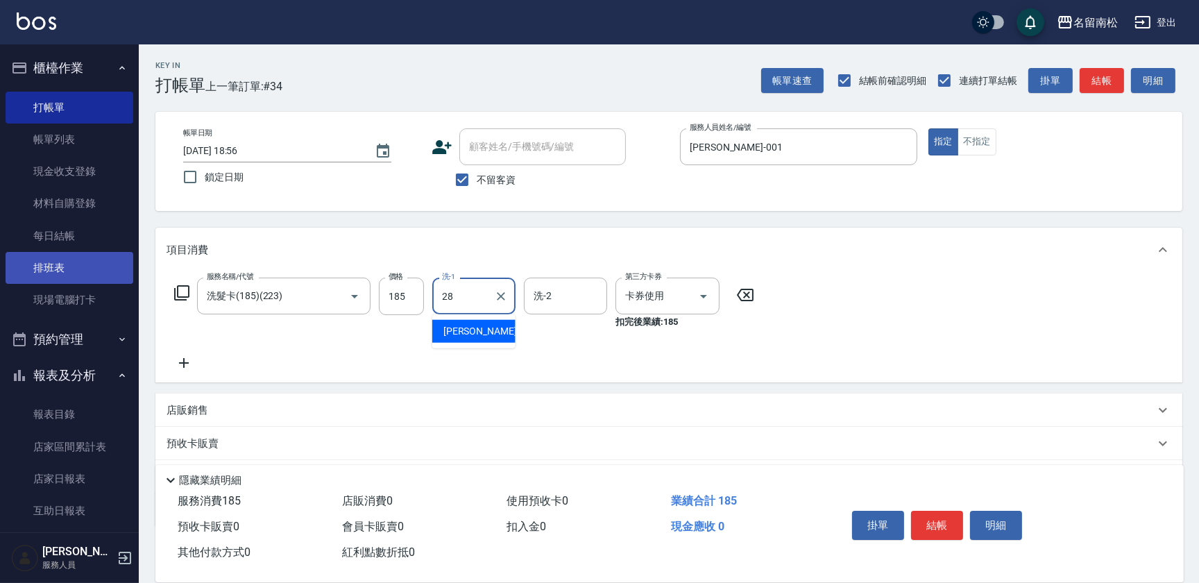
type input "[PERSON_NAME]-28"
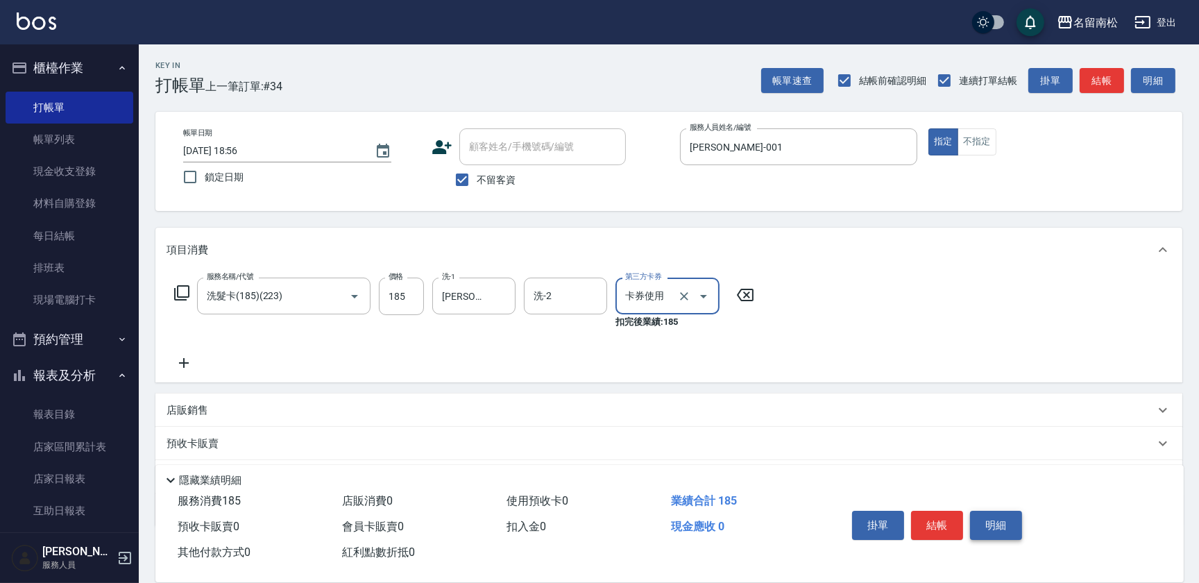
click at [988, 513] on button "明細" at bounding box center [996, 525] width 52 height 29
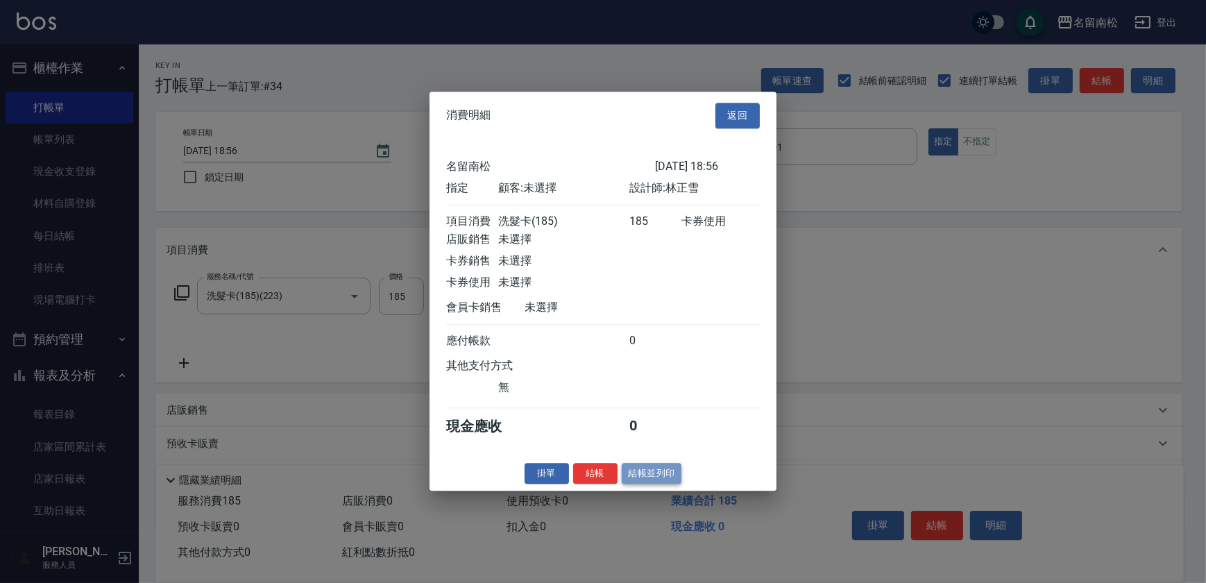
click at [639, 472] on button "結帳並列印" at bounding box center [652, 474] width 60 height 22
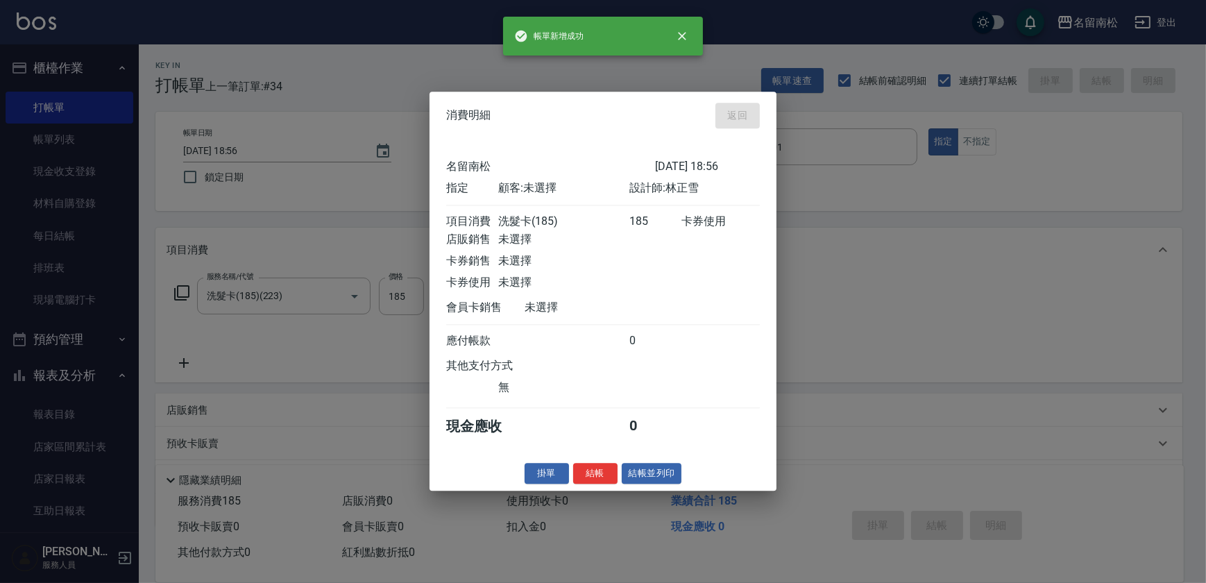
type input "[DATE] 18:57"
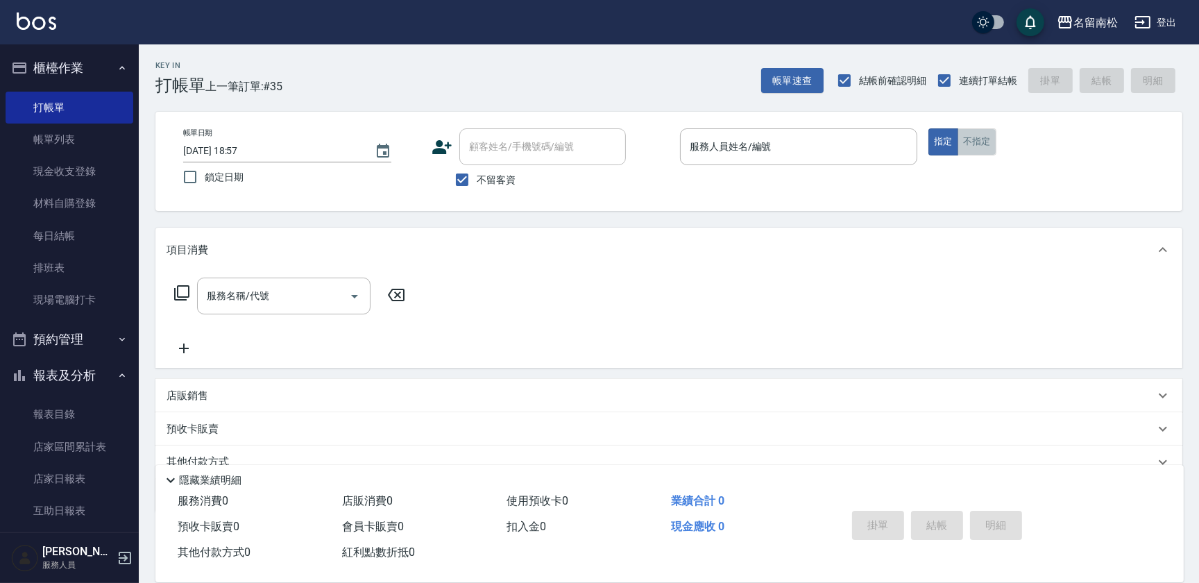
click at [986, 142] on button "不指定" at bounding box center [977, 141] width 39 height 27
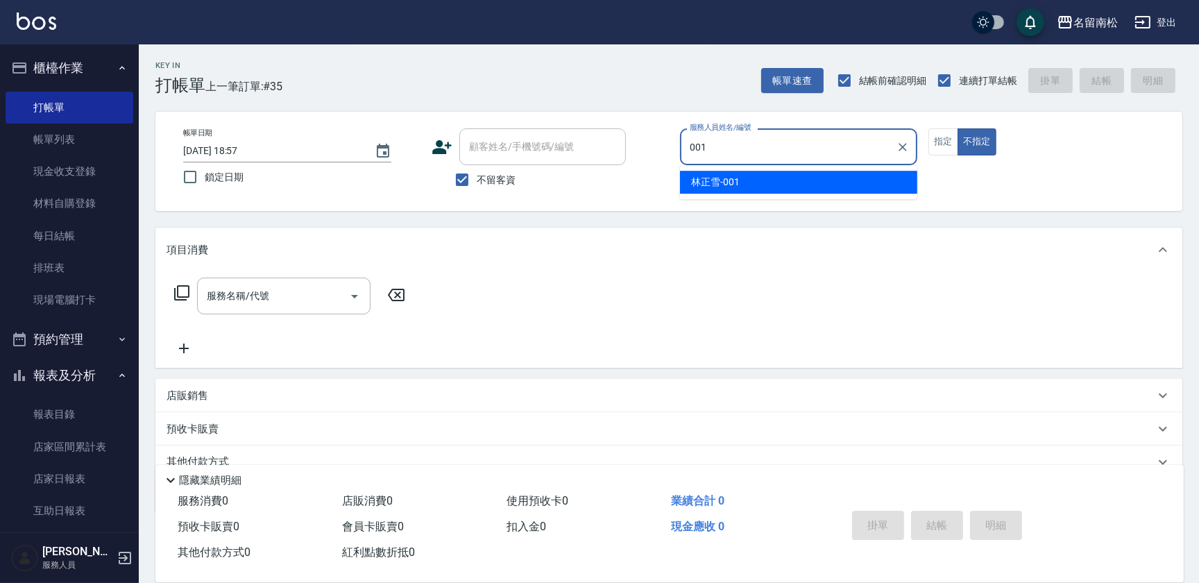
type input "[PERSON_NAME]-001"
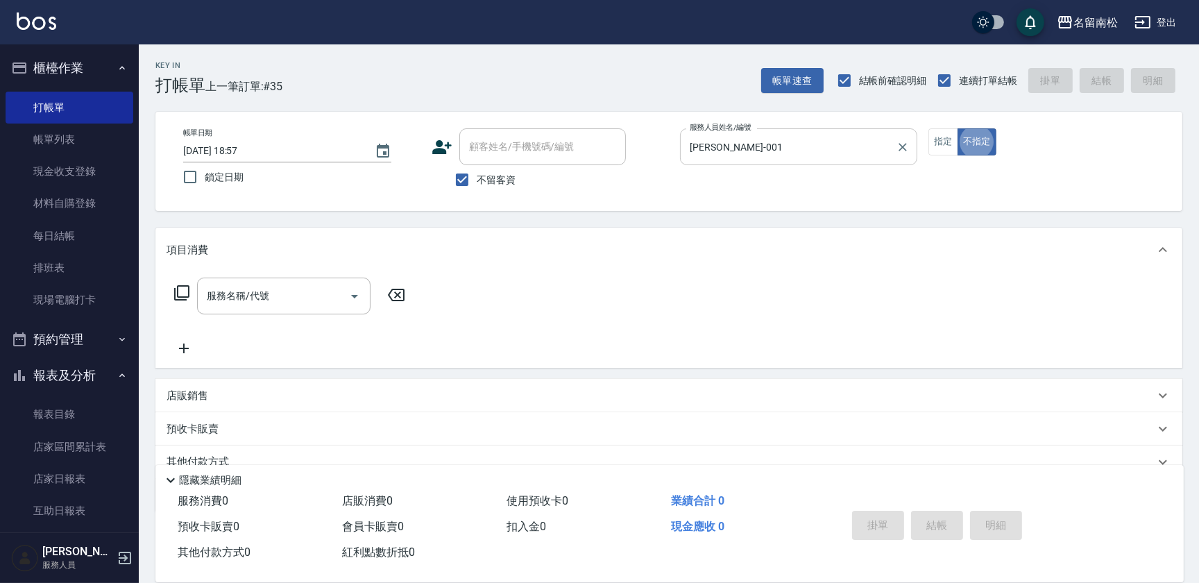
type button "false"
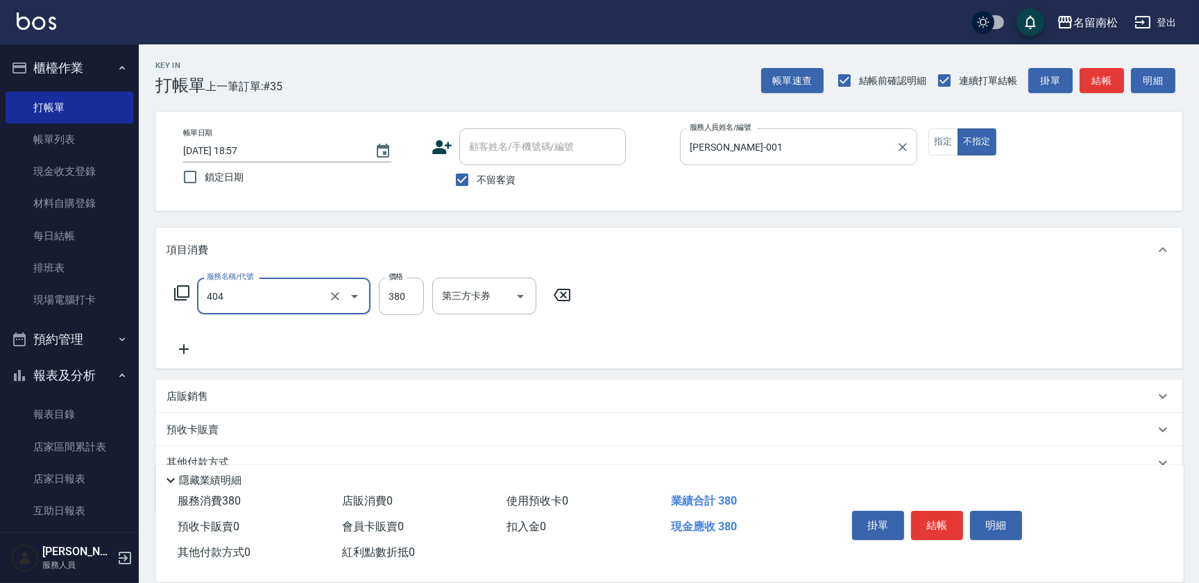
type input "剪髮(380)(404)"
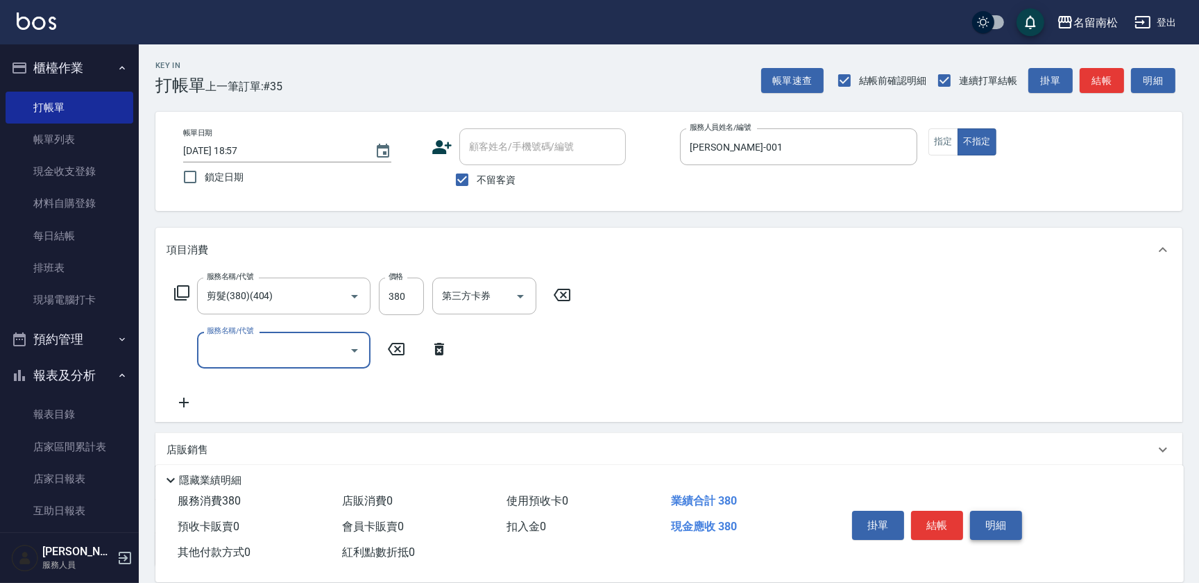
click at [1011, 516] on button "明細" at bounding box center [996, 525] width 52 height 29
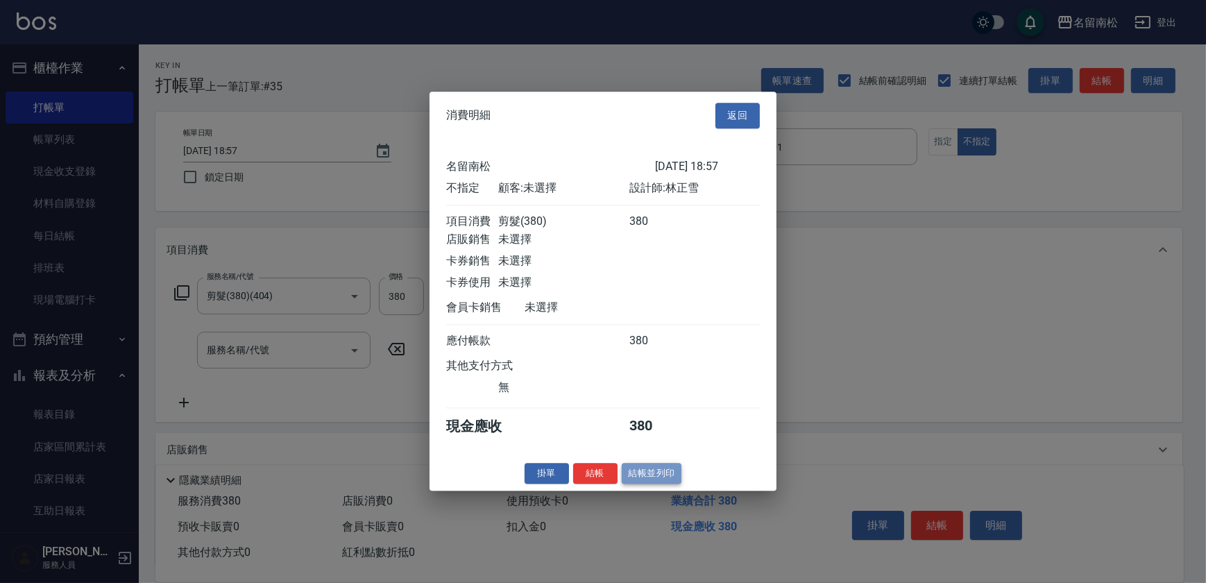
click at [662, 480] on button "結帳並列印" at bounding box center [652, 474] width 60 height 22
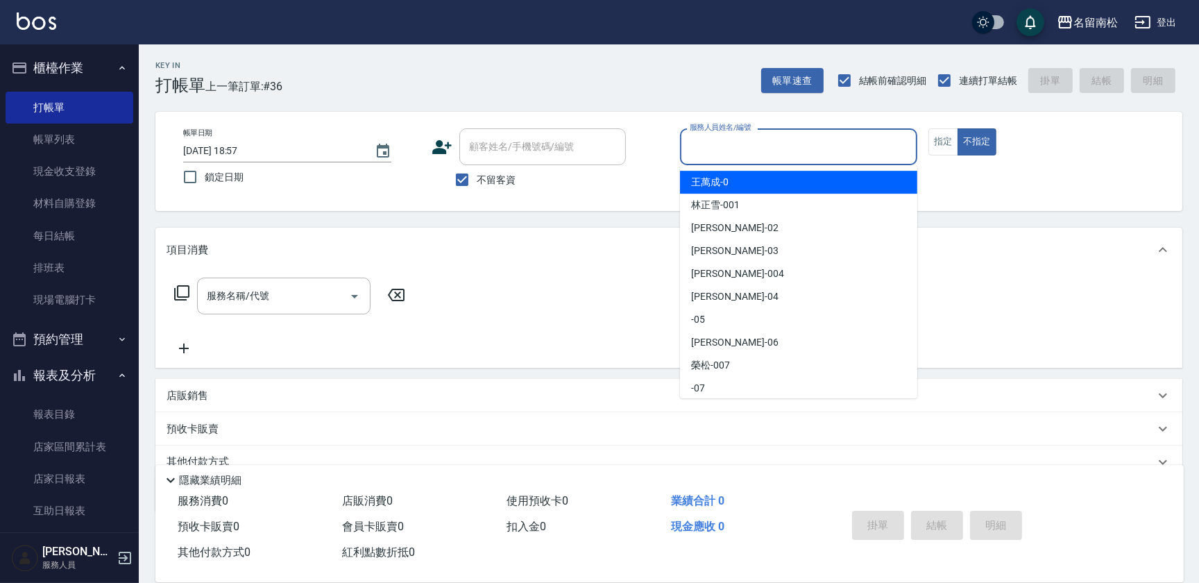
click at [795, 147] on input "服務人員姓名/編號" at bounding box center [798, 147] width 225 height 24
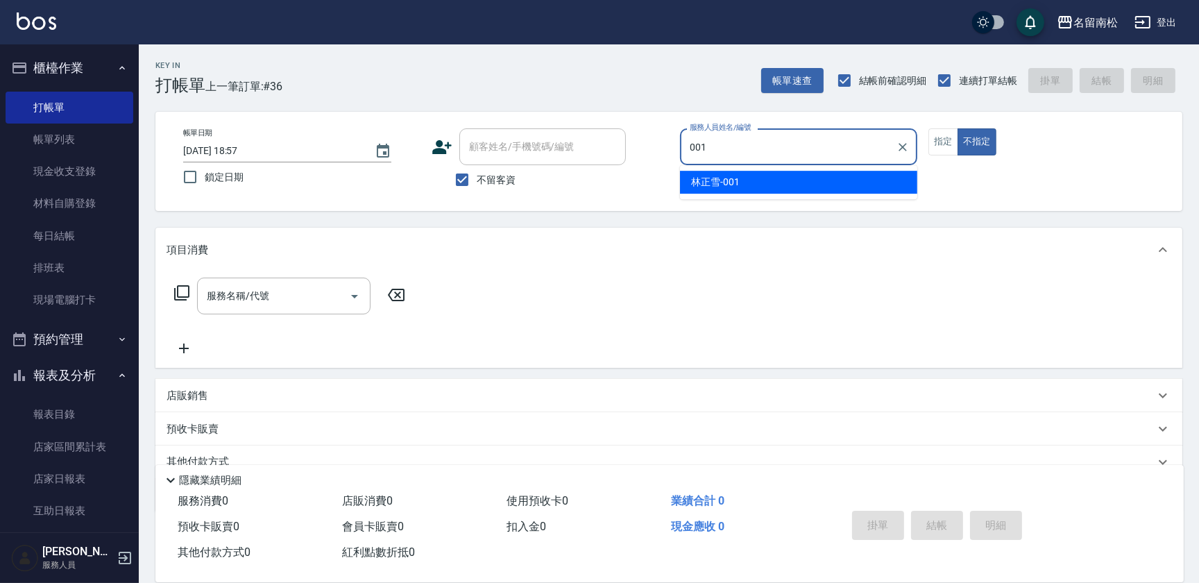
type input "[PERSON_NAME]-001"
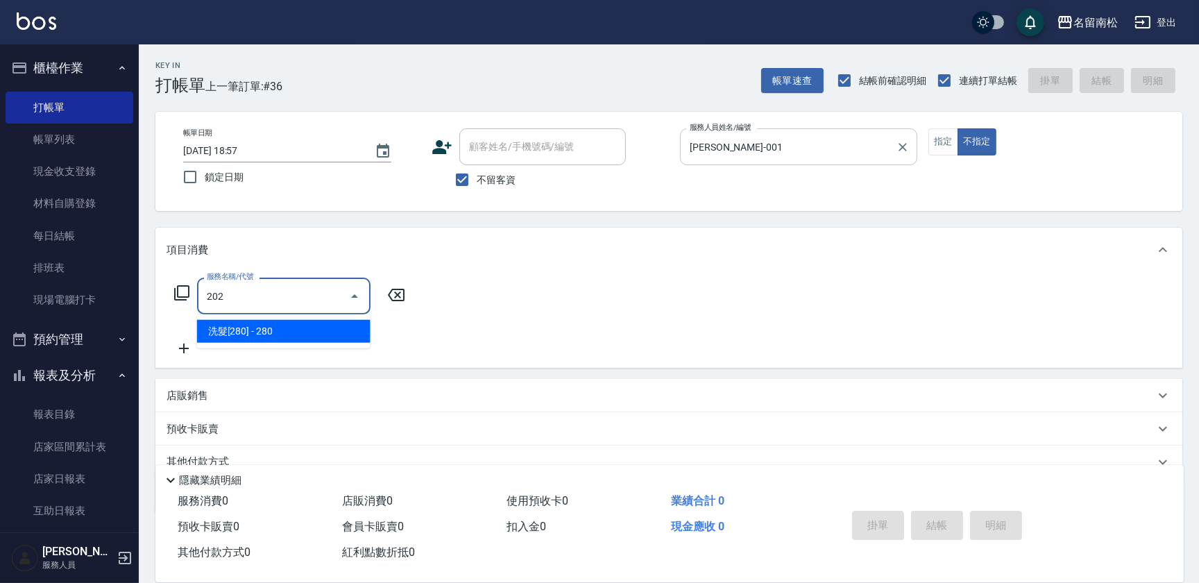
type input "洗髮[280](202)"
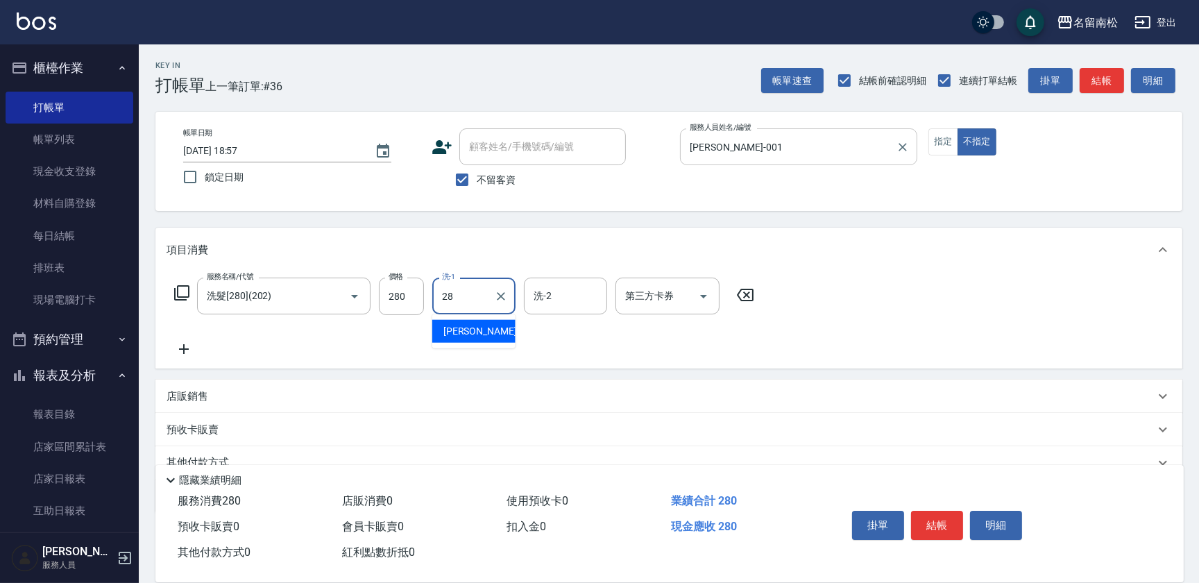
type input "[PERSON_NAME]-28"
click at [938, 144] on button "指定" at bounding box center [944, 141] width 30 height 27
click at [990, 518] on button "明細" at bounding box center [996, 525] width 52 height 29
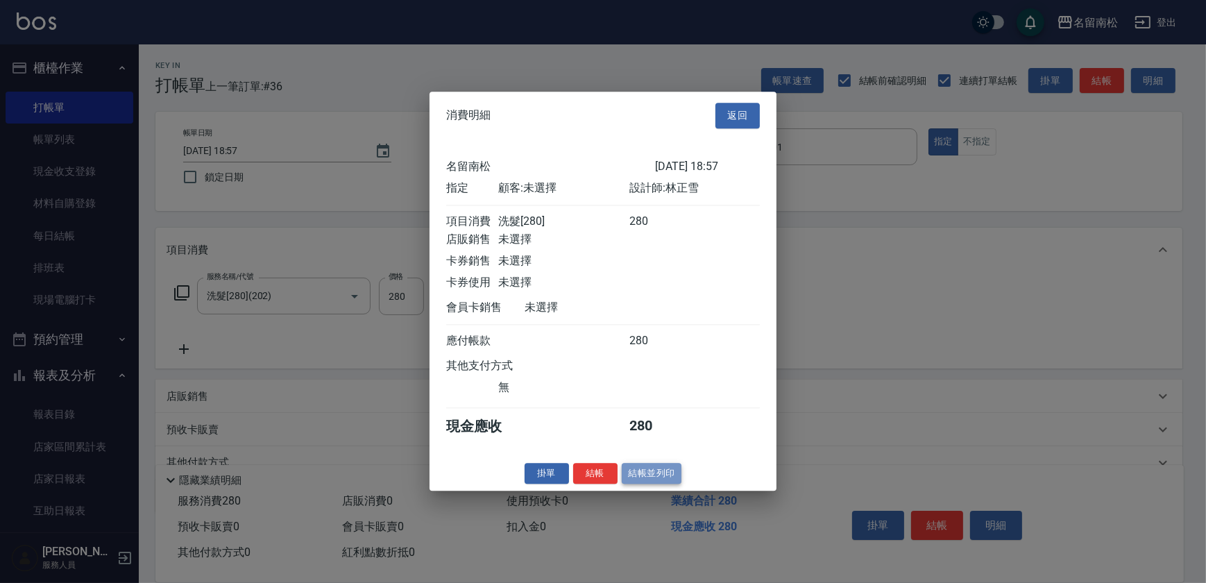
click at [640, 476] on button "結帳並列印" at bounding box center [652, 474] width 60 height 22
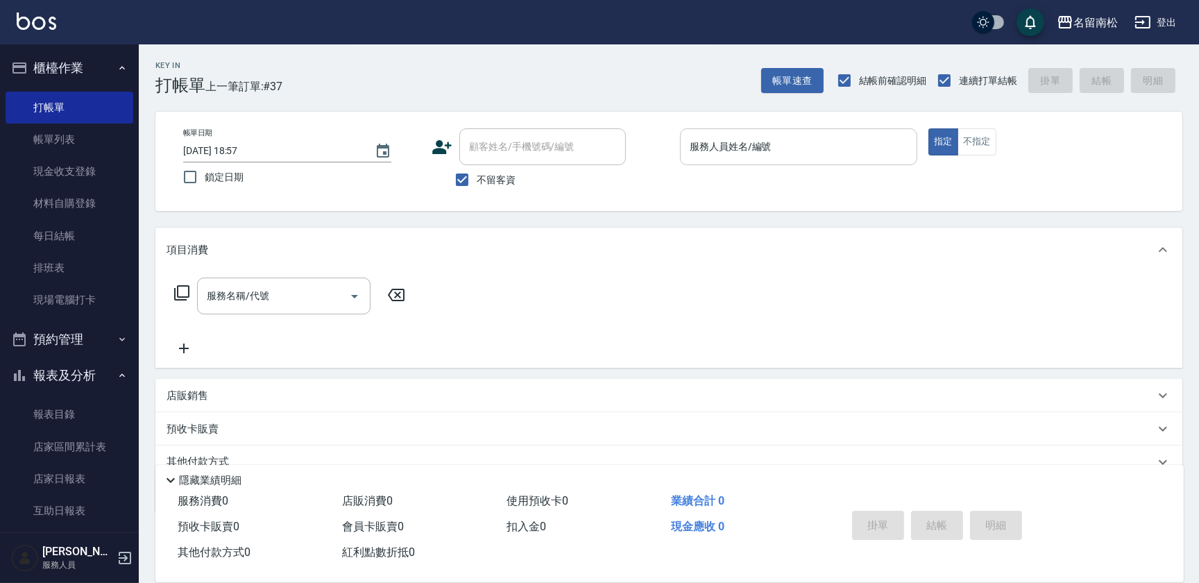
click at [700, 153] on input "服務人員姓名/編號" at bounding box center [798, 147] width 225 height 24
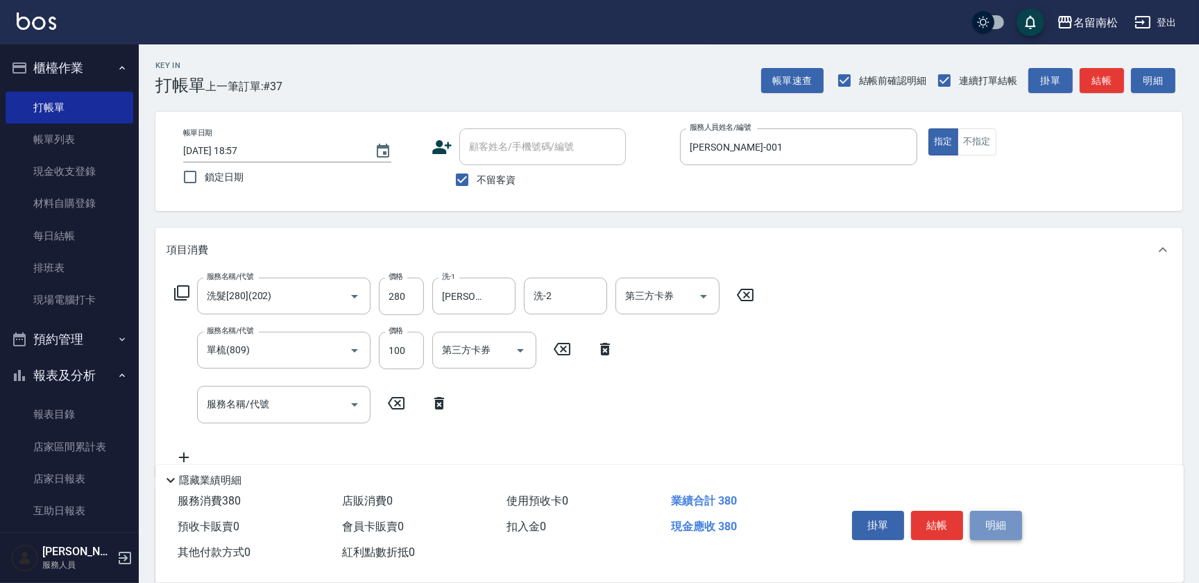
click at [983, 513] on button "明細" at bounding box center [996, 525] width 52 height 29
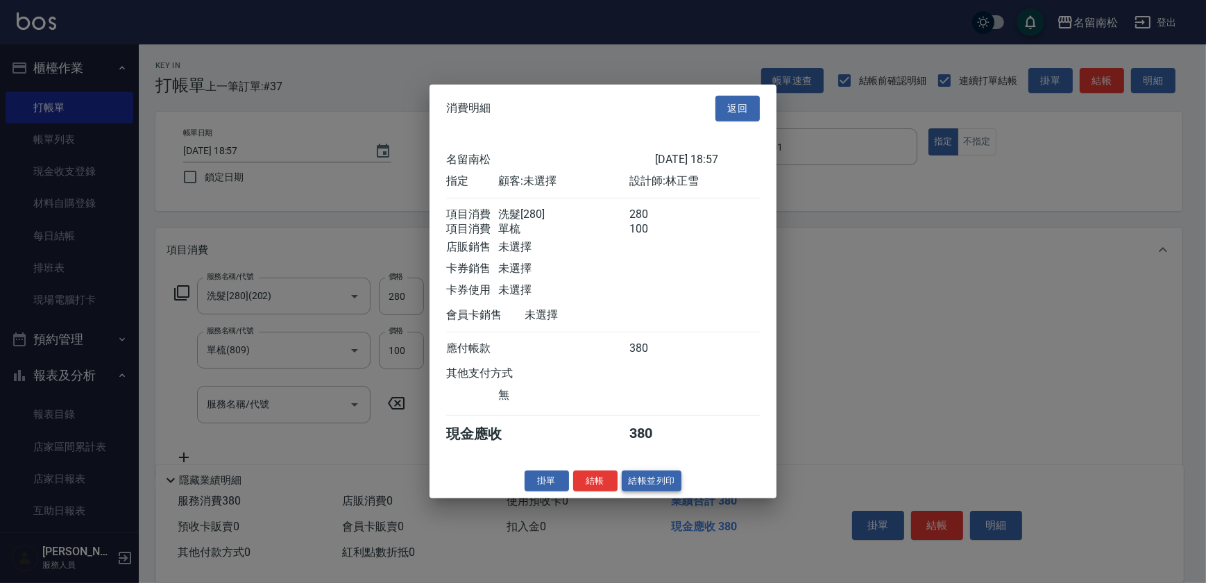
click at [639, 485] on button "結帳並列印" at bounding box center [652, 481] width 60 height 22
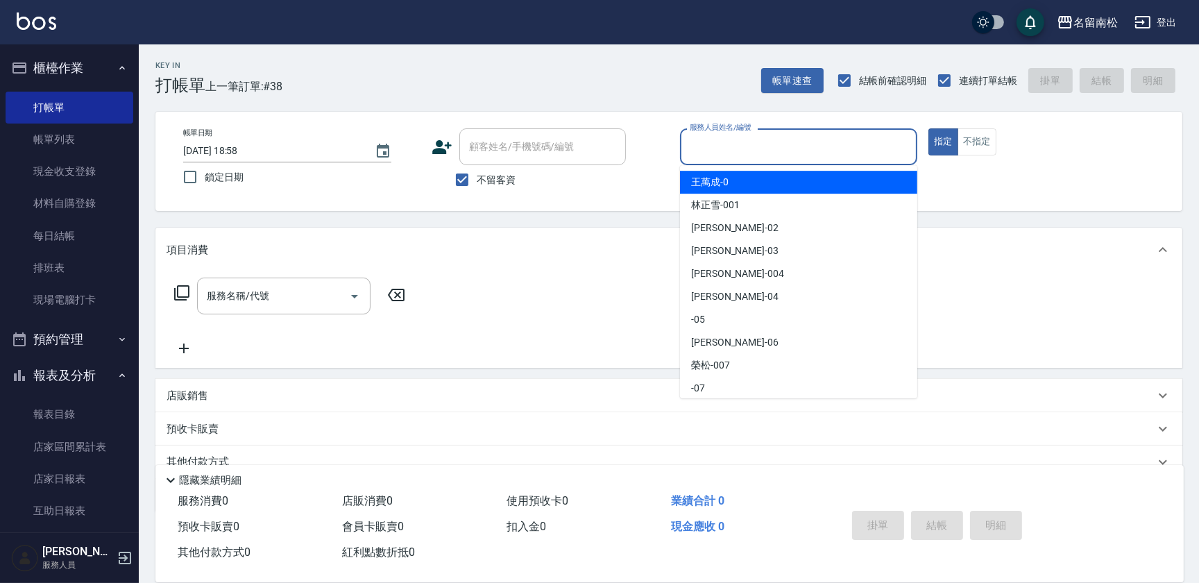
click at [731, 156] on input "服務人員姓名/編號" at bounding box center [798, 147] width 225 height 24
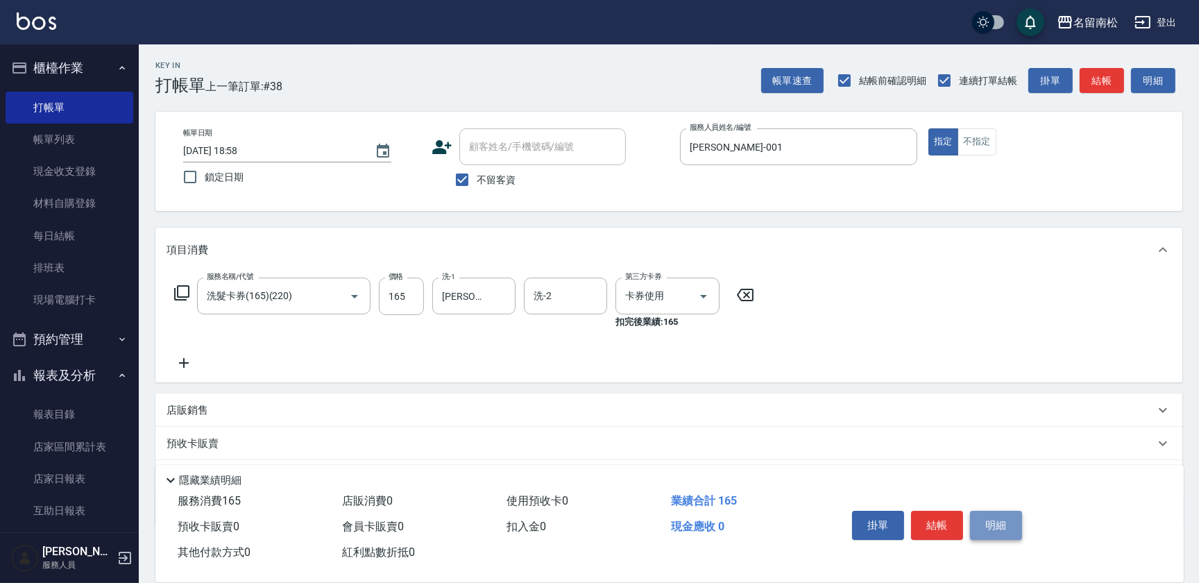
click at [995, 534] on button "明細" at bounding box center [996, 525] width 52 height 29
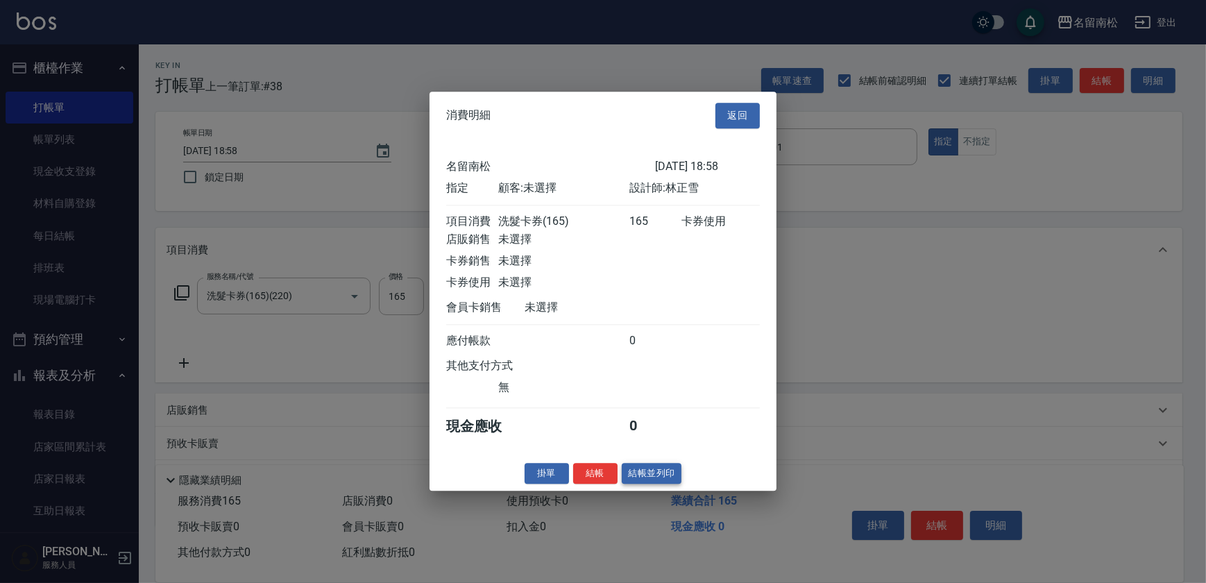
click at [641, 480] on button "結帳並列印" at bounding box center [652, 474] width 60 height 22
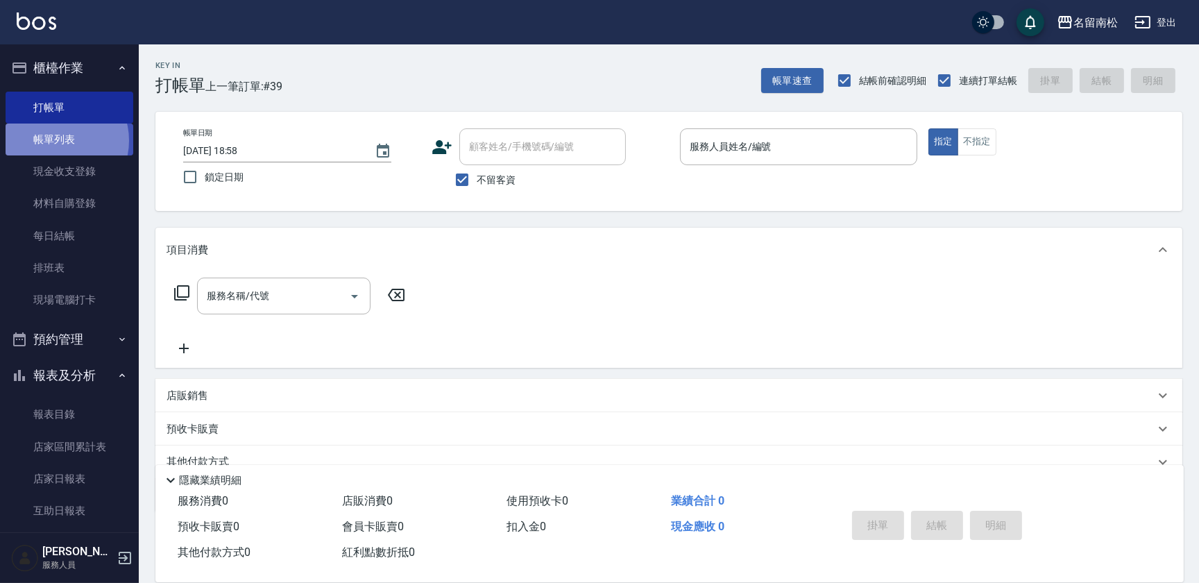
click at [59, 141] on link "帳單列表" at bounding box center [70, 140] width 128 height 32
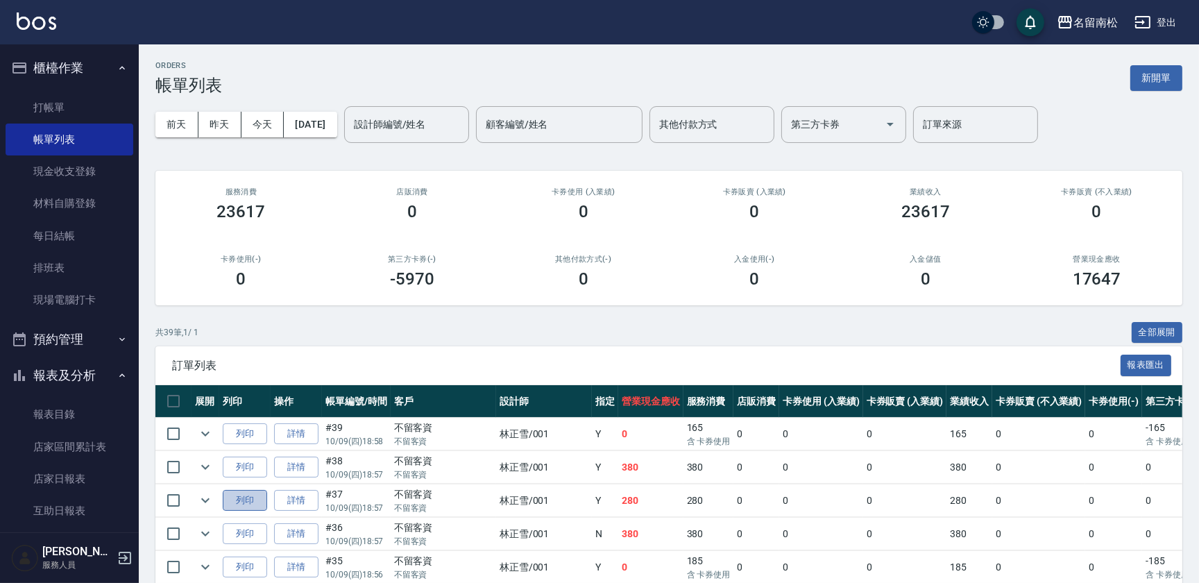
click at [256, 495] on button "列印" at bounding box center [245, 501] width 44 height 22
click at [288, 563] on link "詳情" at bounding box center [296, 568] width 44 height 22
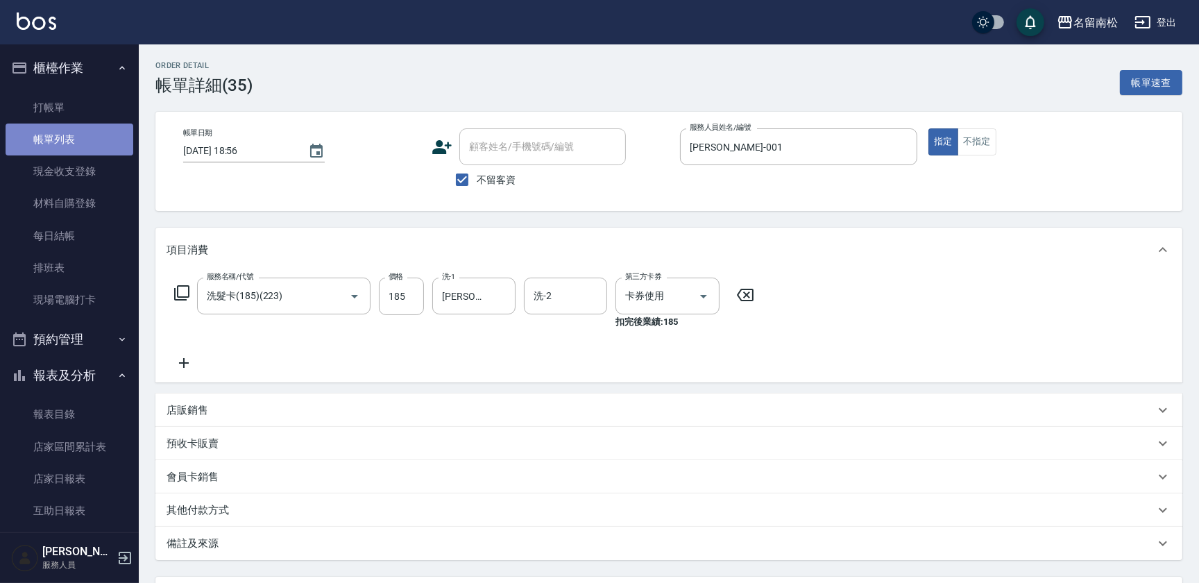
click at [85, 142] on link "帳單列表" at bounding box center [70, 140] width 128 height 32
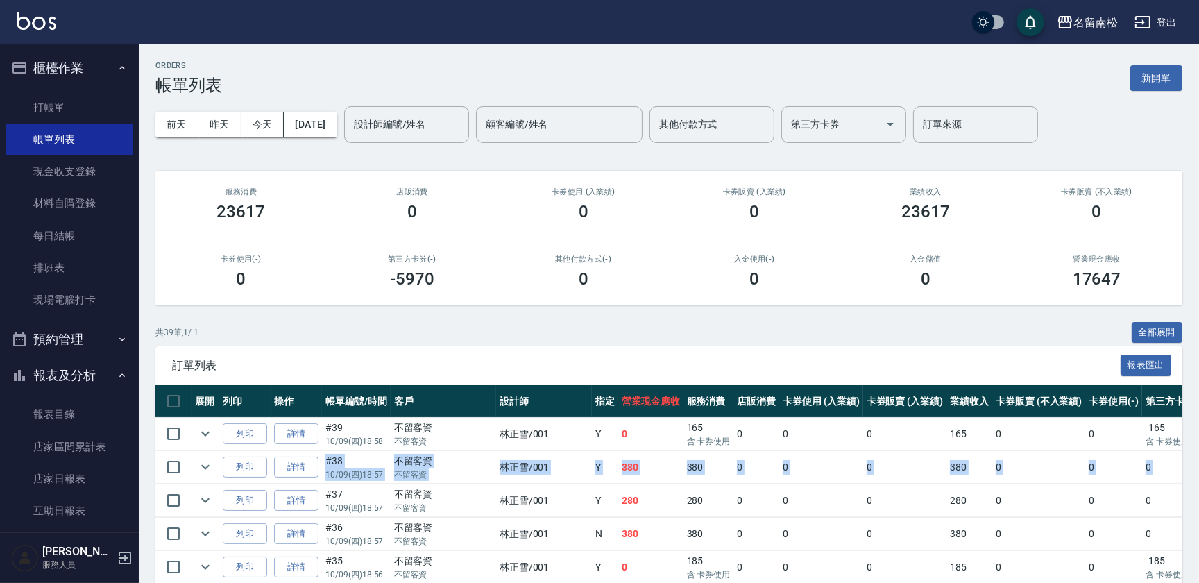
drag, startPoint x: 1197, startPoint y: 461, endPoint x: 1197, endPoint y: 437, distance: 23.6
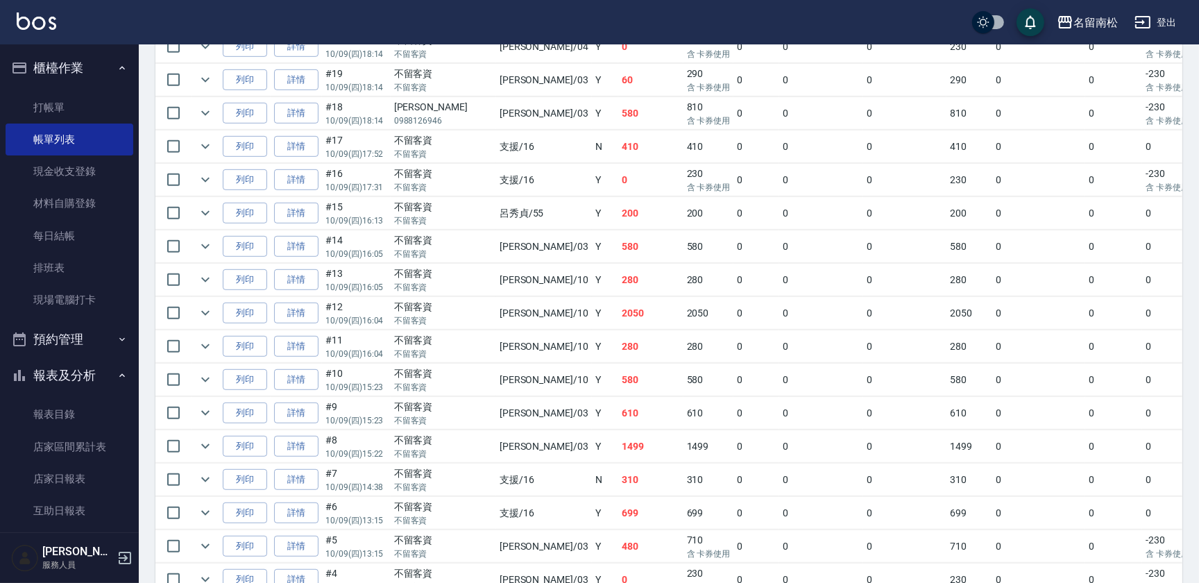
scroll to position [510, 0]
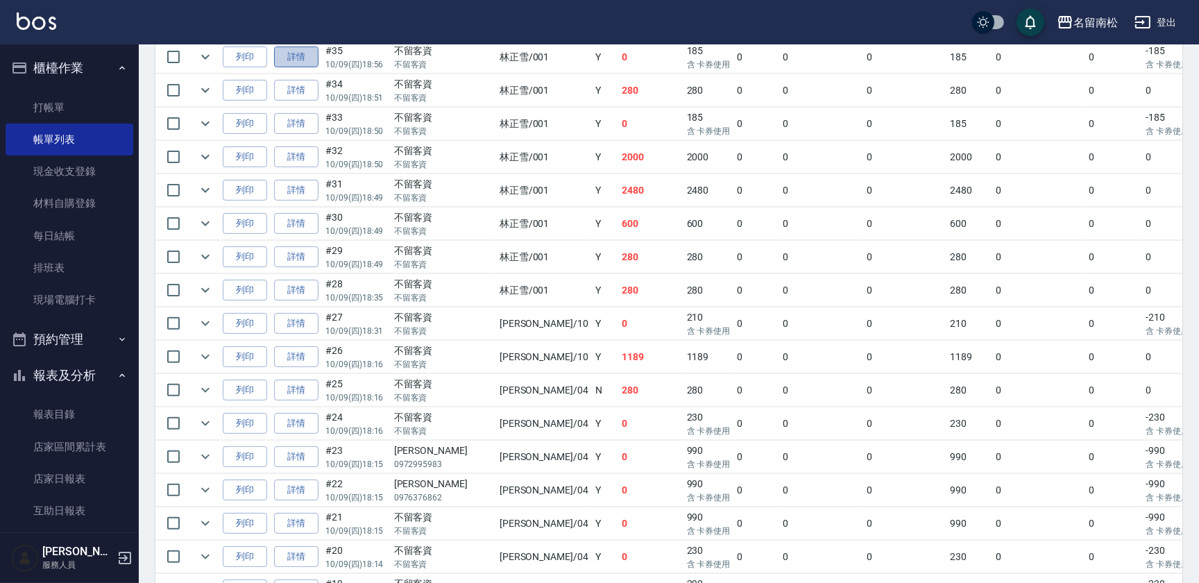
click at [293, 54] on link "詳情" at bounding box center [296, 58] width 44 height 22
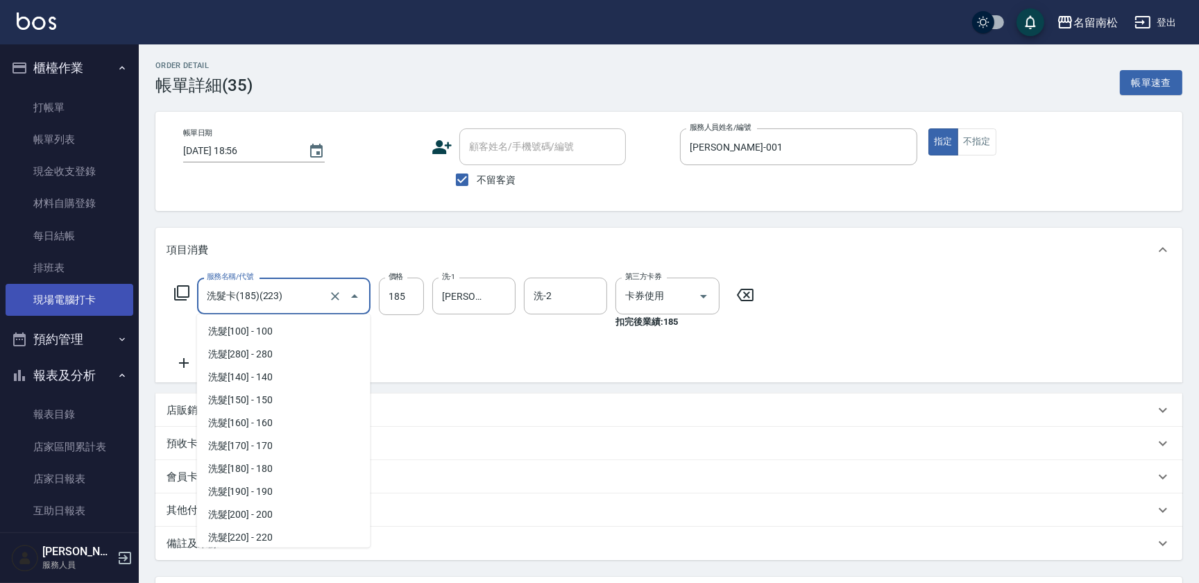
scroll to position [185, 0]
drag, startPoint x: 268, startPoint y: 287, endPoint x: 65, endPoint y: 301, distance: 203.9
click at [65, 301] on div "名留南松 登出 櫃檯作業 打帳單 帳單列表 現金收支登錄 材料自購登錄 每日結帳 排班表 現場電腦打卡 預約管理 預約管理 單日預約紀錄 單週預約紀錄 報表及…" at bounding box center [599, 352] width 1199 height 704
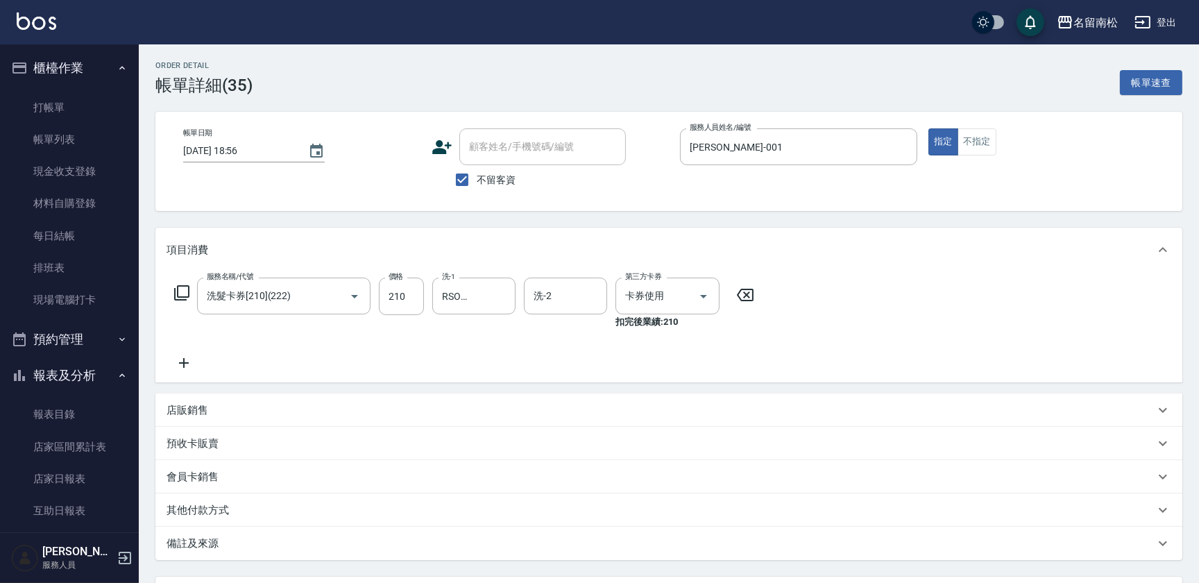
scroll to position [0, 0]
click at [750, 294] on icon at bounding box center [745, 295] width 35 height 17
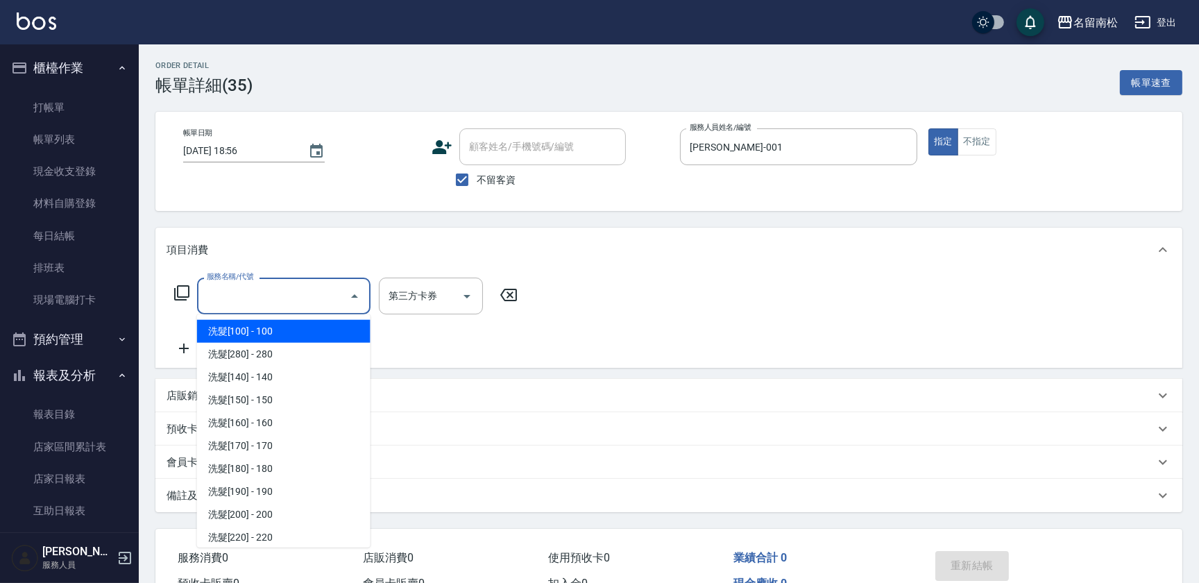
click at [289, 297] on input "服務名稱/代號" at bounding box center [273, 296] width 140 height 24
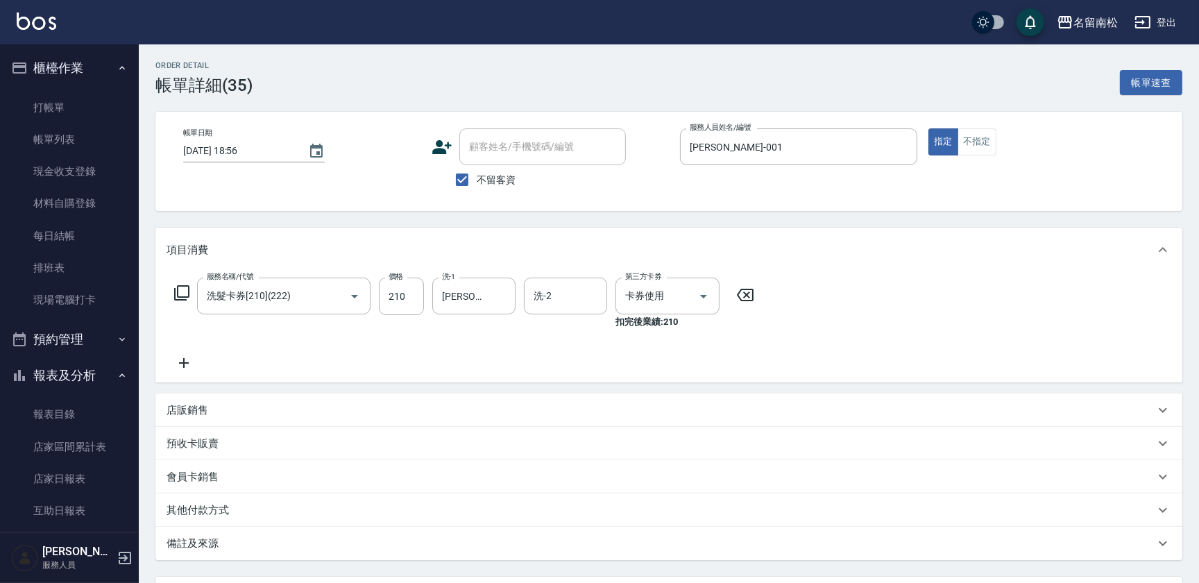
click at [1198, 525] on div "Order detail 帳單詳細 (35) 帳單速查 帳單日期 [DATE] 18:56 顧客姓名/手機號碼/編號 顧客姓名/手機號碼/編號 不留客資 服務…" at bounding box center [669, 373] width 1061 height 659
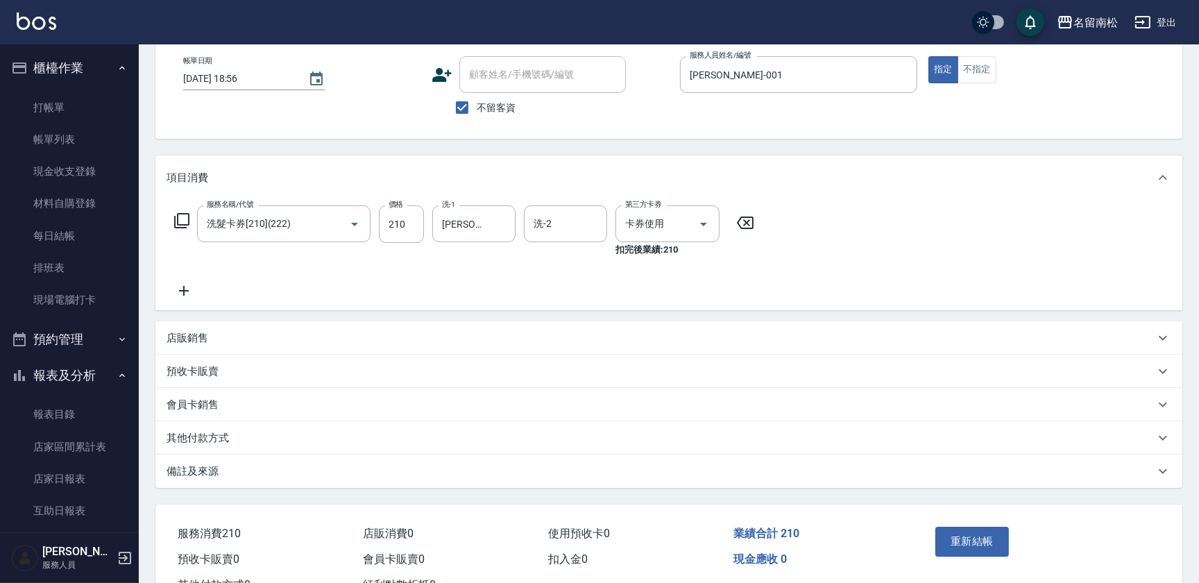
scroll to position [124, 0]
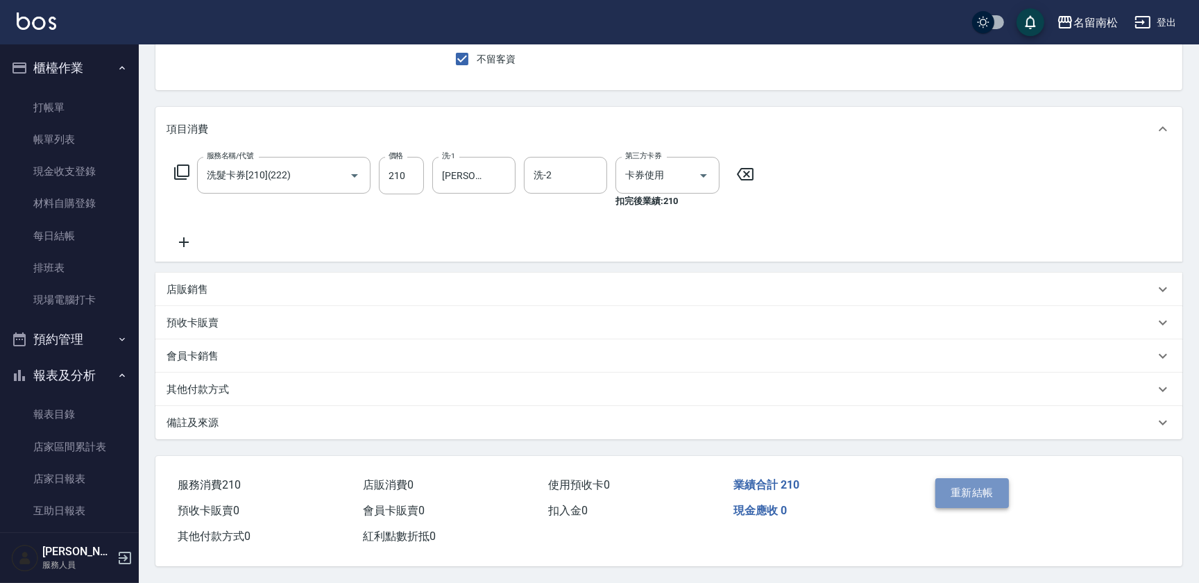
click at [952, 498] on button "重新結帳" at bounding box center [973, 492] width 74 height 29
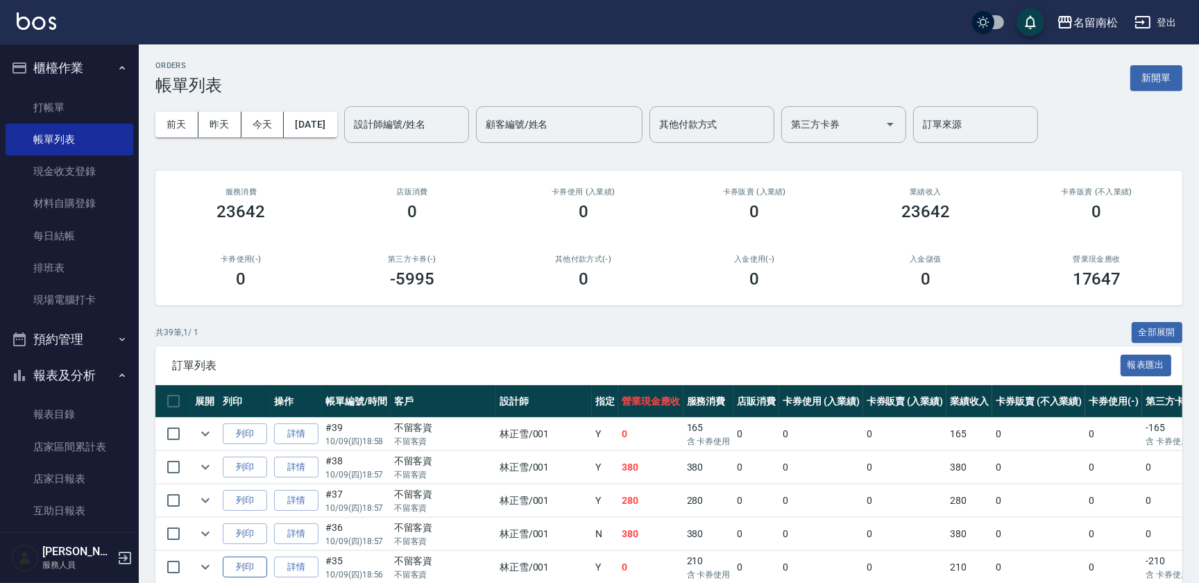
click at [237, 564] on button "列印" at bounding box center [245, 568] width 44 height 22
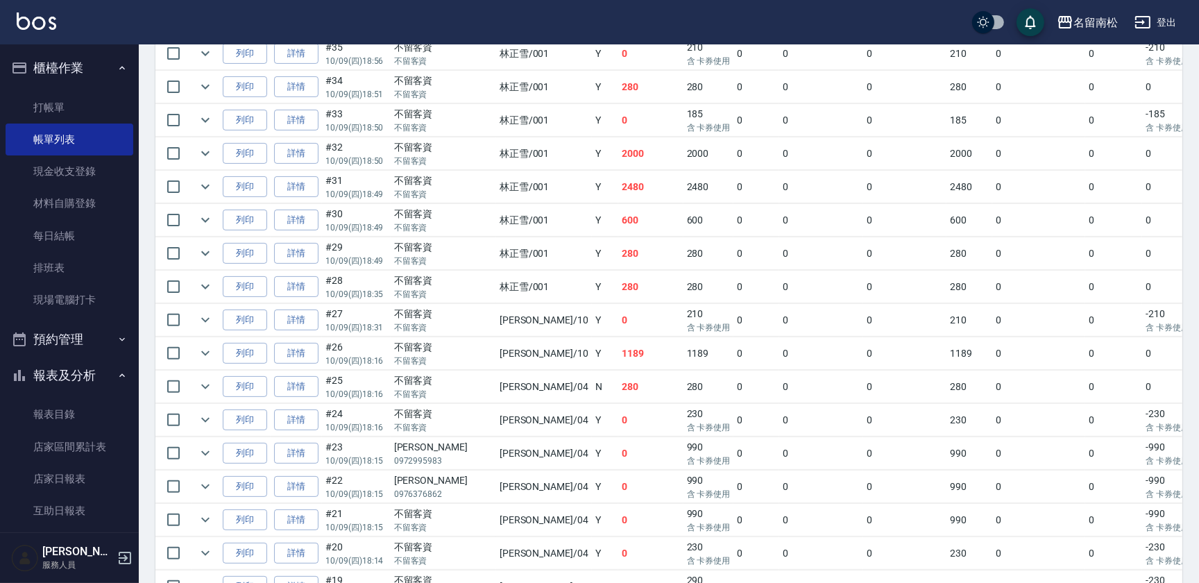
scroll to position [510, 0]
click at [290, 218] on link "詳情" at bounding box center [296, 224] width 44 height 22
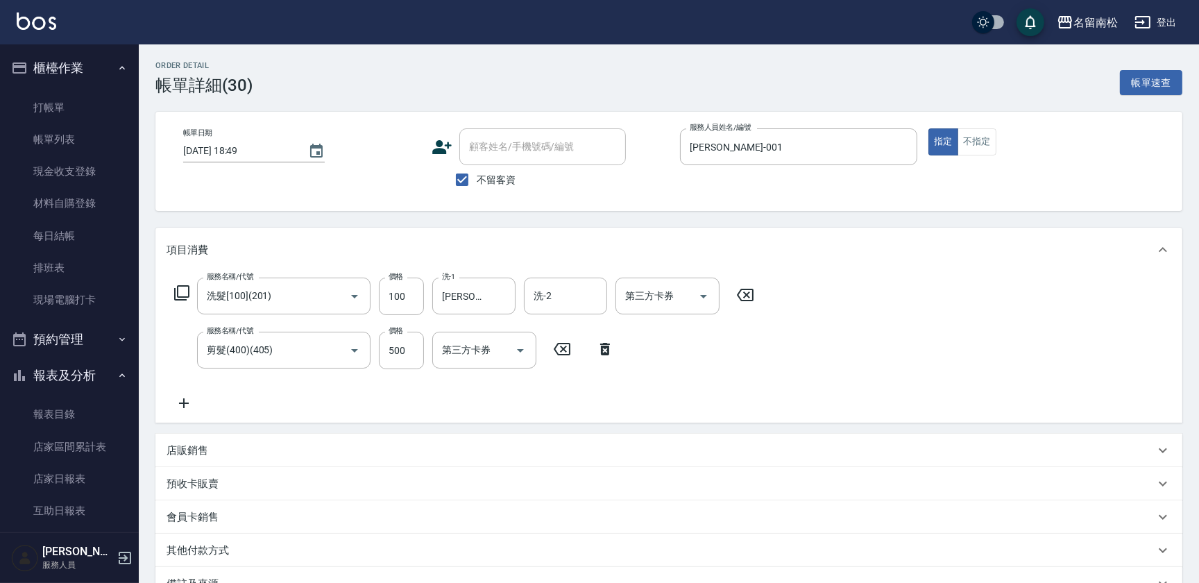
click at [189, 402] on icon at bounding box center [184, 403] width 35 height 17
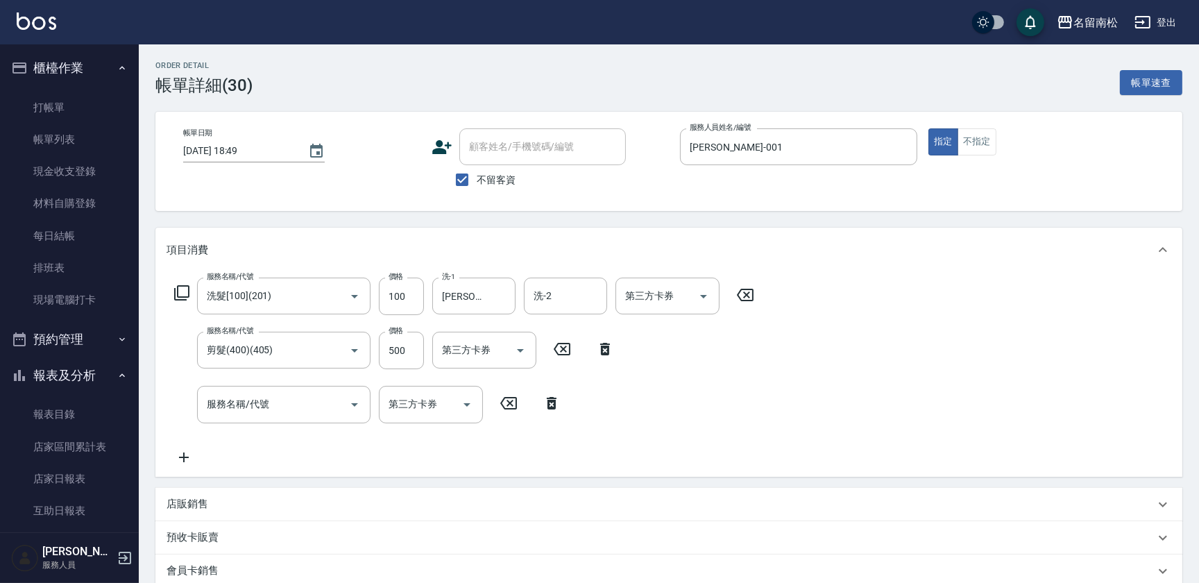
click at [184, 293] on icon at bounding box center [182, 293] width 17 height 17
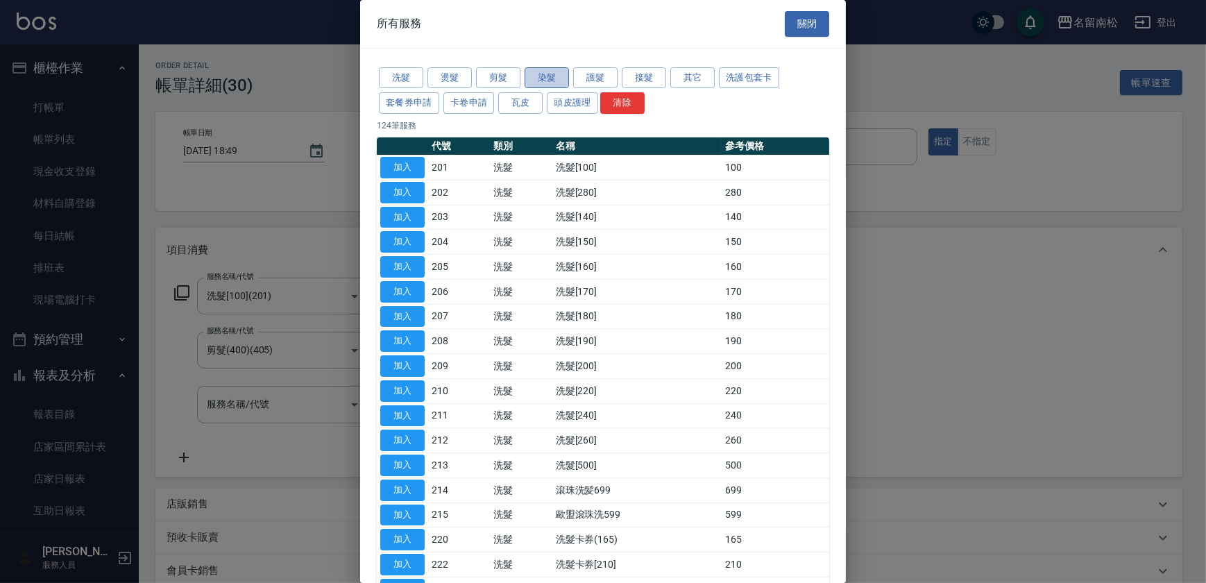
click at [535, 78] on button "染髮" at bounding box center [547, 78] width 44 height 22
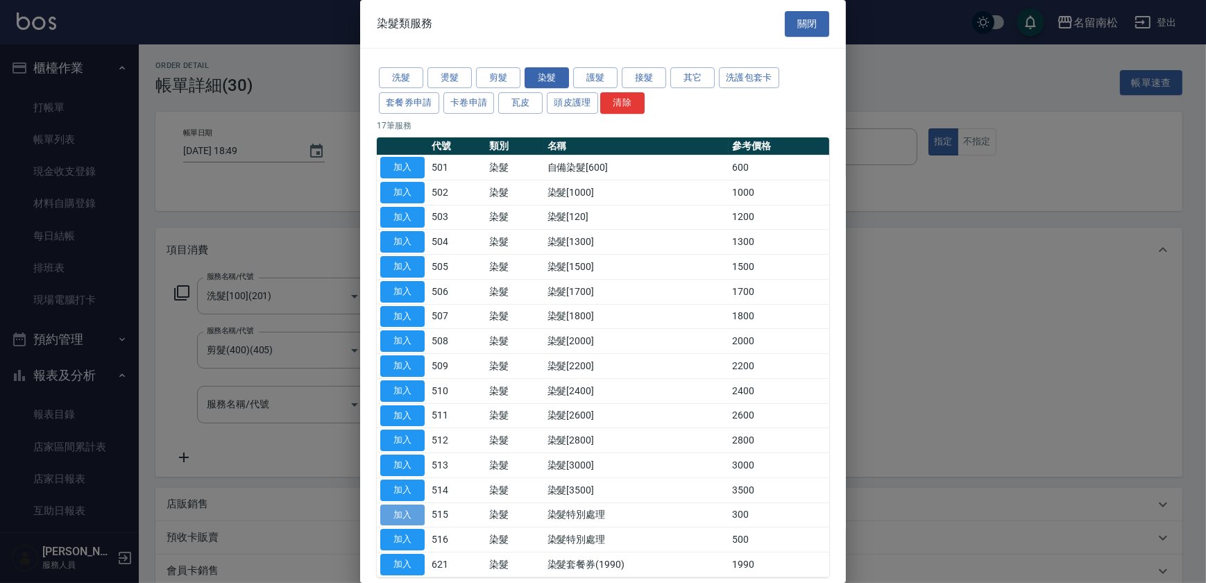
click at [403, 507] on button "加入" at bounding box center [402, 516] width 44 height 22
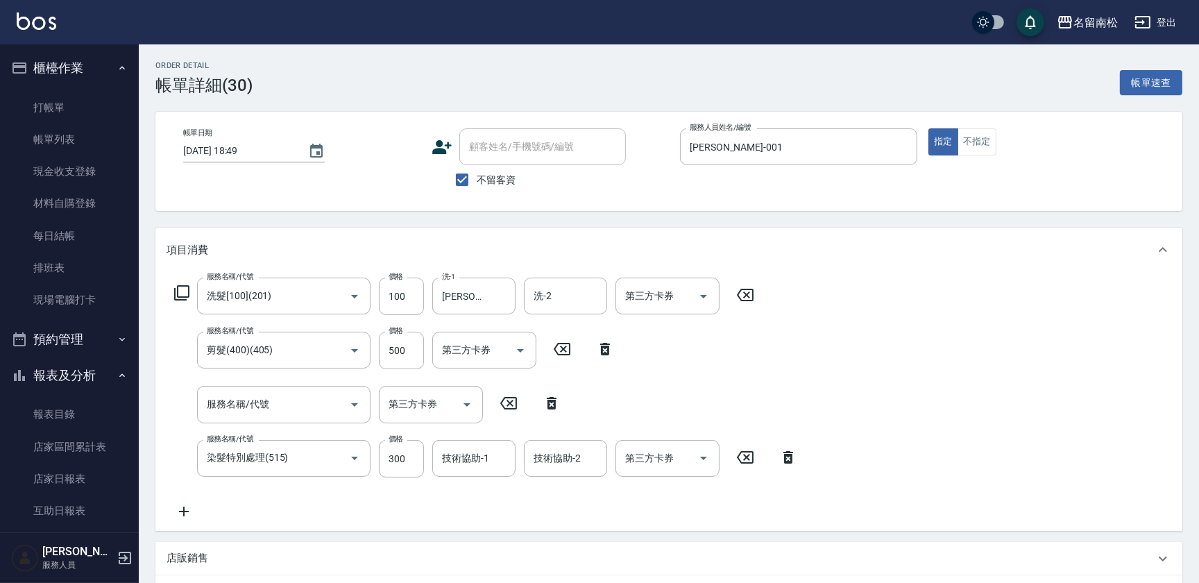
click at [789, 458] on icon at bounding box center [788, 457] width 35 height 17
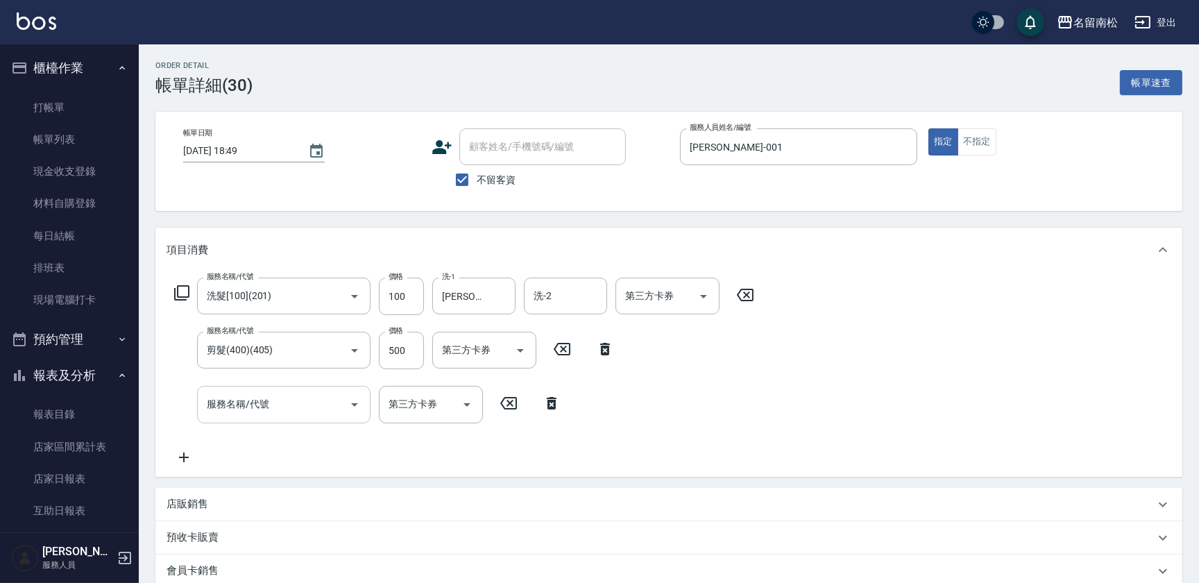
click at [280, 410] on input "服務名稱/代號" at bounding box center [273, 404] width 140 height 24
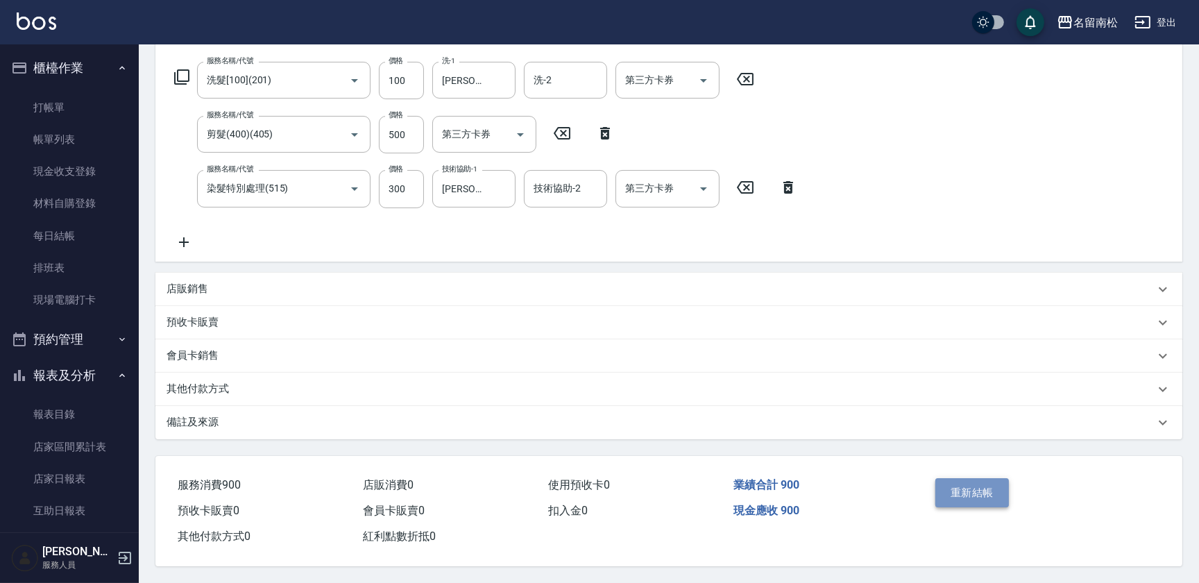
click at [952, 493] on button "重新結帳" at bounding box center [973, 492] width 74 height 29
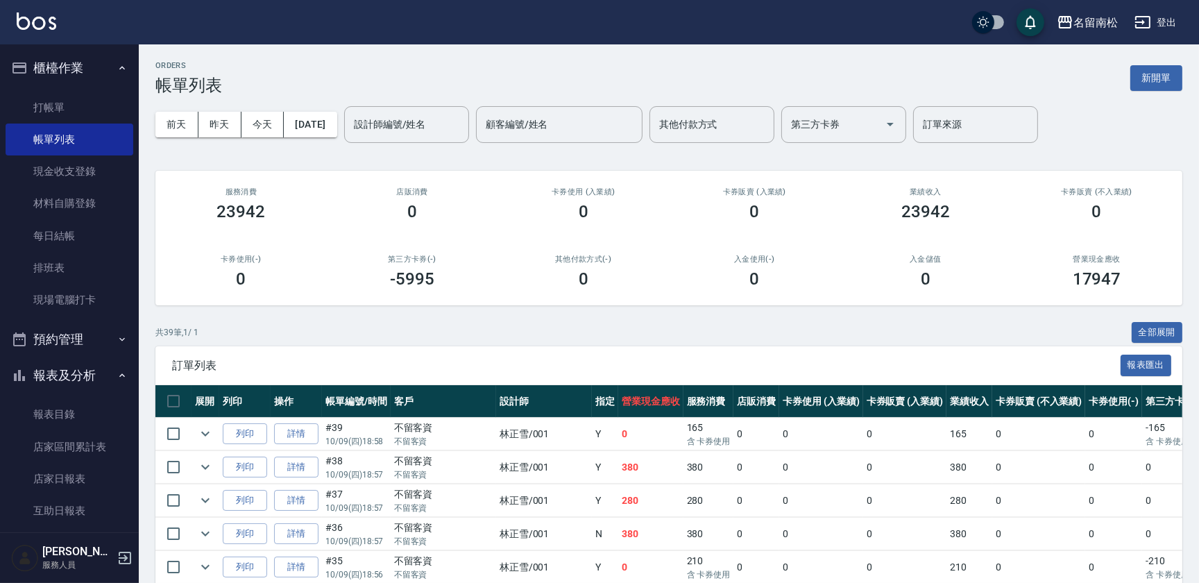
scroll to position [510, 0]
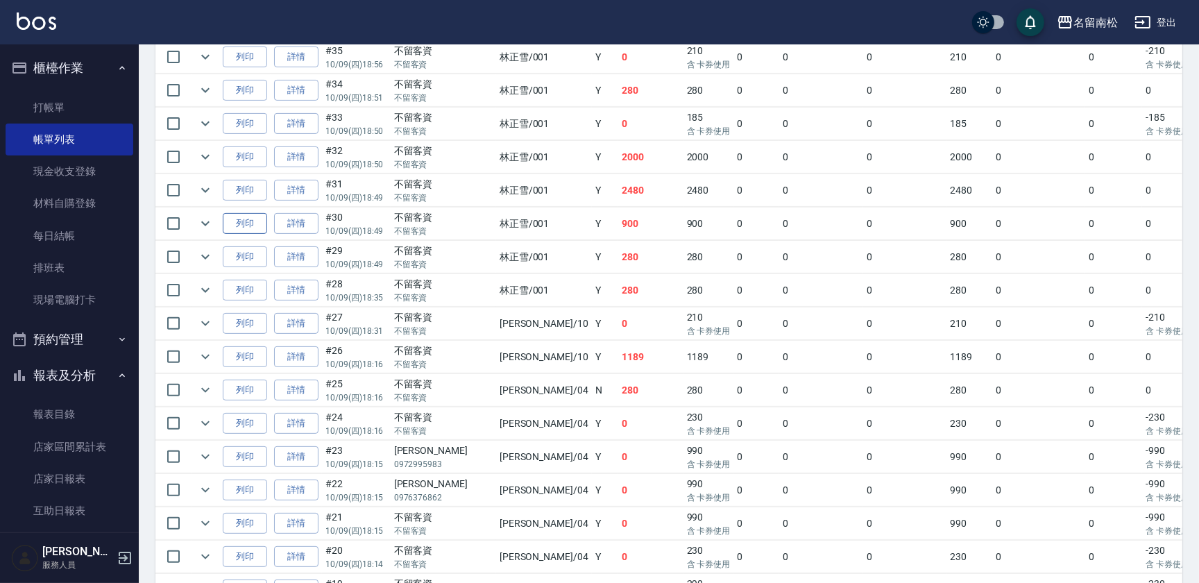
click at [253, 223] on button "列印" at bounding box center [245, 224] width 44 height 22
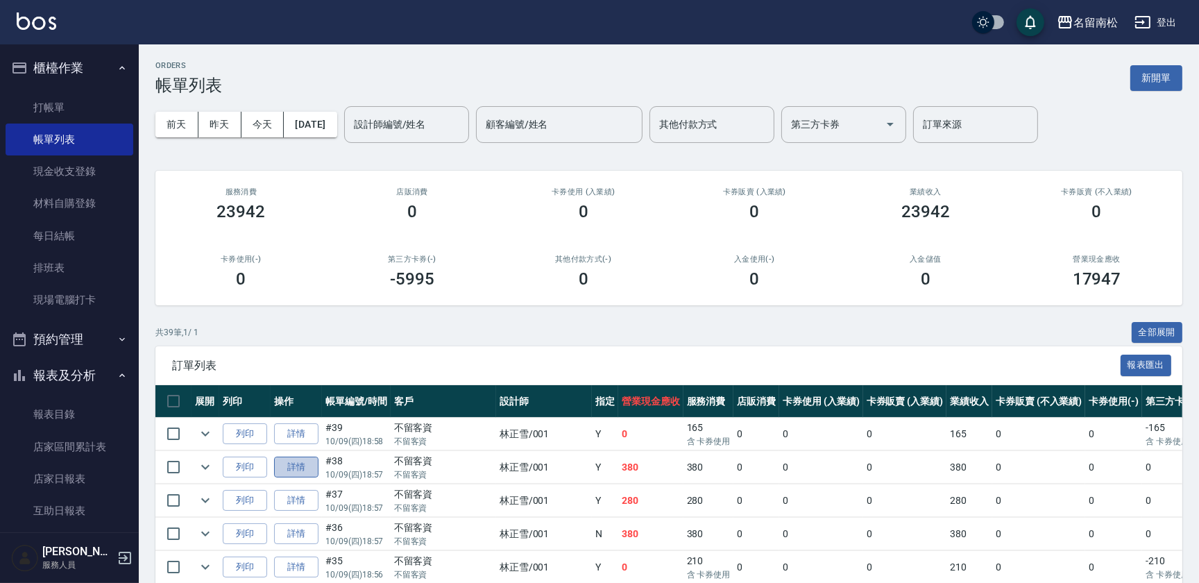
click at [291, 462] on link "詳情" at bounding box center [296, 468] width 44 height 22
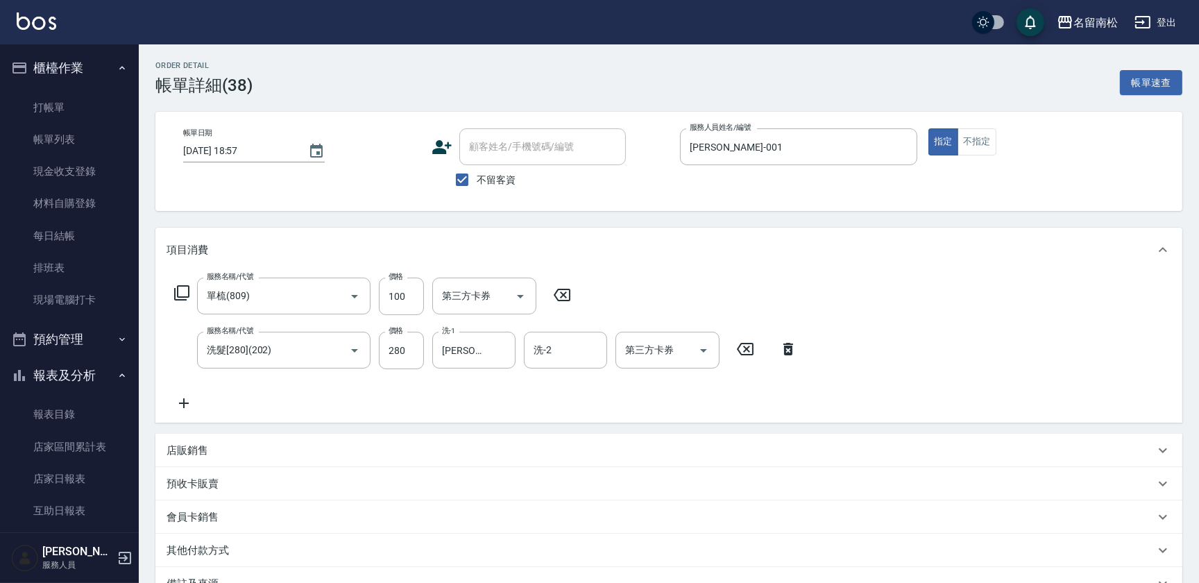
click at [784, 348] on icon at bounding box center [789, 349] width 10 height 12
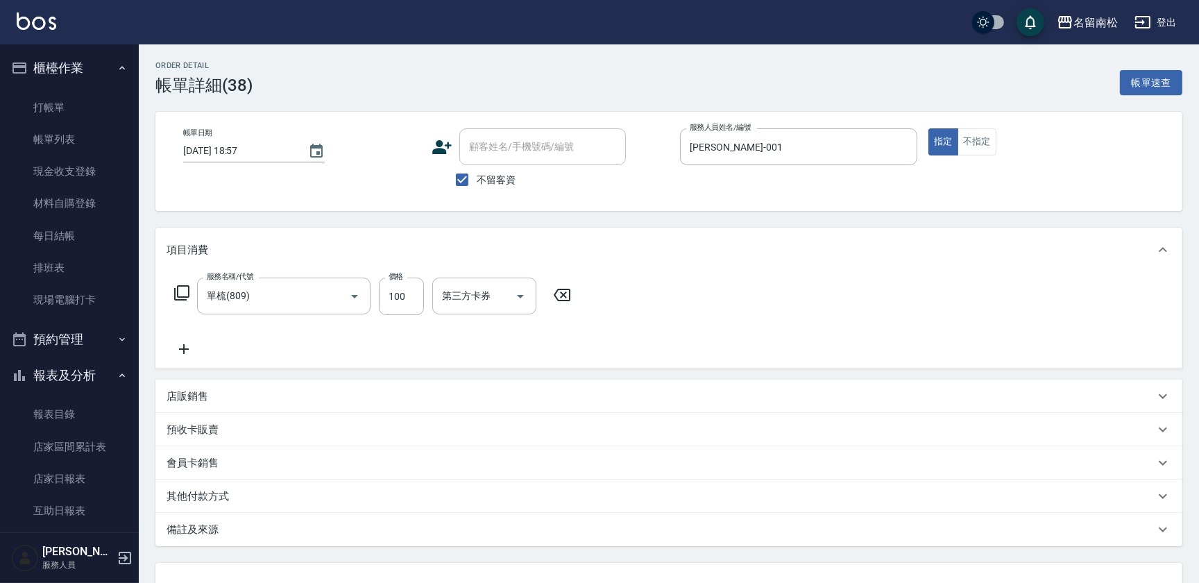
click at [562, 293] on icon at bounding box center [562, 295] width 17 height 12
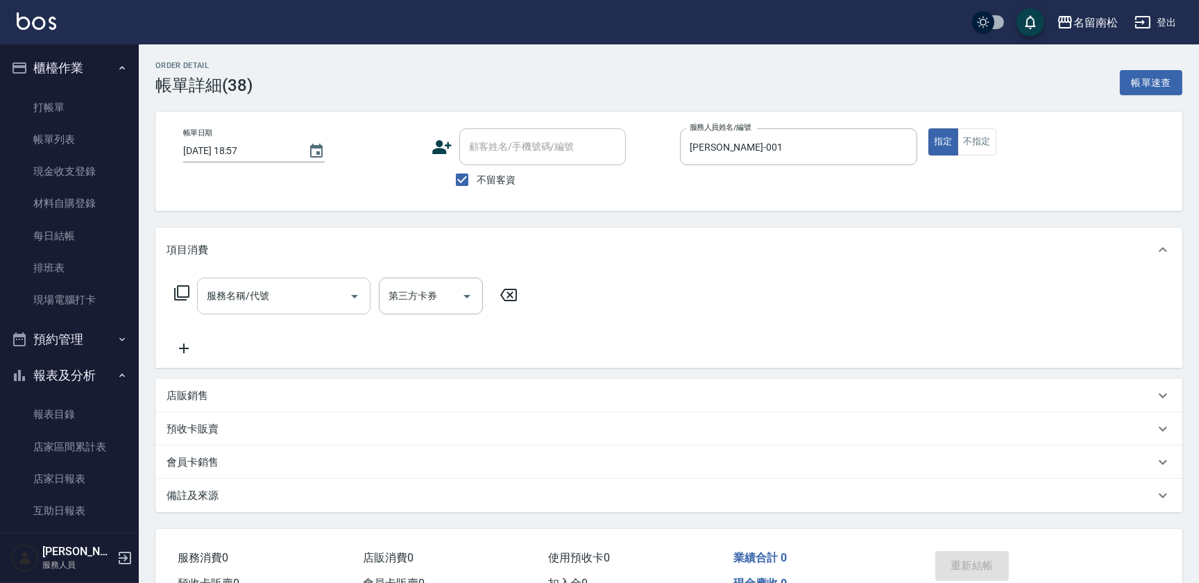
click at [229, 296] on input "服務名稱/代號" at bounding box center [273, 296] width 140 height 24
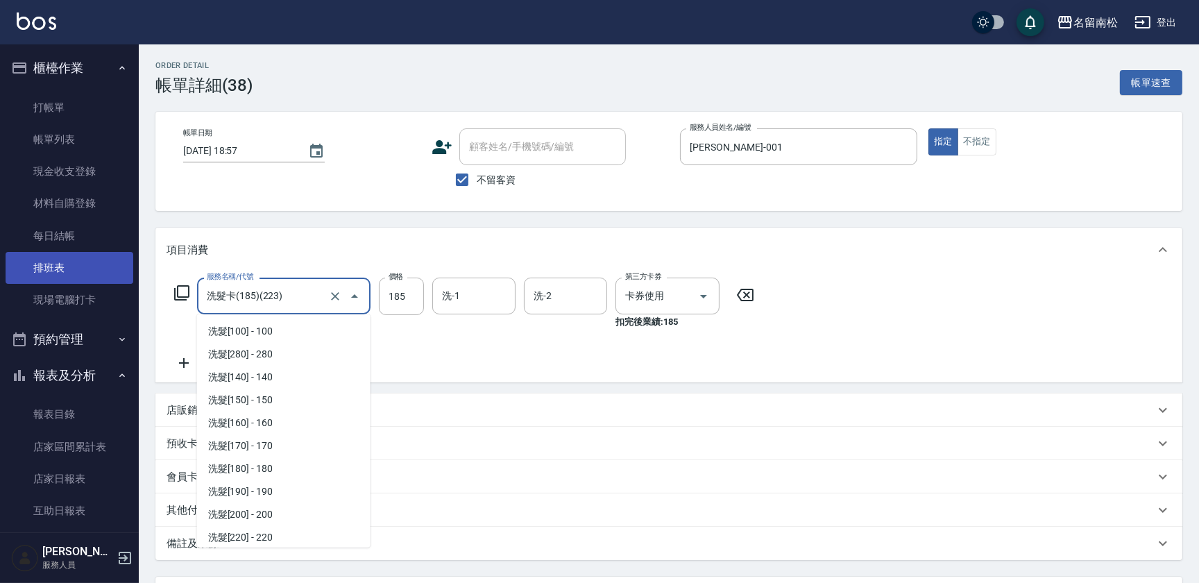
scroll to position [185, 0]
drag, startPoint x: 247, startPoint y: 298, endPoint x: 7, endPoint y: 276, distance: 241.1
click at [7, 276] on div "名留南松 登出 櫃檯作業 打帳單 帳單列表 現金收支登錄 材料自購登錄 每日結帳 排班表 現場電腦打卡 預約管理 預約管理 單日預約紀錄 單週預約紀錄 報表及…" at bounding box center [599, 352] width 1199 height 704
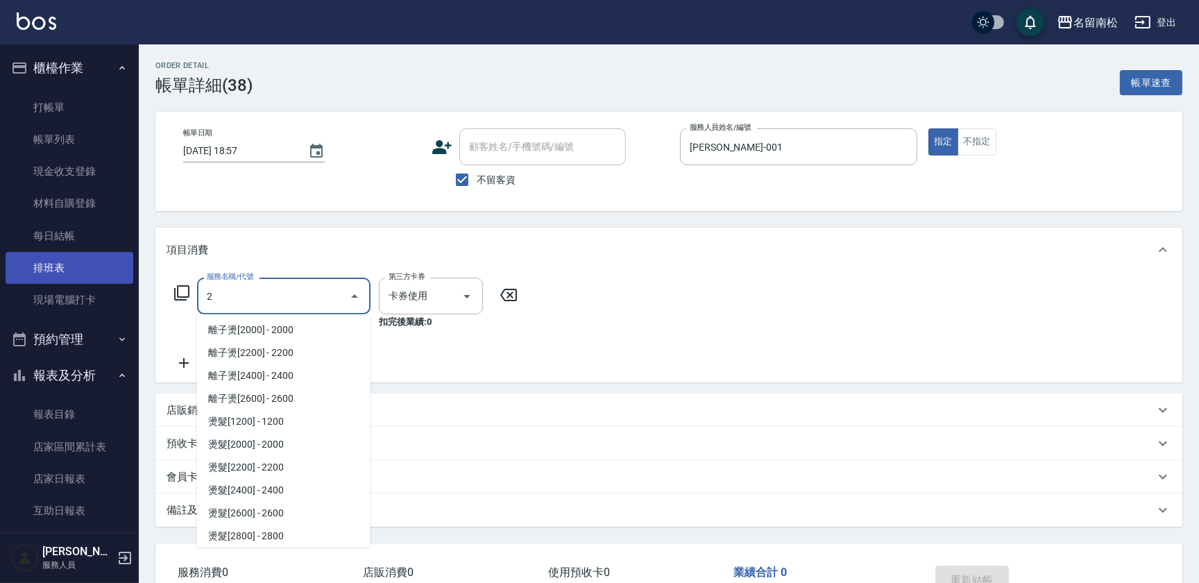
scroll to position [0, 0]
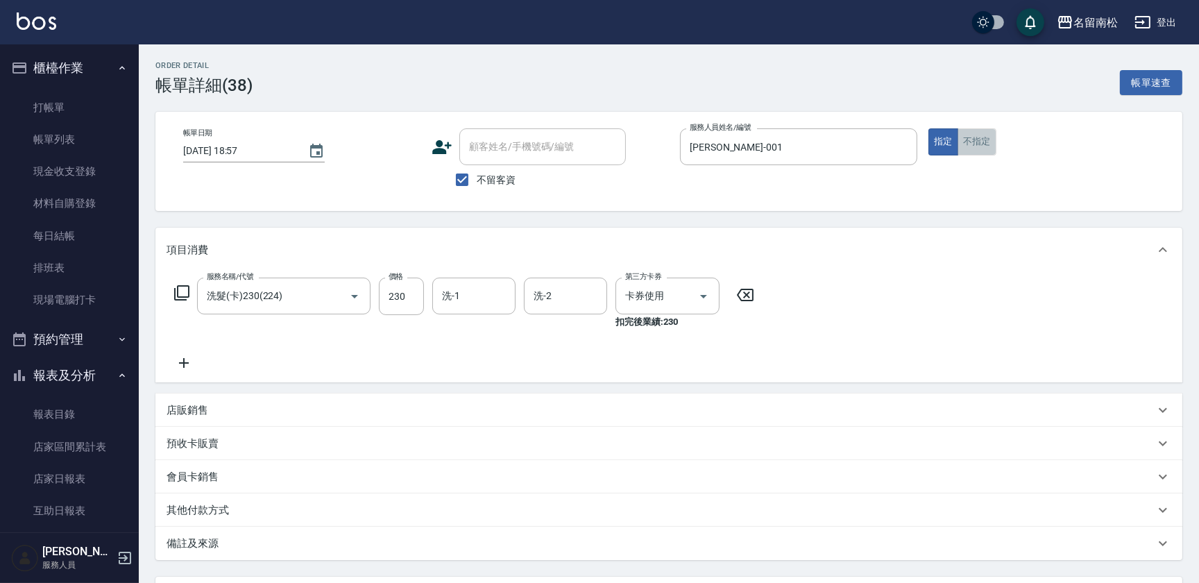
click at [978, 141] on button "不指定" at bounding box center [977, 141] width 39 height 27
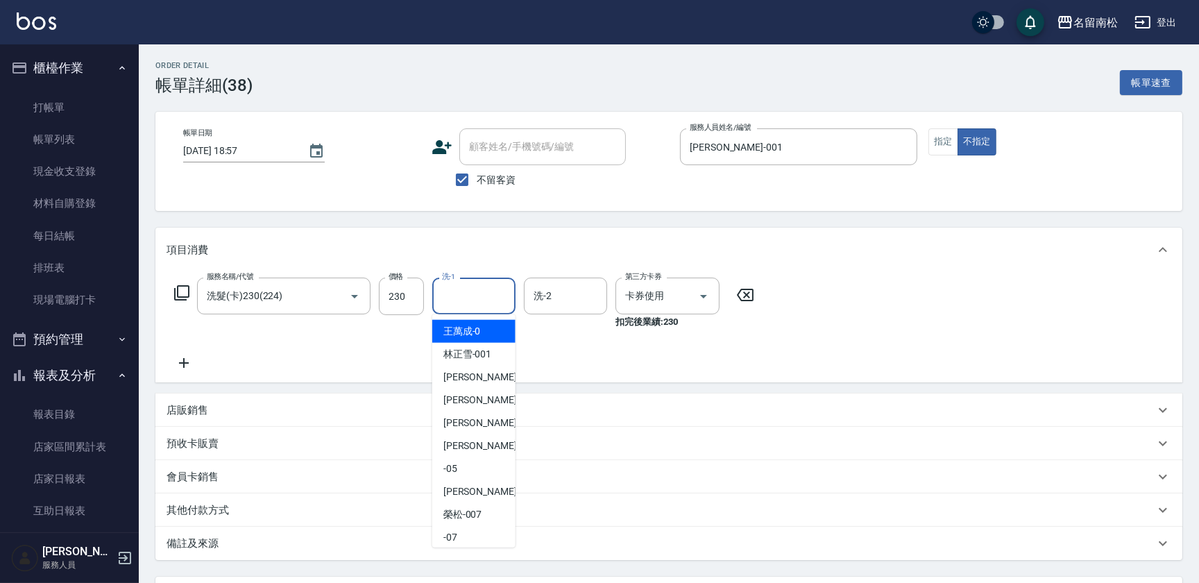
click at [482, 301] on input "洗-1" at bounding box center [474, 296] width 71 height 24
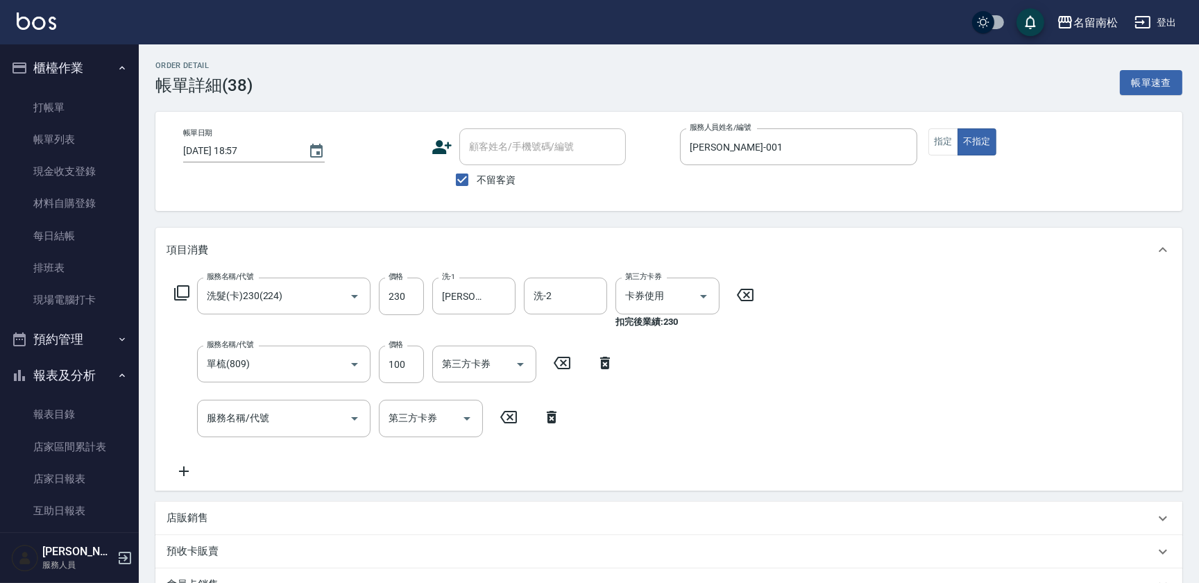
click at [1198, 498] on div "Order detail 帳單詳細 (38) 帳單速查 帳單日期 [DATE] 18:57 顧客姓名/手機號碼/編號 顧客姓名/手機號碼/編號 不留客資 服務…" at bounding box center [669, 428] width 1061 height 768
click at [550, 416] on icon at bounding box center [551, 417] width 35 height 17
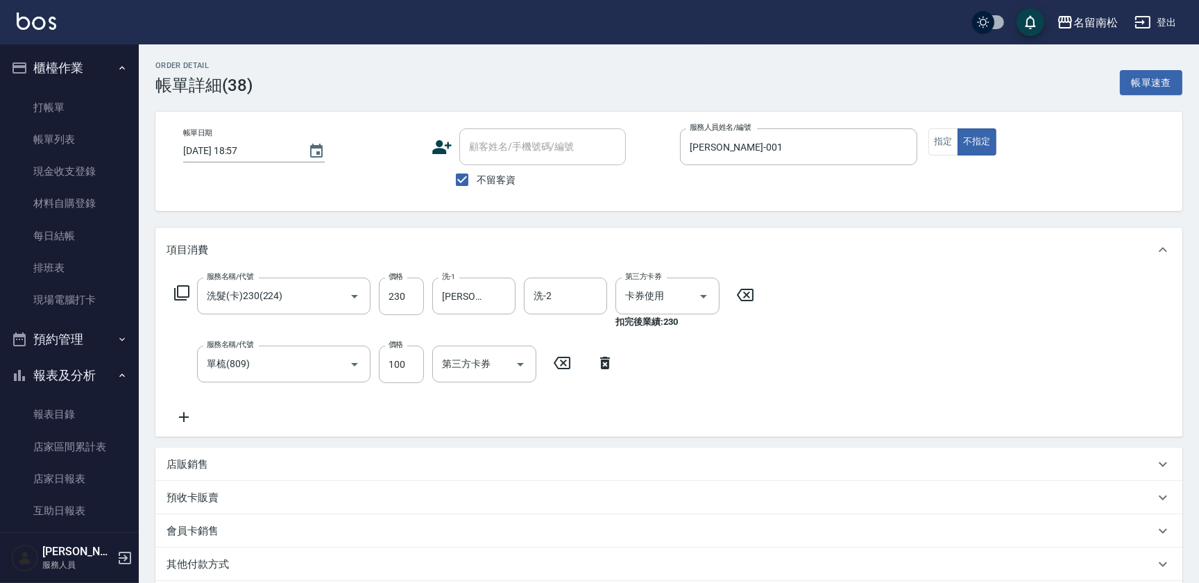
scroll to position [178, 0]
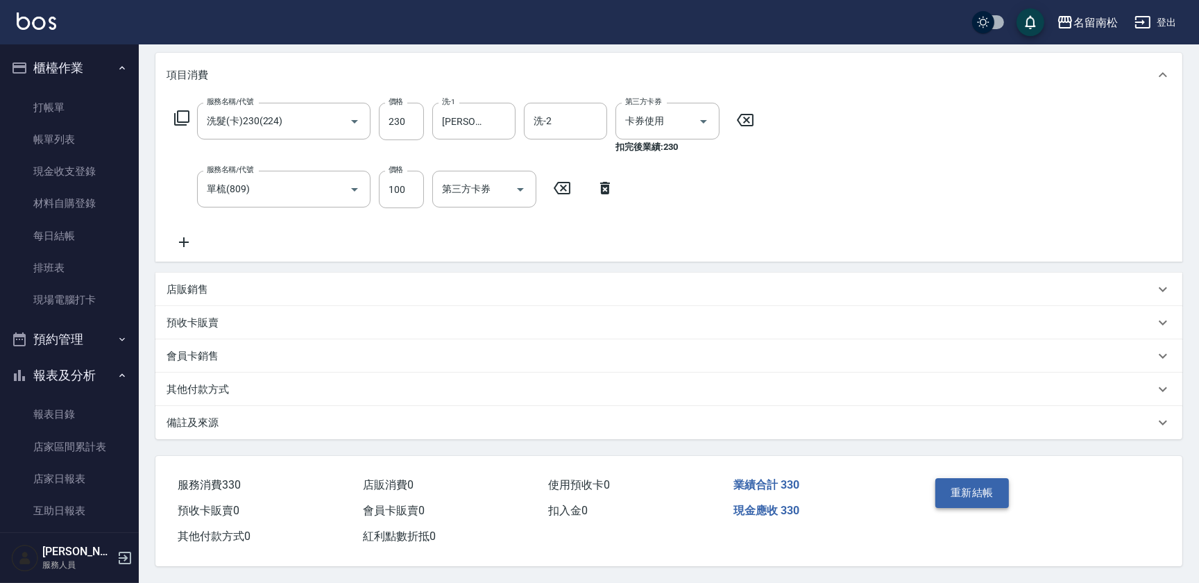
click at [979, 485] on button "重新結帳" at bounding box center [973, 492] width 74 height 29
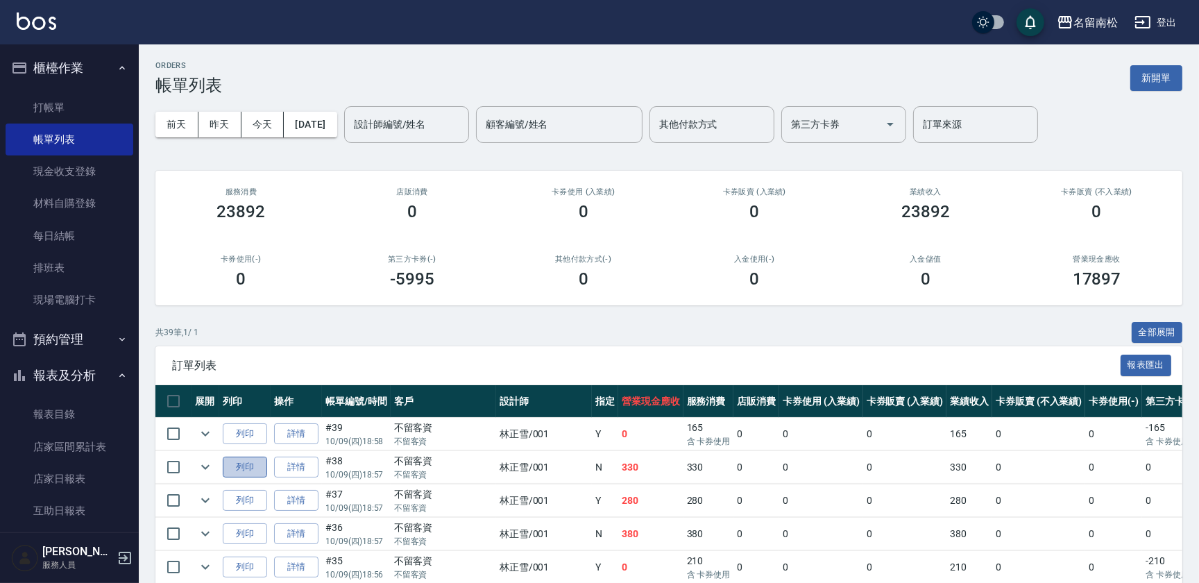
click at [250, 468] on button "列印" at bounding box center [245, 468] width 44 height 22
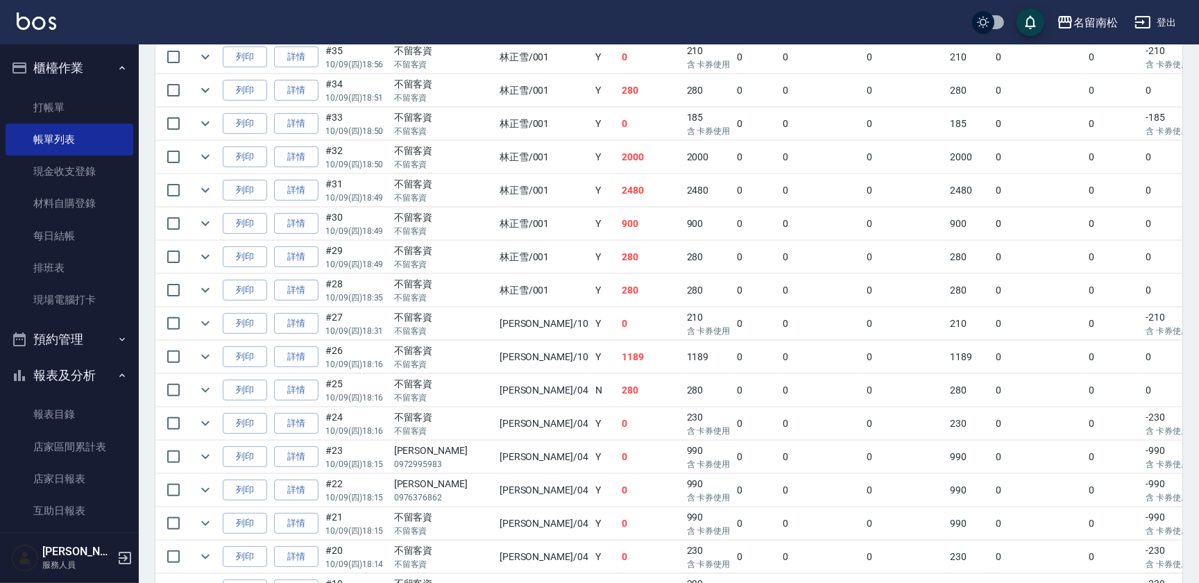
click at [1199, 154] on div "ORDERS 帳單列表 新開單 [DATE] [DATE] [DATE] [DATE] 設計師編號/姓名 設計師編號/姓名 顧客編號/姓名 顧客編號/姓名 其…" at bounding box center [669, 397] width 1061 height 1727
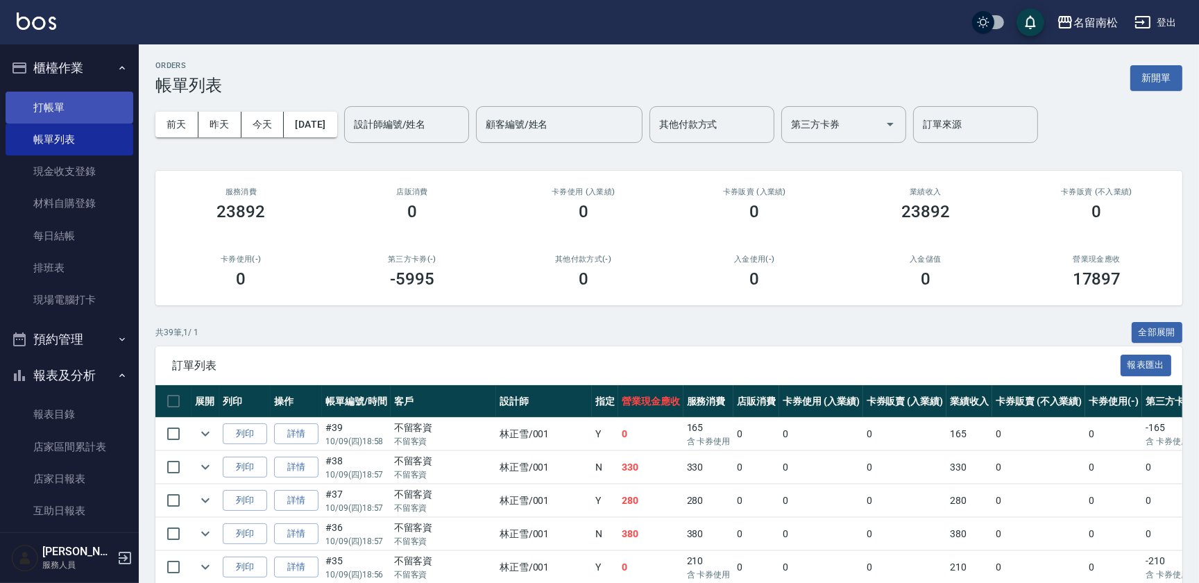
click at [60, 102] on link "打帳單" at bounding box center [70, 108] width 128 height 32
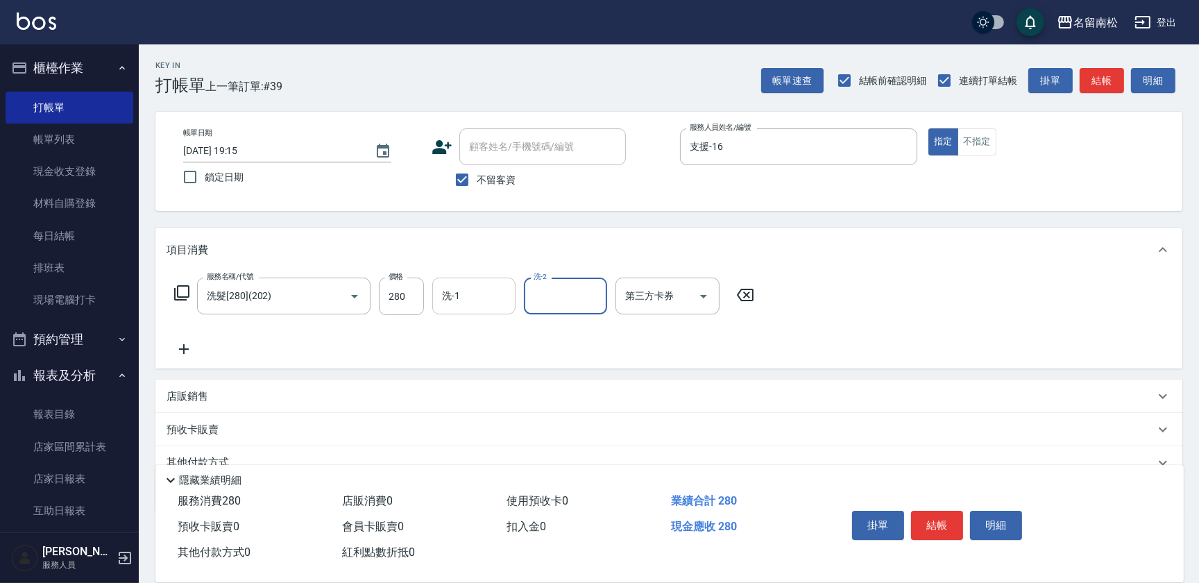
click at [471, 289] on input "洗-1" at bounding box center [474, 296] width 71 height 24
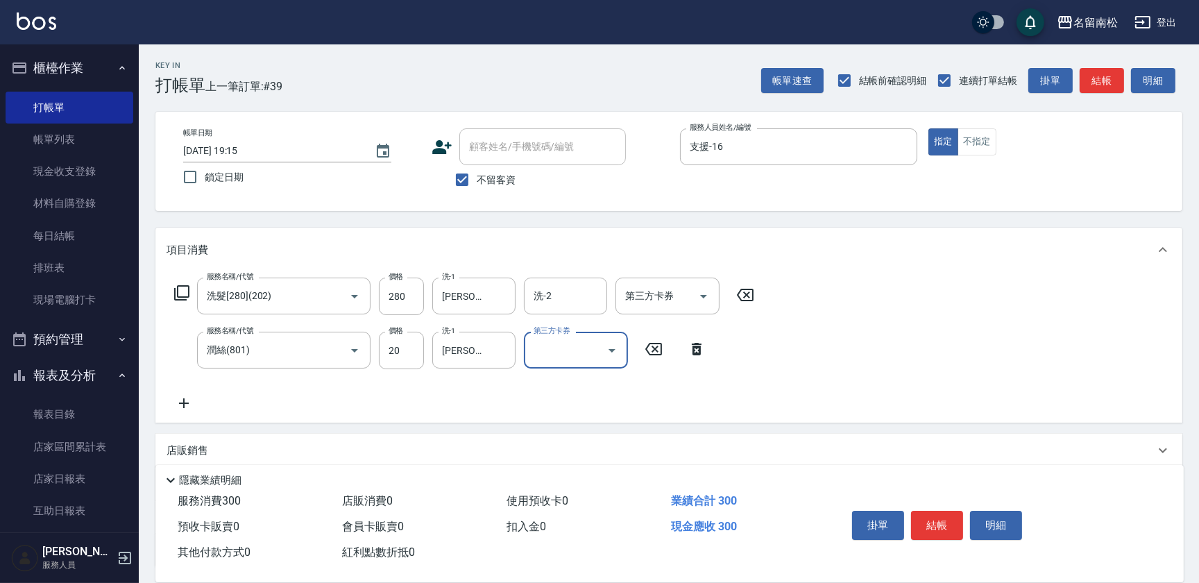
click at [402, 331] on label "價格" at bounding box center [396, 331] width 15 height 10
click at [402, 332] on input "20" at bounding box center [401, 350] width 45 height 37
click at [395, 350] on input "20" at bounding box center [401, 350] width 45 height 37
click at [979, 146] on button "不指定" at bounding box center [977, 141] width 39 height 27
click at [922, 528] on button "結帳" at bounding box center [937, 525] width 52 height 29
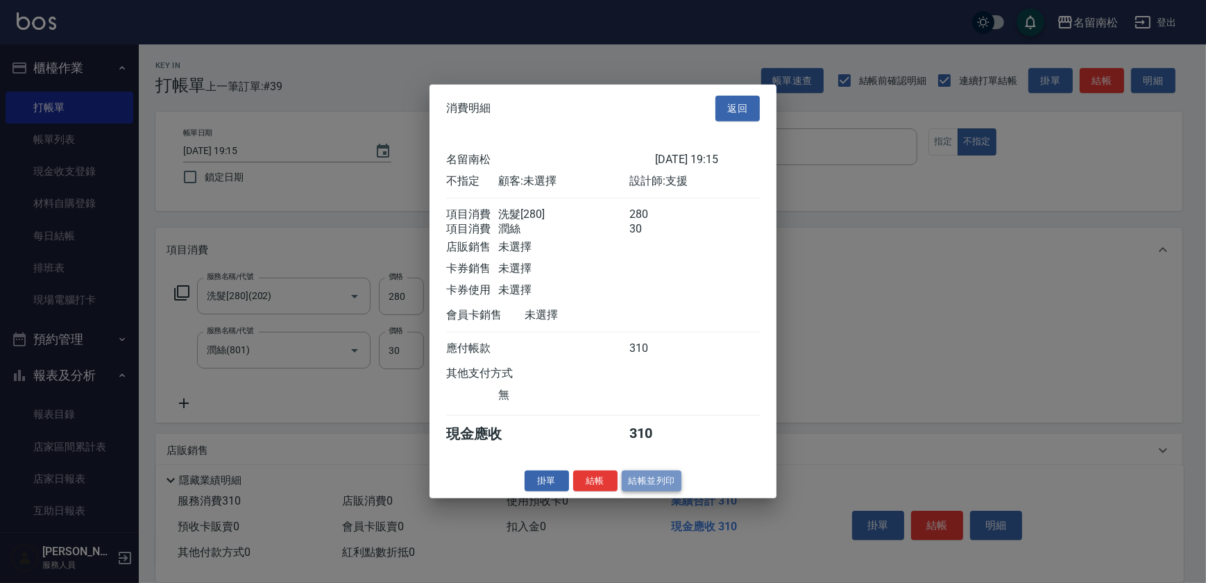
click at [655, 484] on button "結帳並列印" at bounding box center [652, 481] width 60 height 22
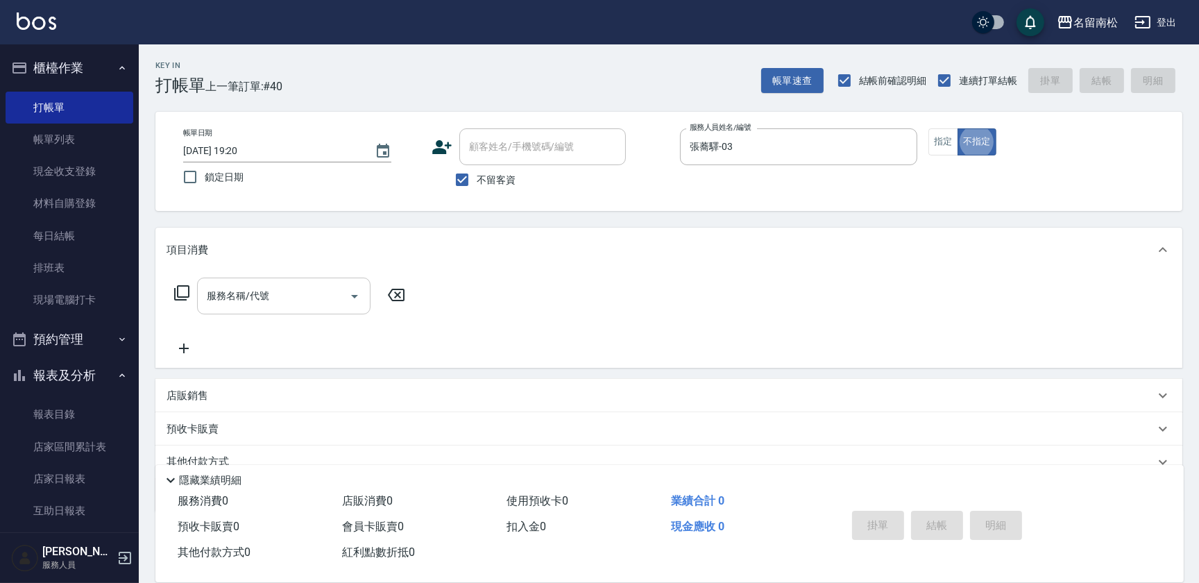
click at [312, 302] on input "服務名稱/代號" at bounding box center [273, 296] width 140 height 24
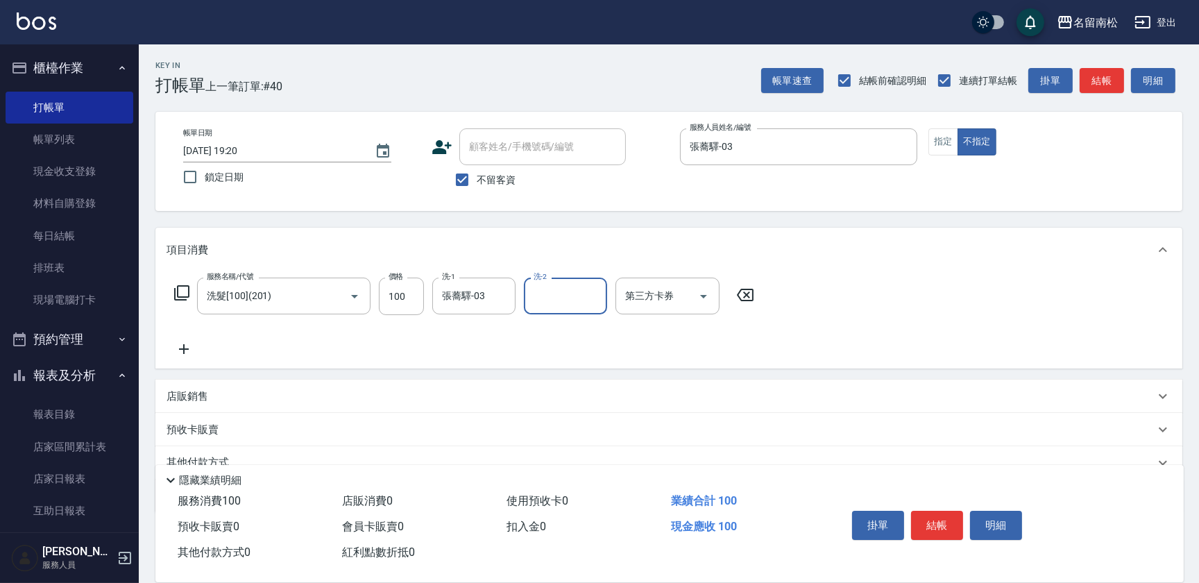
click at [188, 346] on icon at bounding box center [184, 349] width 35 height 17
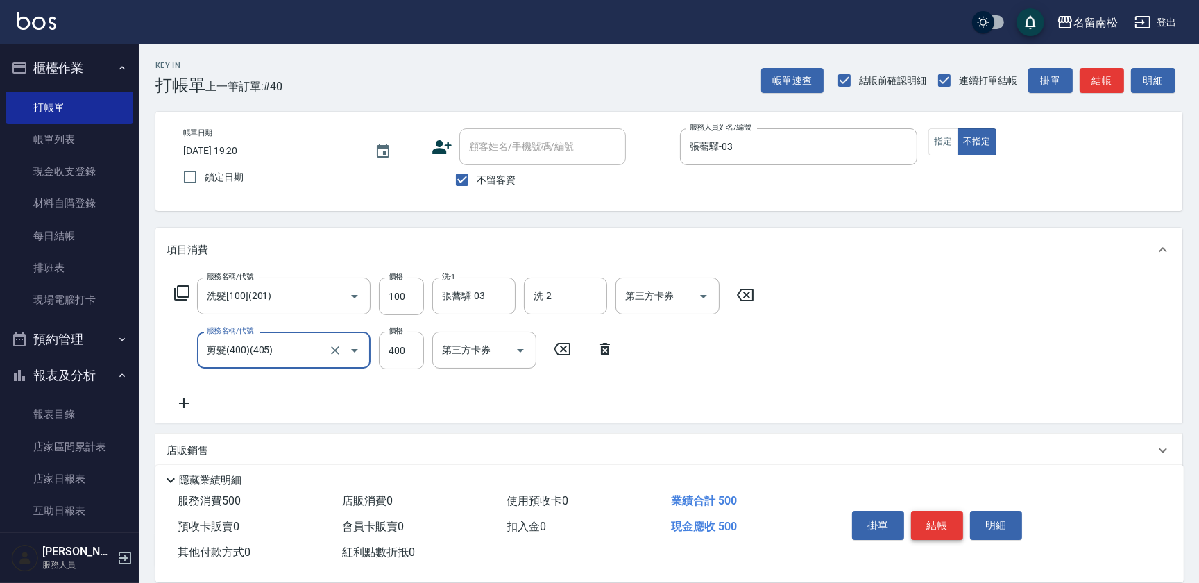
click at [939, 525] on button "結帳" at bounding box center [937, 525] width 52 height 29
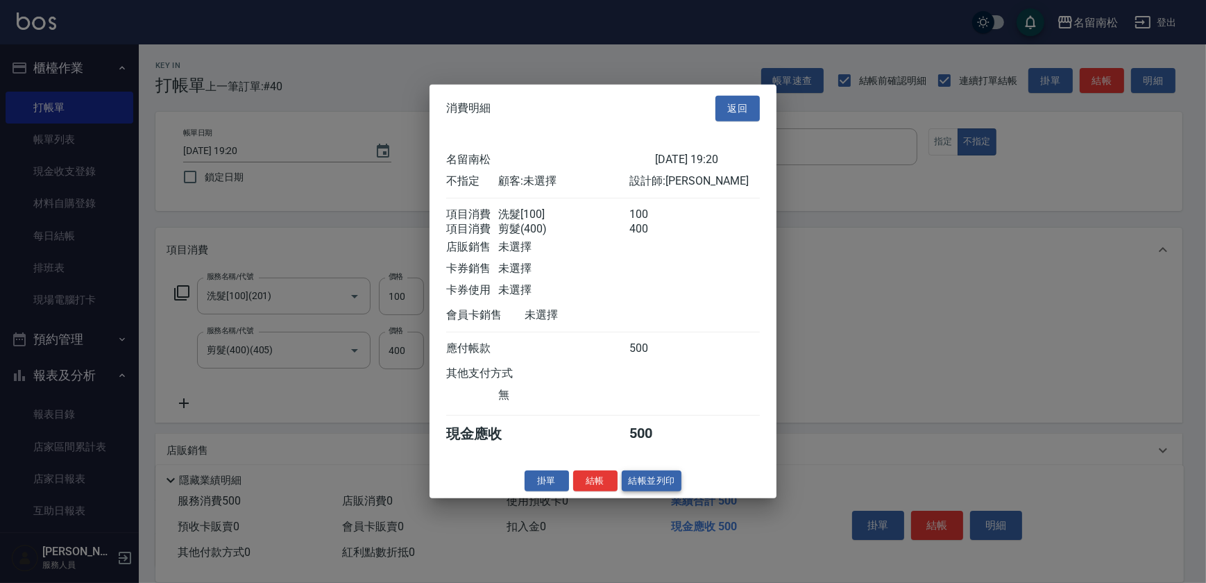
click at [646, 491] on button "結帳並列印" at bounding box center [652, 481] width 60 height 22
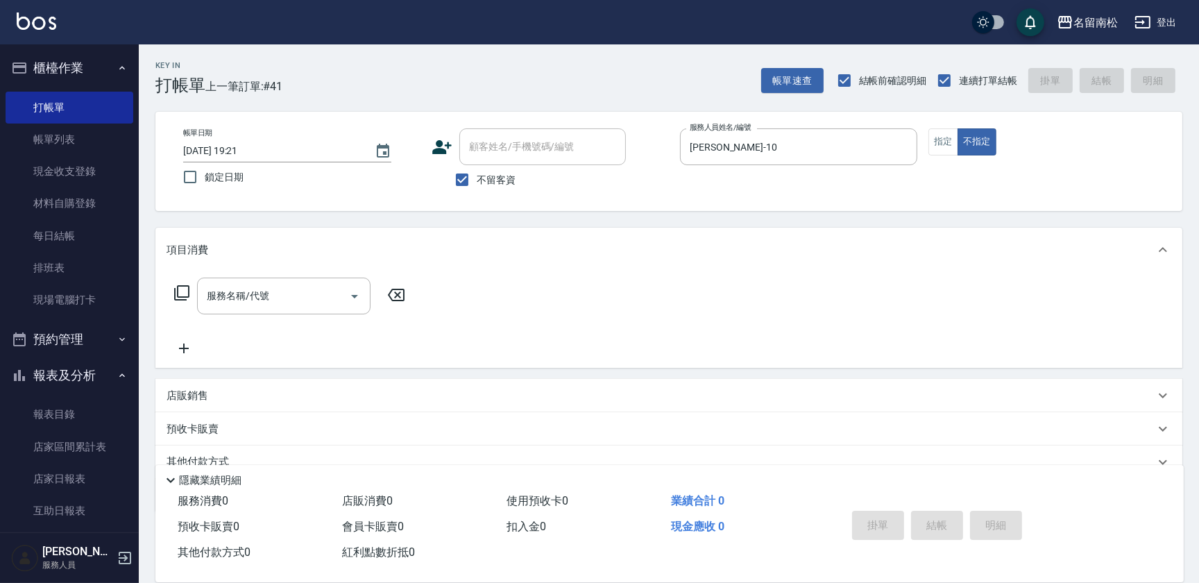
drag, startPoint x: 950, startPoint y: 139, endPoint x: 803, endPoint y: 228, distance: 171.3
click at [948, 139] on button "指定" at bounding box center [944, 141] width 30 height 27
drag, startPoint x: 255, startPoint y: 280, endPoint x: 267, endPoint y: 271, distance: 14.9
click at [255, 280] on div "服務名稱/代號" at bounding box center [284, 296] width 174 height 37
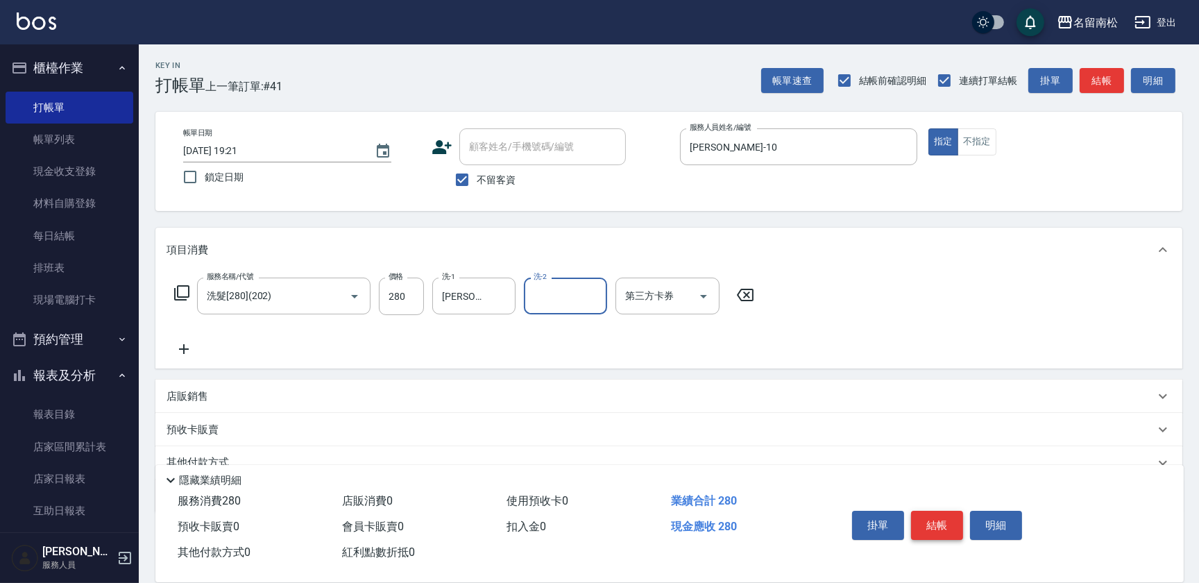
drag, startPoint x: 929, startPoint y: 526, endPoint x: 934, endPoint y: 509, distance: 18.2
click at [929, 523] on button "結帳" at bounding box center [937, 525] width 52 height 29
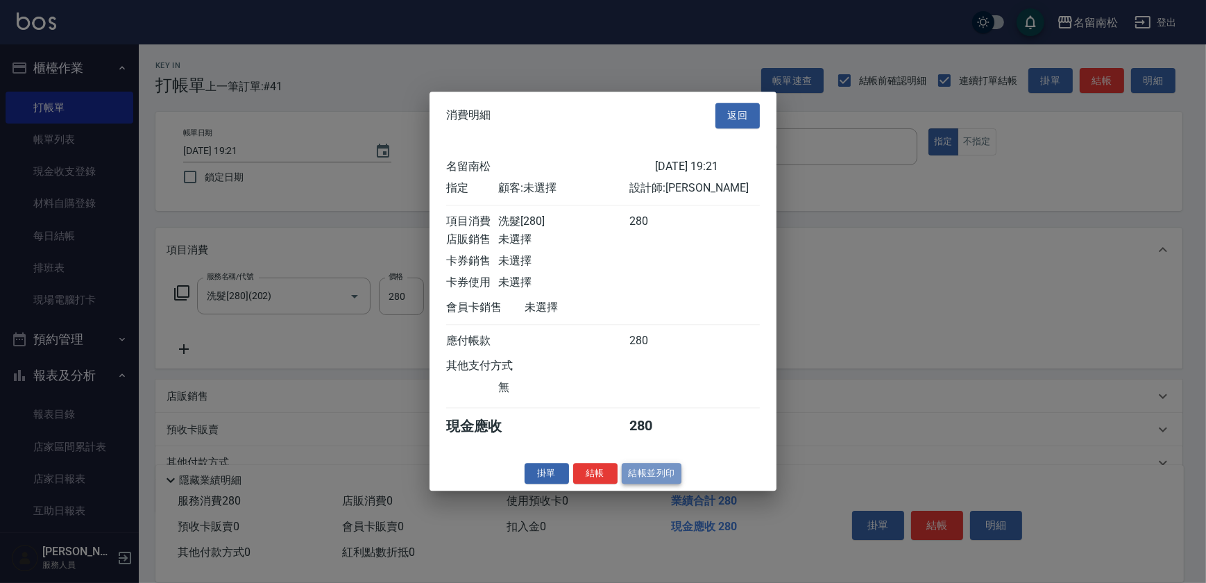
click at [659, 481] on button "結帳並列印" at bounding box center [652, 474] width 60 height 22
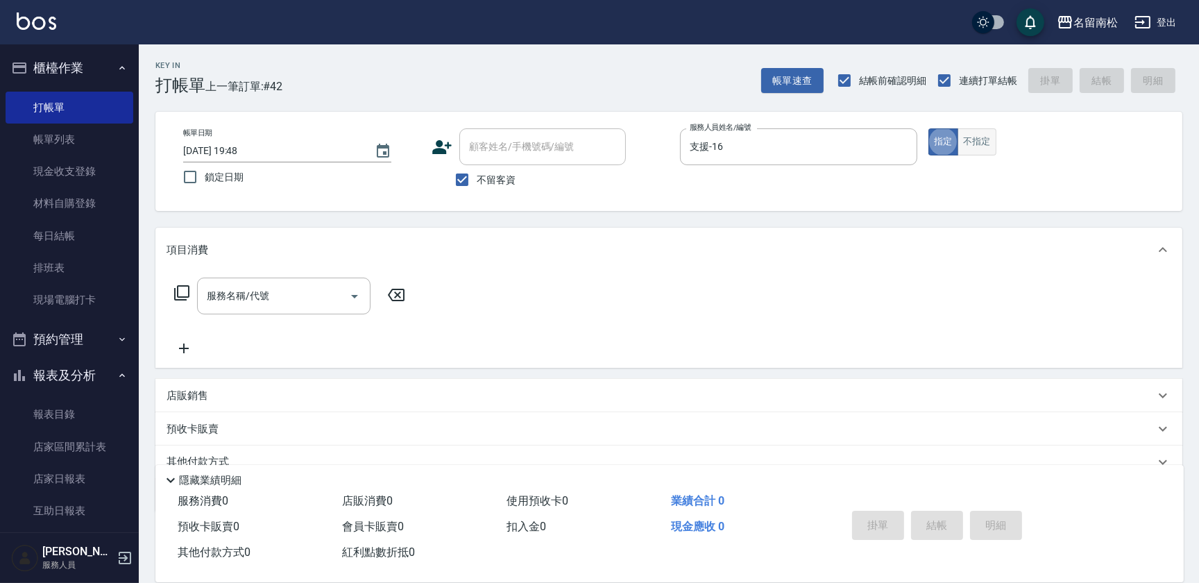
click at [973, 142] on button "不指定" at bounding box center [977, 141] width 39 height 27
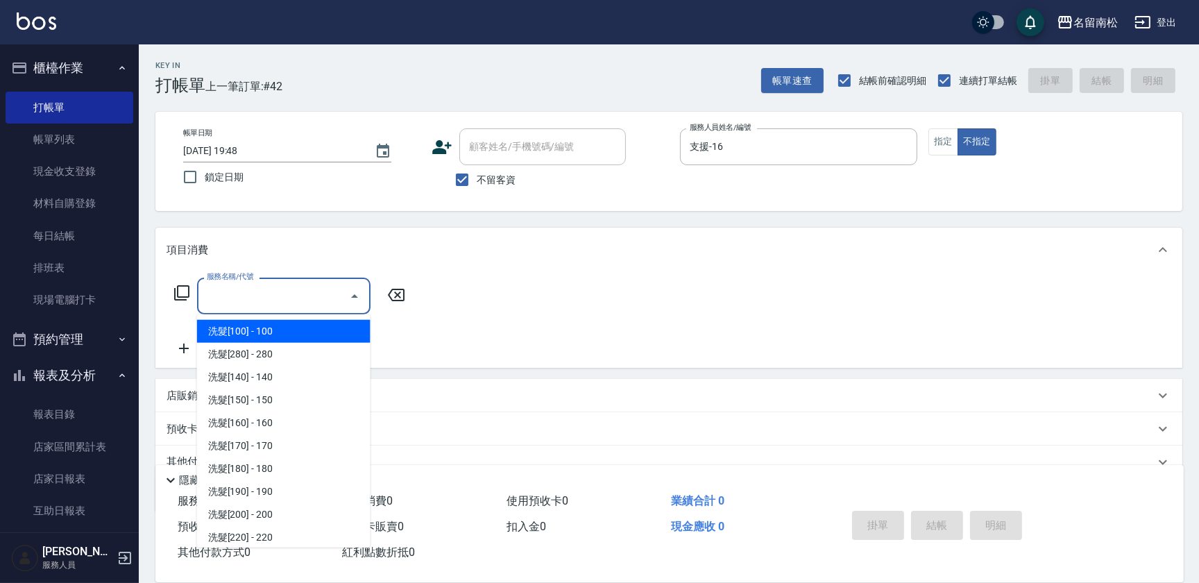
click at [278, 284] on input "服務名稱/代號" at bounding box center [273, 296] width 140 height 24
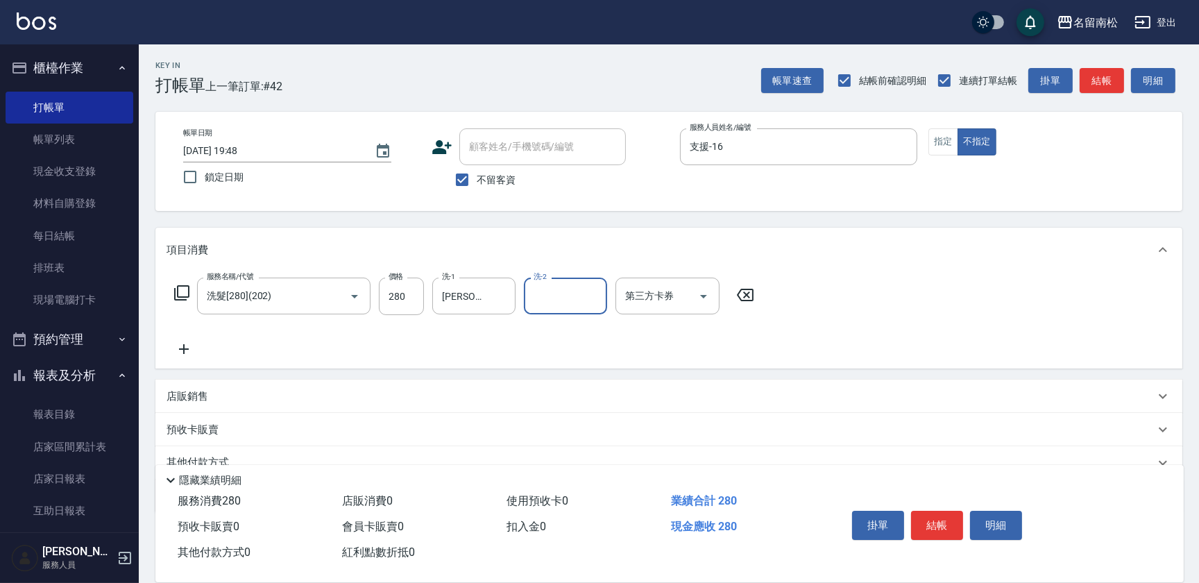
click at [177, 351] on icon at bounding box center [184, 349] width 35 height 17
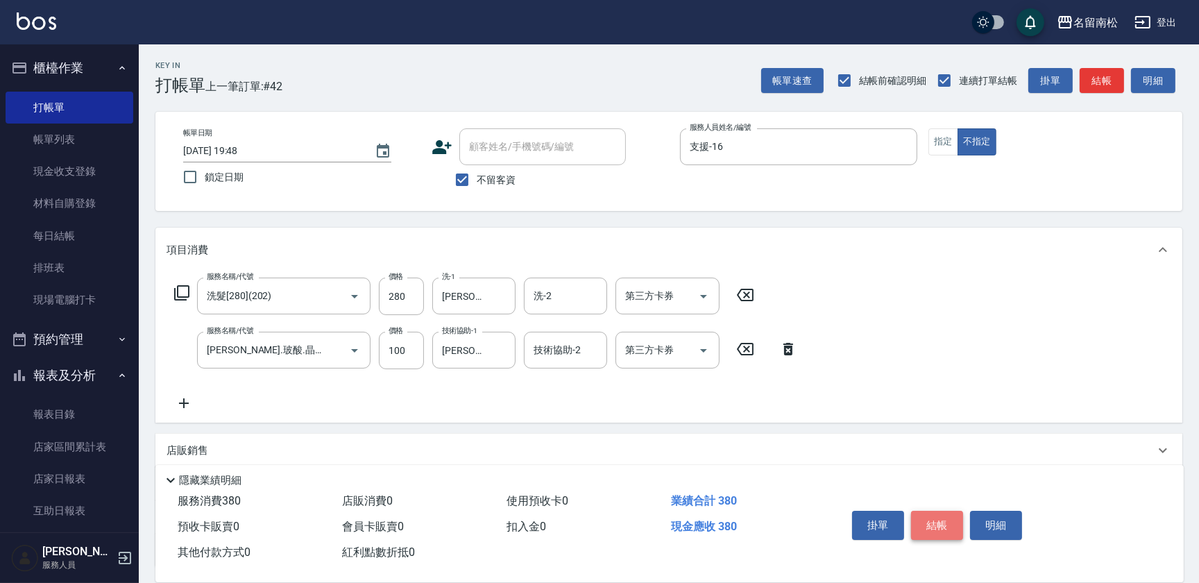
click at [937, 520] on button "結帳" at bounding box center [937, 525] width 52 height 29
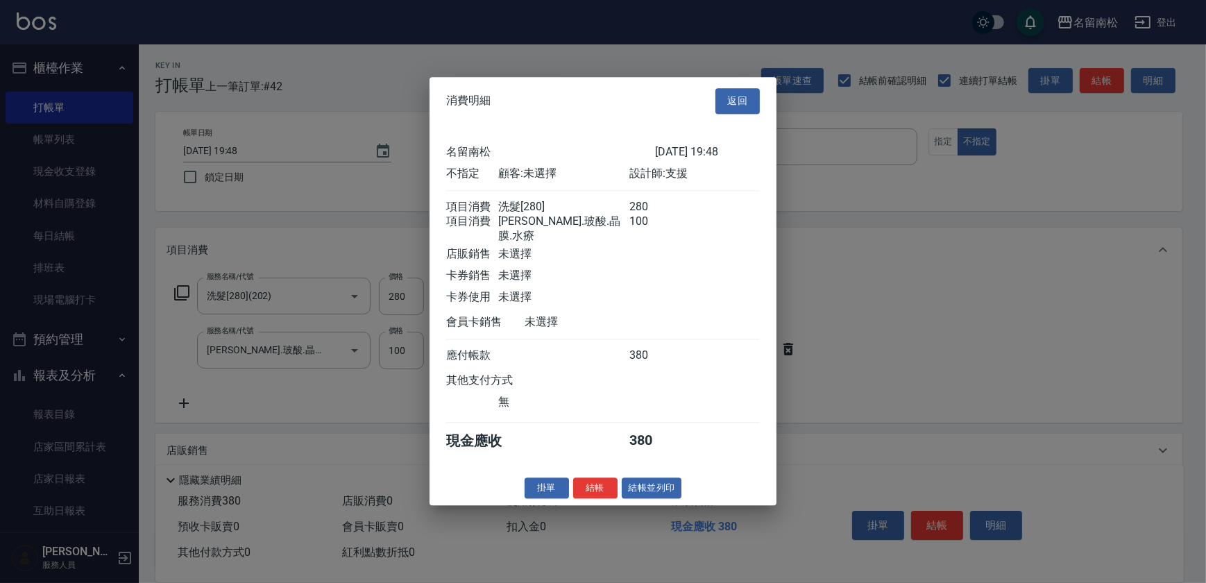
drag, startPoint x: 655, startPoint y: 489, endPoint x: 652, endPoint y: 482, distance: 7.5
click at [655, 488] on button "結帳並列印" at bounding box center [652, 489] width 60 height 22
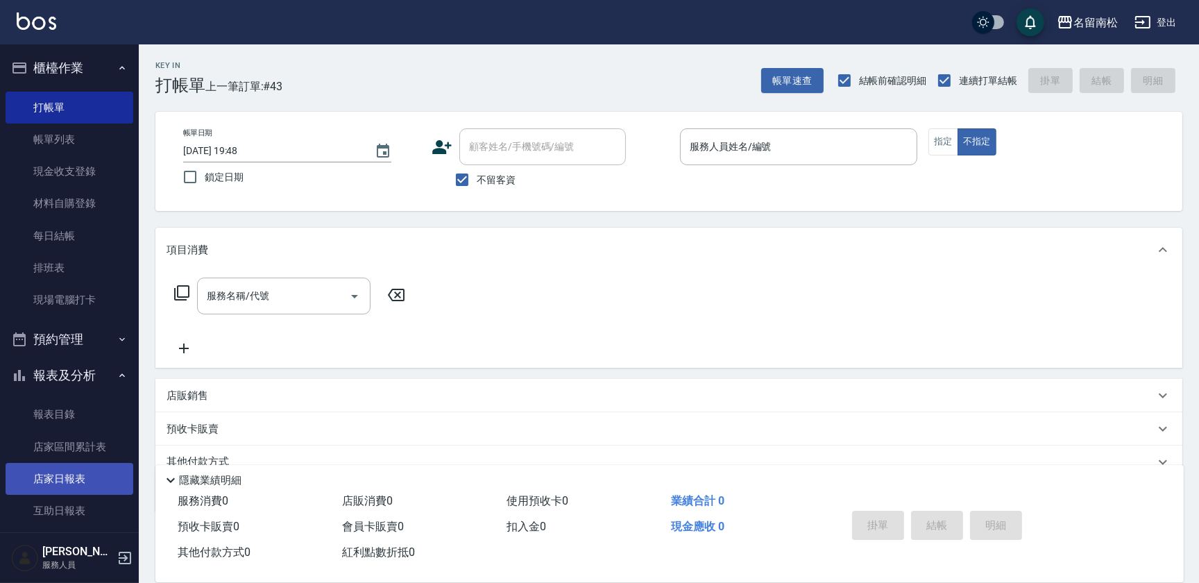
click at [80, 482] on link "店家日報表" at bounding box center [70, 479] width 128 height 32
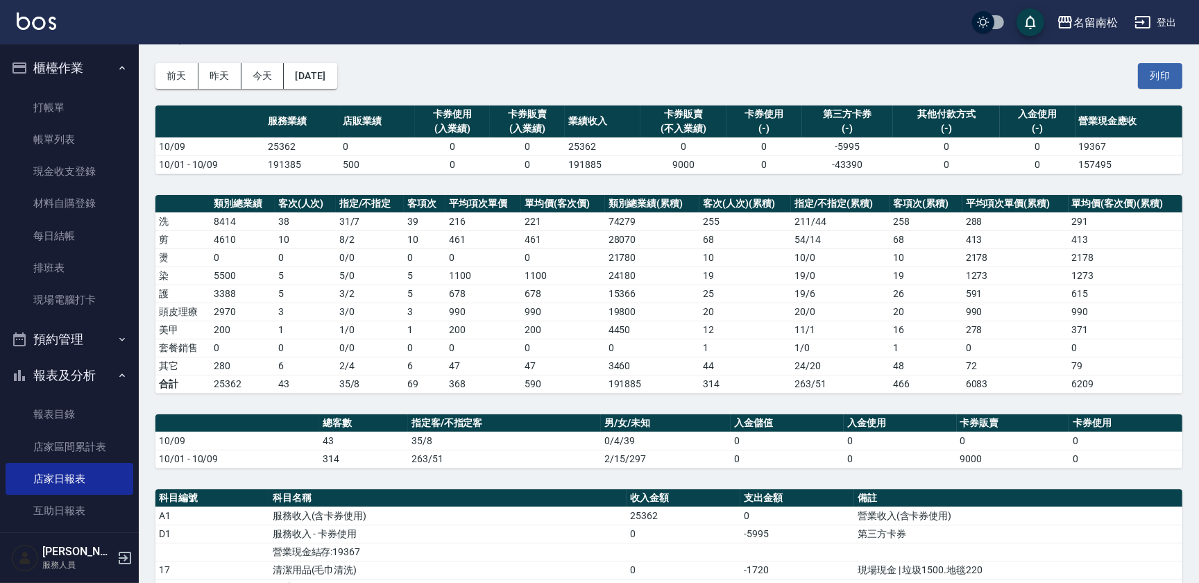
scroll to position [24, 0]
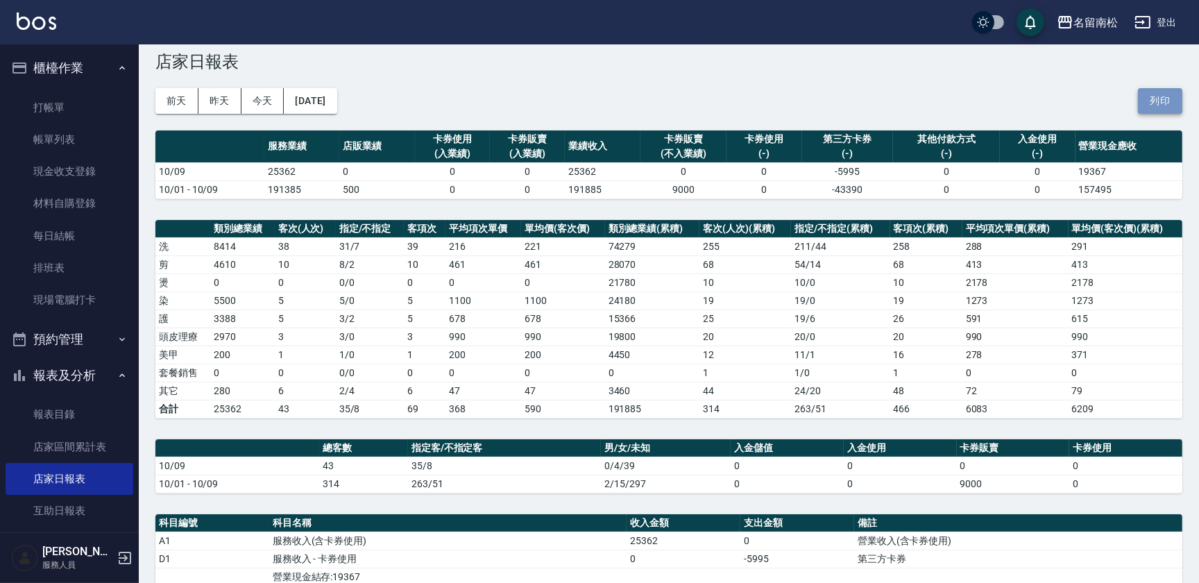
click at [1174, 90] on button "列印" at bounding box center [1160, 101] width 44 height 26
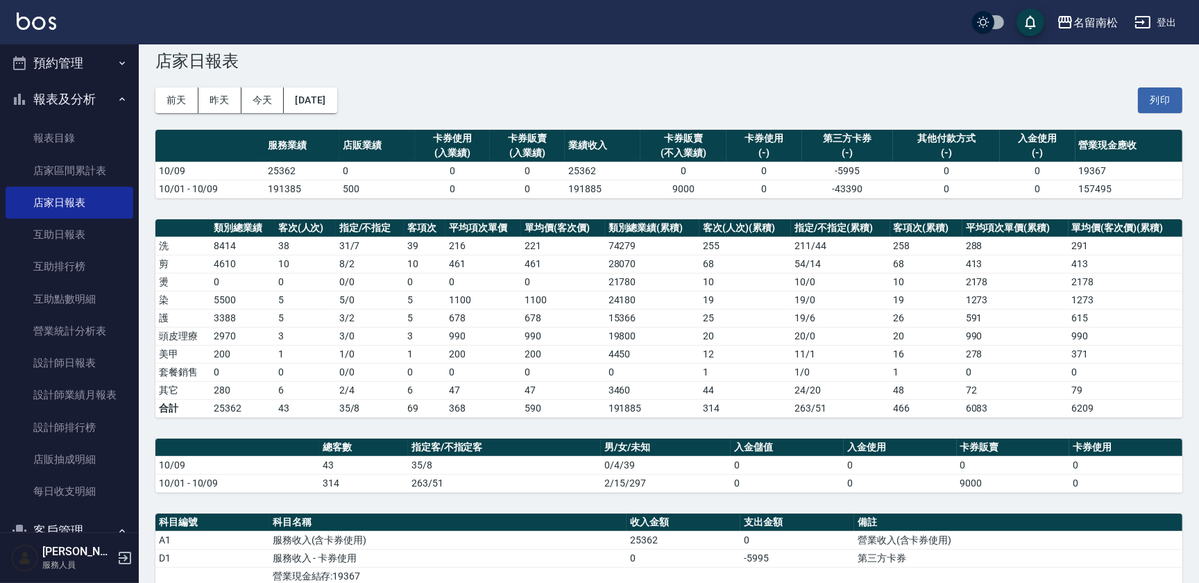
scroll to position [306, 0]
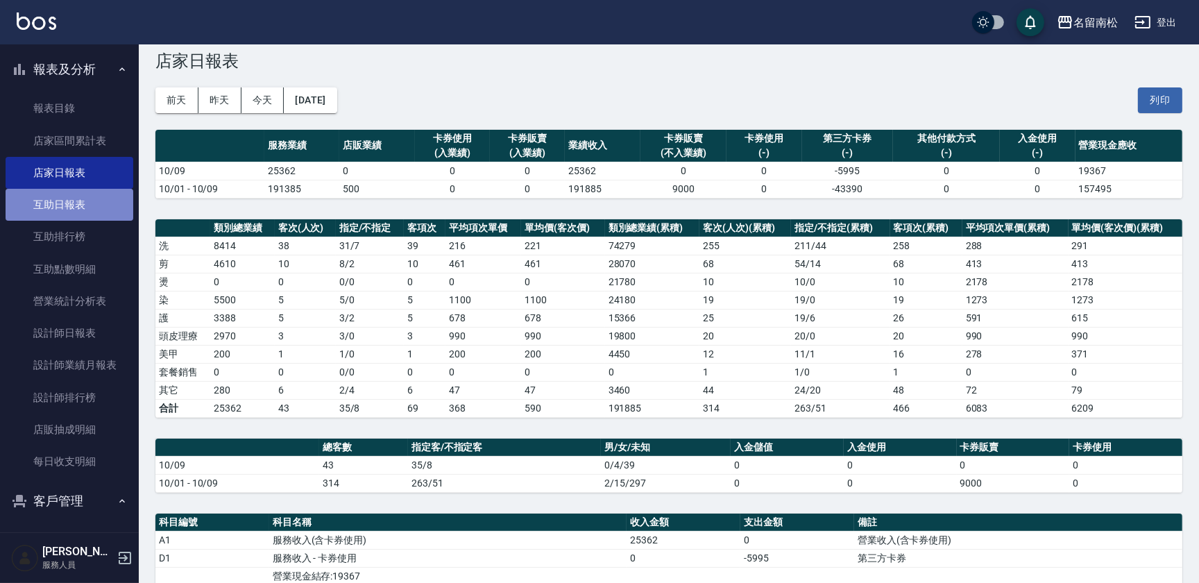
click at [101, 203] on link "互助日報表" at bounding box center [70, 205] width 128 height 32
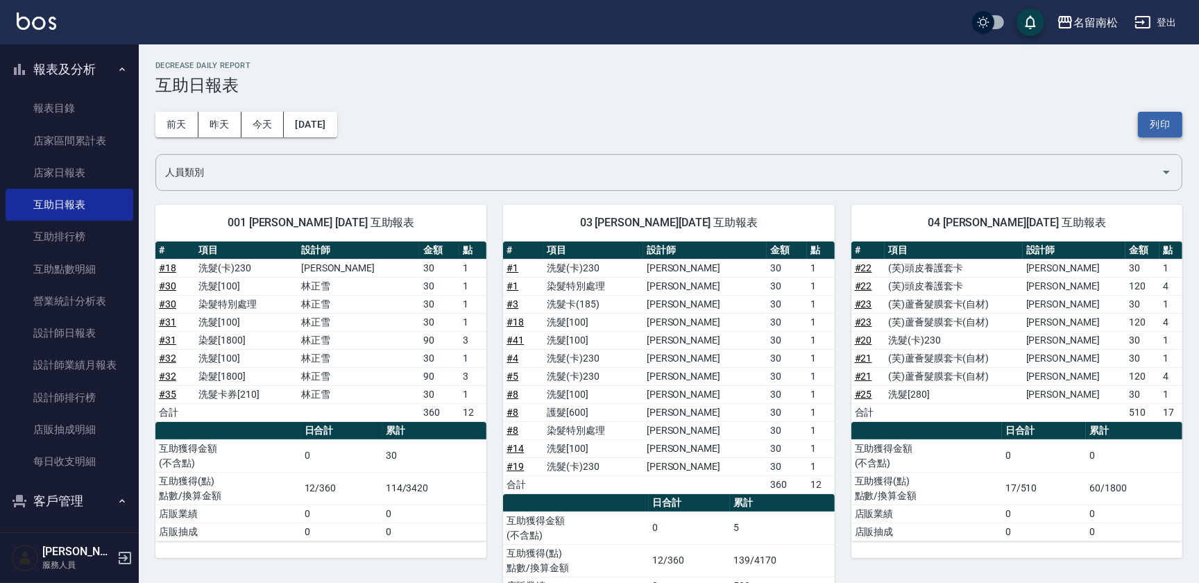
click at [1162, 128] on button "列印" at bounding box center [1160, 125] width 44 height 26
click at [1147, 117] on button "列印" at bounding box center [1160, 125] width 44 height 26
click at [90, 326] on link "設計師日報表" at bounding box center [70, 333] width 128 height 32
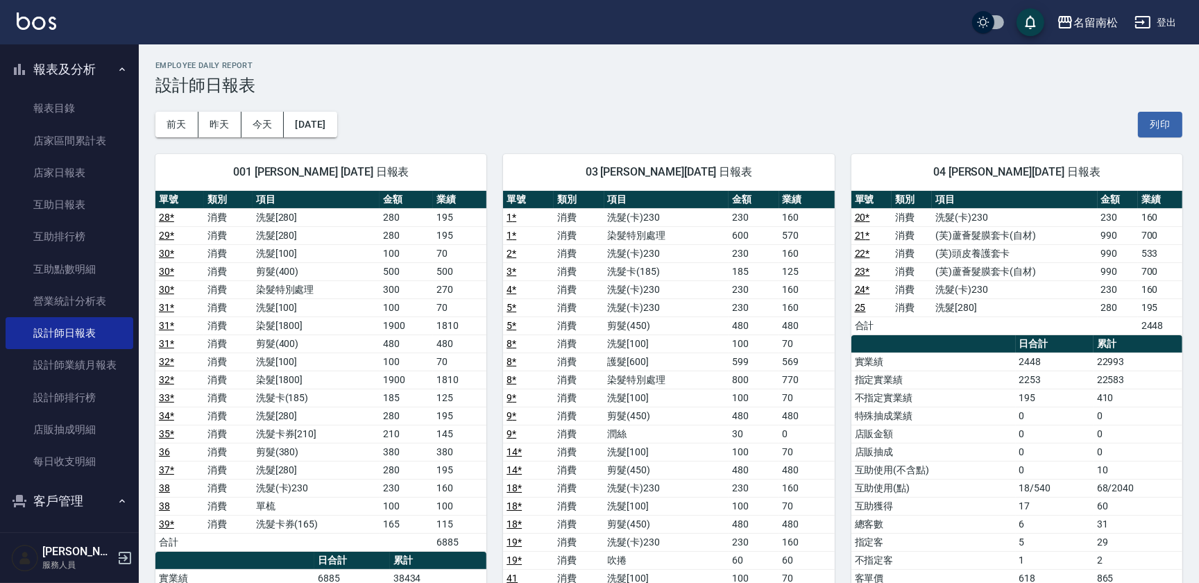
drag, startPoint x: 1162, startPoint y: 124, endPoint x: 97, endPoint y: 514, distance: 1134.2
click at [1162, 124] on button "列印" at bounding box center [1160, 125] width 44 height 26
drag, startPoint x: 1170, startPoint y: 124, endPoint x: 119, endPoint y: 512, distance: 1120.4
click at [1165, 124] on button "列印" at bounding box center [1160, 125] width 44 height 26
